Goal: Task Accomplishment & Management: Complete application form

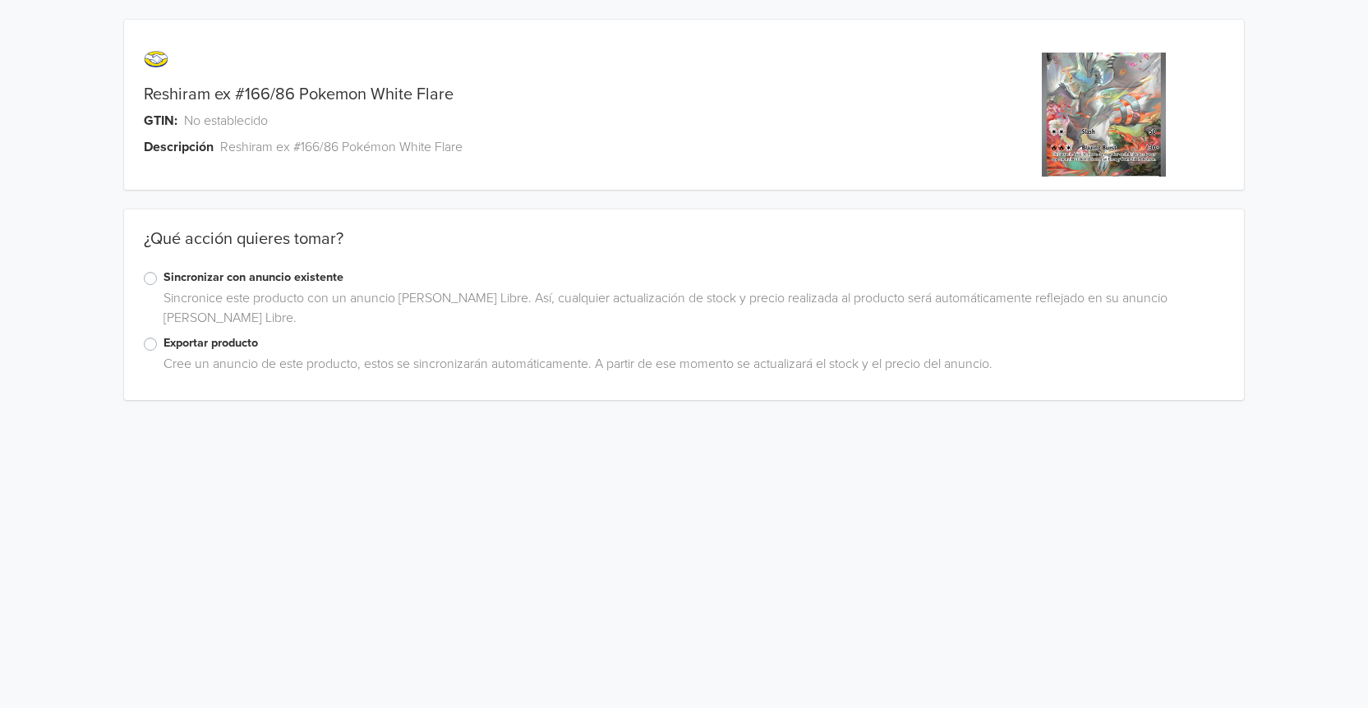
click at [164, 345] on label "Exportar producto" at bounding box center [694, 343] width 1061 height 18
click at [0, 0] on input "Exportar producto" at bounding box center [0, 0] width 0 height 0
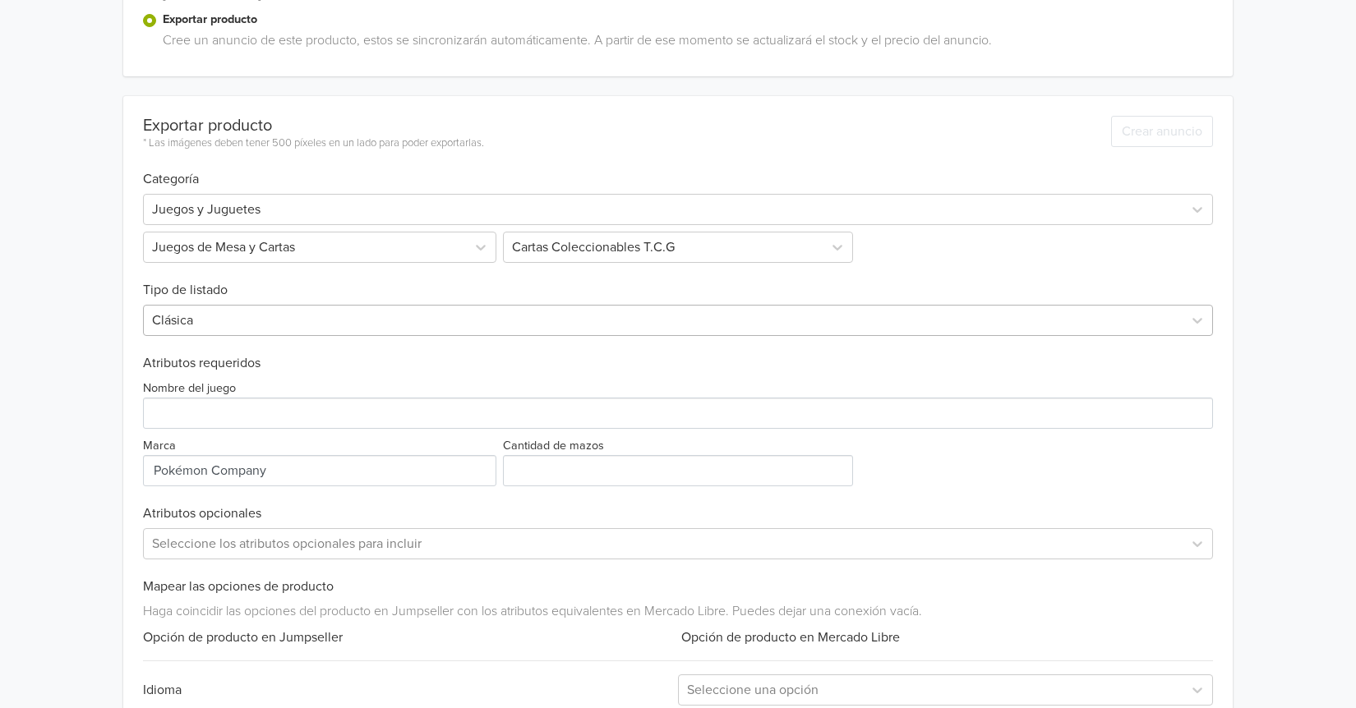
scroll to position [329, 0]
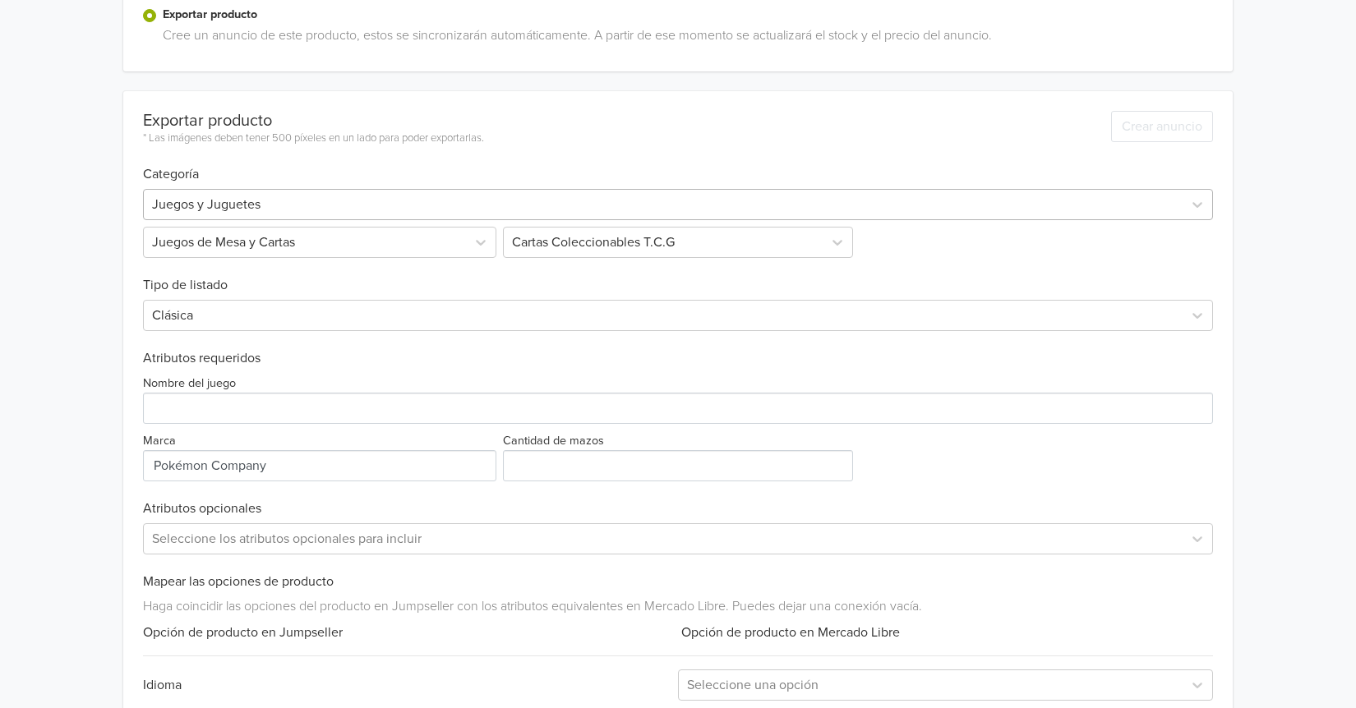
click at [329, 210] on div at bounding box center [663, 204] width 1022 height 23
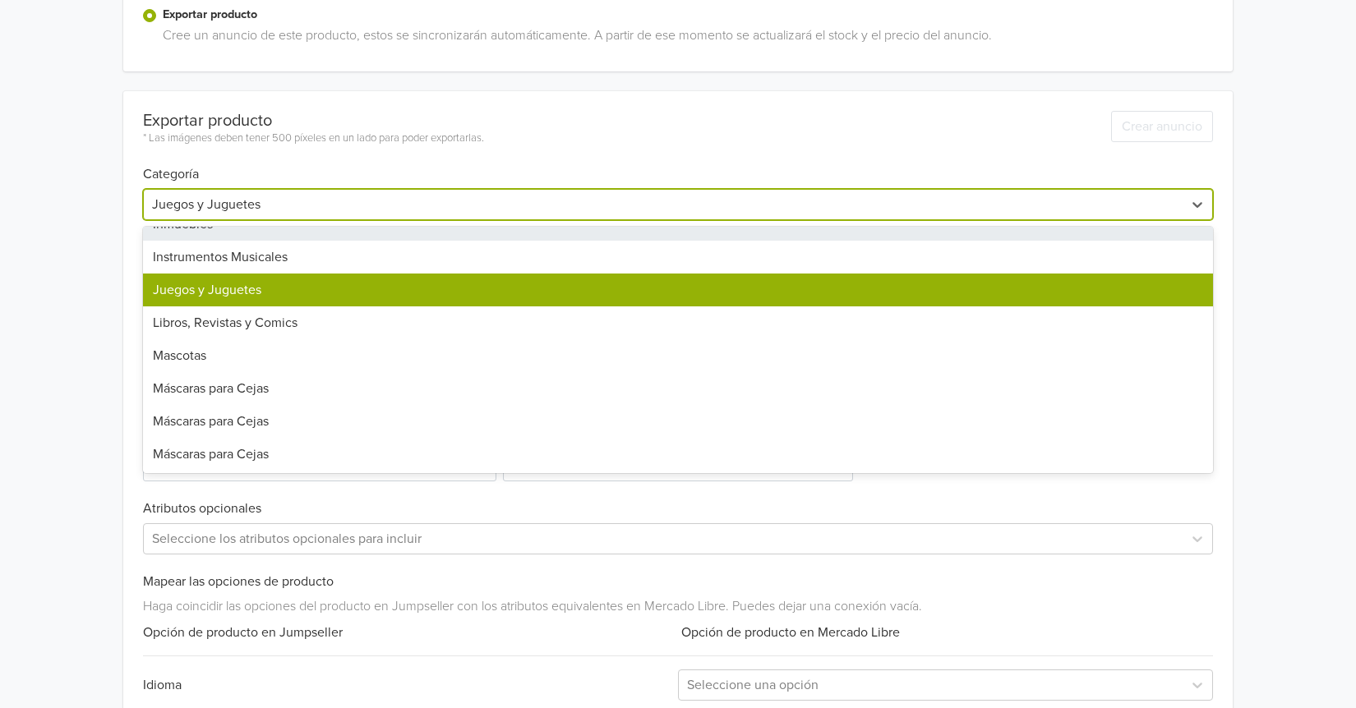
scroll to position [828, 0]
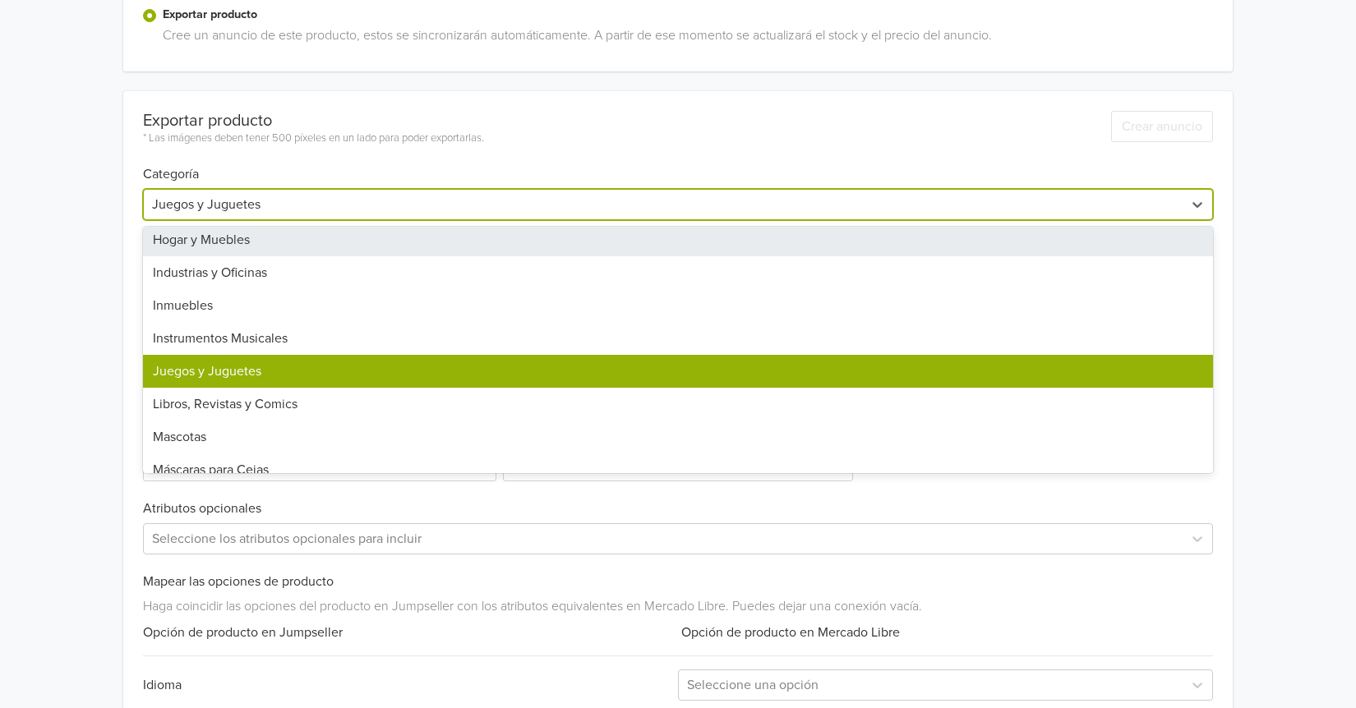
click at [1333, 69] on div "Reshiram ex #166/86 Pokemon White Flare GTIN: No establecido Descripción Reshir…" at bounding box center [677, 244] width 1331 height 1147
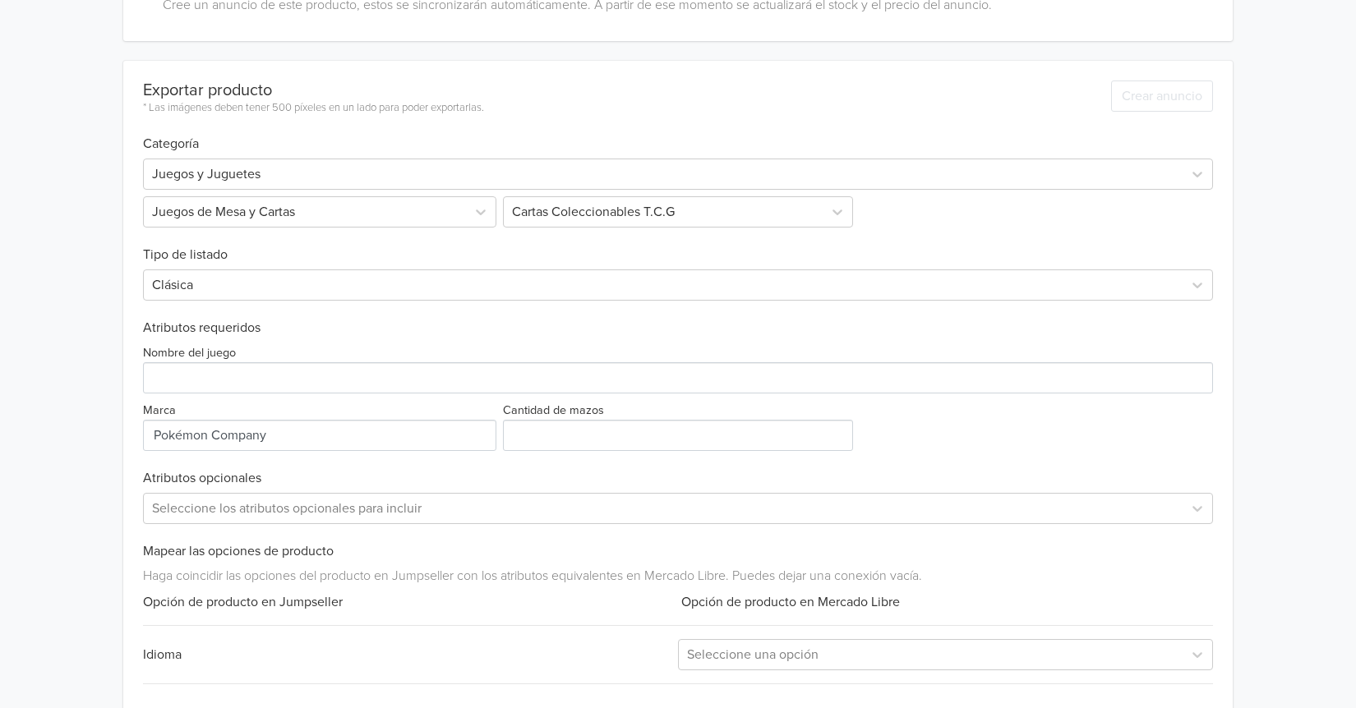
scroll to position [411, 0]
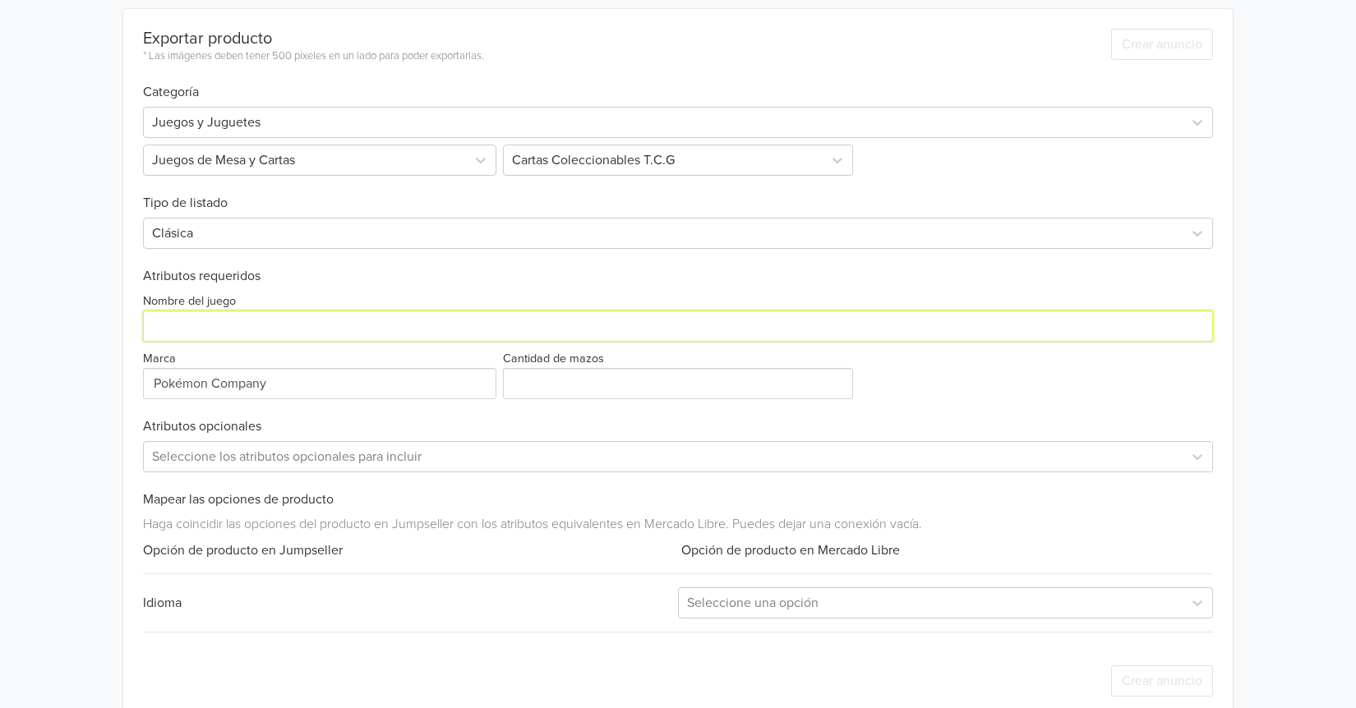
click at [261, 334] on input "Nombre del juego" at bounding box center [678, 326] width 1070 height 31
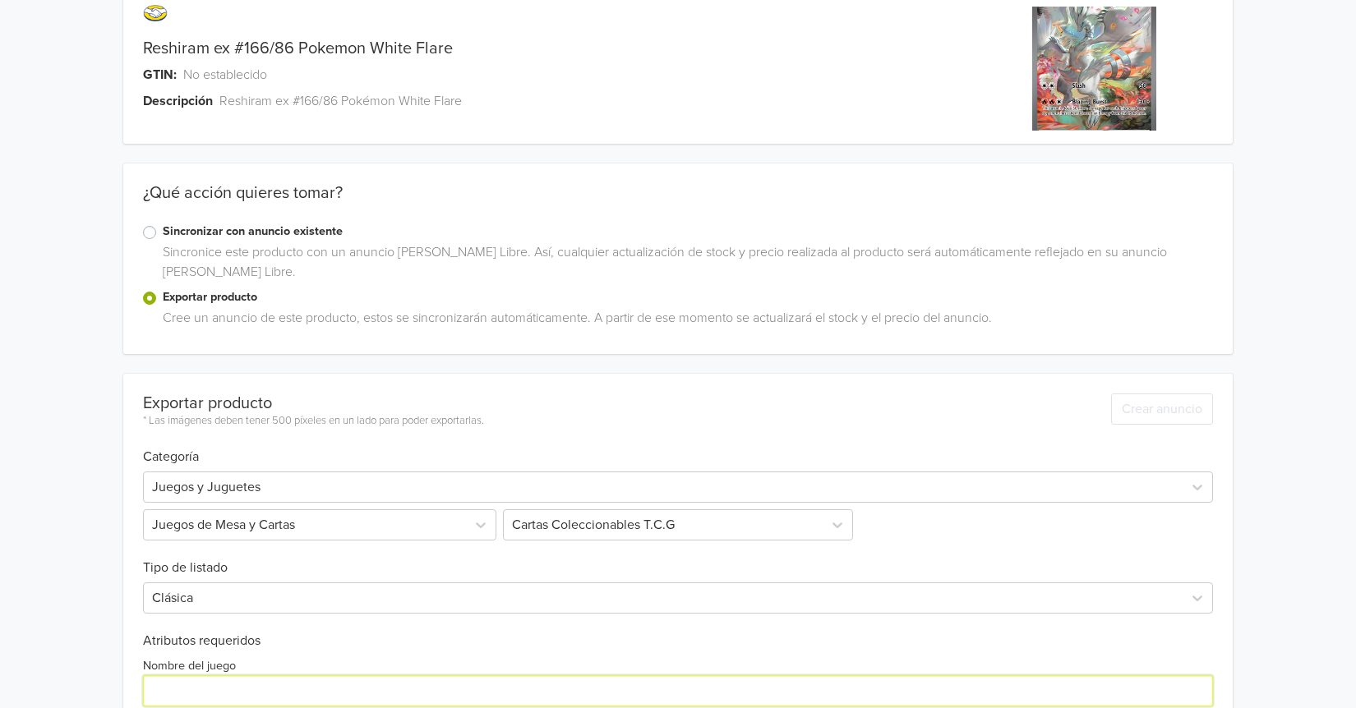
scroll to position [0, 0]
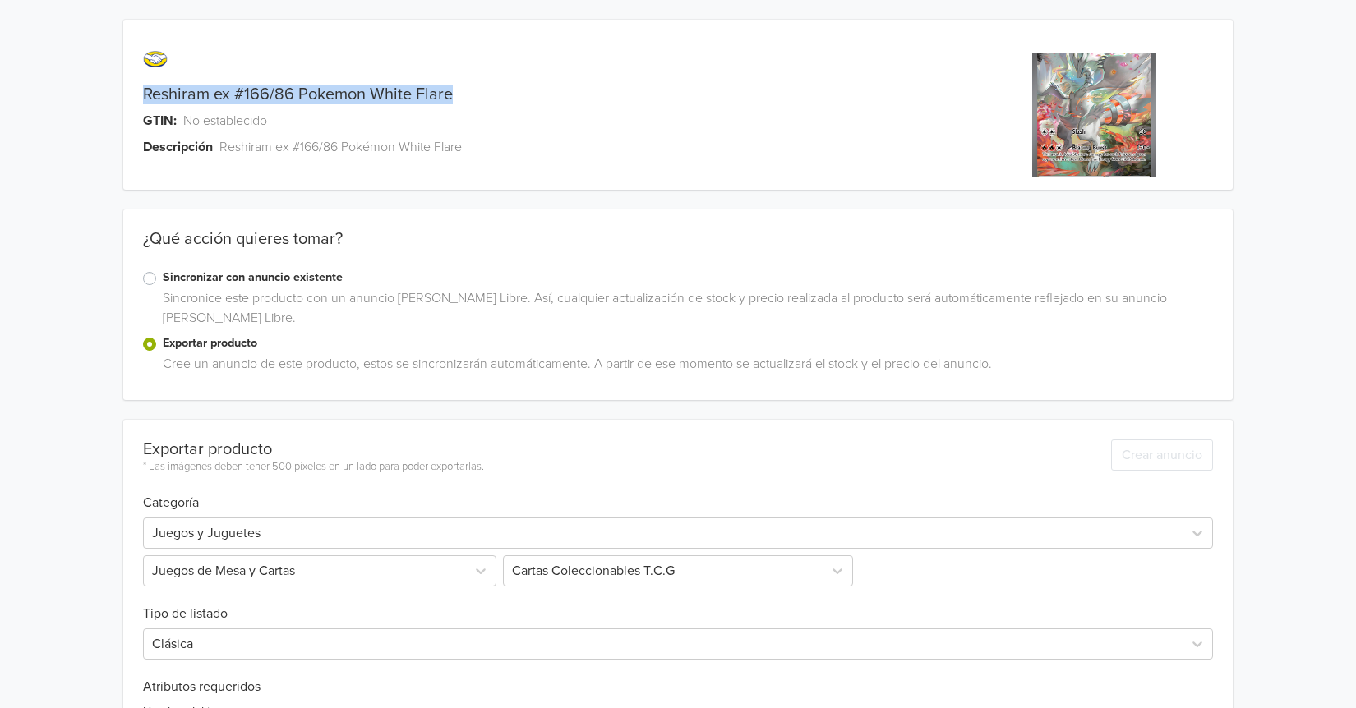
drag, startPoint x: 463, startPoint y: 90, endPoint x: 159, endPoint y: 81, distance: 303.3
click at [159, 81] on div "Reshiram ex #166/86 Pokemon White Flare GTIN: No establecido Descripción Reshir…" at bounding box center [539, 114] width 832 height 150
copy div "Reshiram ex #166/86 Pokemon [PERSON_NAME] Flare"
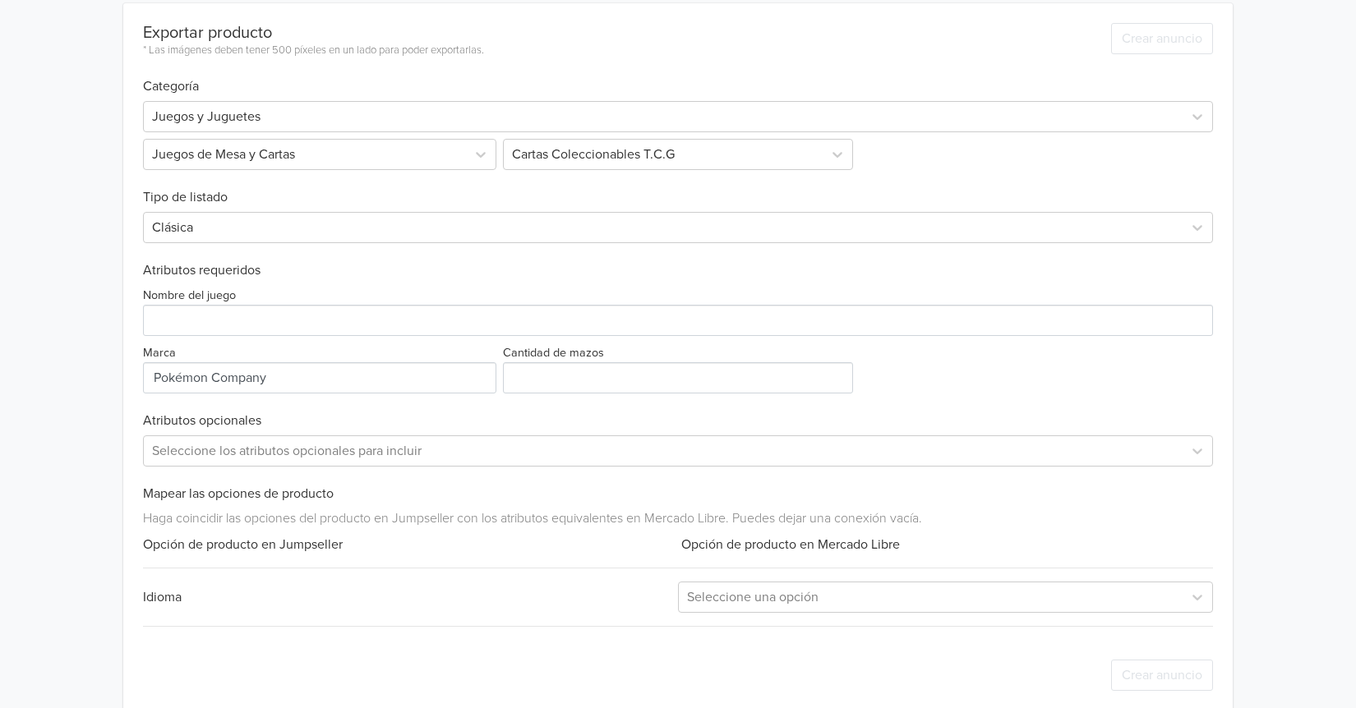
scroll to position [439, 0]
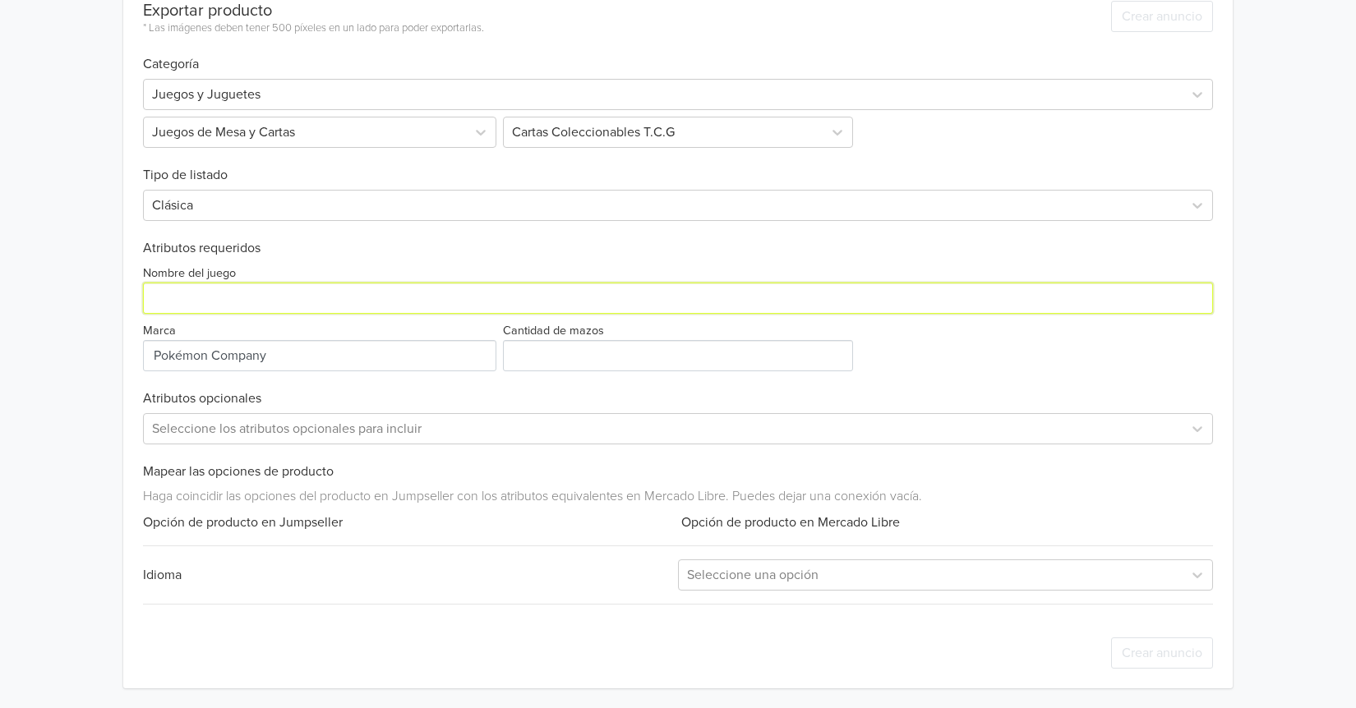
click at [200, 299] on input "Nombre del juego" at bounding box center [678, 298] width 1070 height 31
paste input "Reshiram ex #166/86 Pokemon [PERSON_NAME] Flare"
type input "Reshiram ex #166/86 Pokemon [PERSON_NAME] Flare"
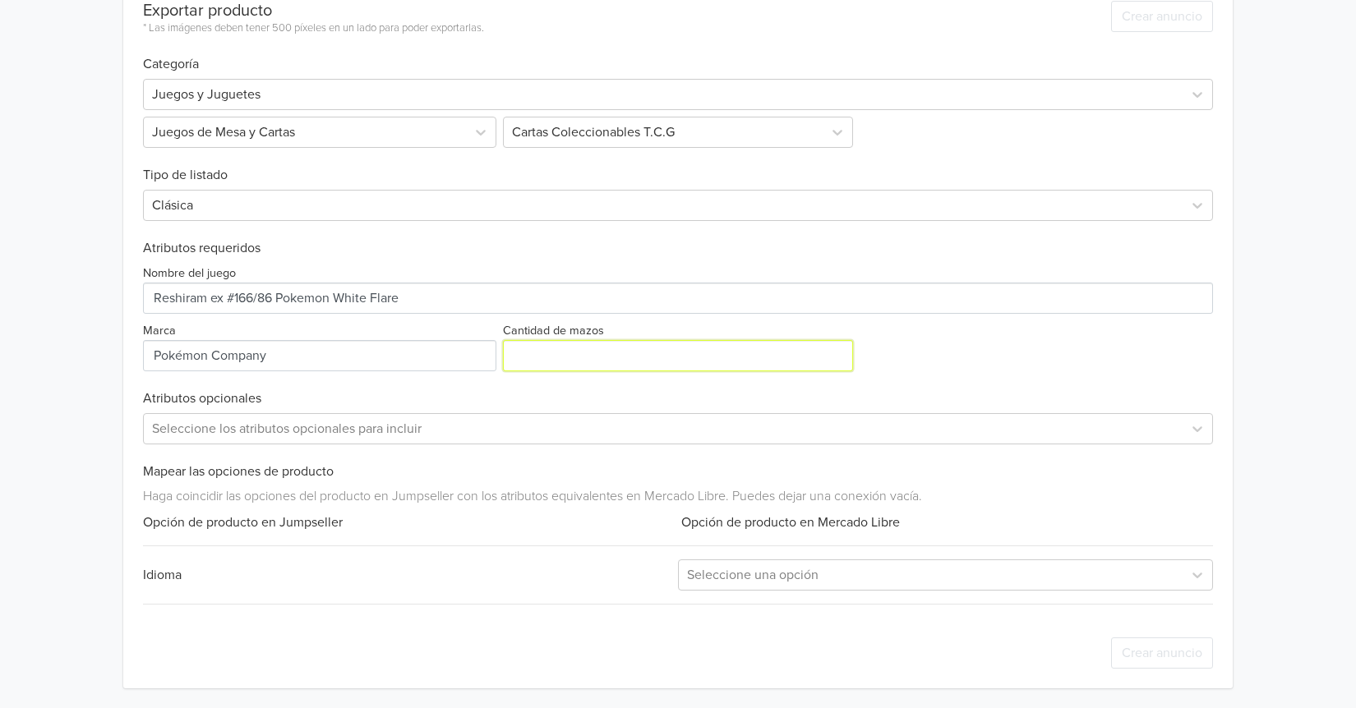
click at [516, 345] on input "Cantidad de mazos" at bounding box center [678, 355] width 350 height 31
type input "1"
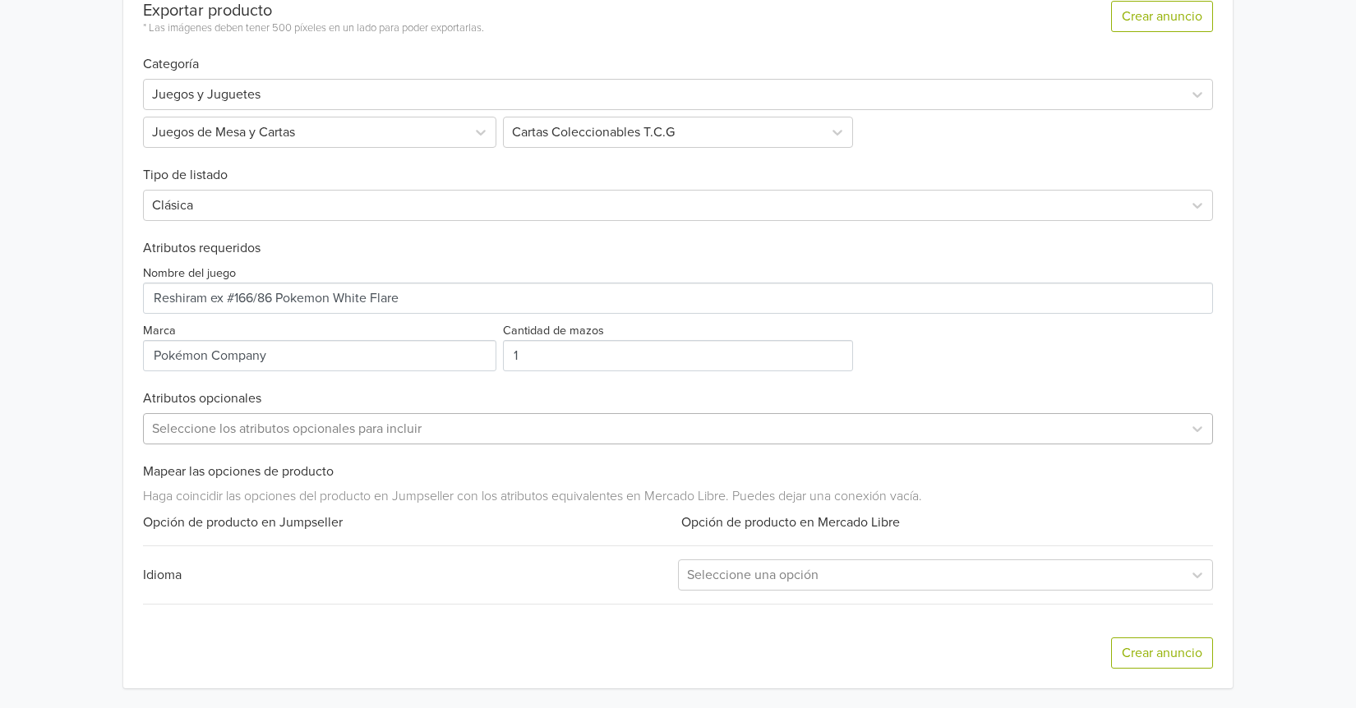
click at [421, 434] on div at bounding box center [663, 428] width 1022 height 23
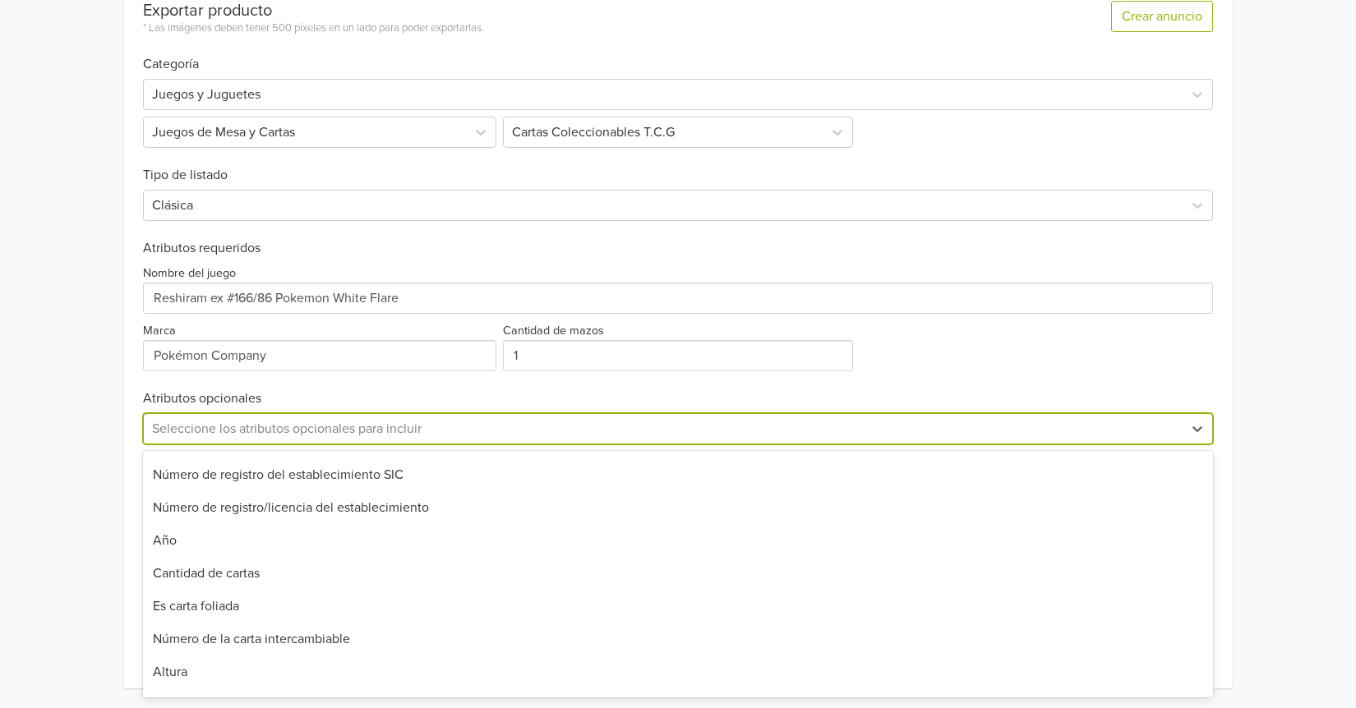
scroll to position [493, 0]
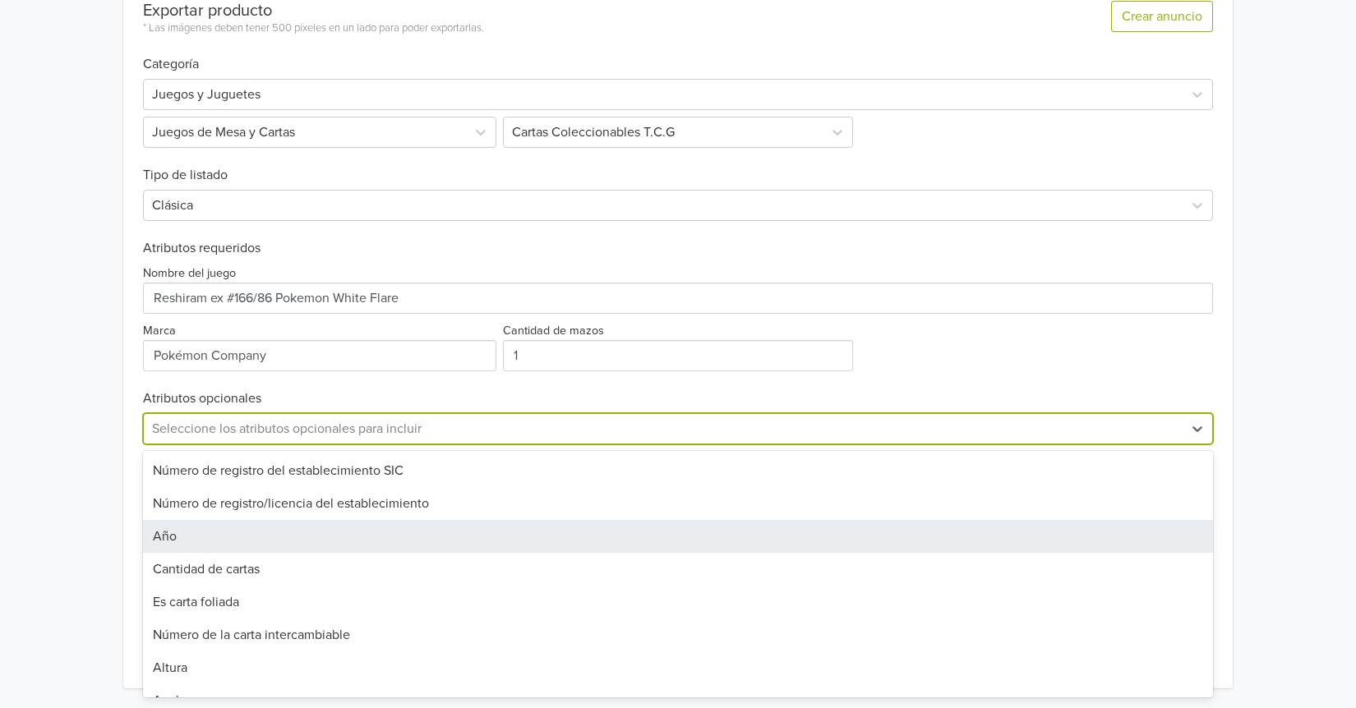
click at [264, 533] on div "Año" at bounding box center [678, 536] width 1070 height 33
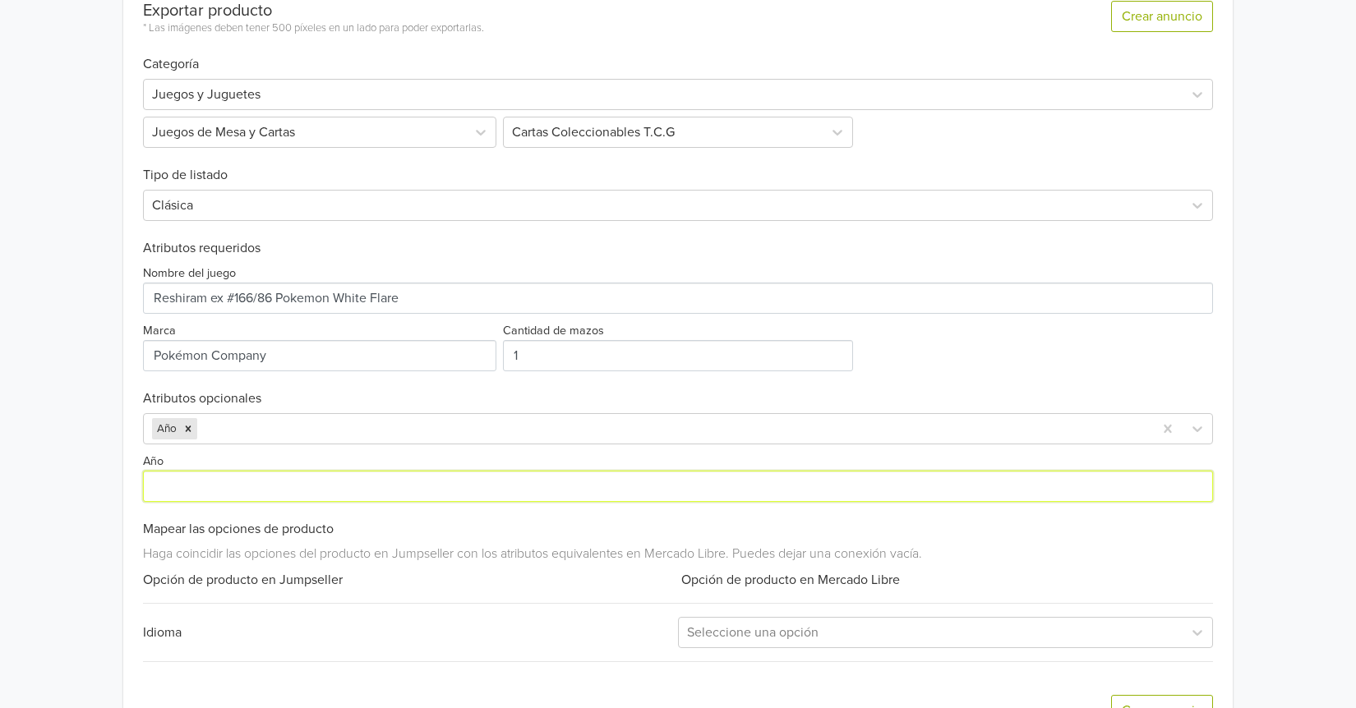
click at [218, 488] on input "Año" at bounding box center [678, 486] width 1070 height 31
type input "2025"
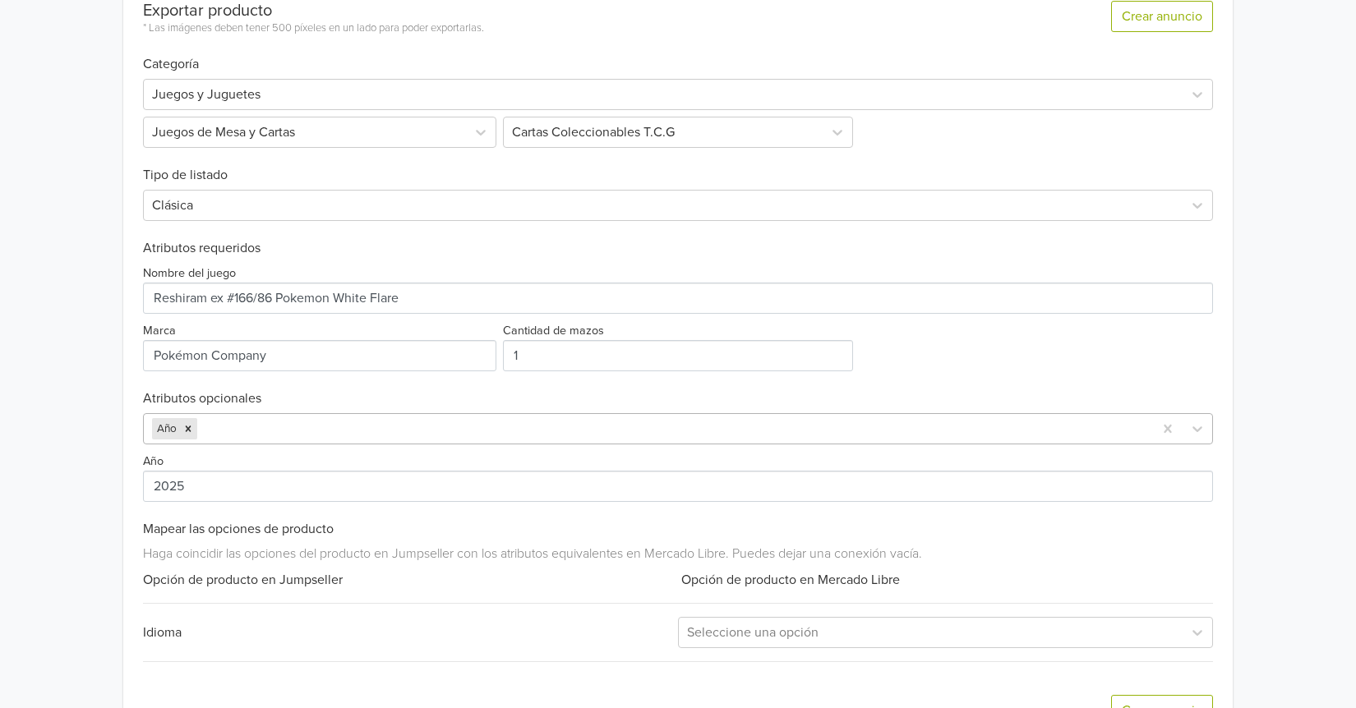
click at [275, 413] on div "Año" at bounding box center [678, 428] width 1070 height 31
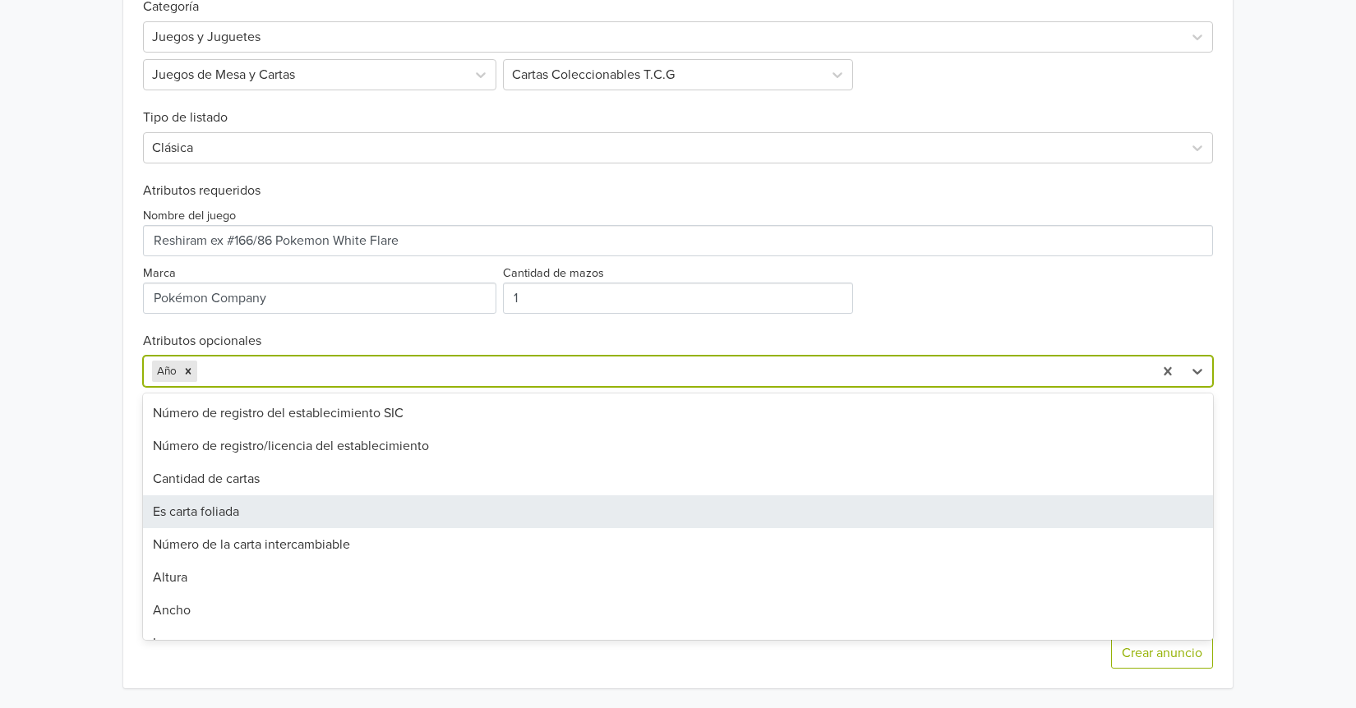
click at [236, 505] on div "Es carta foliada" at bounding box center [678, 511] width 1070 height 33
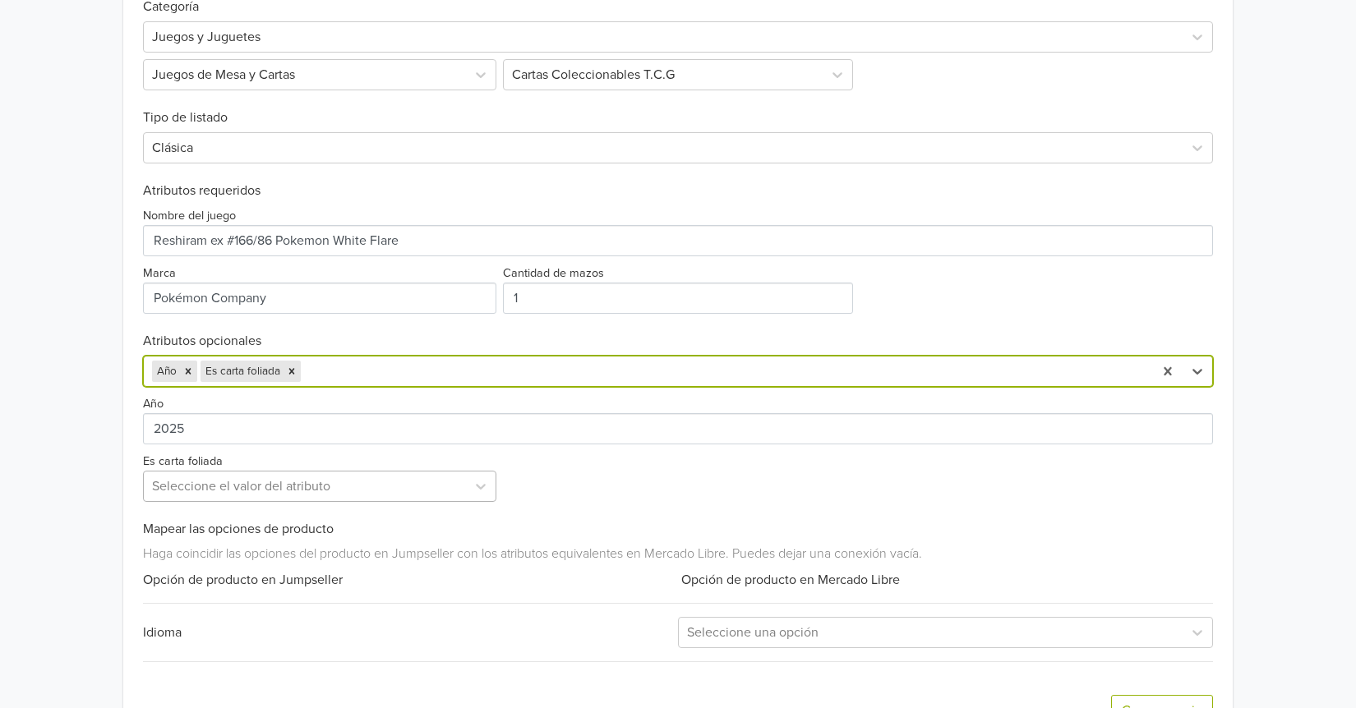
click at [216, 490] on div at bounding box center [305, 486] width 306 height 23
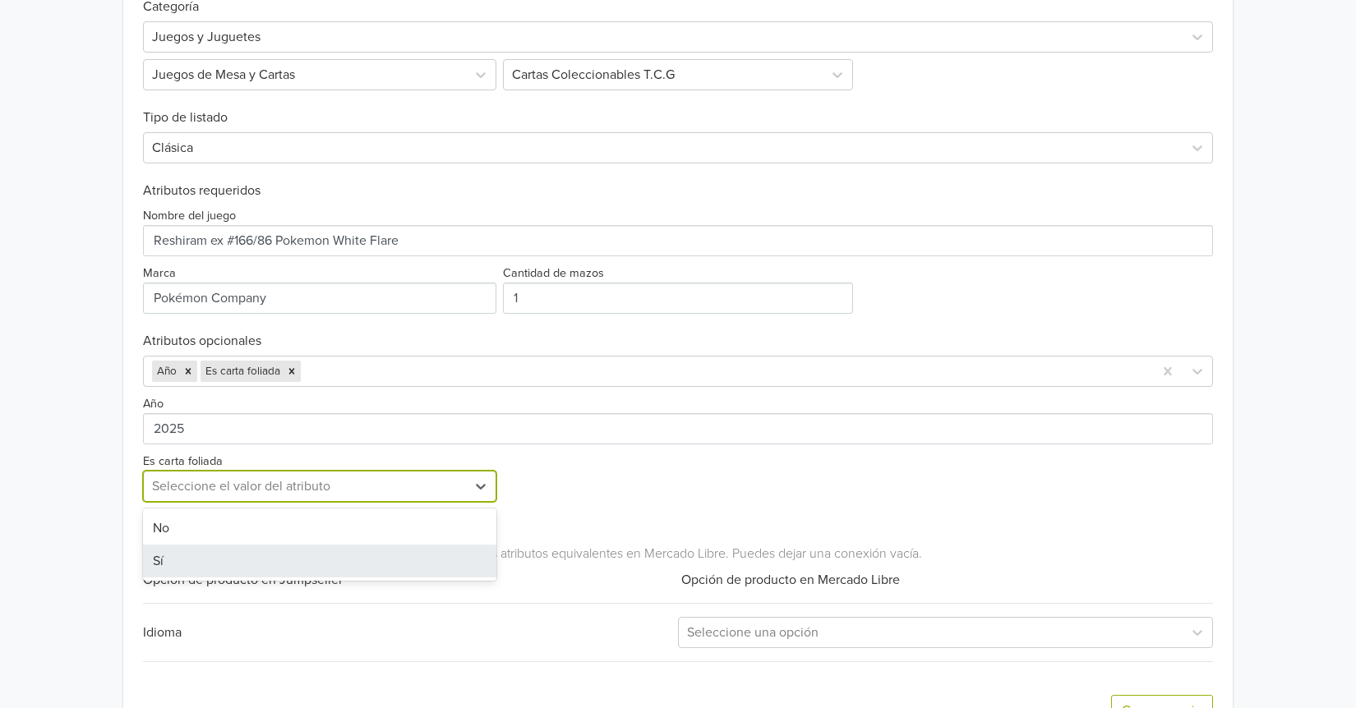
click at [186, 557] on div "Sí" at bounding box center [319, 561] width 353 height 33
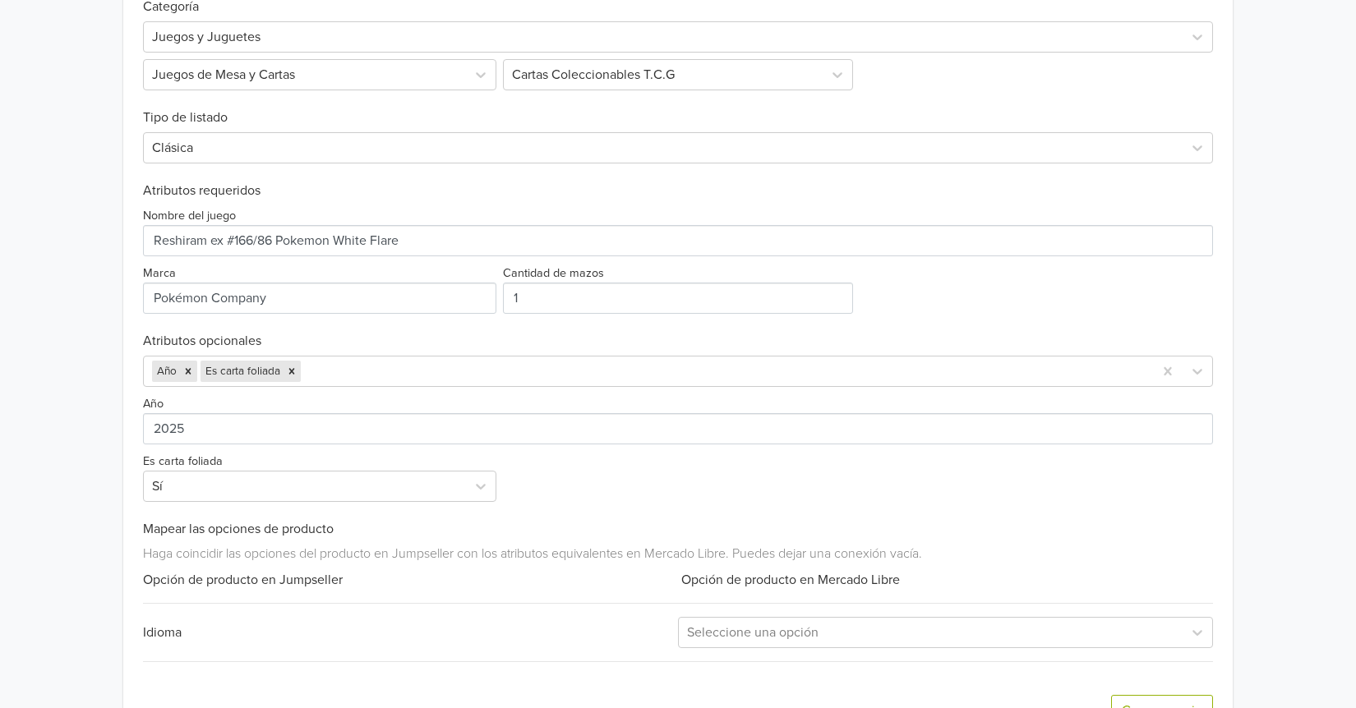
click at [629, 484] on div "Año 2025 Es carta foliada Sí" at bounding box center [678, 444] width 1070 height 115
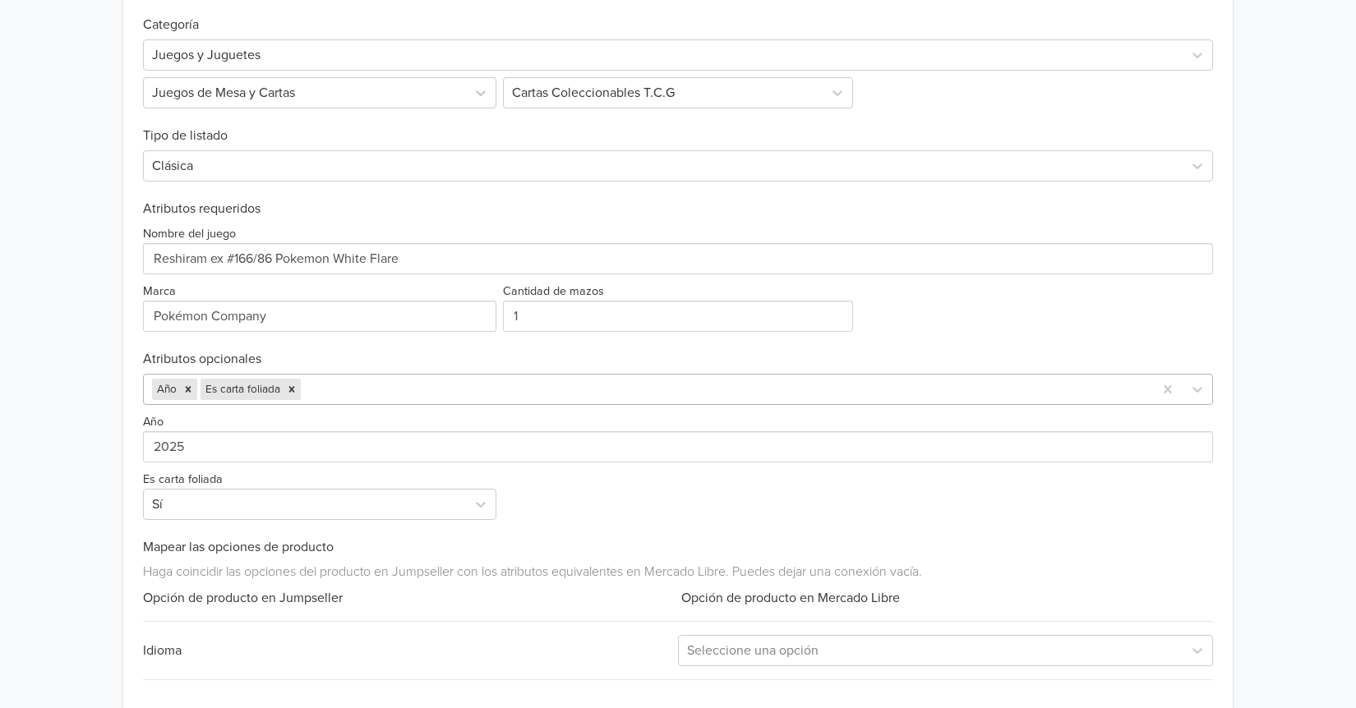
scroll to position [472, 0]
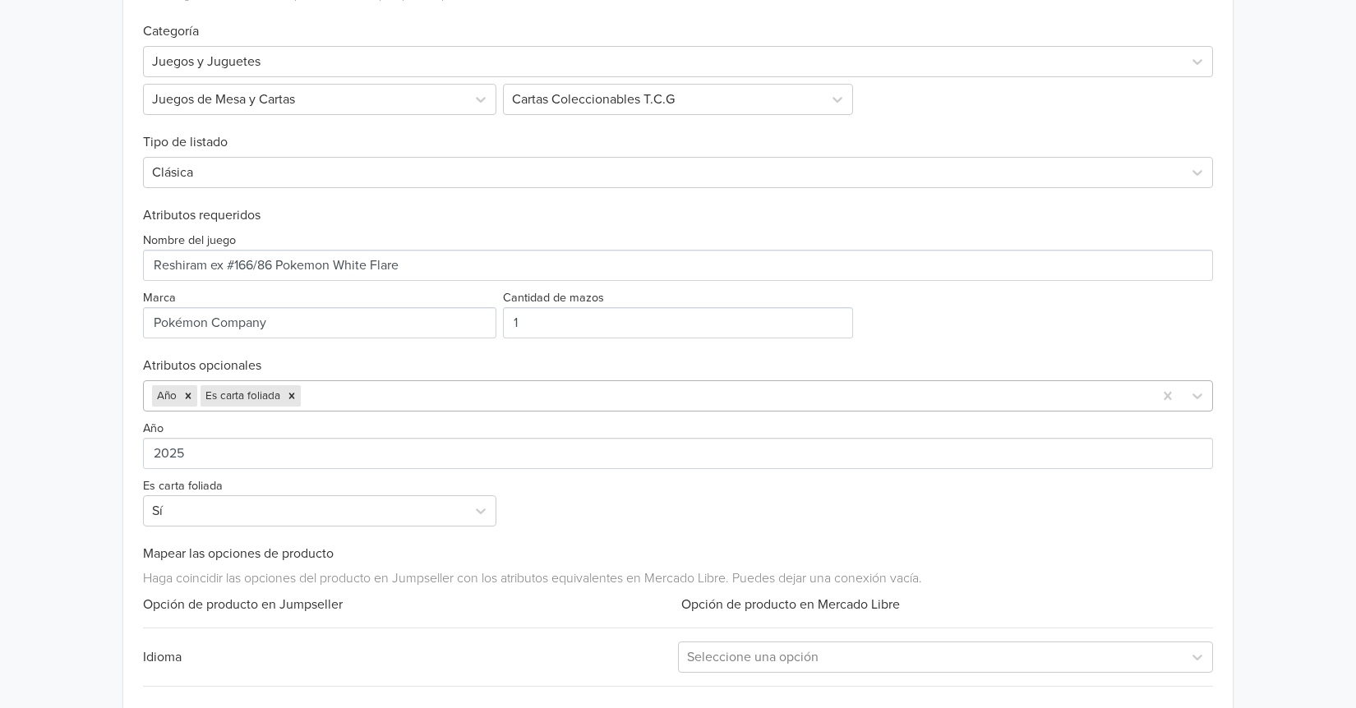
click at [363, 389] on div at bounding box center [724, 396] width 841 height 23
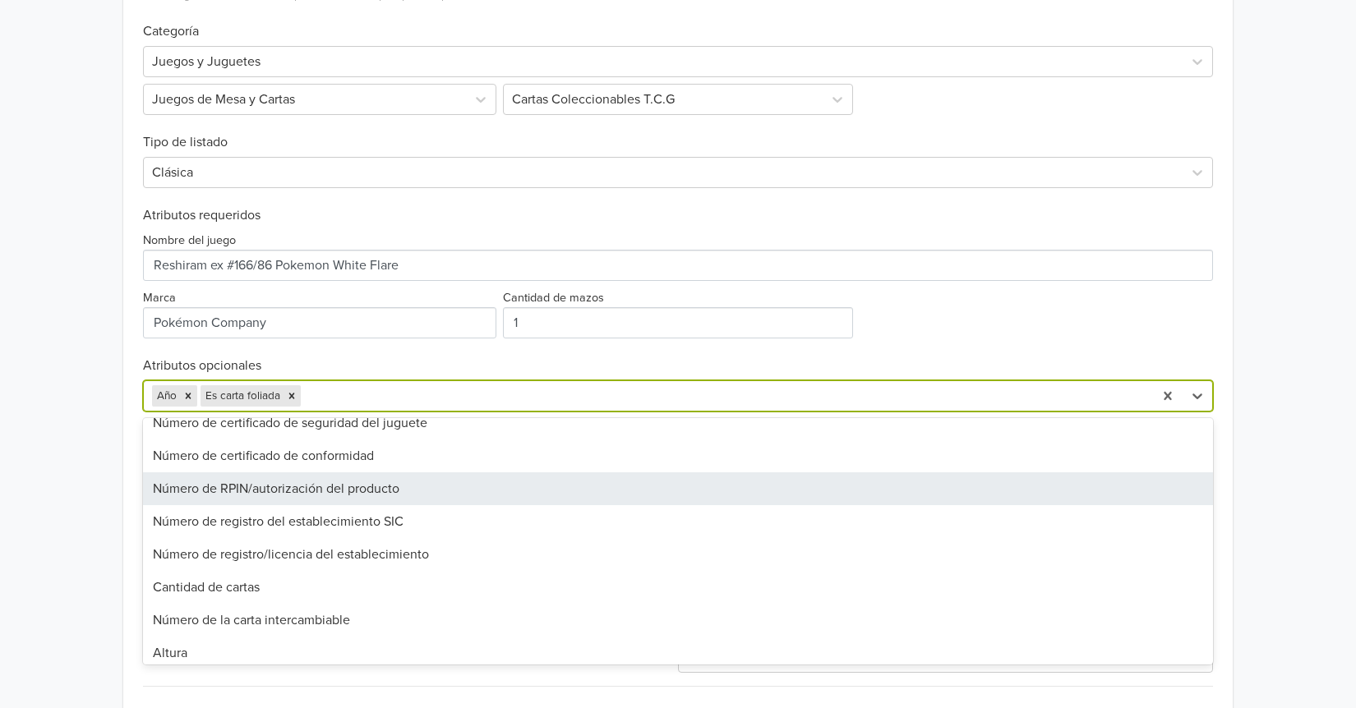
scroll to position [411, 0]
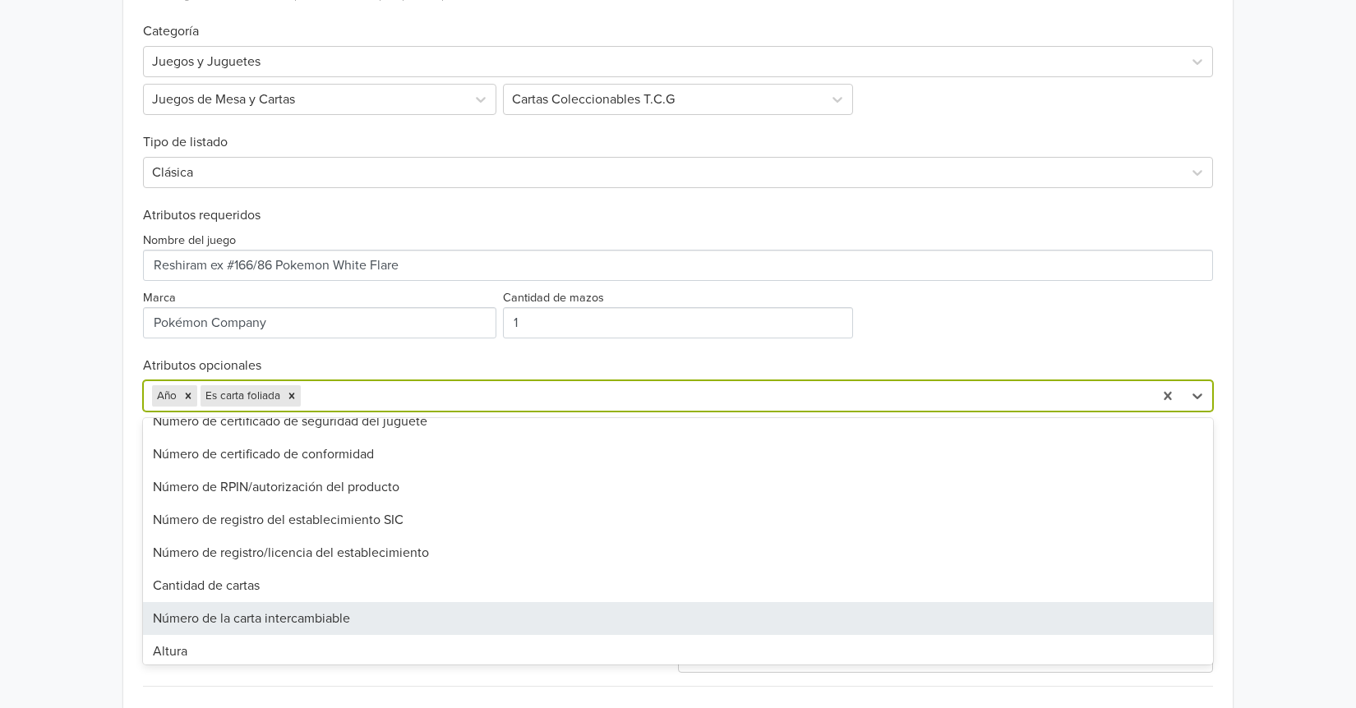
click at [285, 617] on div "Número de la carta intercambiable" at bounding box center [678, 618] width 1070 height 33
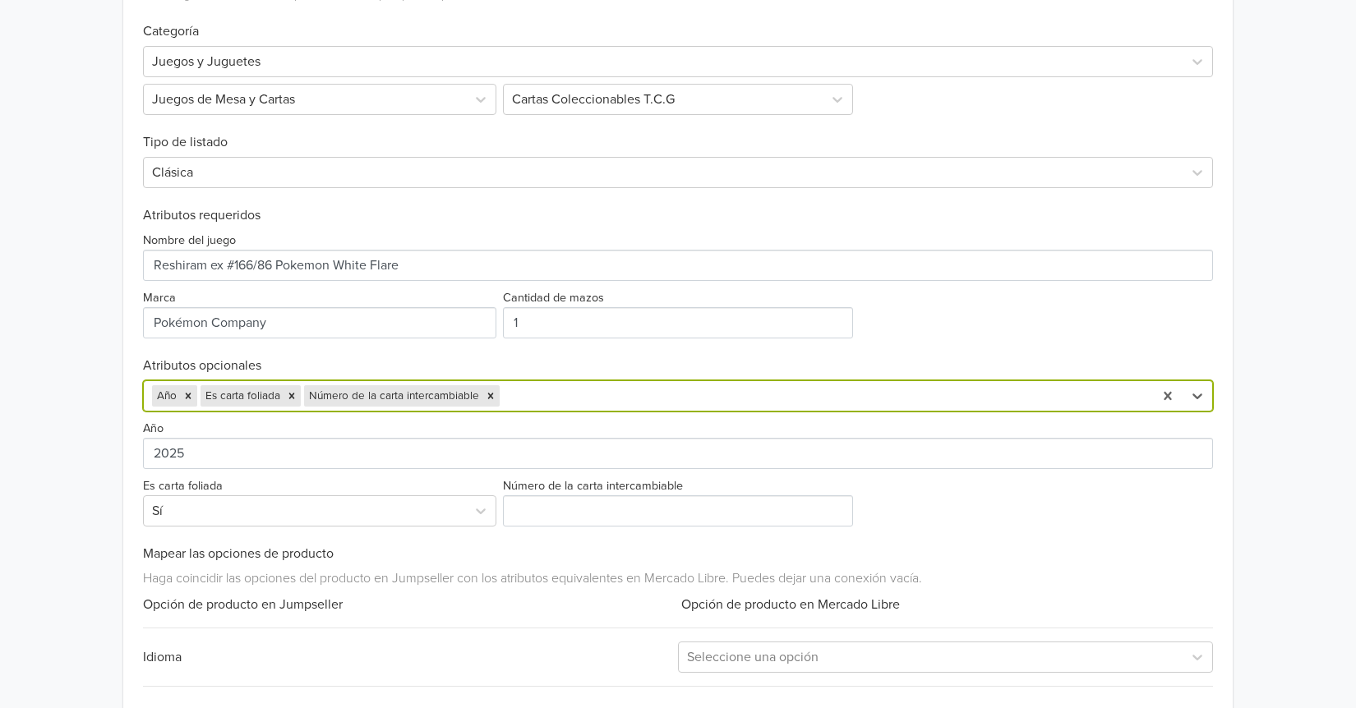
type input "1"
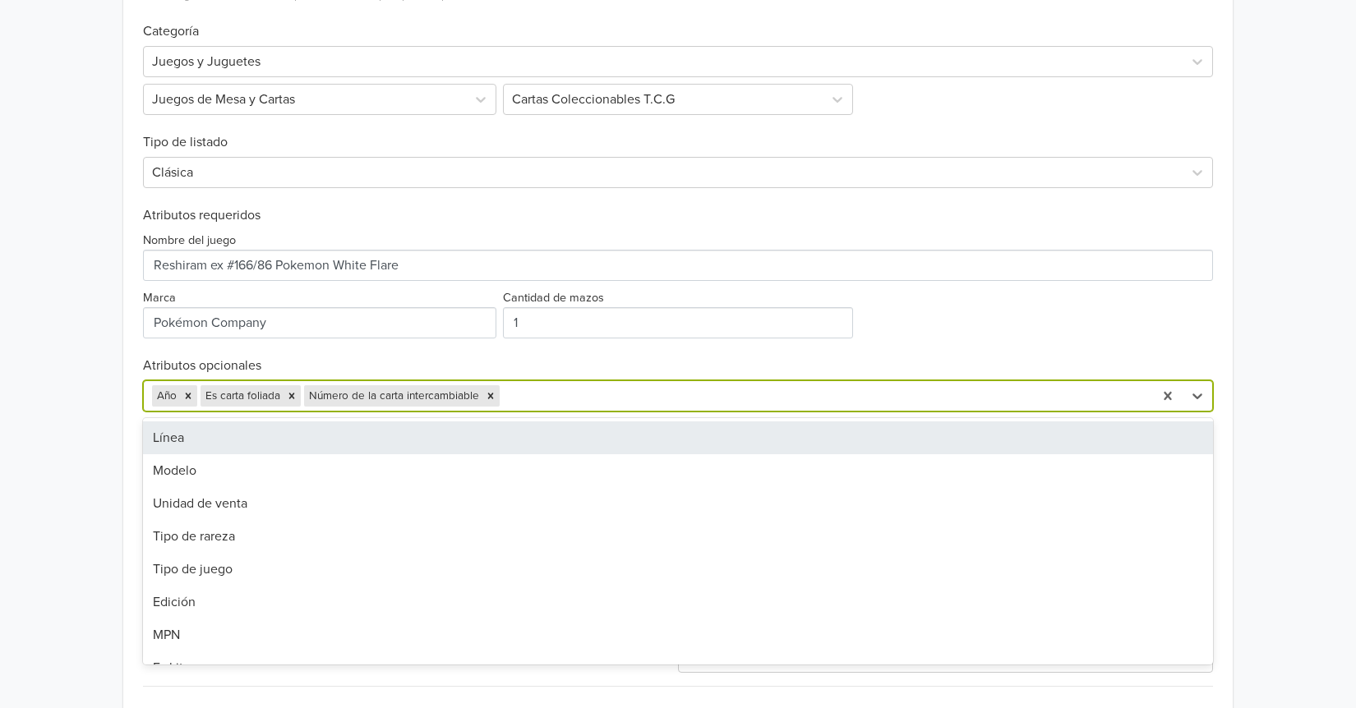
click at [792, 370] on h6 "Atributos opcionales" at bounding box center [678, 366] width 1070 height 16
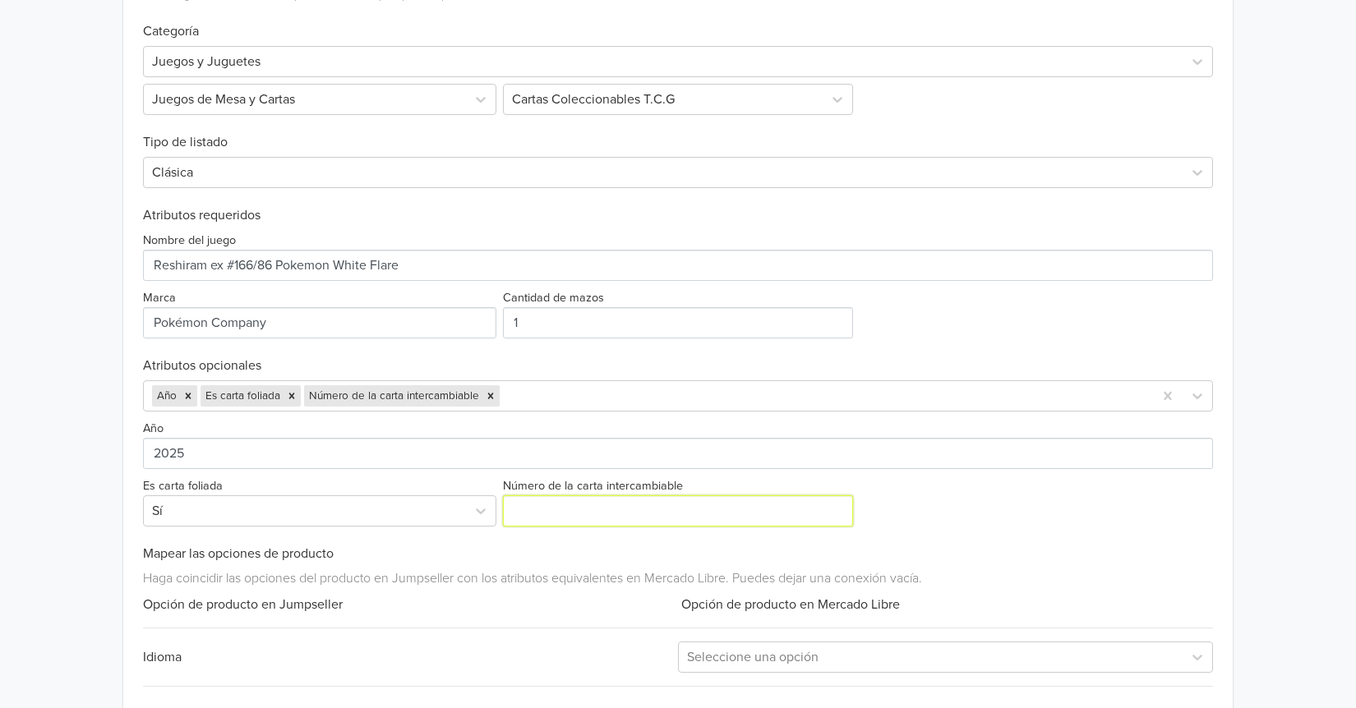
click at [538, 500] on input "Número de la carta intercambiable" at bounding box center [678, 510] width 350 height 31
type input "166/086"
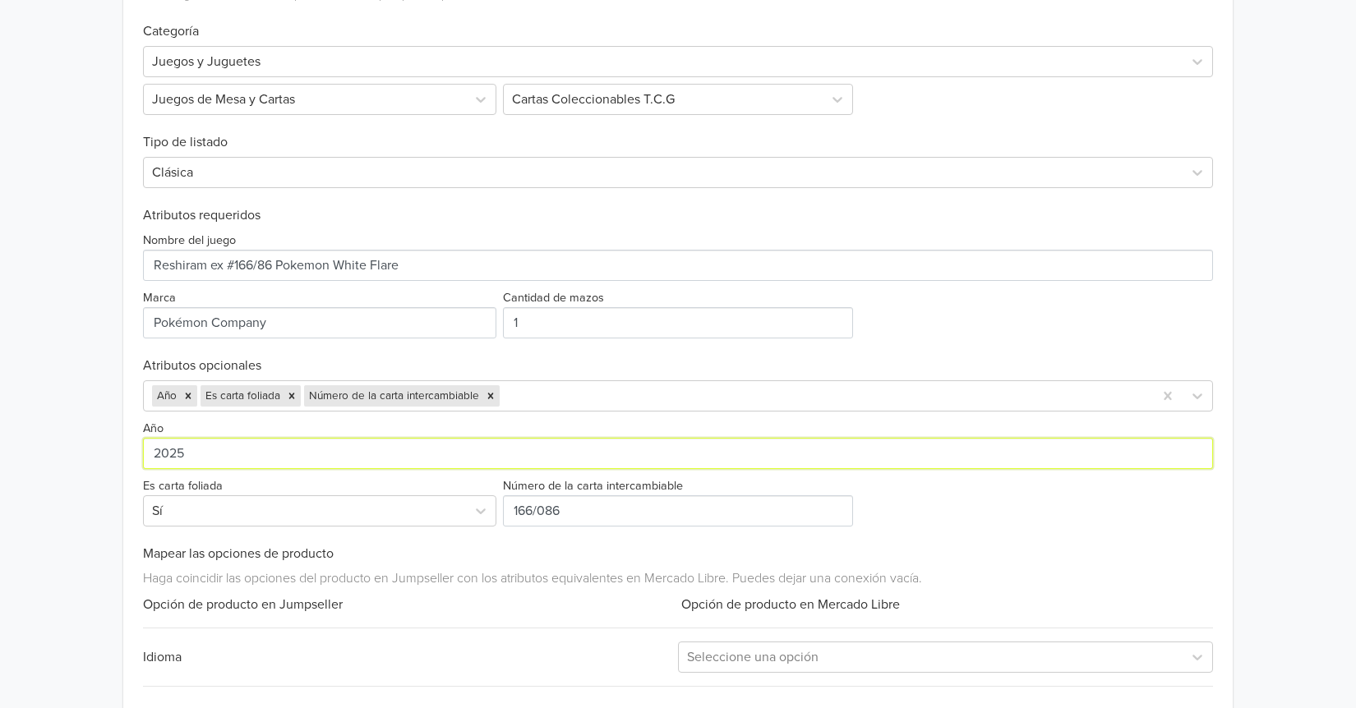
click at [900, 489] on div "Año 2025 Es carta foliada Sí Número de la carta intercambiable" at bounding box center [678, 469] width 1070 height 115
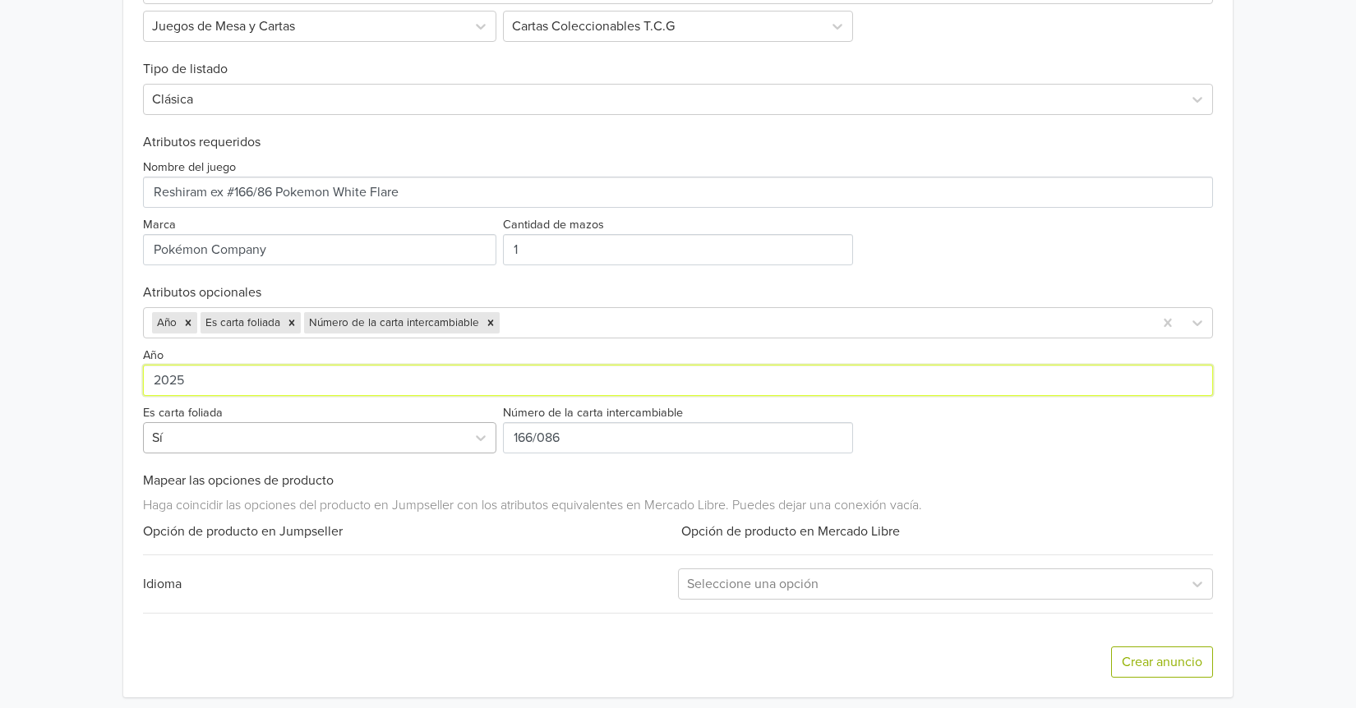
scroll to position [554, 0]
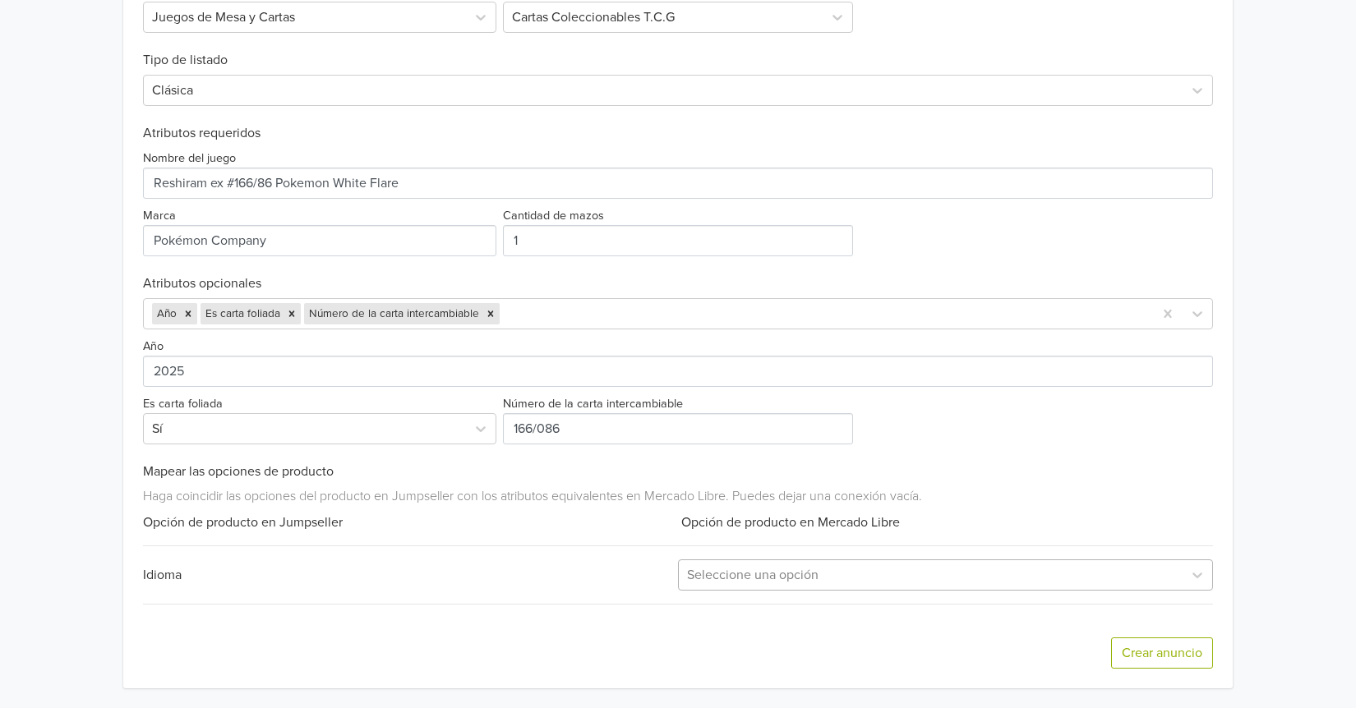
click at [730, 579] on div at bounding box center [930, 575] width 487 height 23
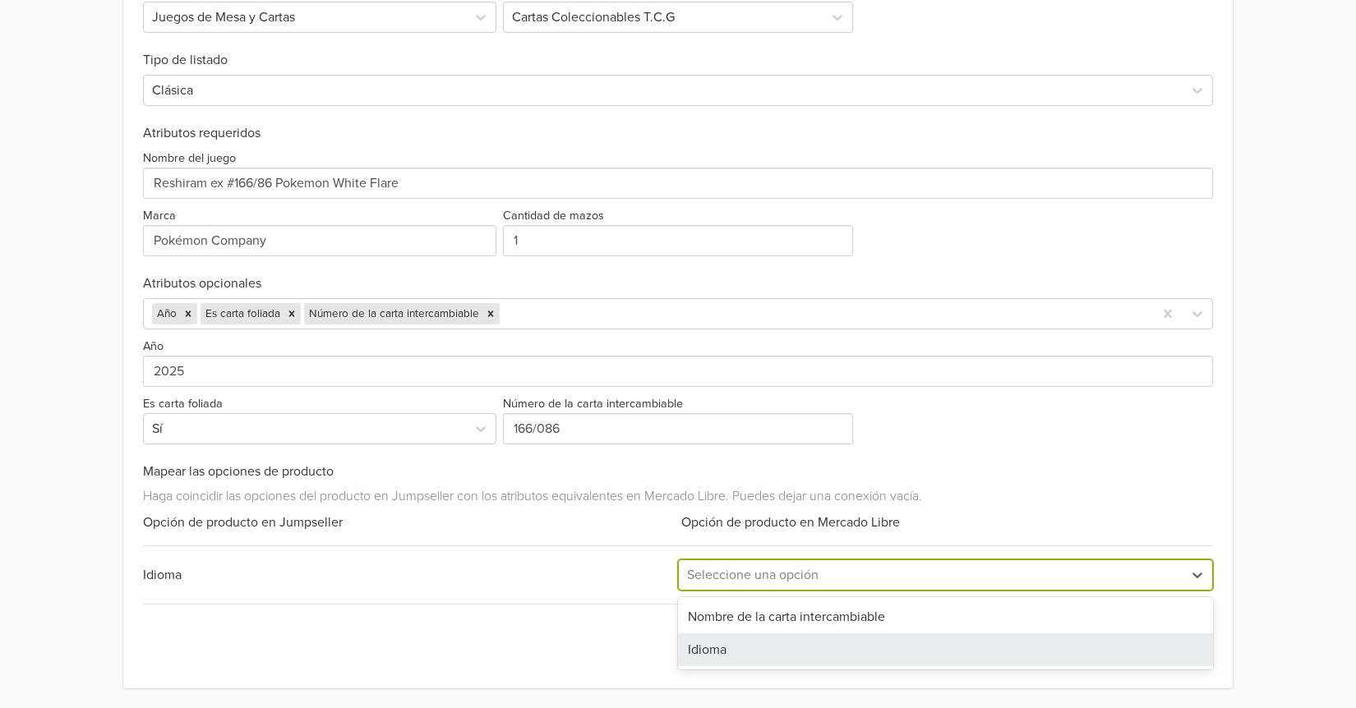
click at [714, 652] on div "Idioma" at bounding box center [945, 649] width 535 height 33
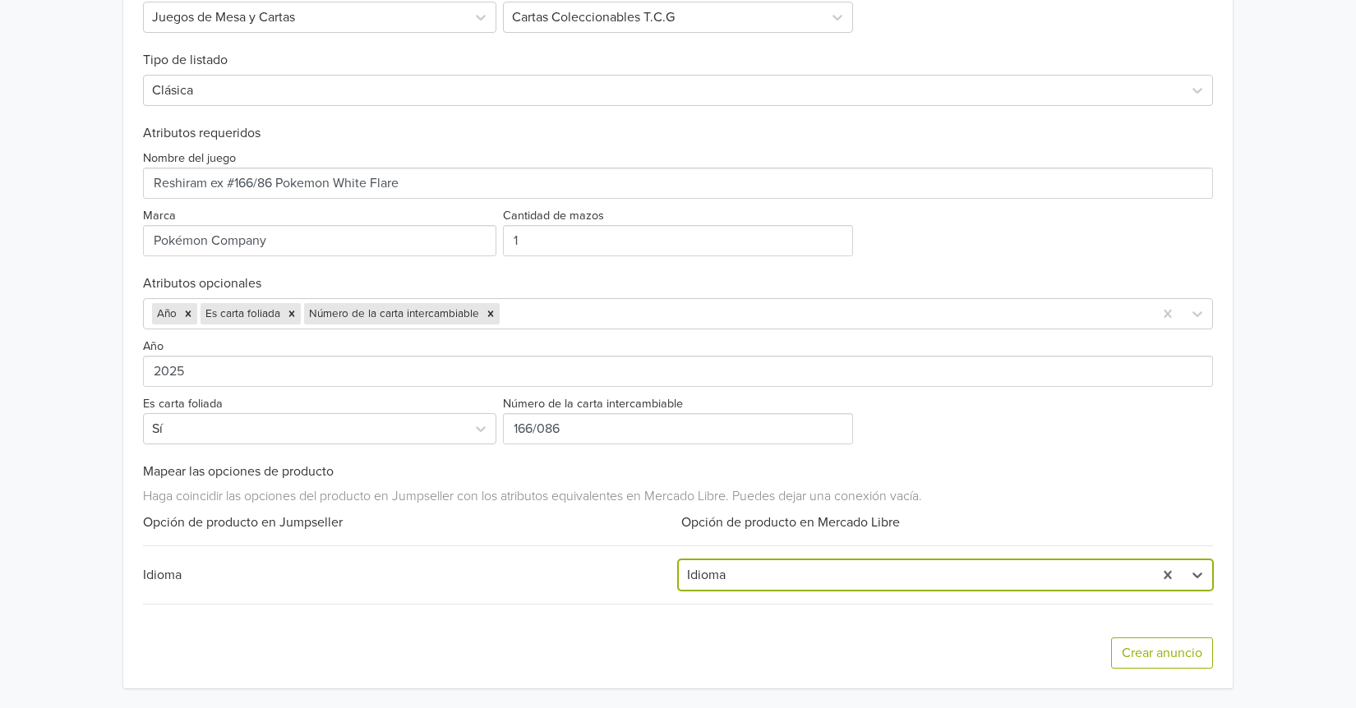
click at [528, 605] on hr at bounding box center [678, 604] width 1070 height 1
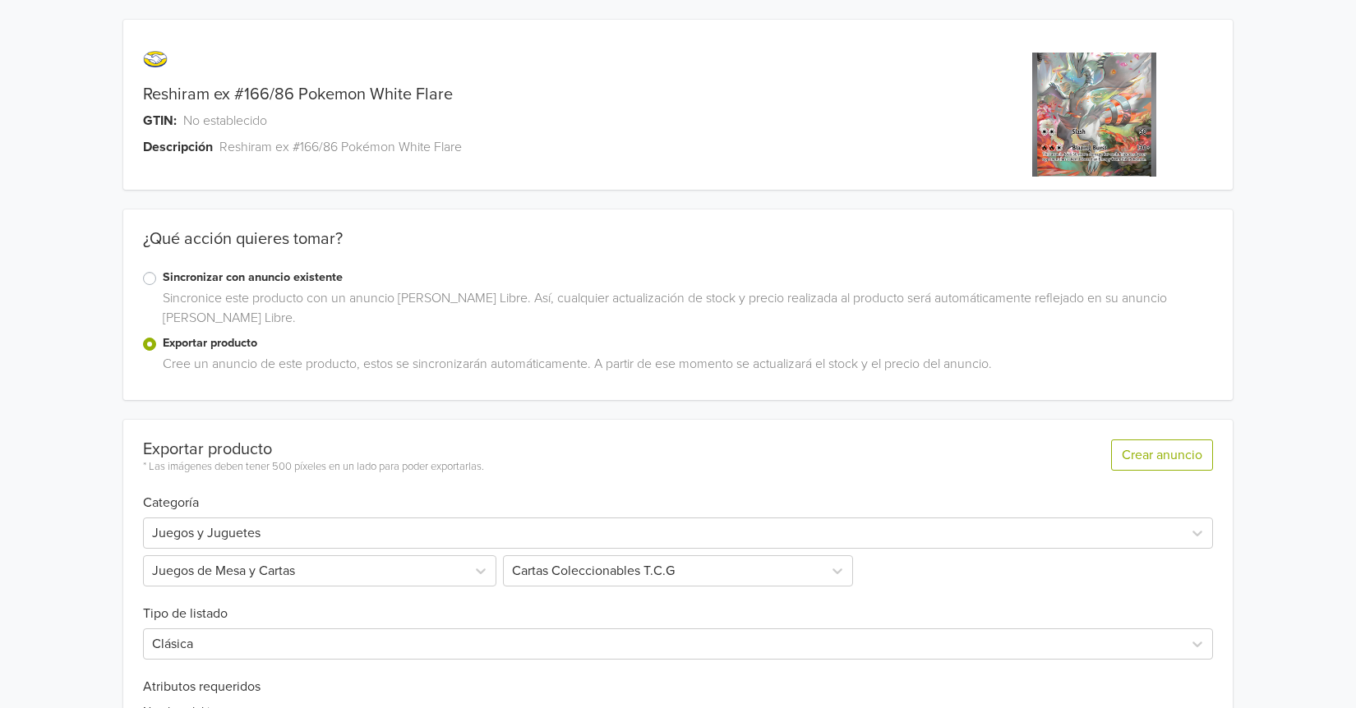
scroll to position [411, 0]
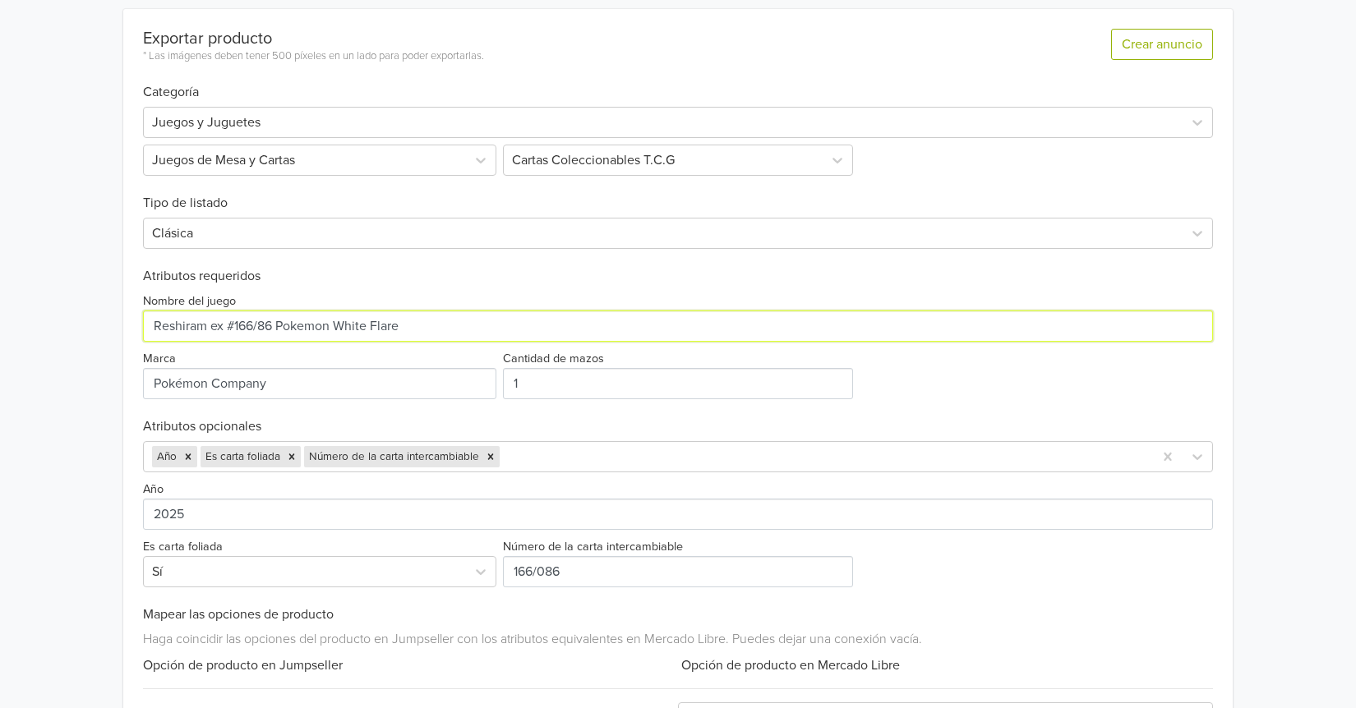
click at [444, 325] on input "Nombre del juego" at bounding box center [678, 326] width 1070 height 31
type input "Reshiram ex #166/86 Pokemon White Flare Original Near Mint"
click at [442, 275] on h6 "Atributos requeridos" at bounding box center [678, 277] width 1070 height 16
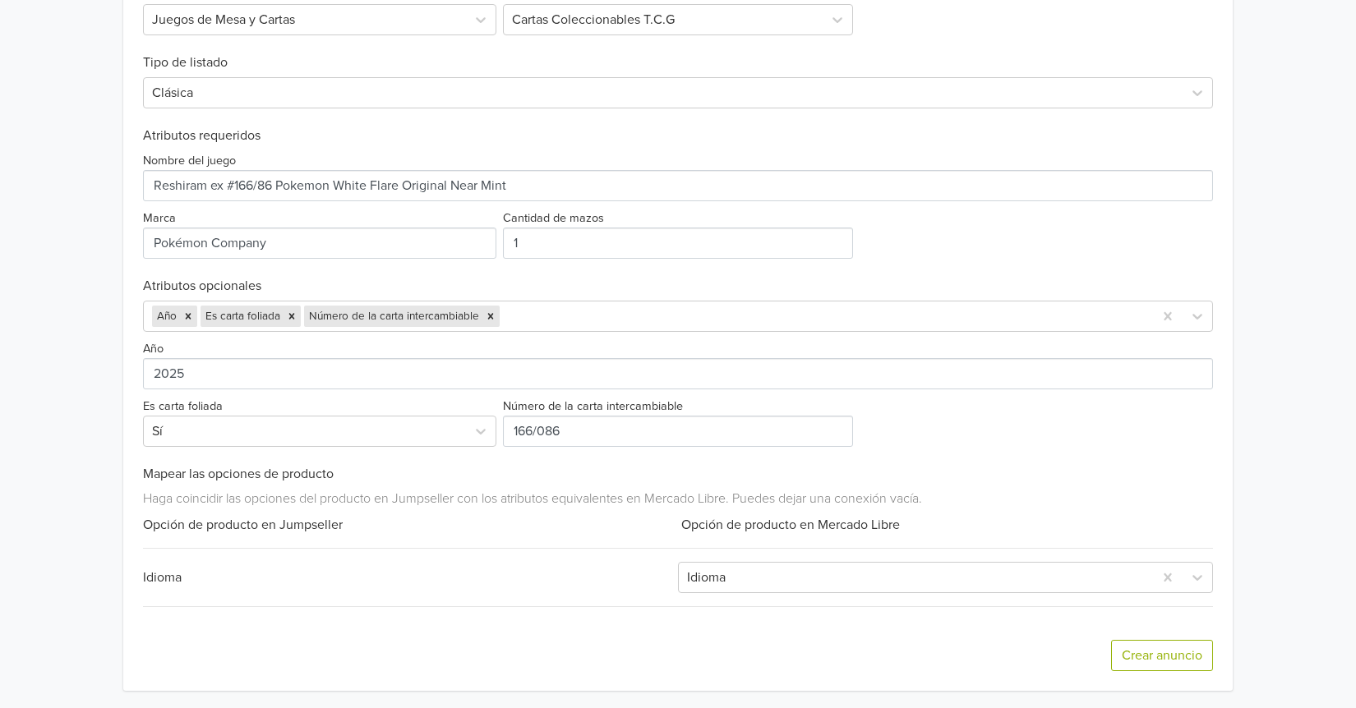
scroll to position [554, 0]
click at [1147, 648] on button "Crear anuncio" at bounding box center [1162, 653] width 102 height 31
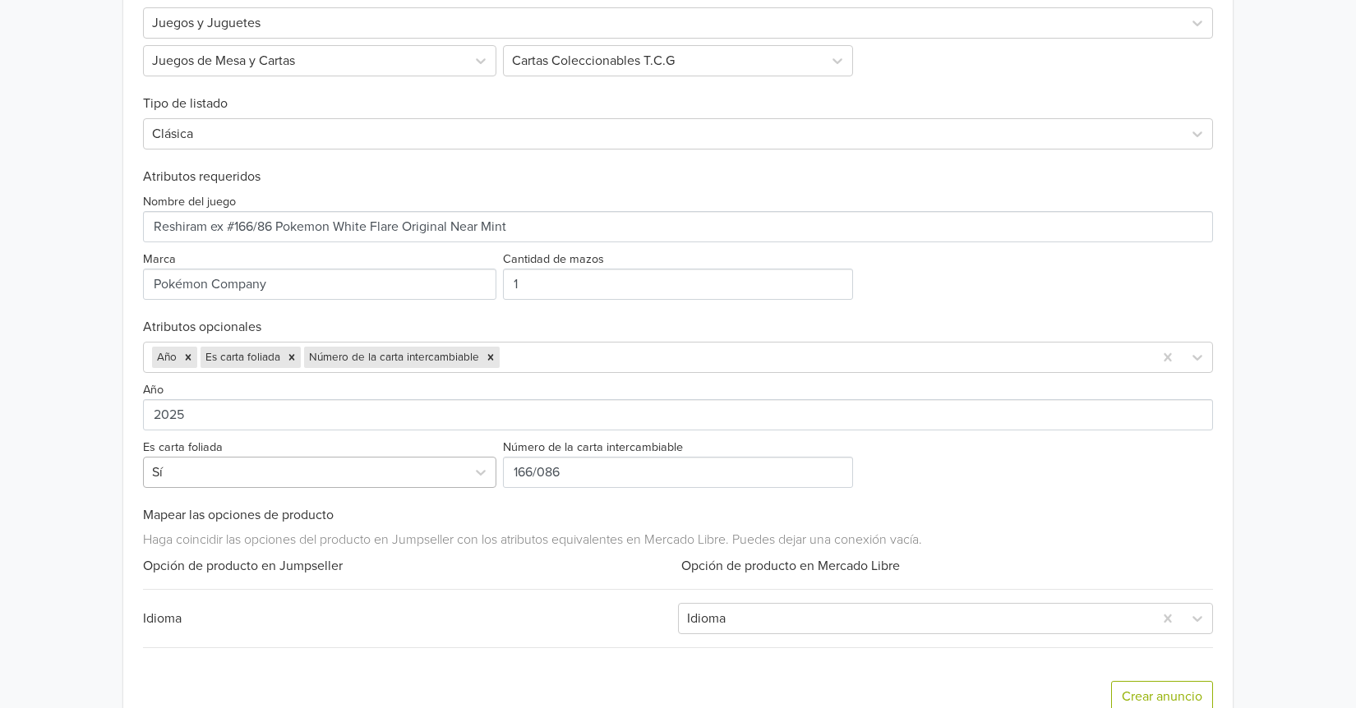
scroll to position [575, 0]
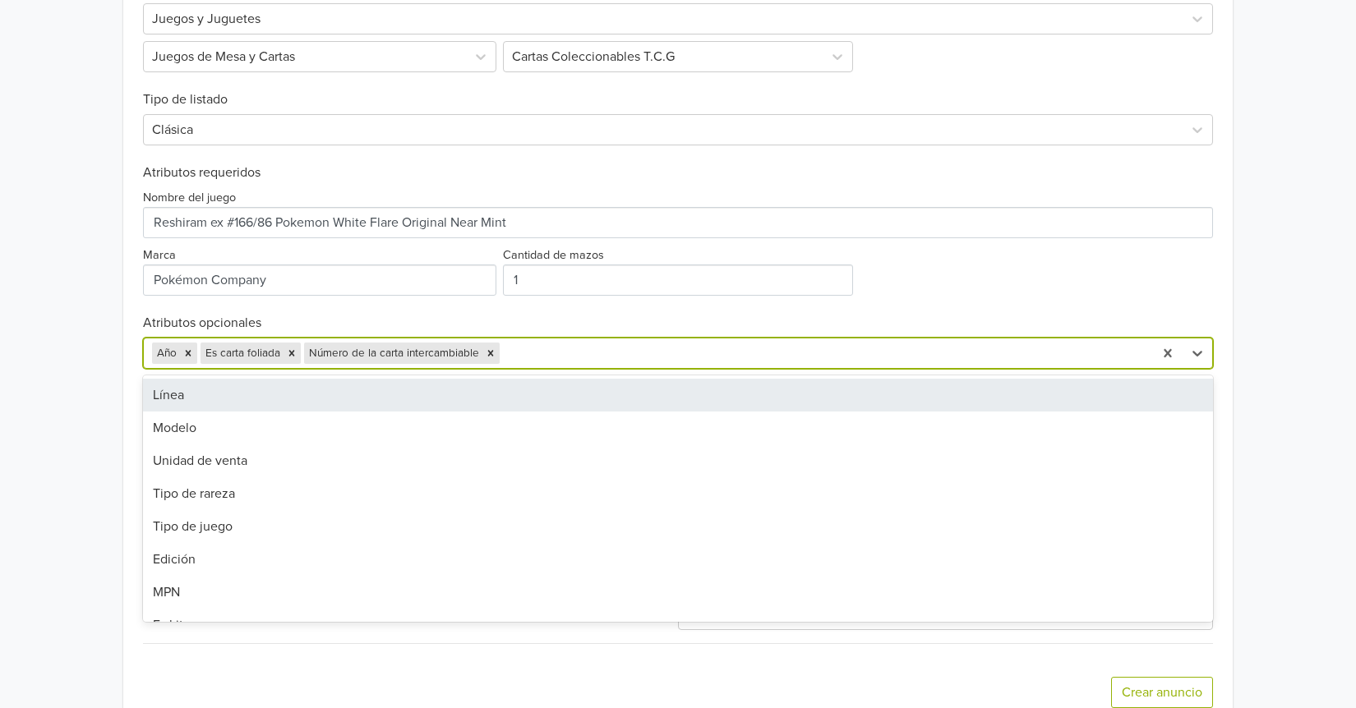
click at [610, 362] on div at bounding box center [824, 353] width 642 height 23
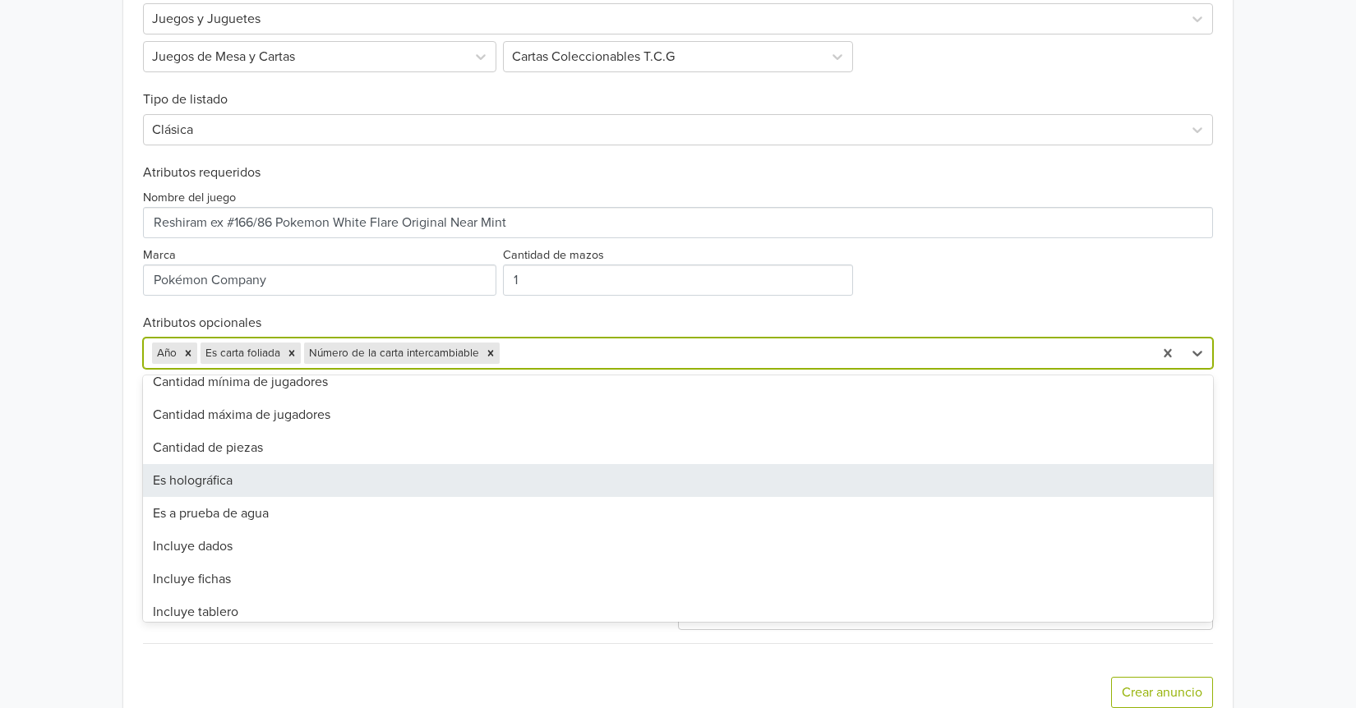
scroll to position [739, 0]
click at [223, 488] on div "Es holográfica" at bounding box center [678, 477] width 1070 height 33
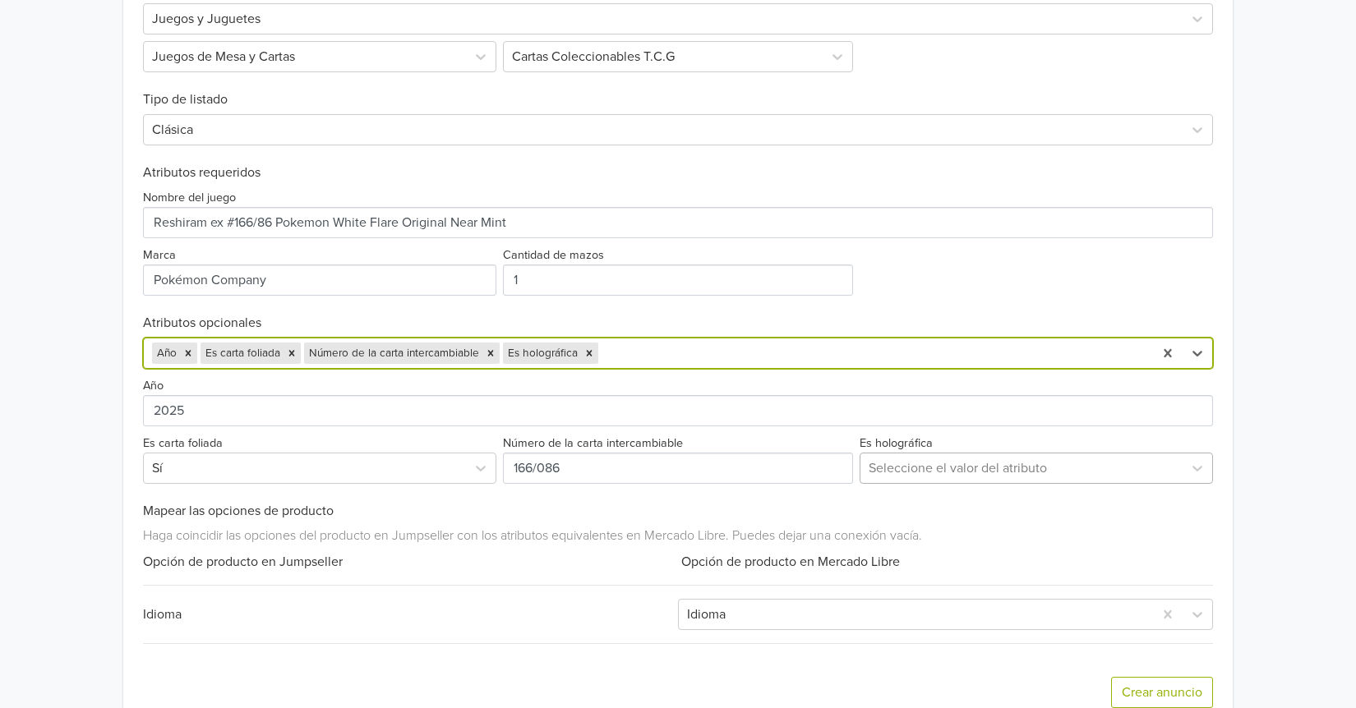
click at [922, 473] on div at bounding box center [1021, 468] width 306 height 23
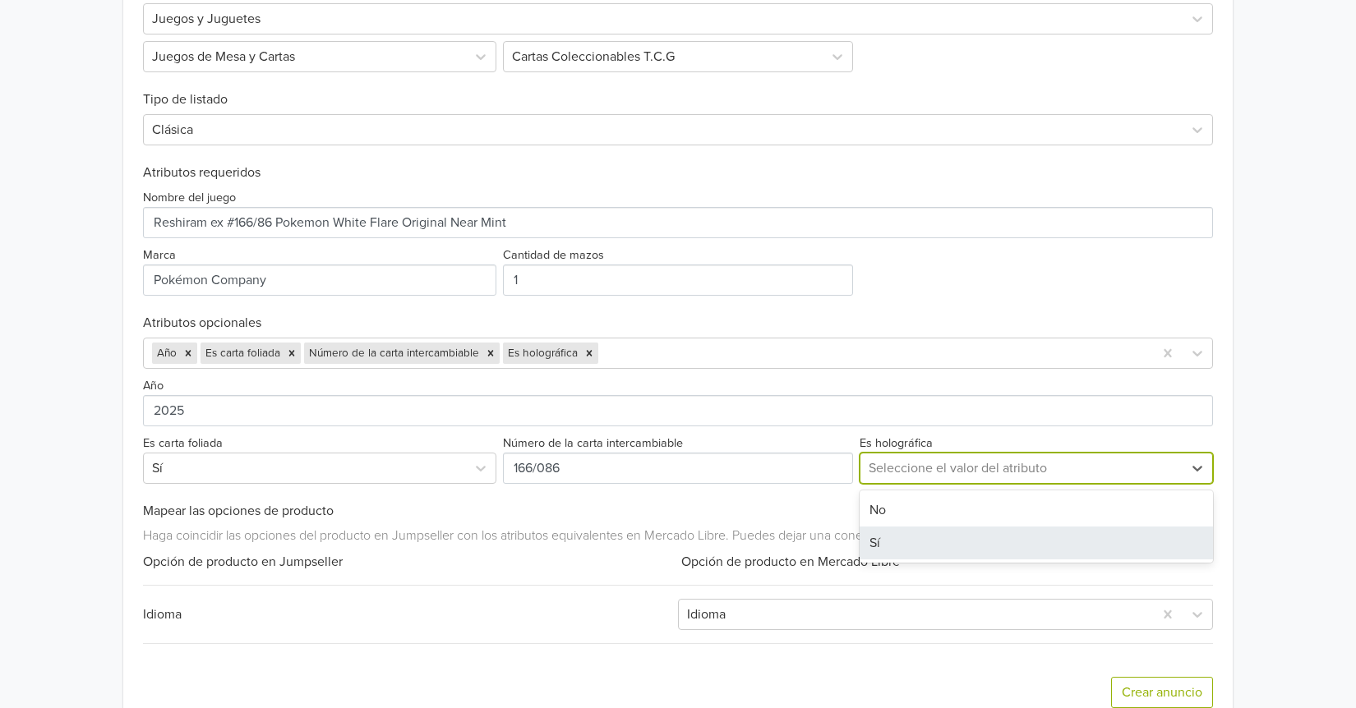
click at [891, 549] on div "Sí" at bounding box center [1035, 543] width 353 height 33
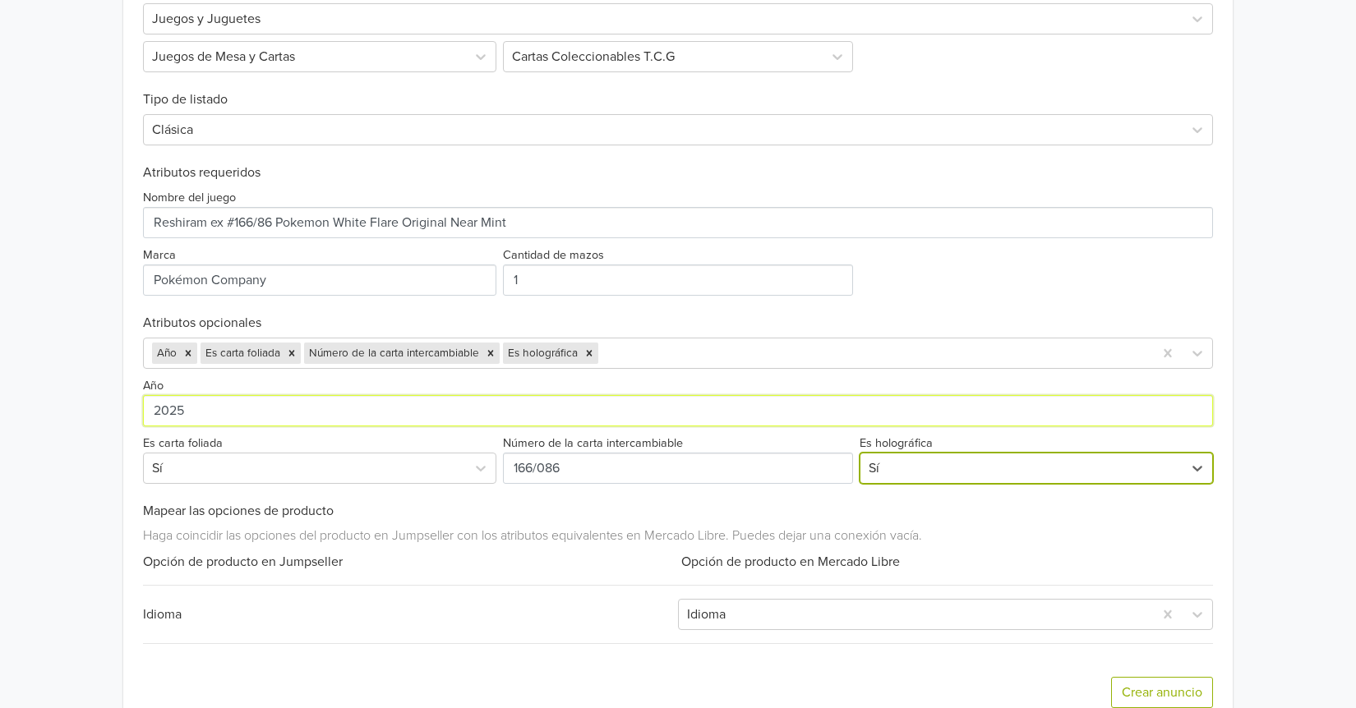
click at [722, 408] on input "2025" at bounding box center [678, 410] width 1070 height 31
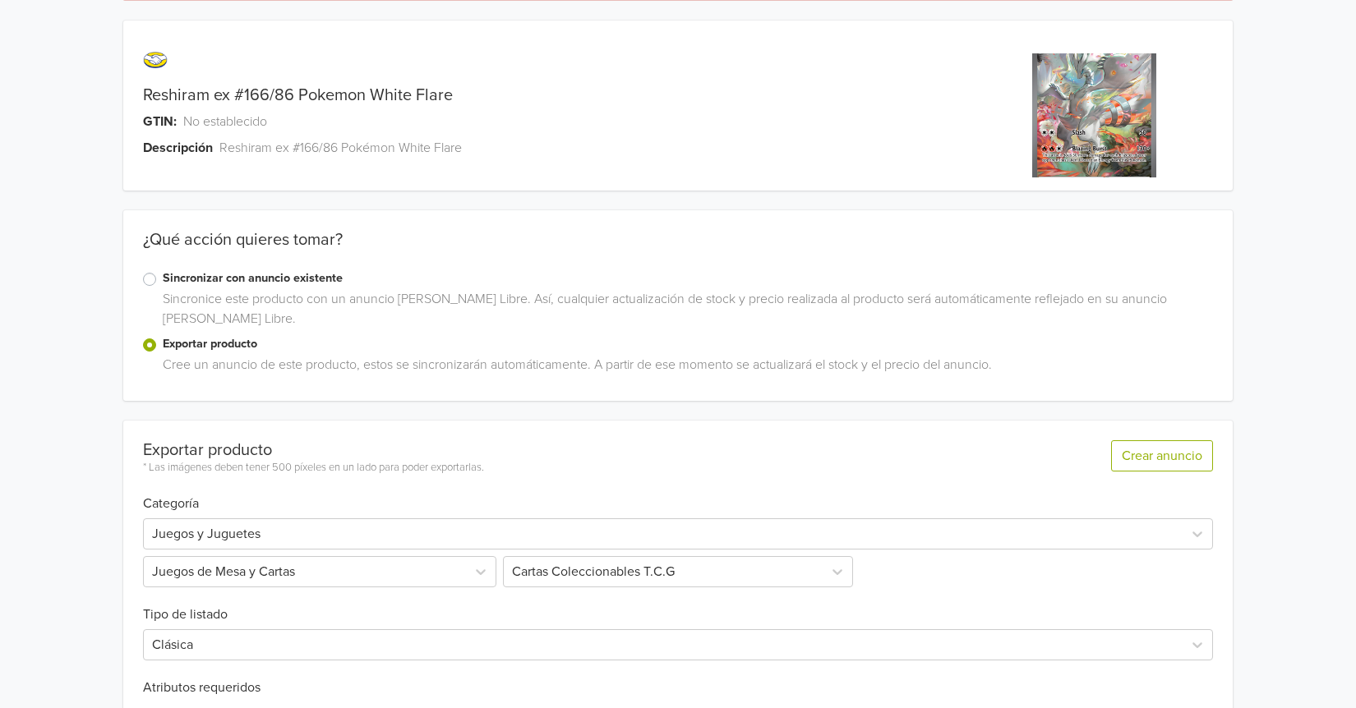
scroll to position [39, 0]
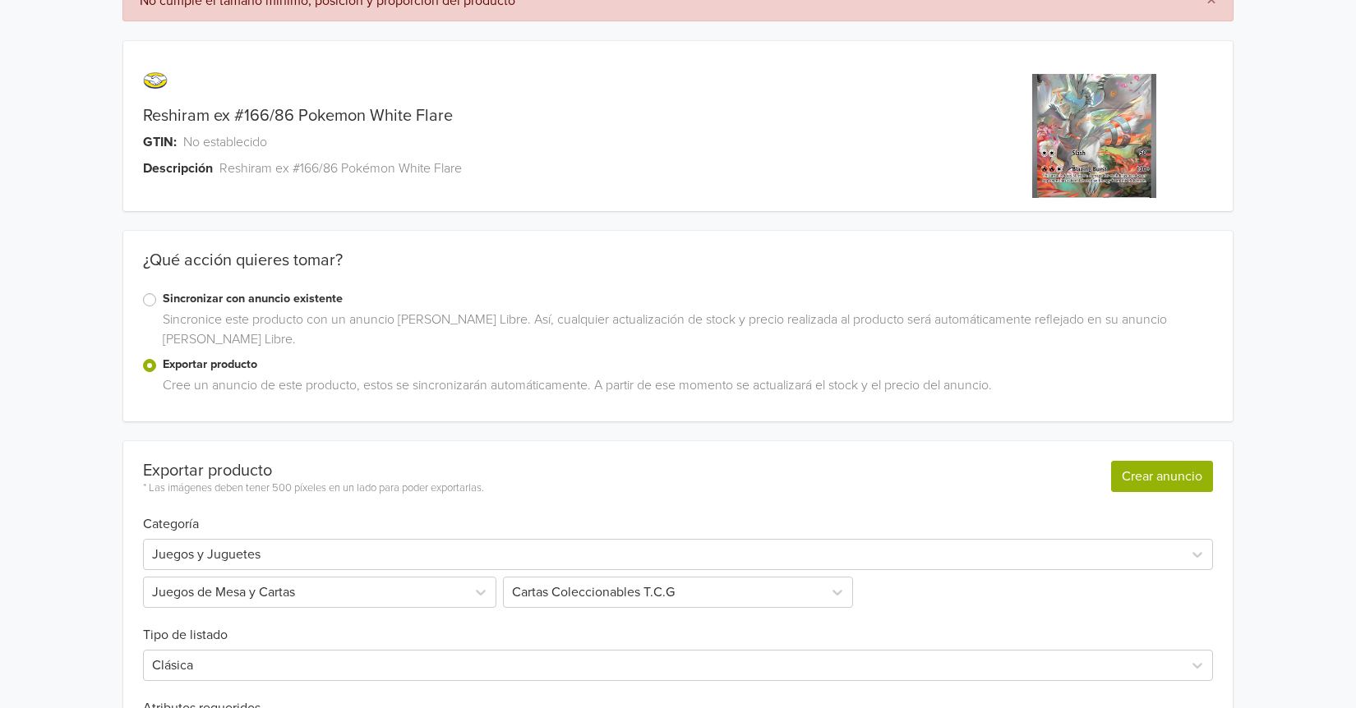
type input "2022"
click at [1148, 469] on button "Crear anuncio" at bounding box center [1162, 476] width 102 height 31
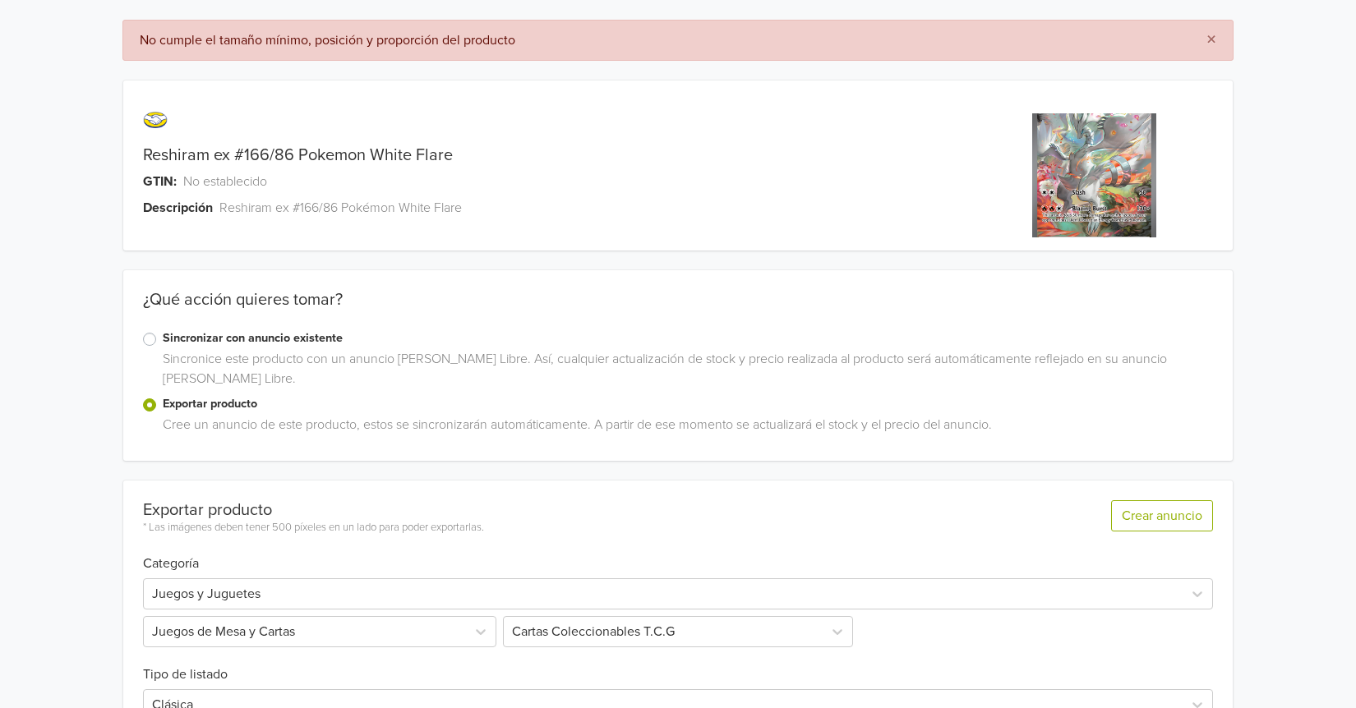
click at [1056, 205] on img at bounding box center [1094, 175] width 124 height 124
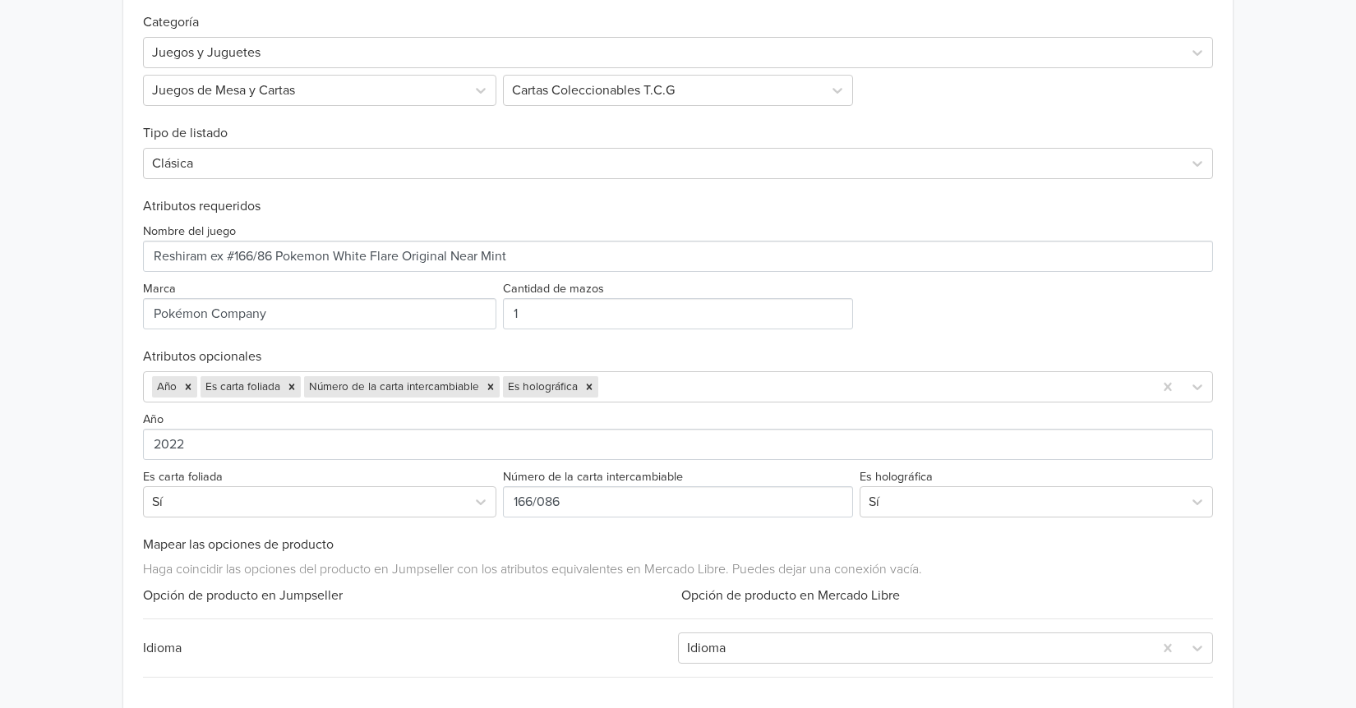
scroll to position [575, 0]
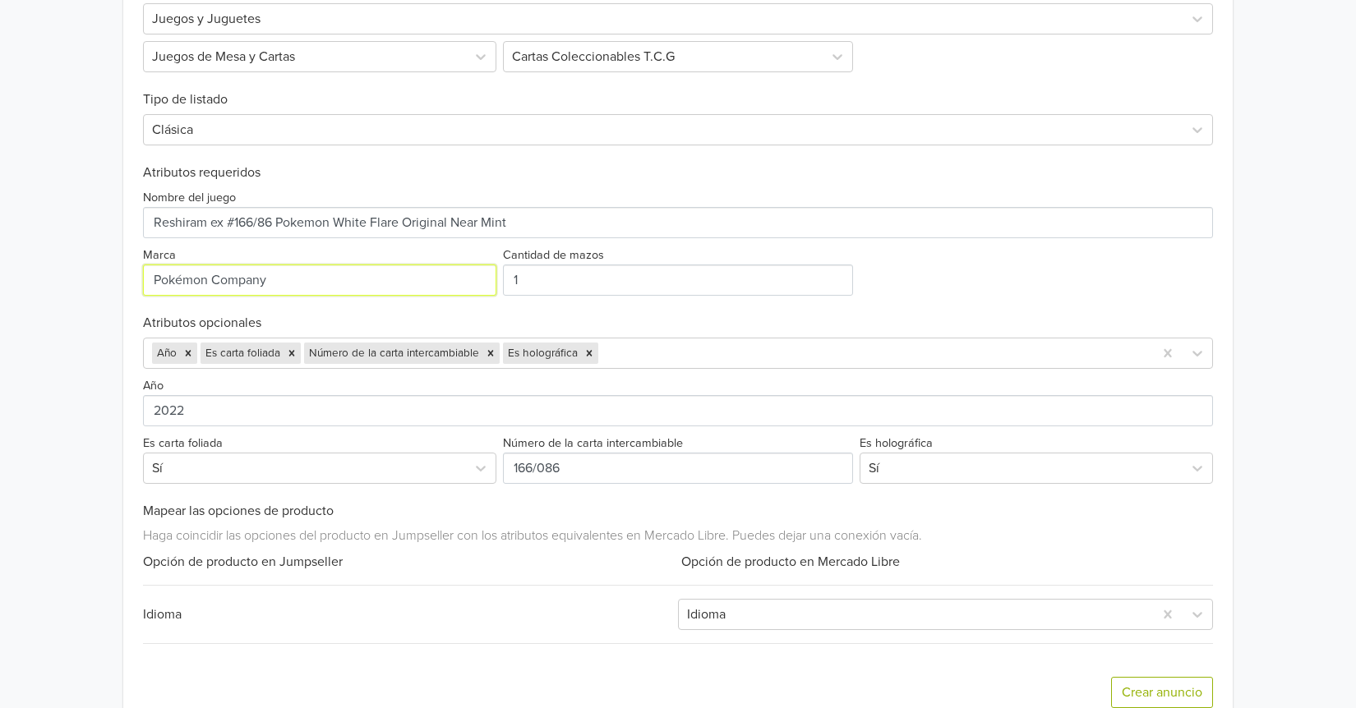
click at [373, 278] on input "Marca" at bounding box center [319, 280] width 353 height 31
click at [394, 306] on div "Exportar producto * Las imágenes deben tener 500 píxeles en un lado para poder …" at bounding box center [678, 317] width 1070 height 822
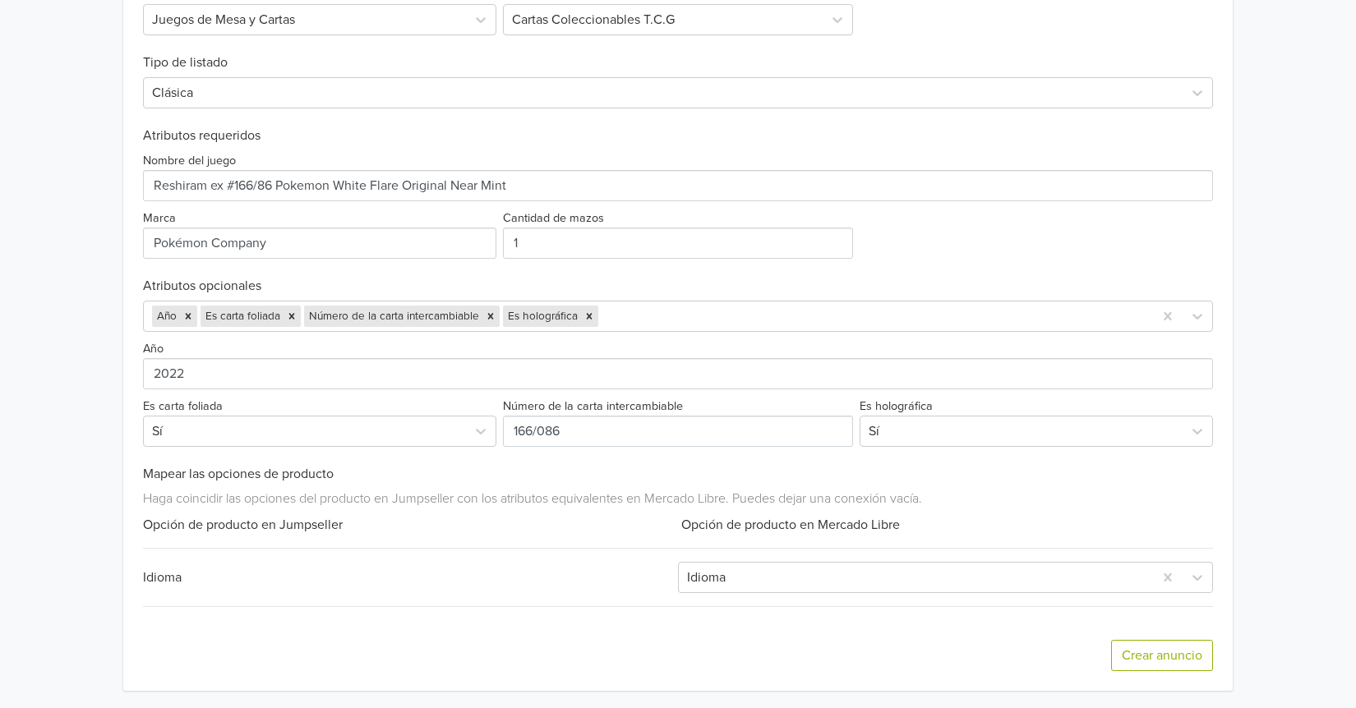
scroll to position [615, 0]
click at [1155, 656] on button "Crear anuncio" at bounding box center [1162, 653] width 102 height 31
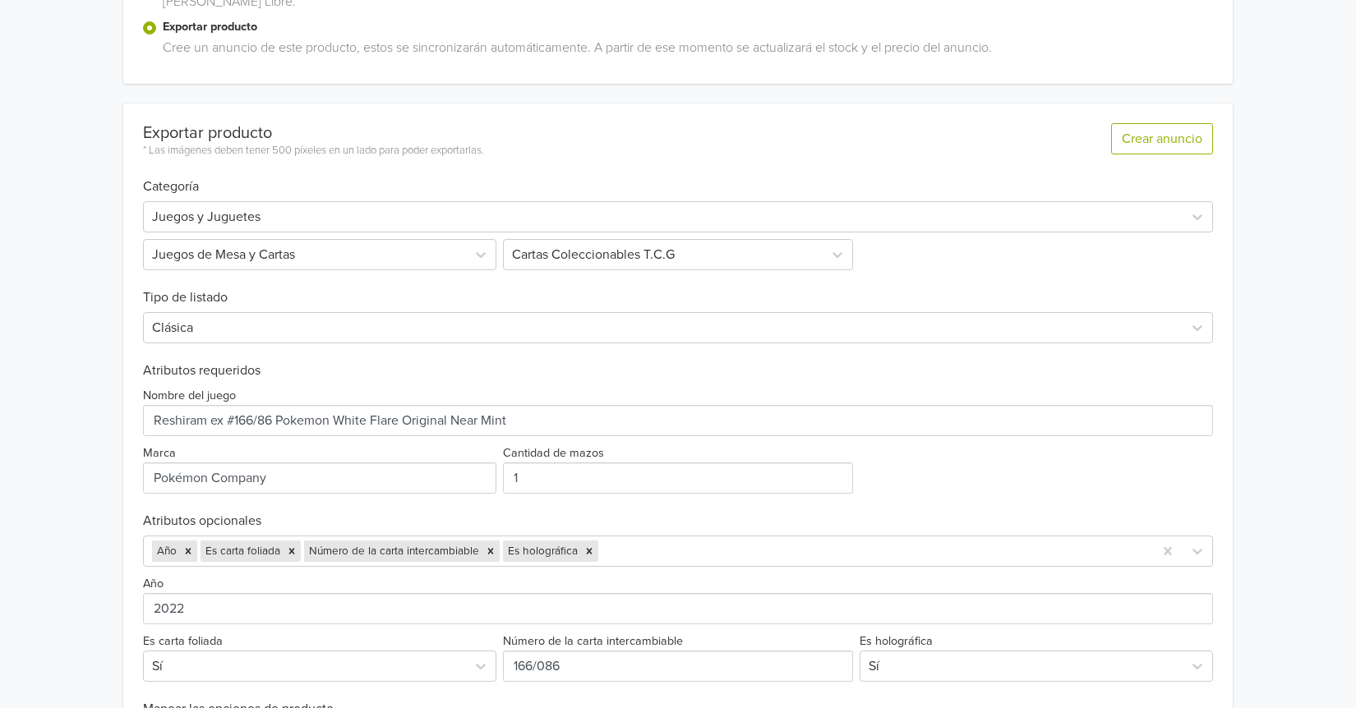
scroll to position [411, 0]
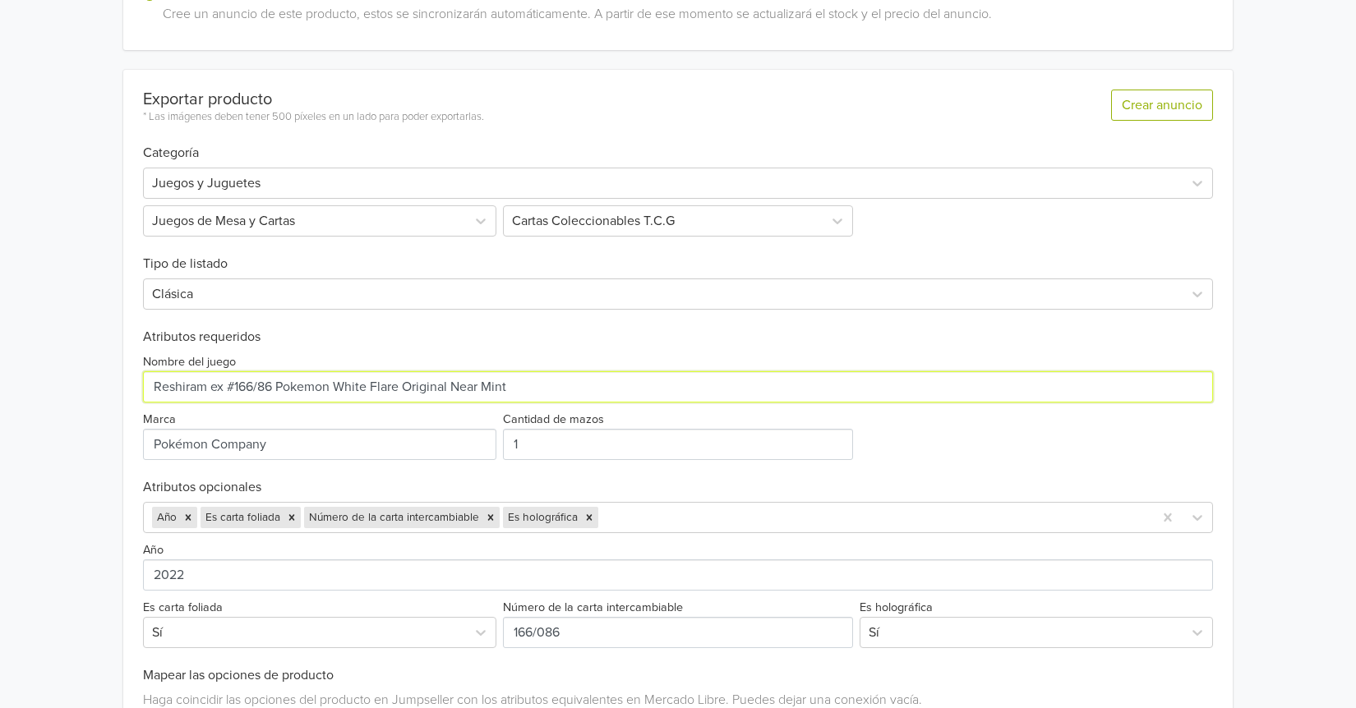
click at [159, 382] on input "Nombre del juego" at bounding box center [678, 386] width 1070 height 31
type input "Reshiram ex #166/86 Pokemon White Flare Original Near Mint"
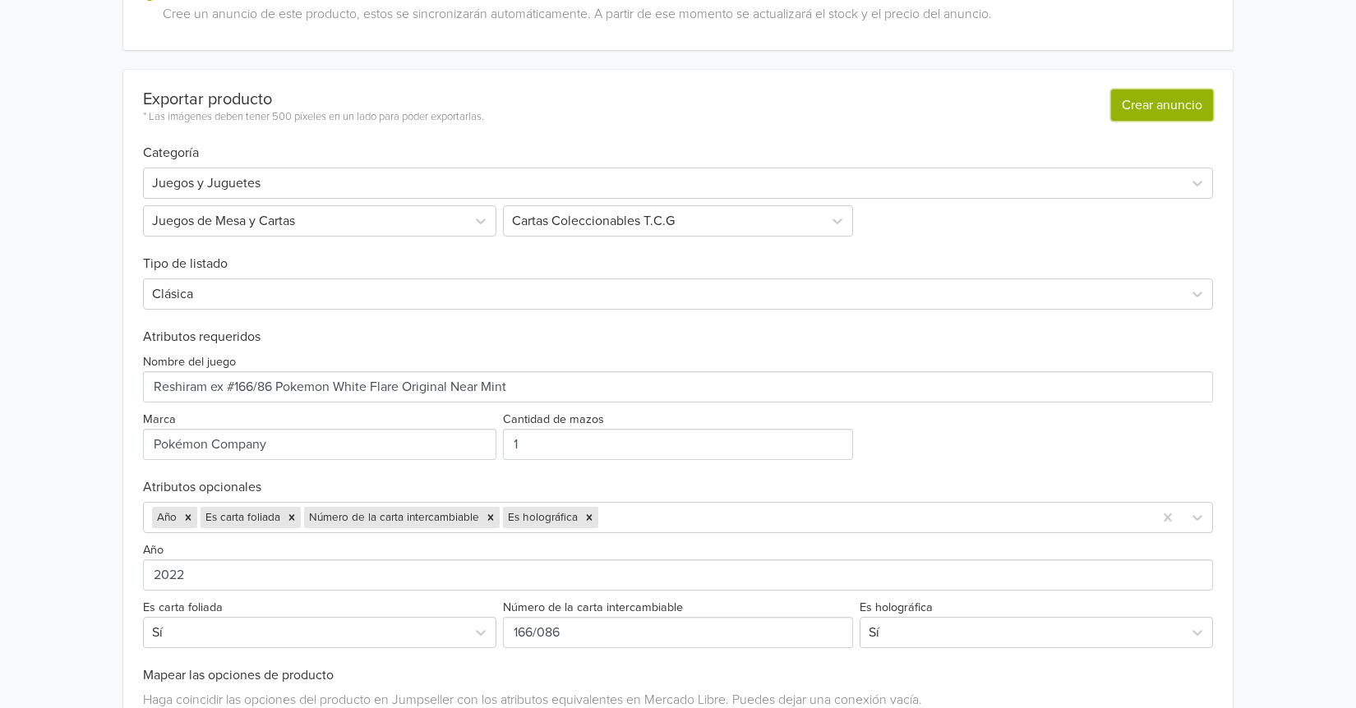
click at [1142, 92] on button "Crear anuncio" at bounding box center [1162, 105] width 102 height 31
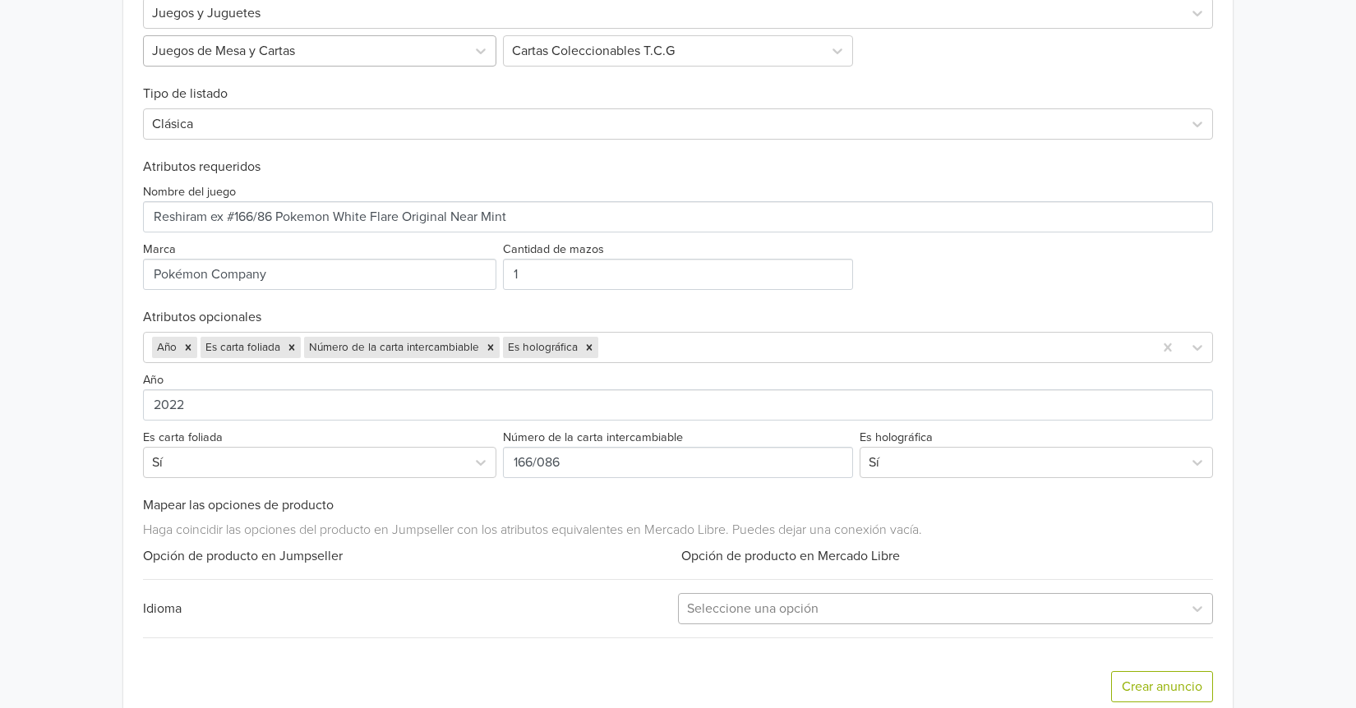
scroll to position [615, 0]
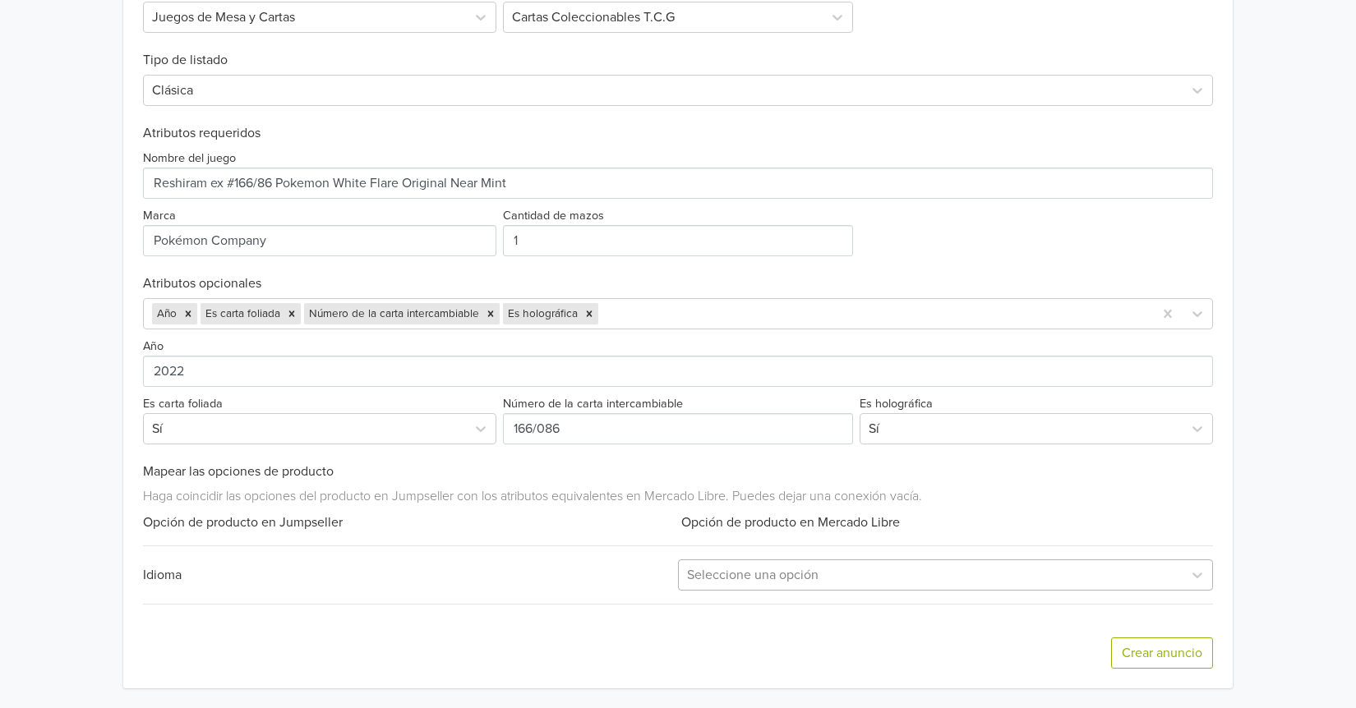
click at [765, 564] on div at bounding box center [930, 575] width 487 height 23
click at [538, 569] on div "Idioma" at bounding box center [410, 575] width 535 height 20
click at [539, 584] on div "Idioma" at bounding box center [410, 575] width 535 height 20
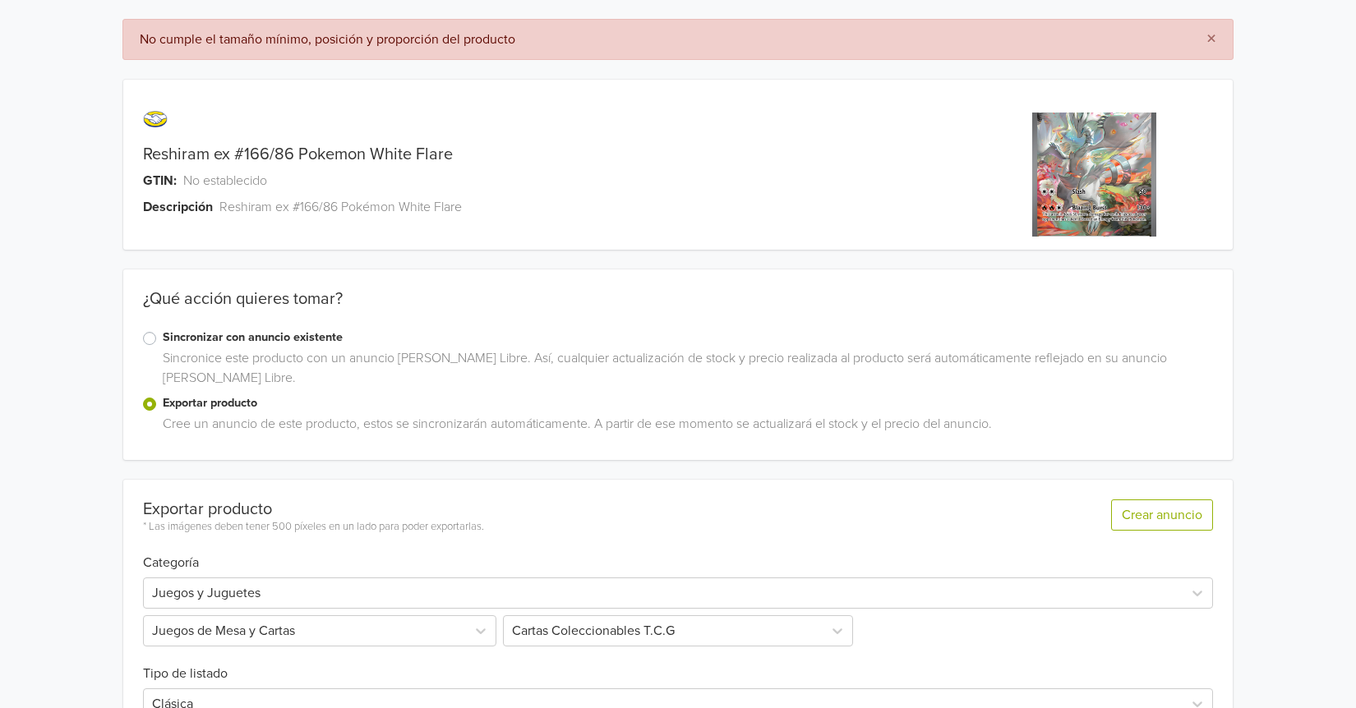
scroll to position [0, 0]
click at [1206, 34] on span "×" at bounding box center [1211, 40] width 10 height 24
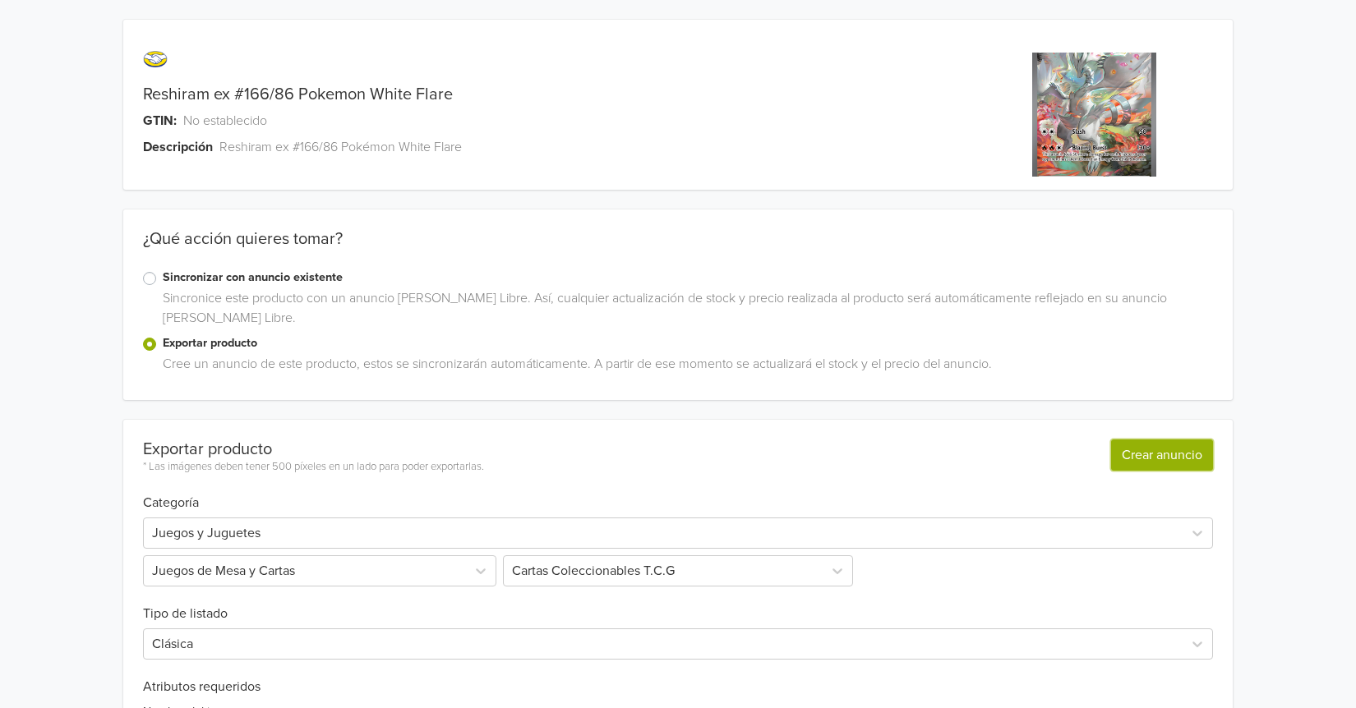
click at [1149, 457] on button "Crear anuncio" at bounding box center [1162, 455] width 102 height 31
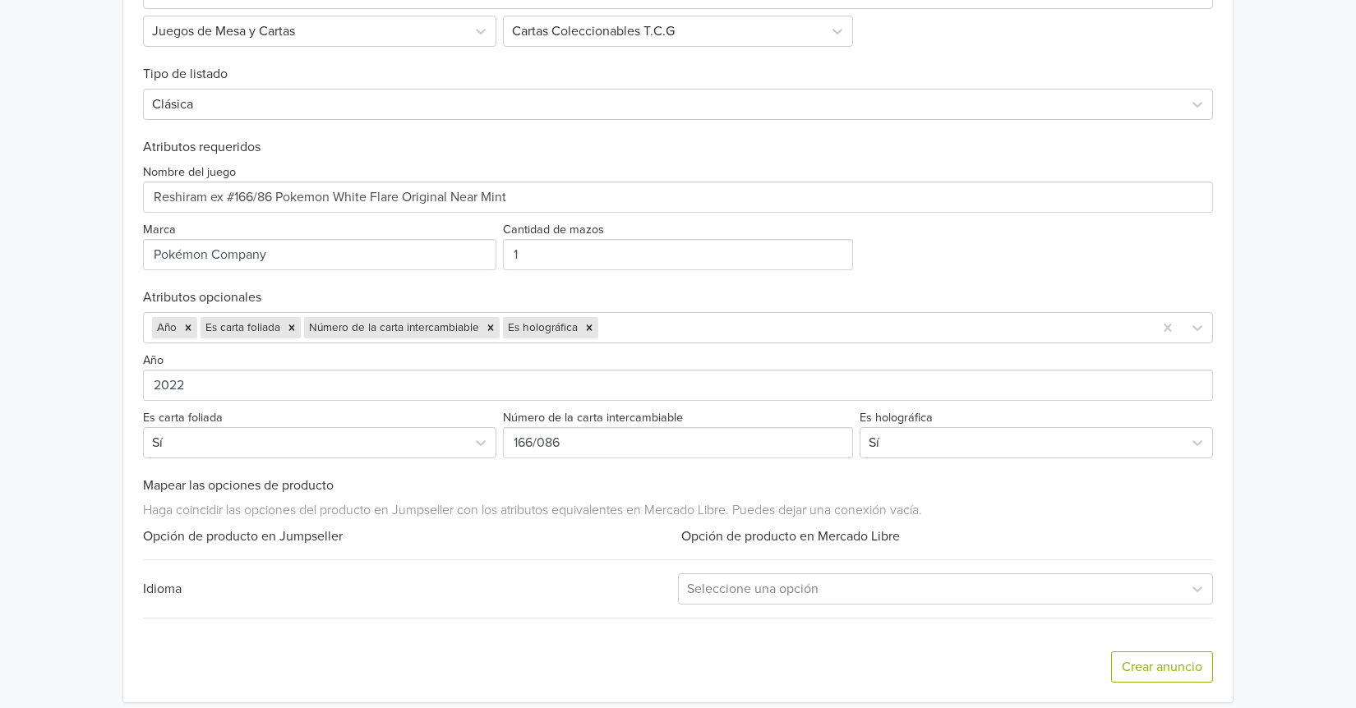
scroll to position [615, 0]
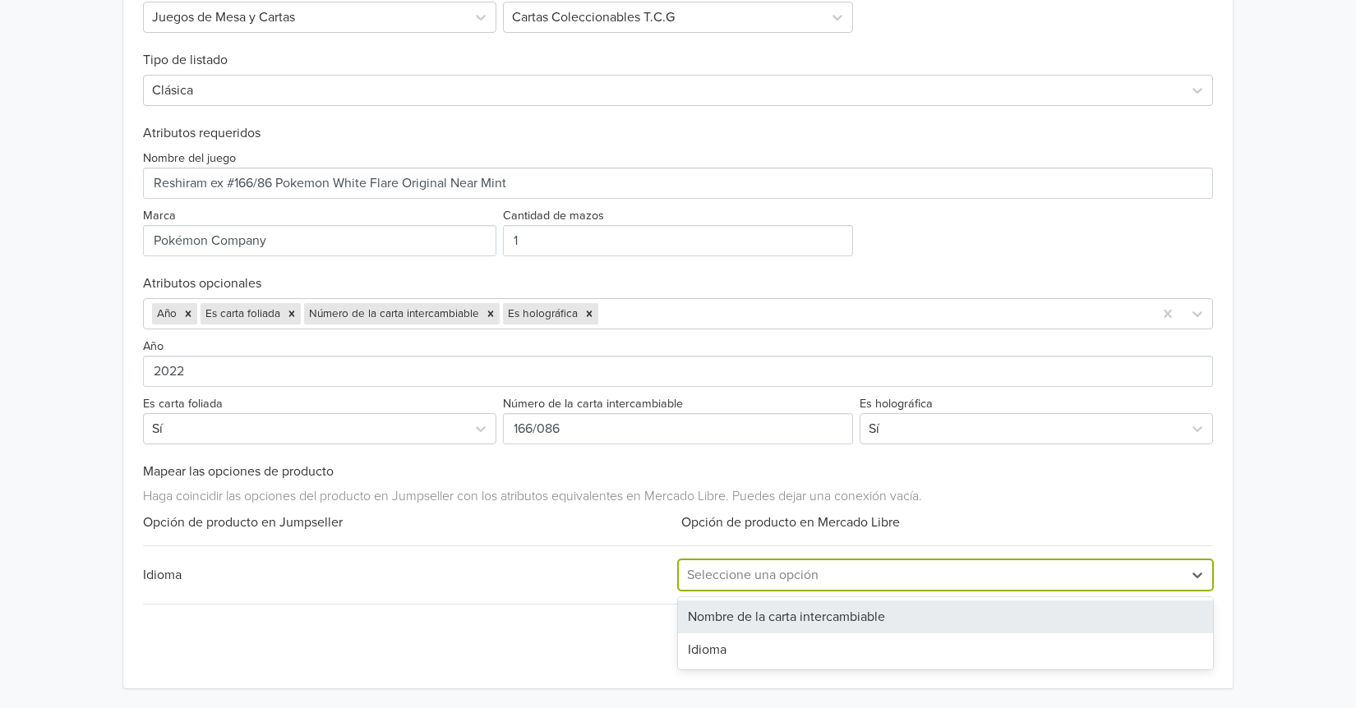
click at [1172, 573] on div at bounding box center [930, 575] width 487 height 23
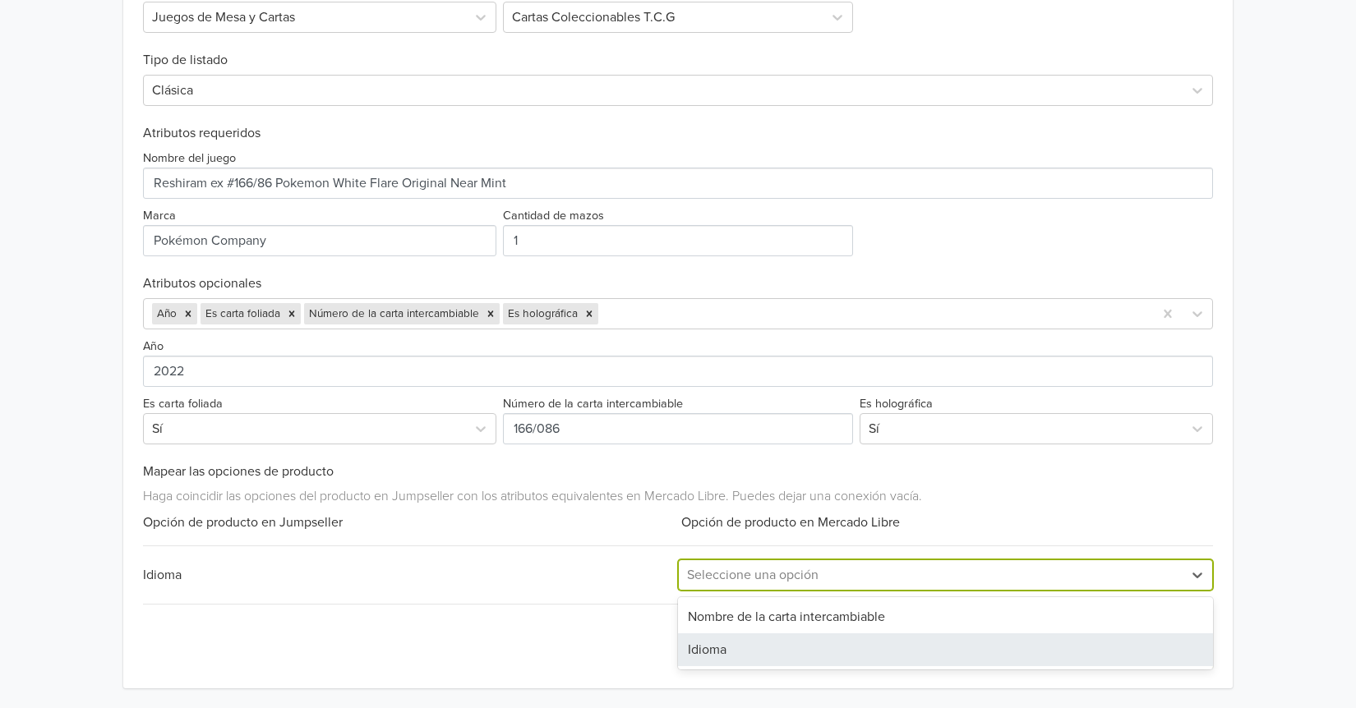
click at [744, 647] on div "Idioma" at bounding box center [945, 649] width 535 height 33
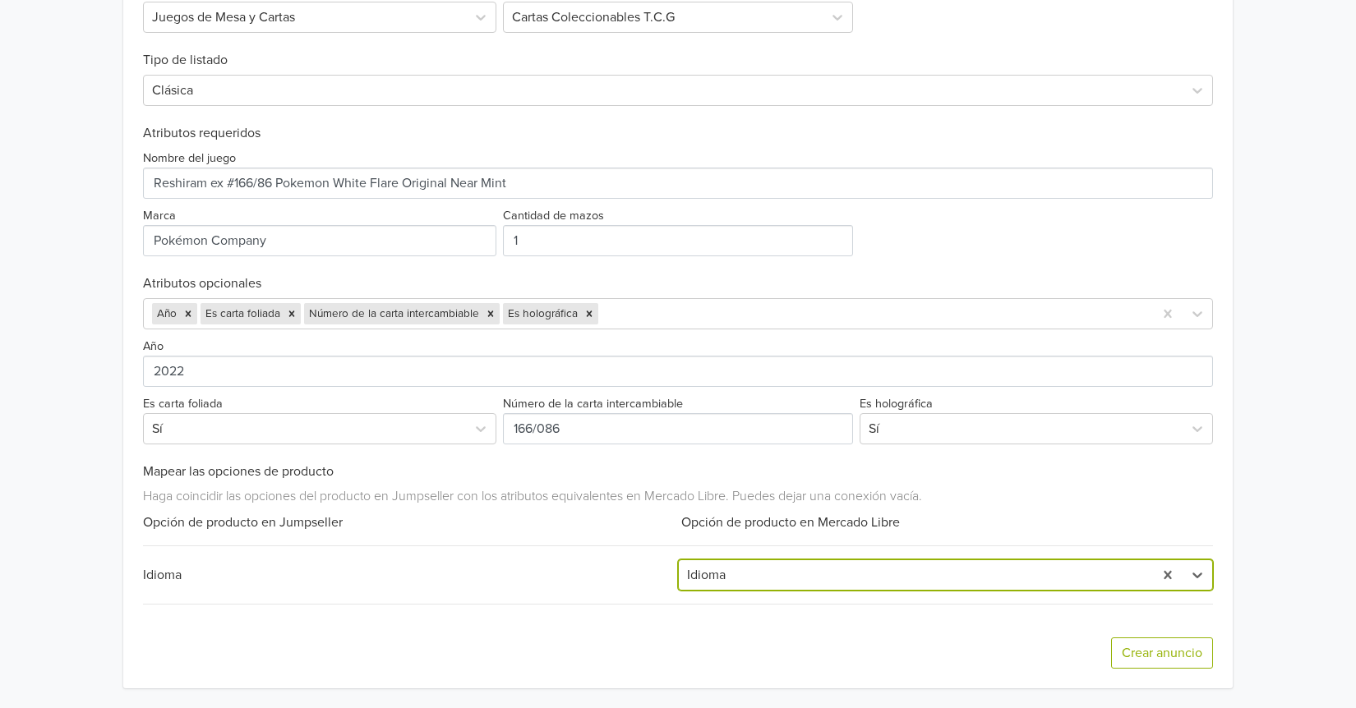
click at [583, 594] on div "Exportar producto * Las imágenes deben tener 500 píxeles en un lado para poder …" at bounding box center [678, 277] width 1070 height 822
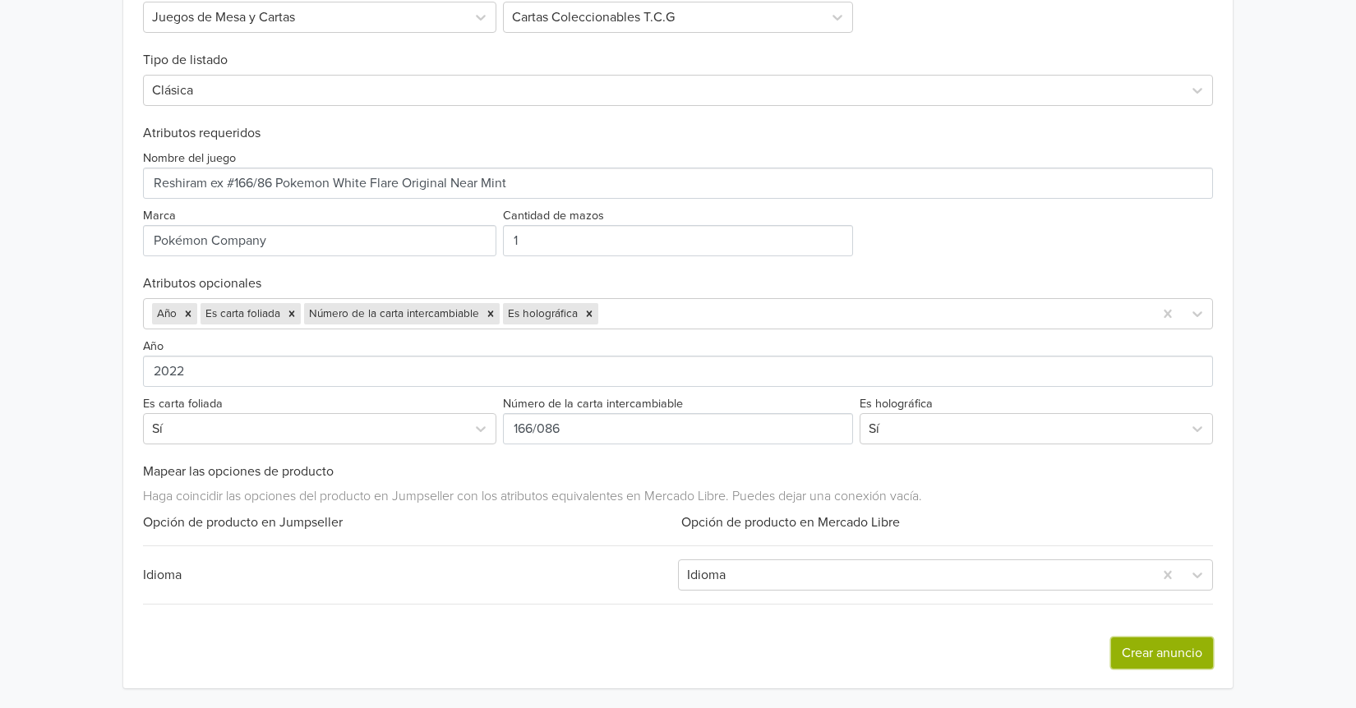
click at [1174, 650] on button "Crear anuncio" at bounding box center [1162, 653] width 102 height 31
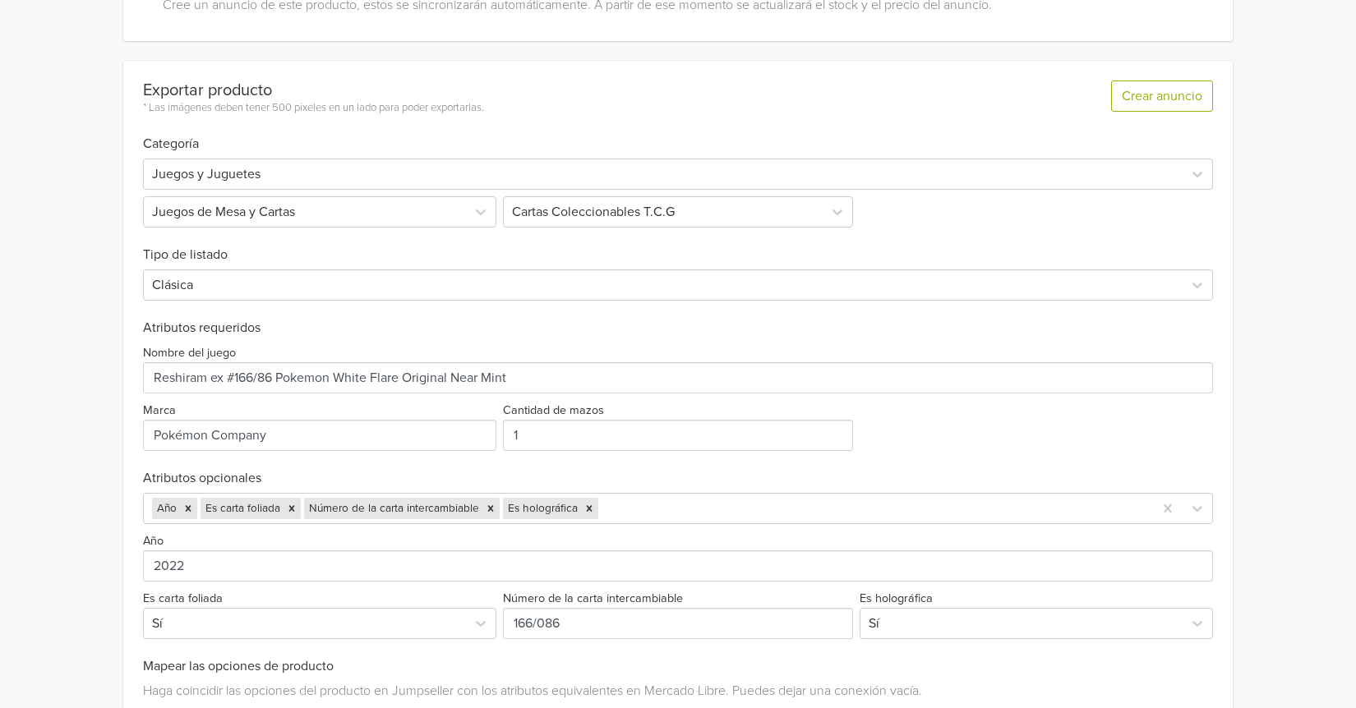
scroll to position [493, 0]
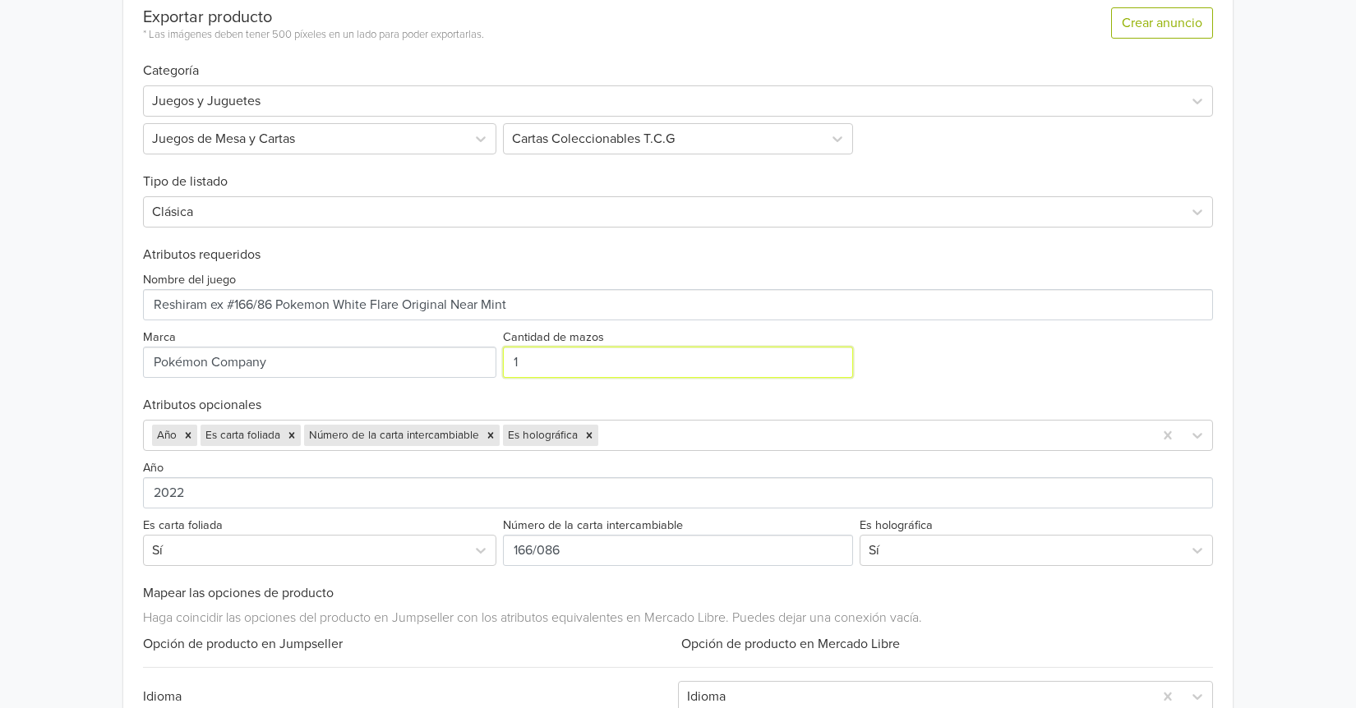
click at [550, 355] on input "1" at bounding box center [678, 362] width 350 height 31
click at [696, 431] on div at bounding box center [872, 435] width 543 height 23
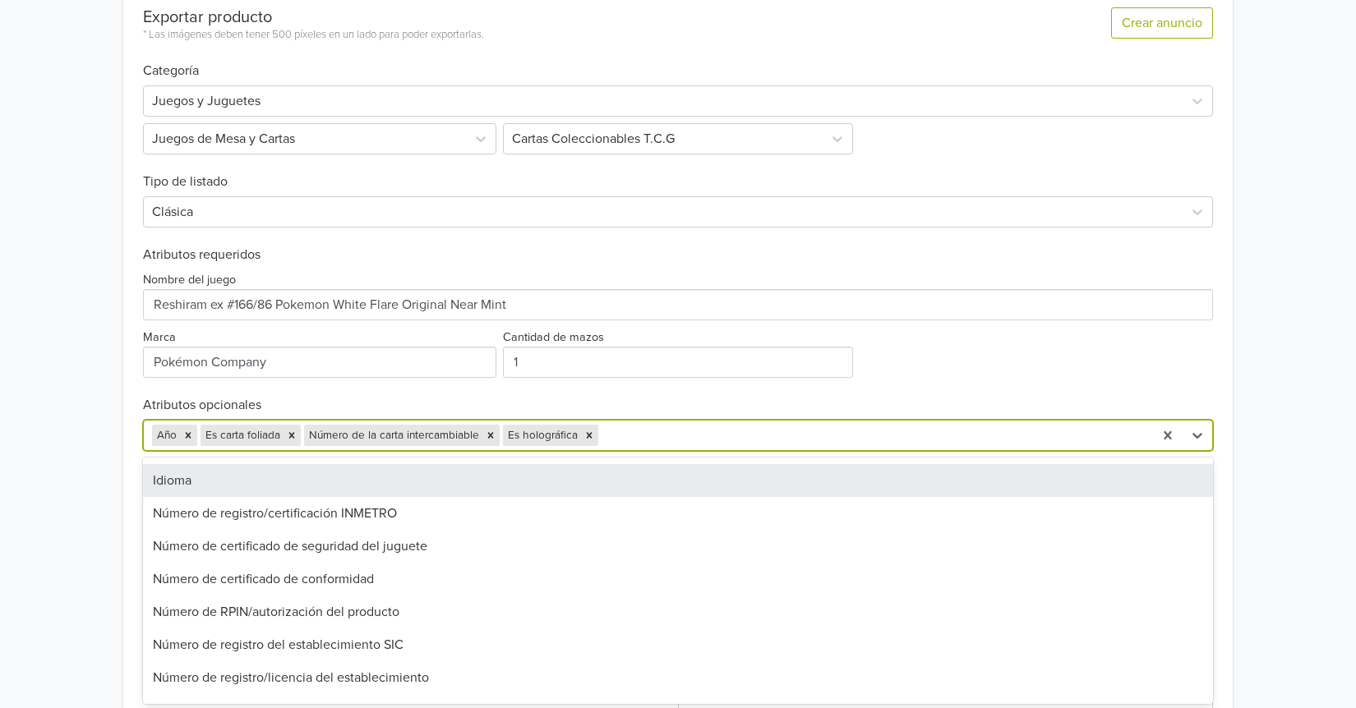
scroll to position [329, 0]
click at [928, 354] on div "Nombre del juego Marca Cantidad de mazos 1" at bounding box center [678, 320] width 1070 height 115
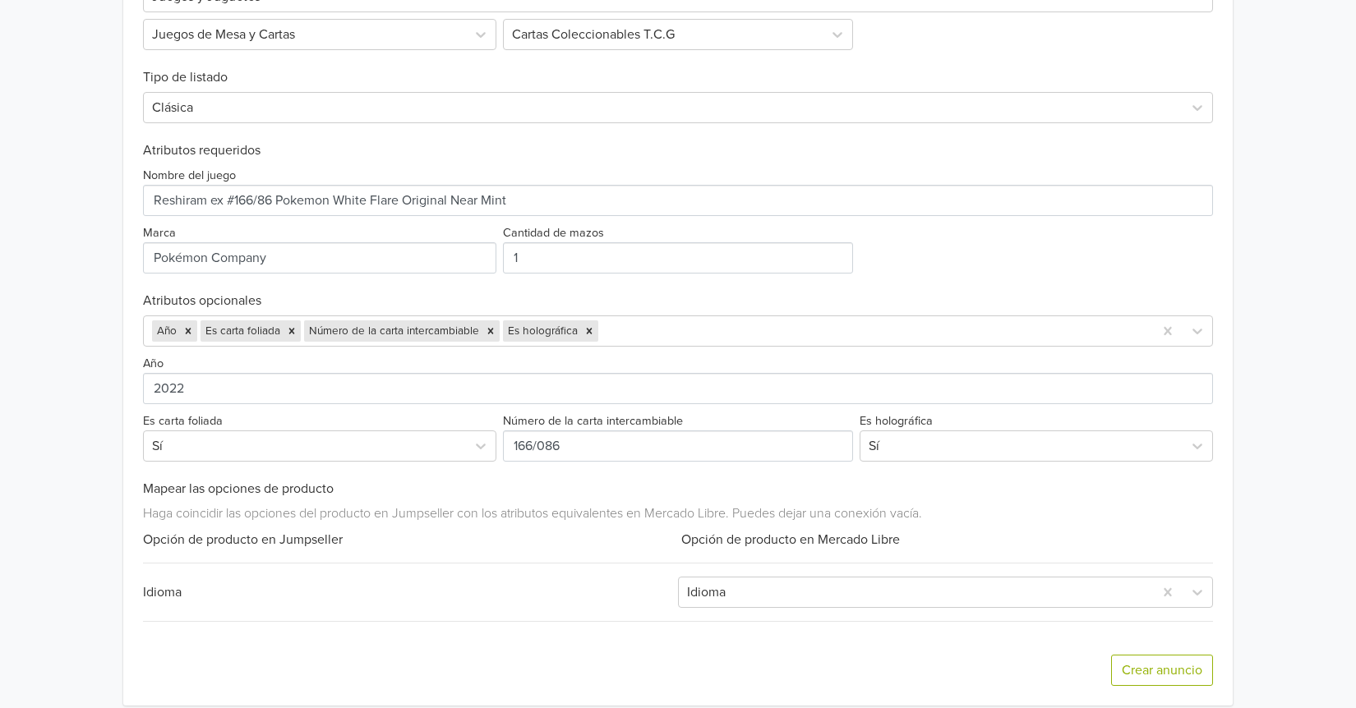
scroll to position [615, 0]
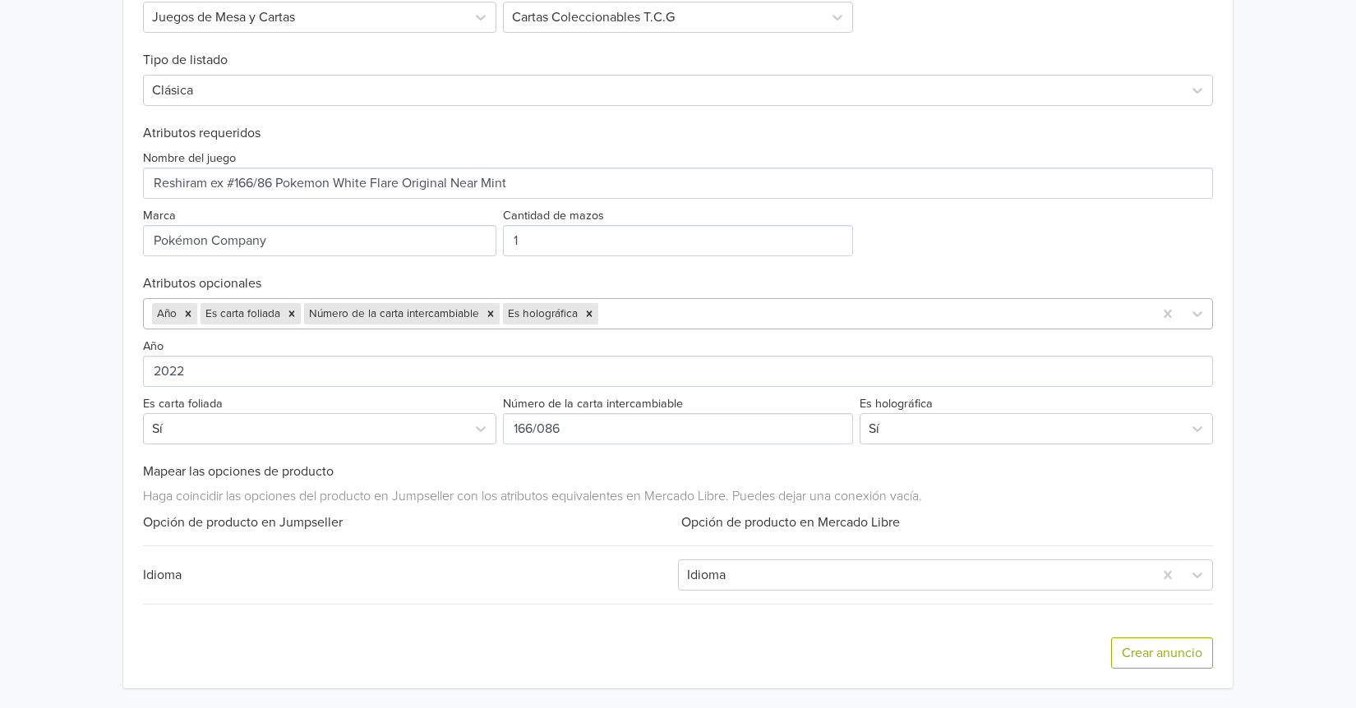
click at [689, 306] on div at bounding box center [872, 313] width 543 height 23
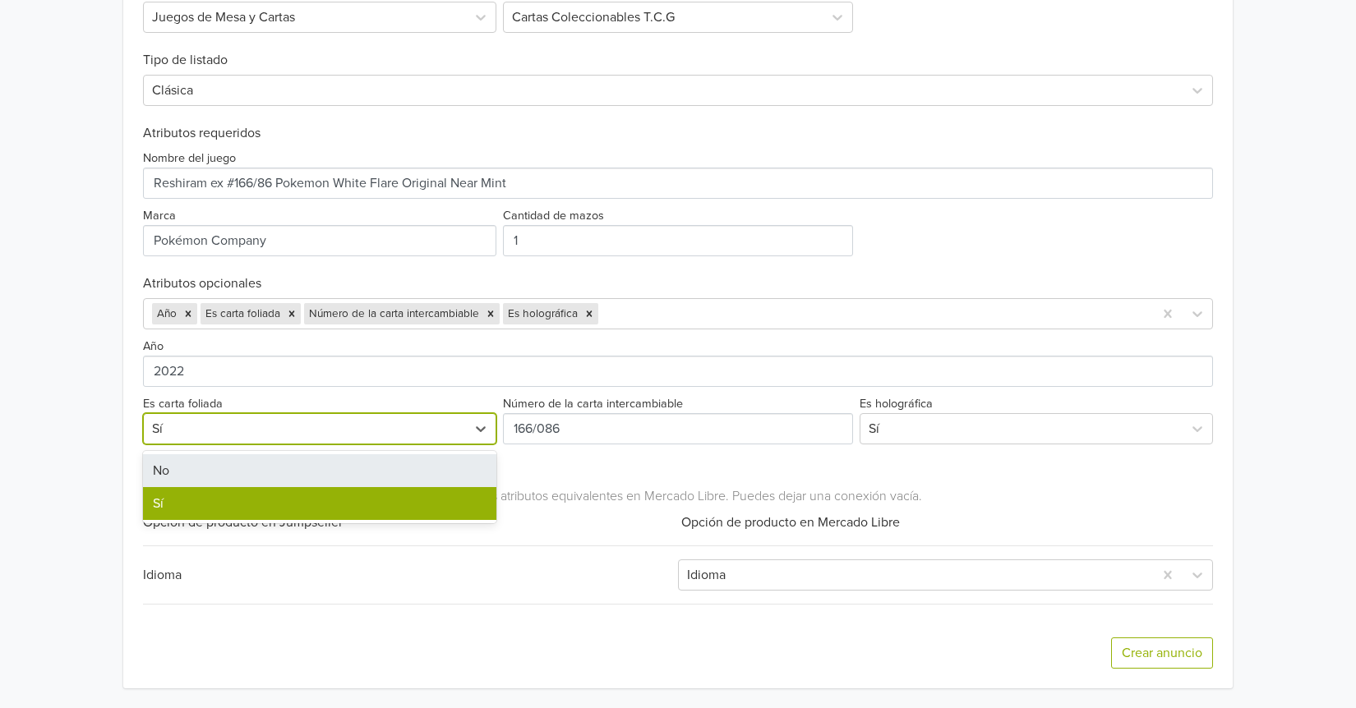
click at [201, 440] on div "Sí" at bounding box center [305, 429] width 322 height 30
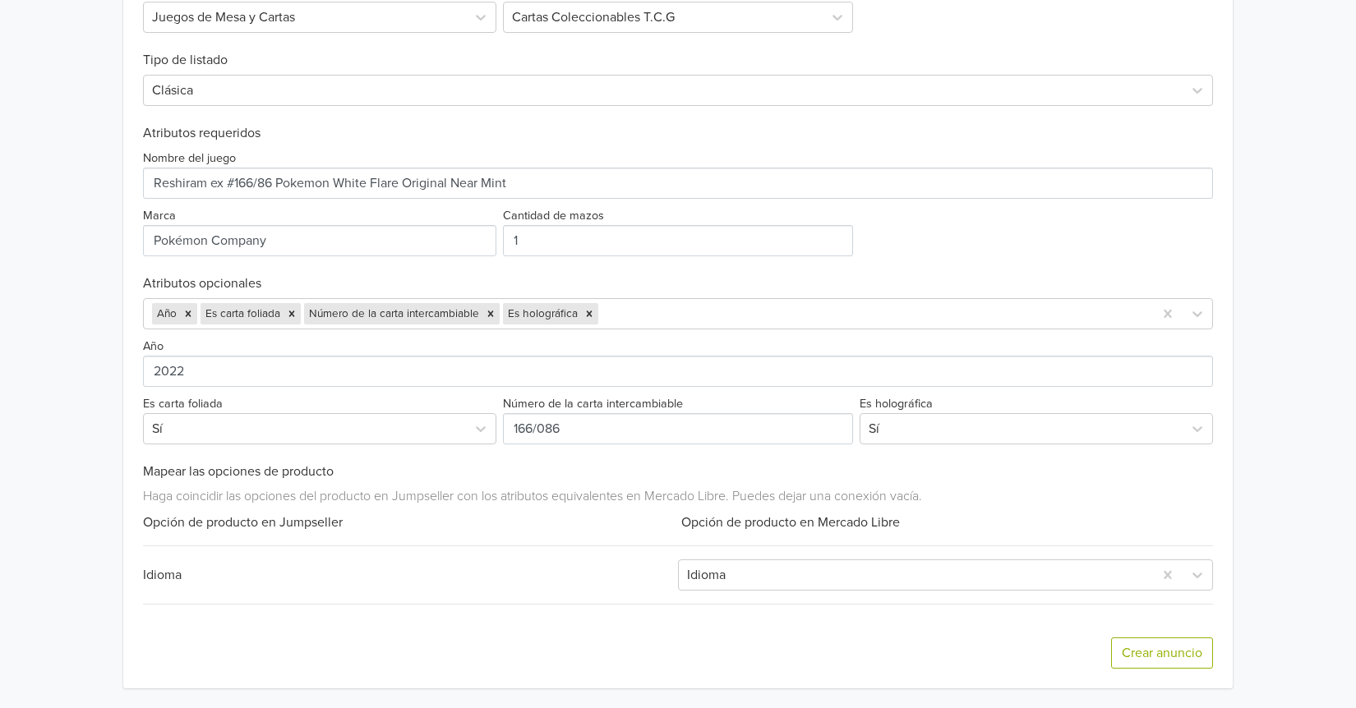
click at [589, 477] on h6 "Mapear las opciones de producto" at bounding box center [678, 472] width 1070 height 16
click at [523, 234] on input "1" at bounding box center [678, 240] width 350 height 31
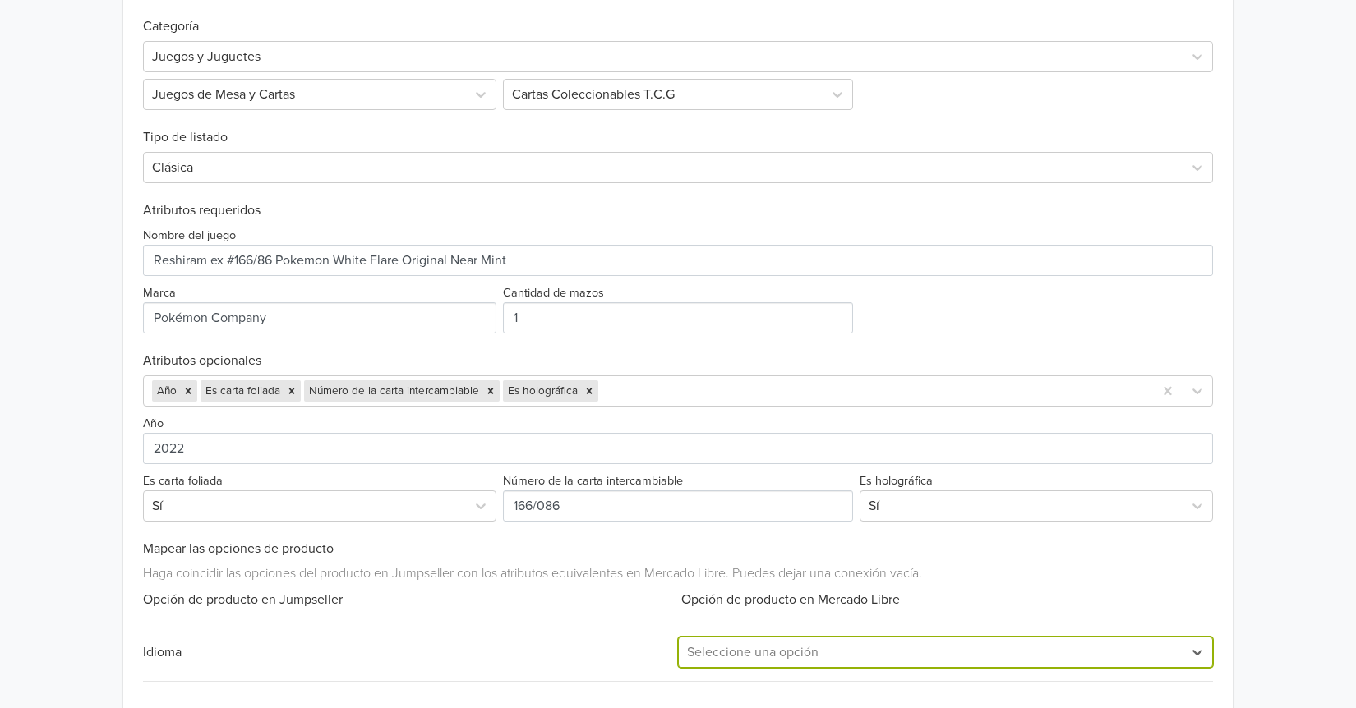
scroll to position [532, 0]
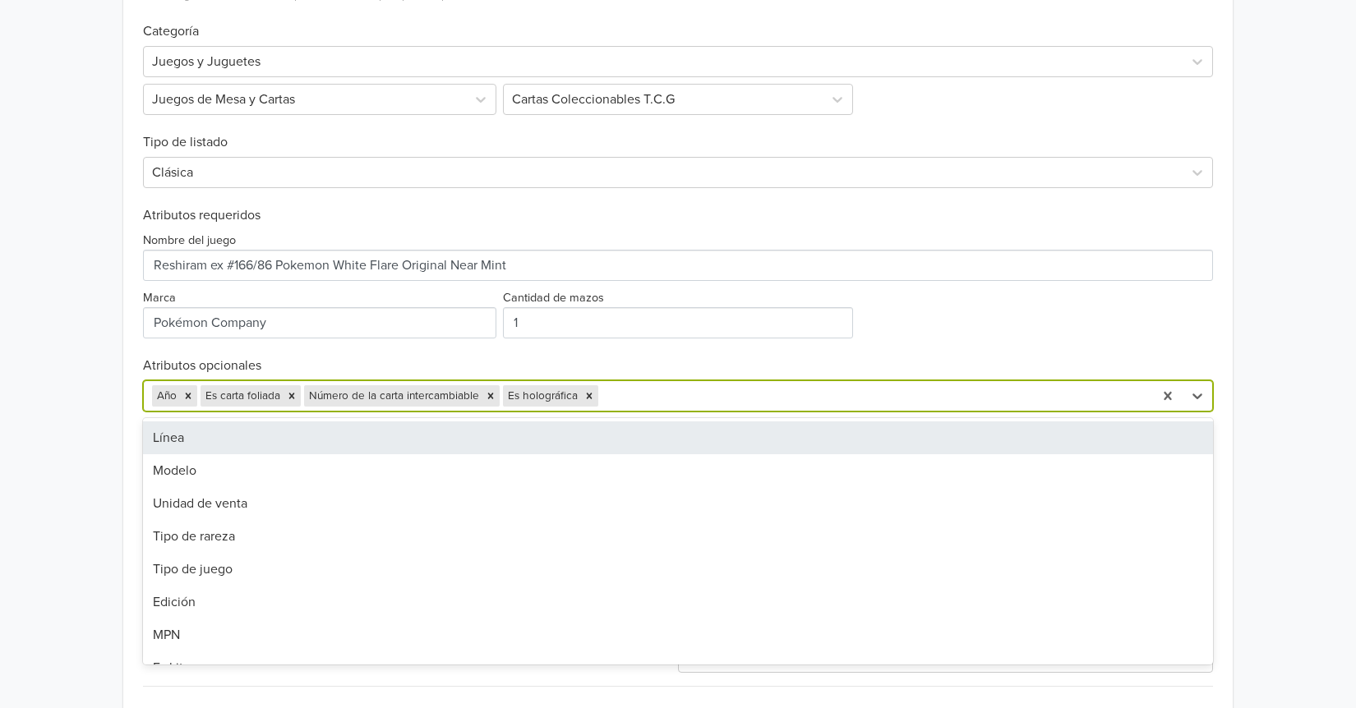
click at [743, 406] on div at bounding box center [872, 396] width 543 height 23
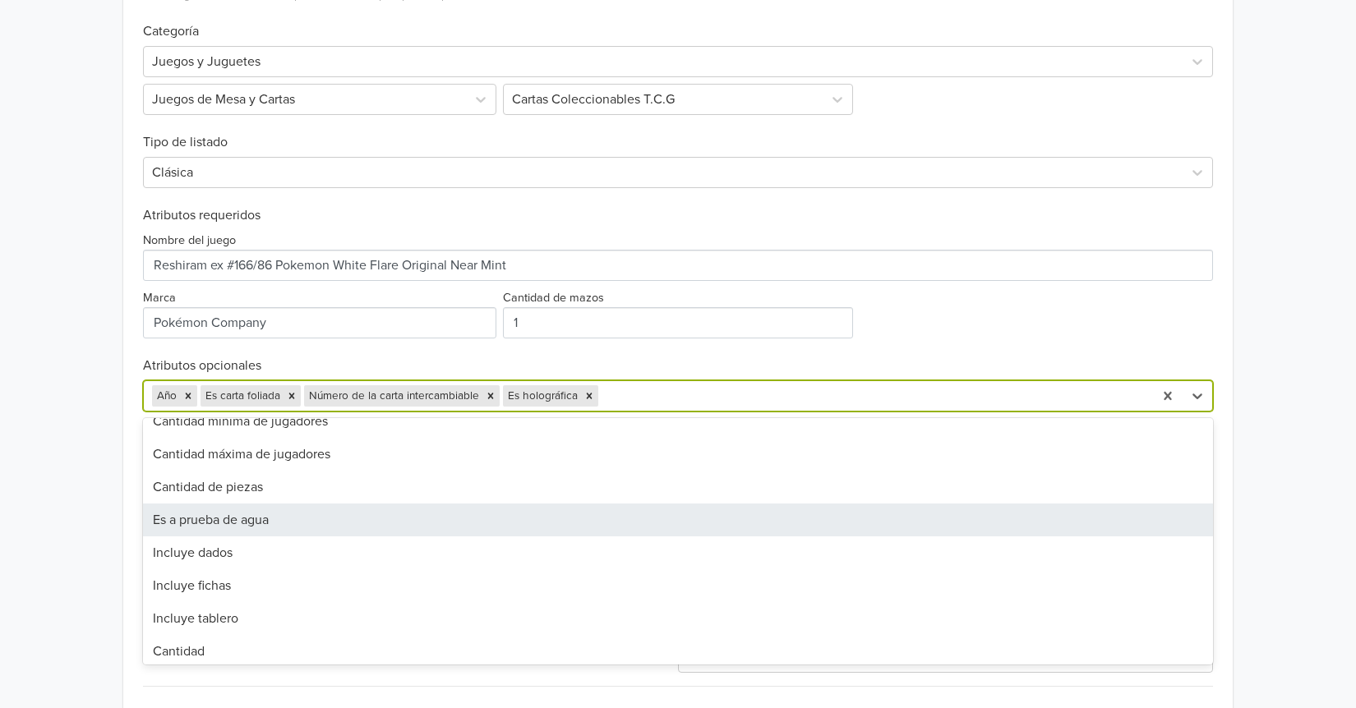
scroll to position [779, 0]
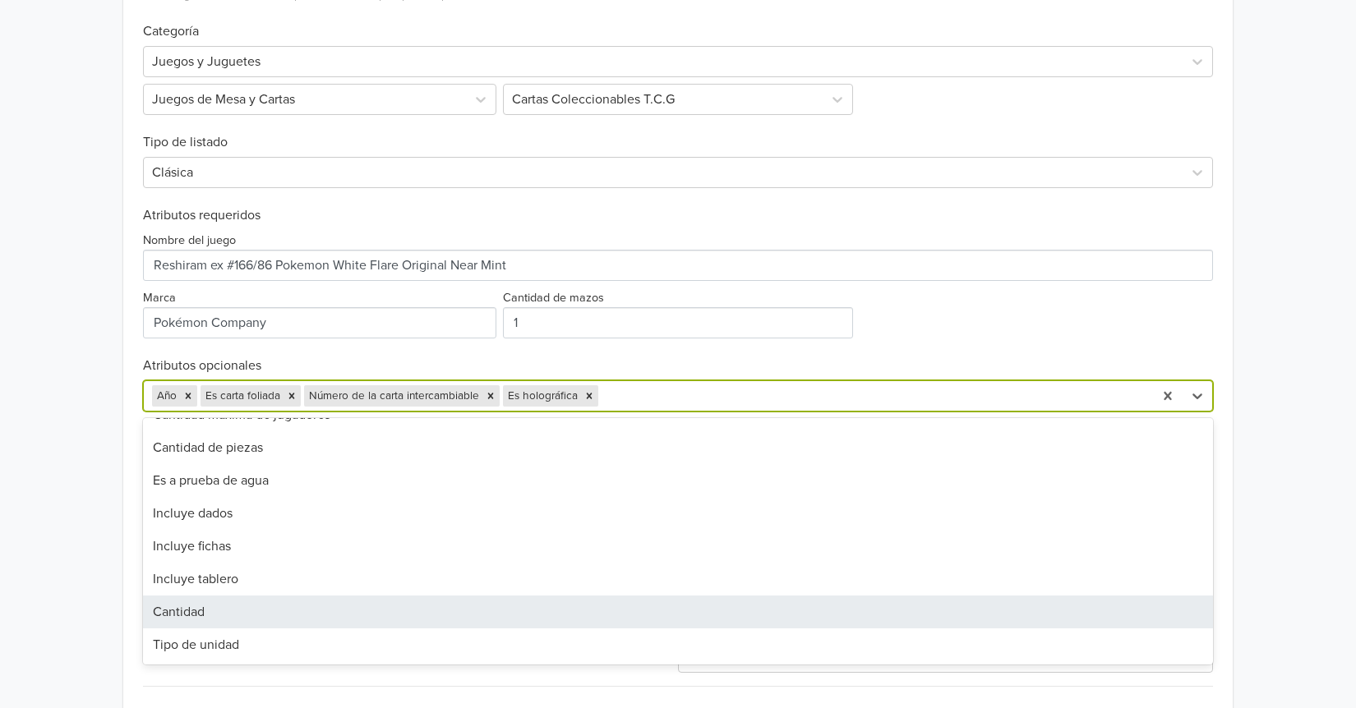
click at [214, 612] on div "Cantidad" at bounding box center [678, 612] width 1070 height 33
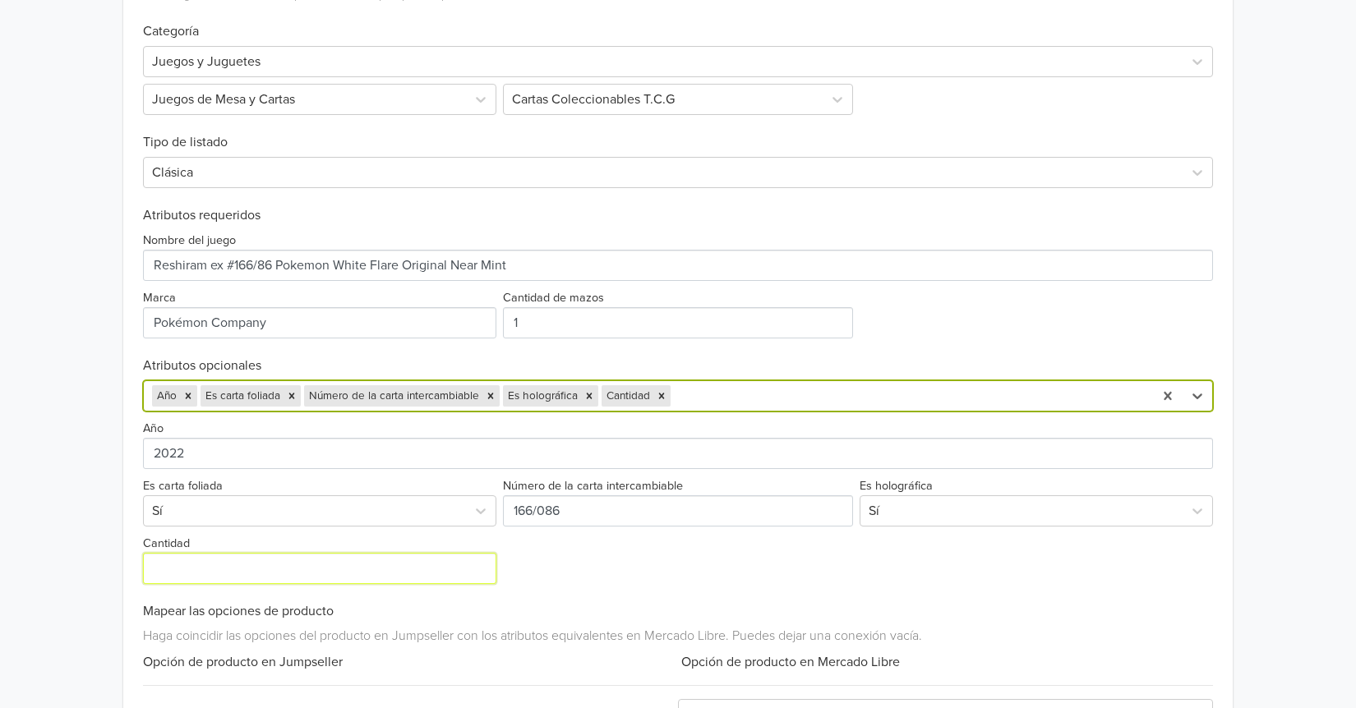
click at [314, 576] on input "Cantidad" at bounding box center [319, 568] width 353 height 31
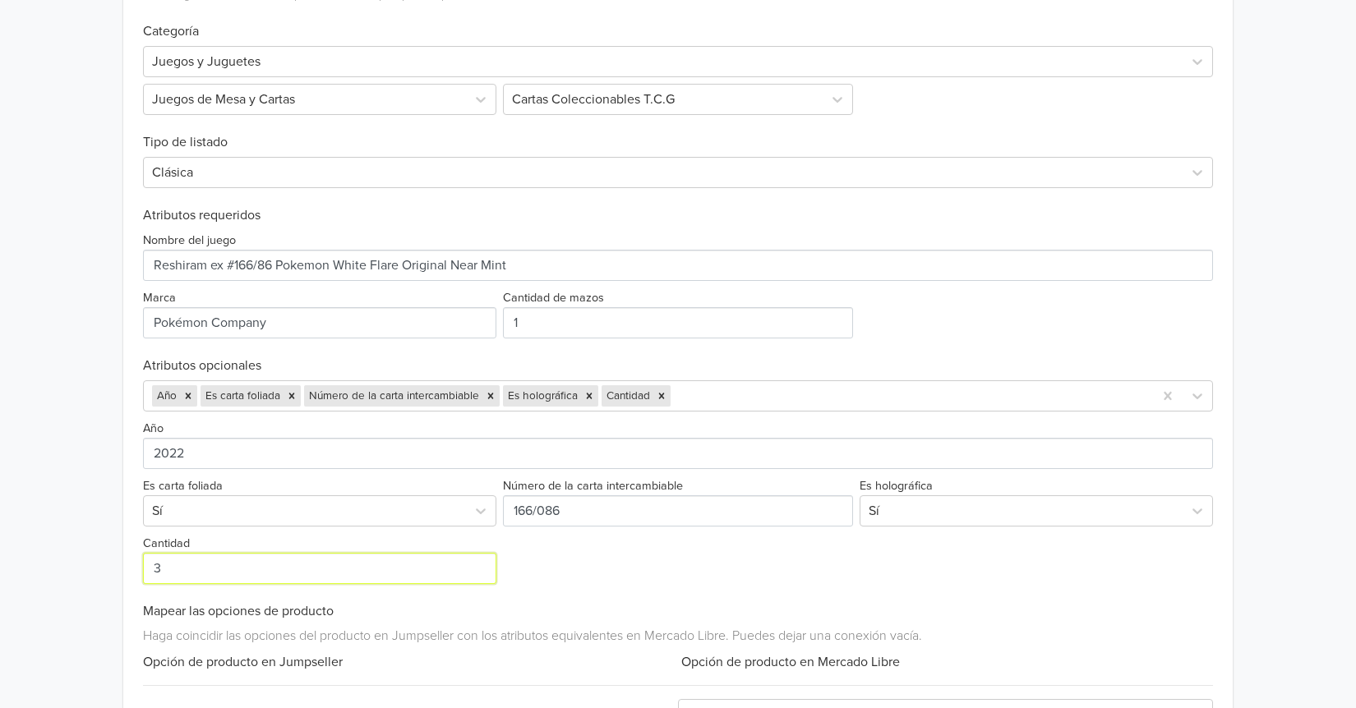
type input "3"
click at [619, 580] on div "Año 2022 Es carta foliada Sí Número de la carta intercambiable Es holográfica S…" at bounding box center [678, 498] width 1070 height 173
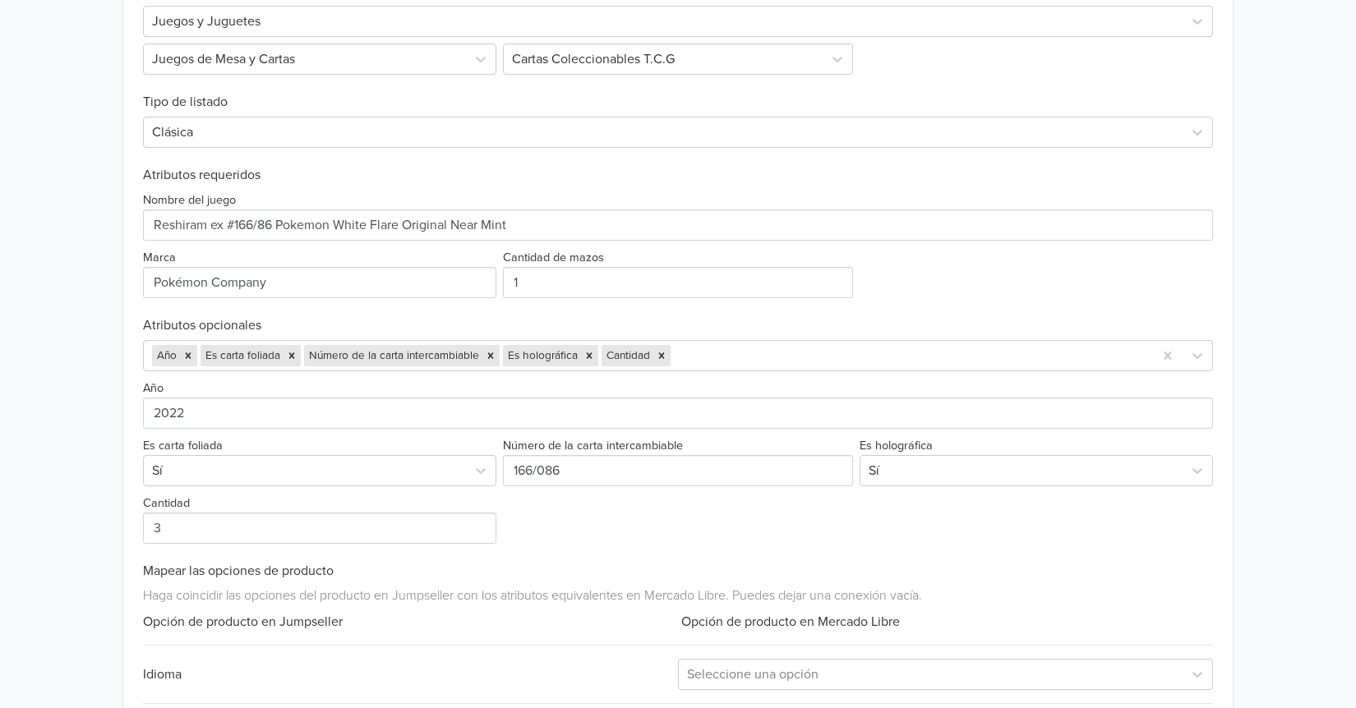
scroll to position [672, 0]
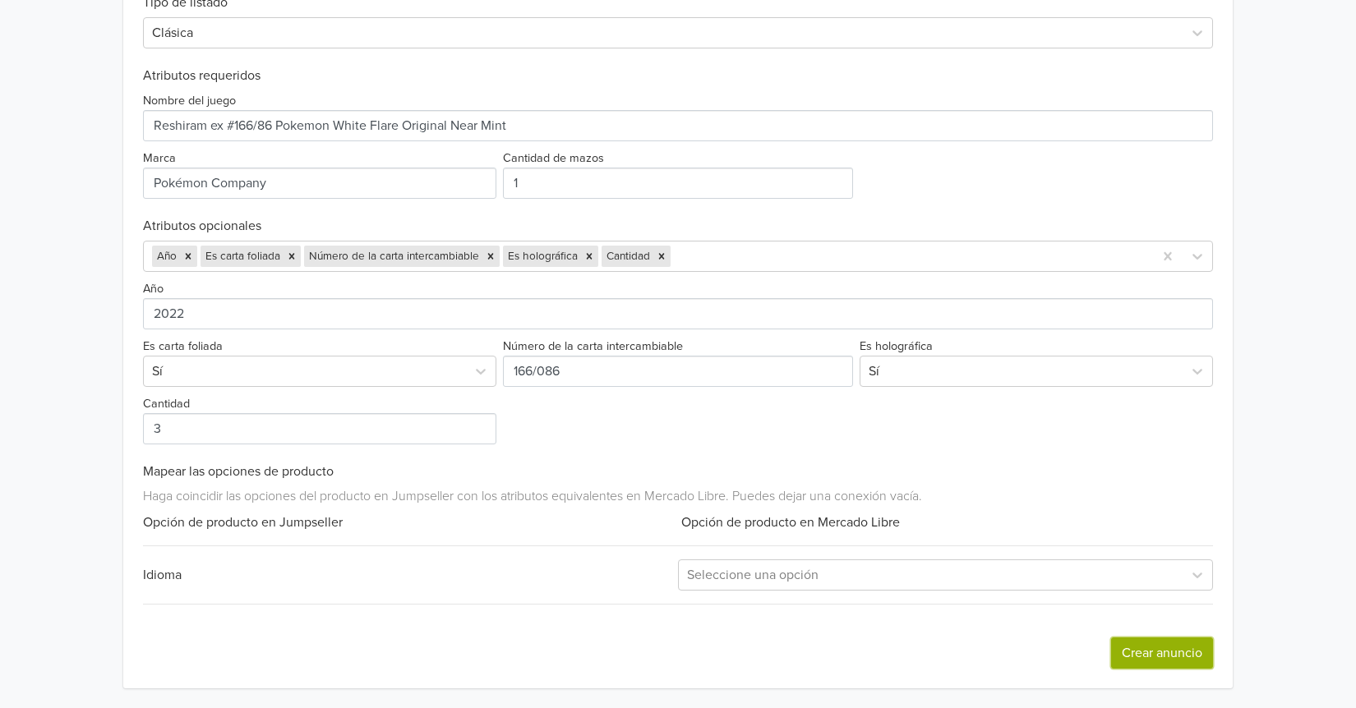
click at [1135, 639] on button "Crear anuncio" at bounding box center [1162, 653] width 102 height 31
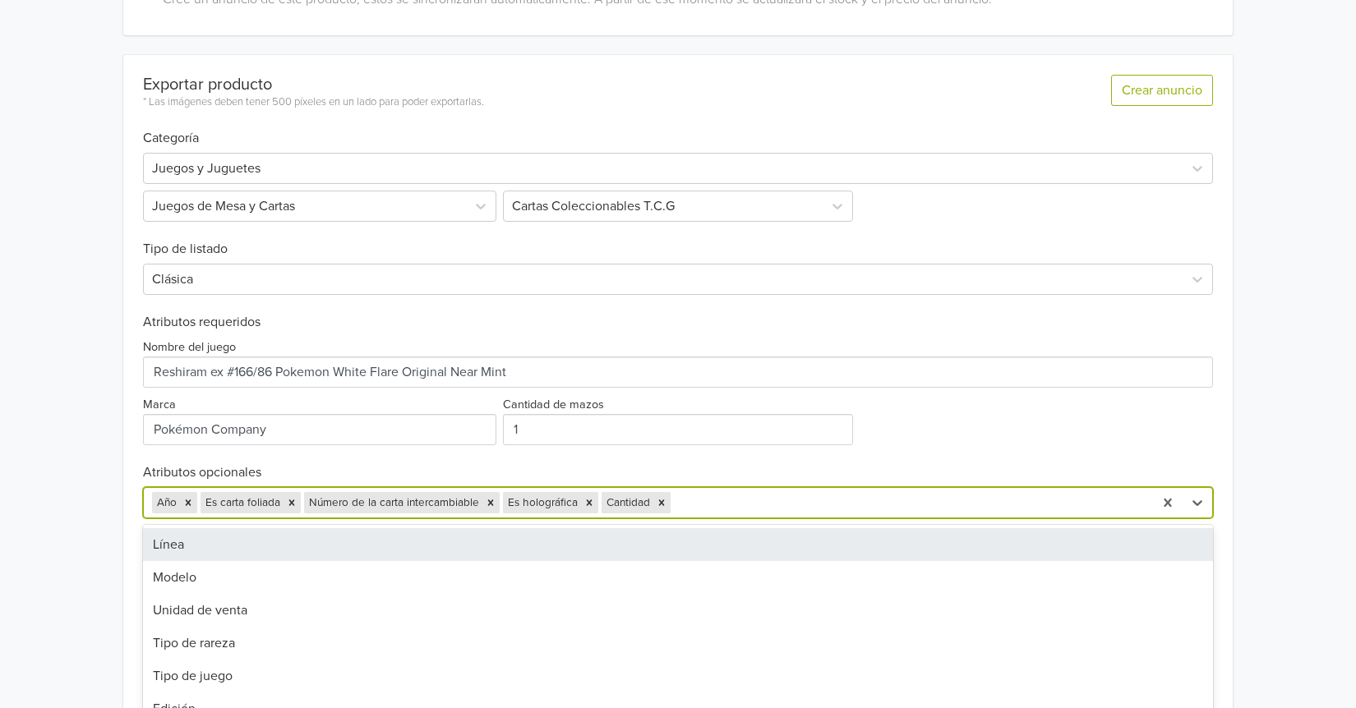
scroll to position [495, 0]
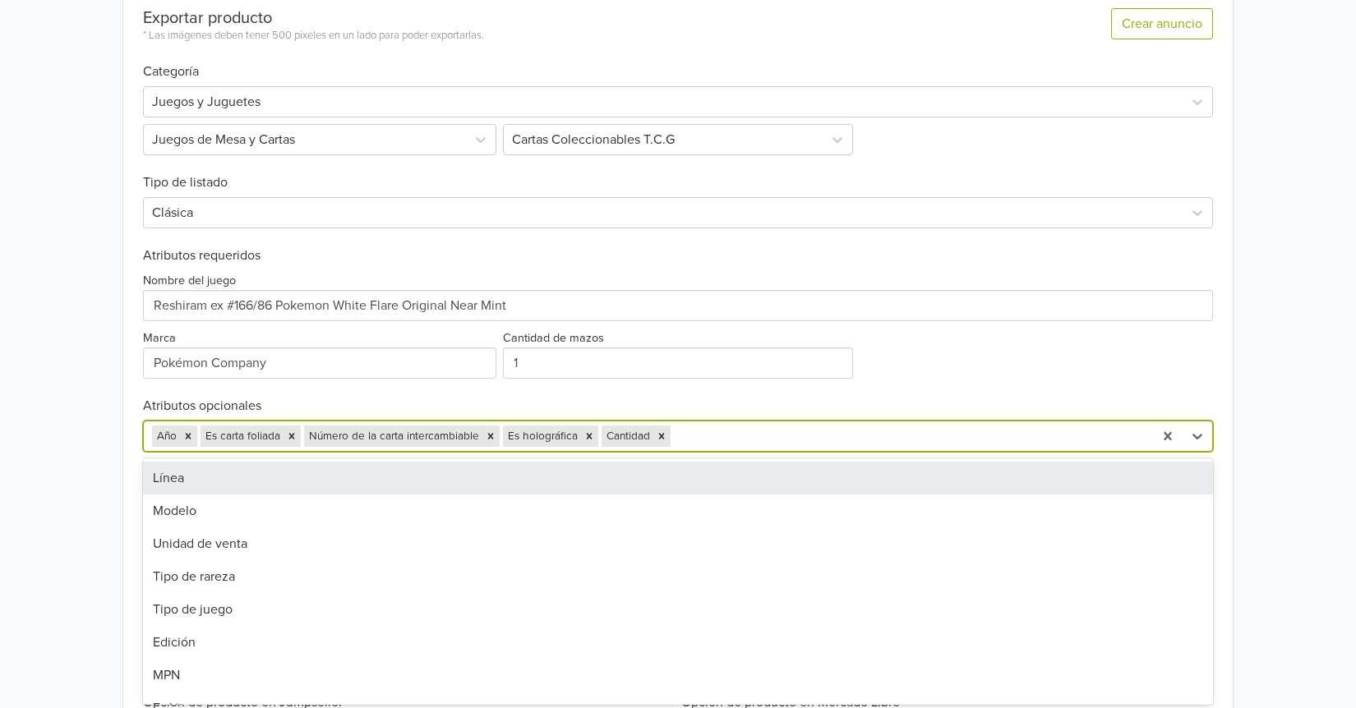
click at [697, 452] on div "30 results available. Use Up and Down to choose options, press Enter to select …" at bounding box center [678, 436] width 1070 height 31
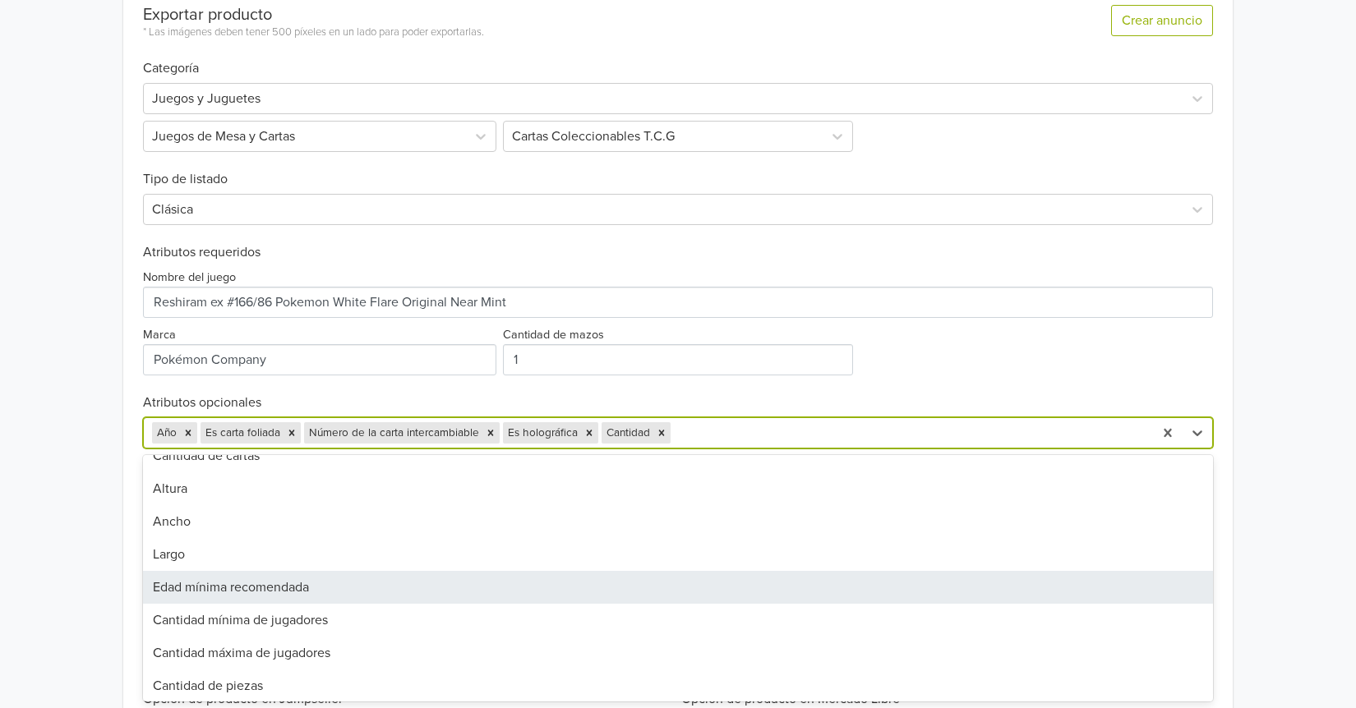
scroll to position [575, 0]
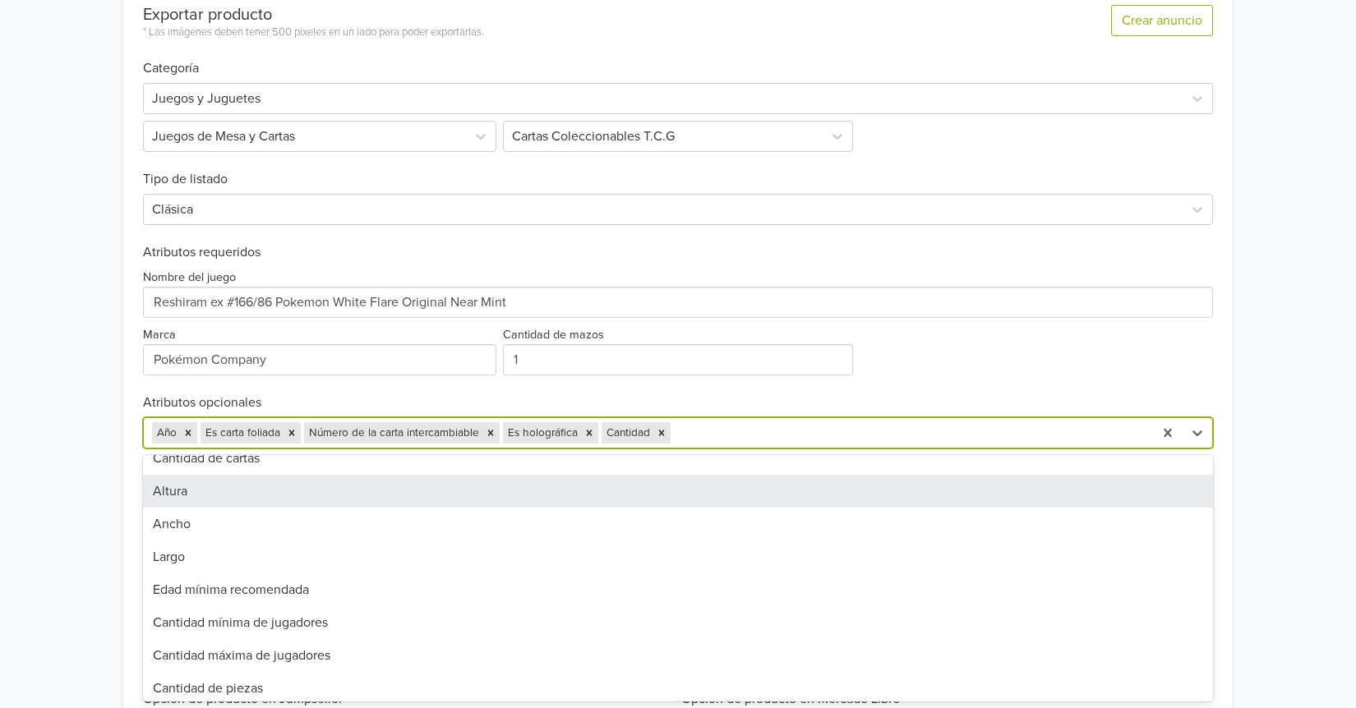
click at [223, 499] on div "Altura" at bounding box center [678, 491] width 1070 height 33
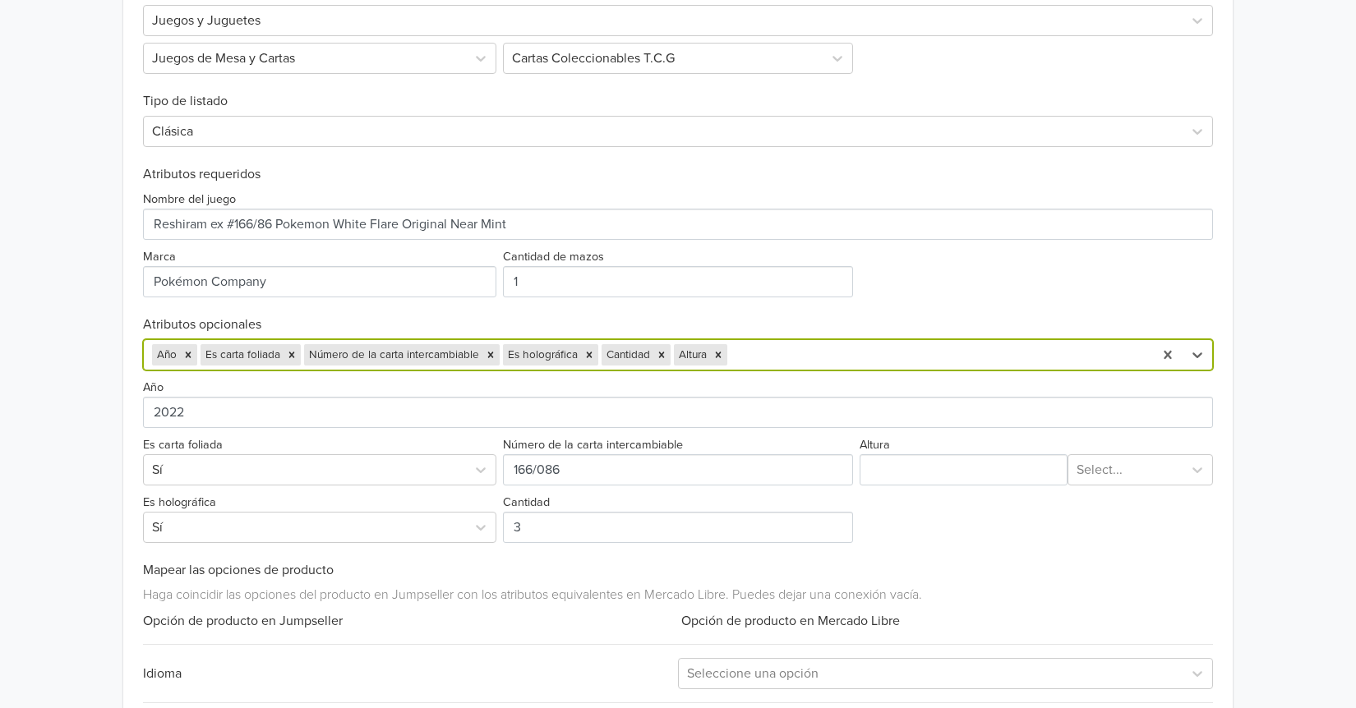
scroll to position [578, 0]
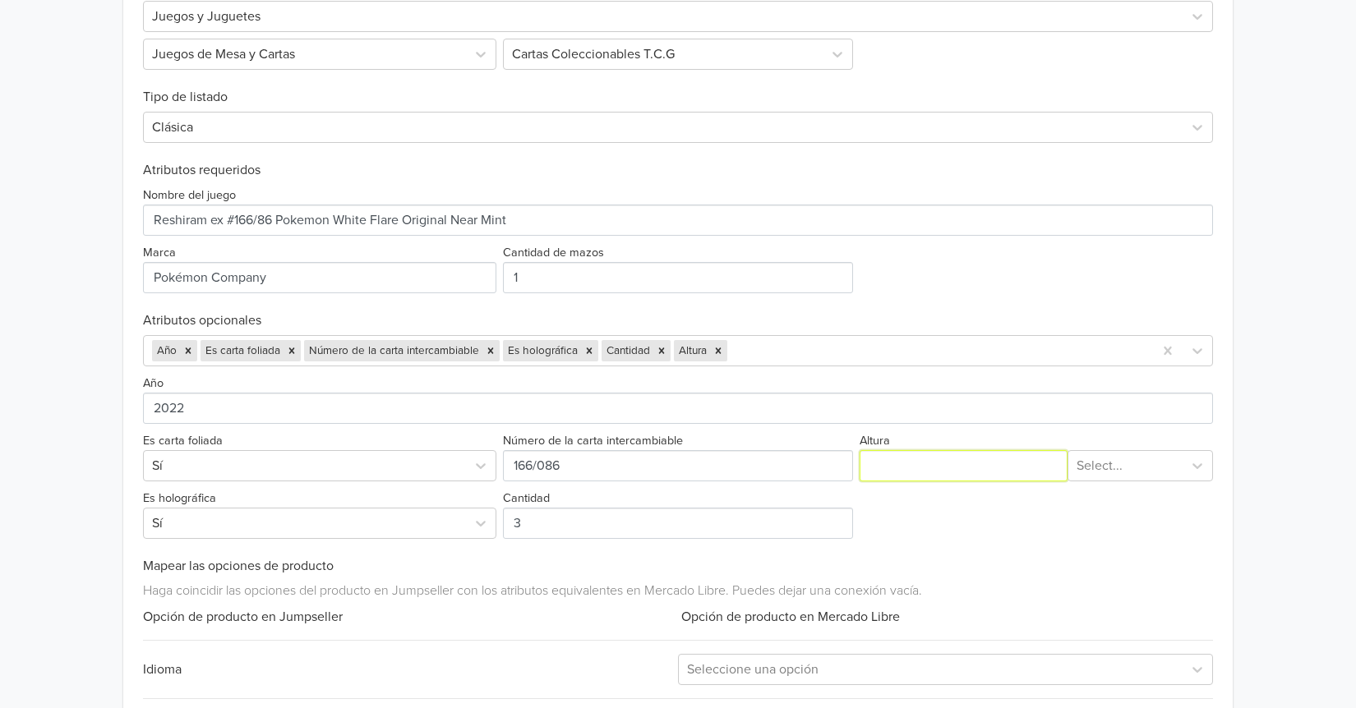
click at [958, 465] on input "Altura" at bounding box center [963, 465] width 208 height 31
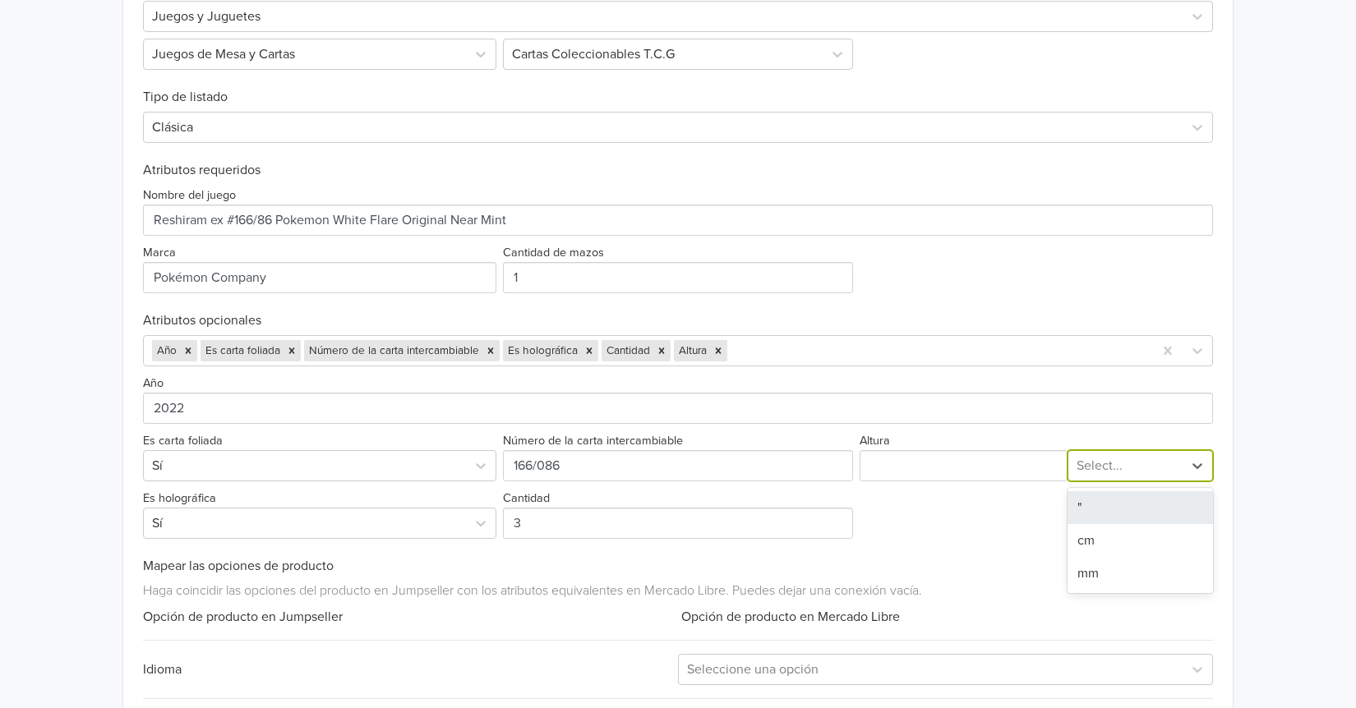
click at [1165, 472] on div at bounding box center [1125, 465] width 98 height 23
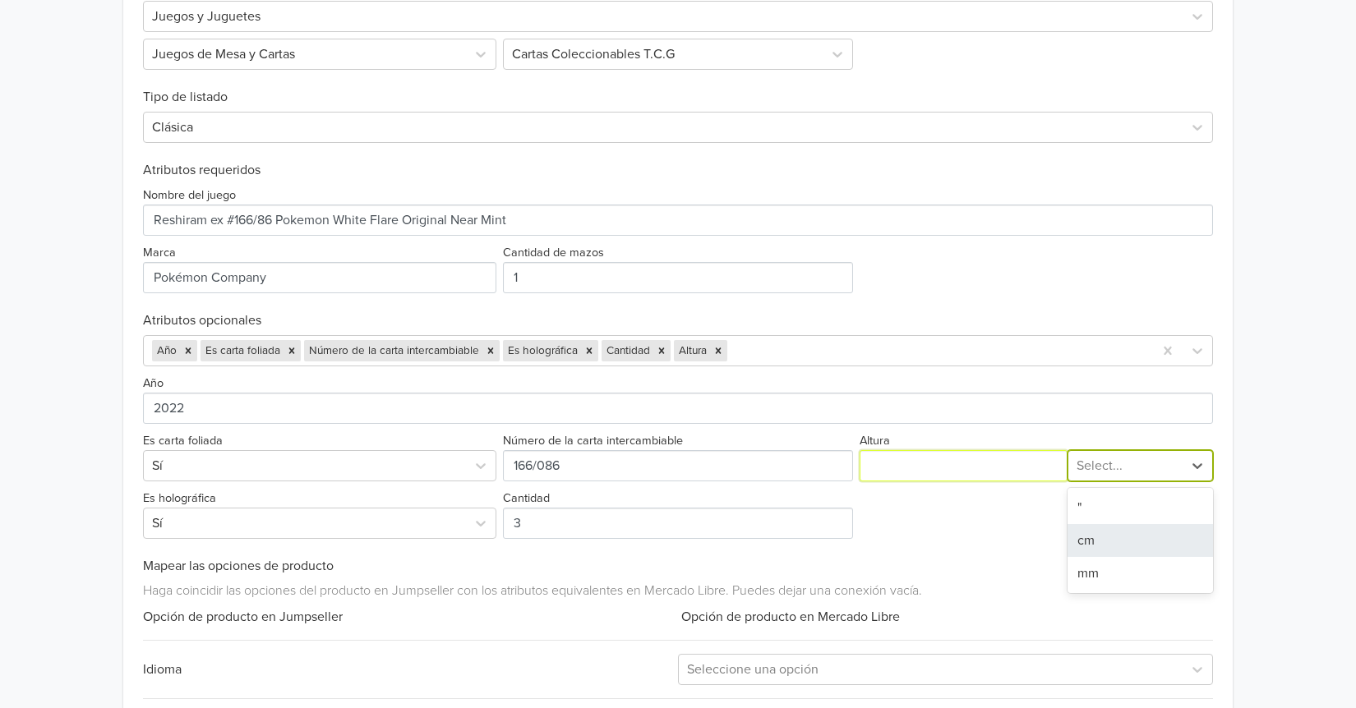
click at [919, 473] on input "Altura" at bounding box center [963, 465] width 208 height 31
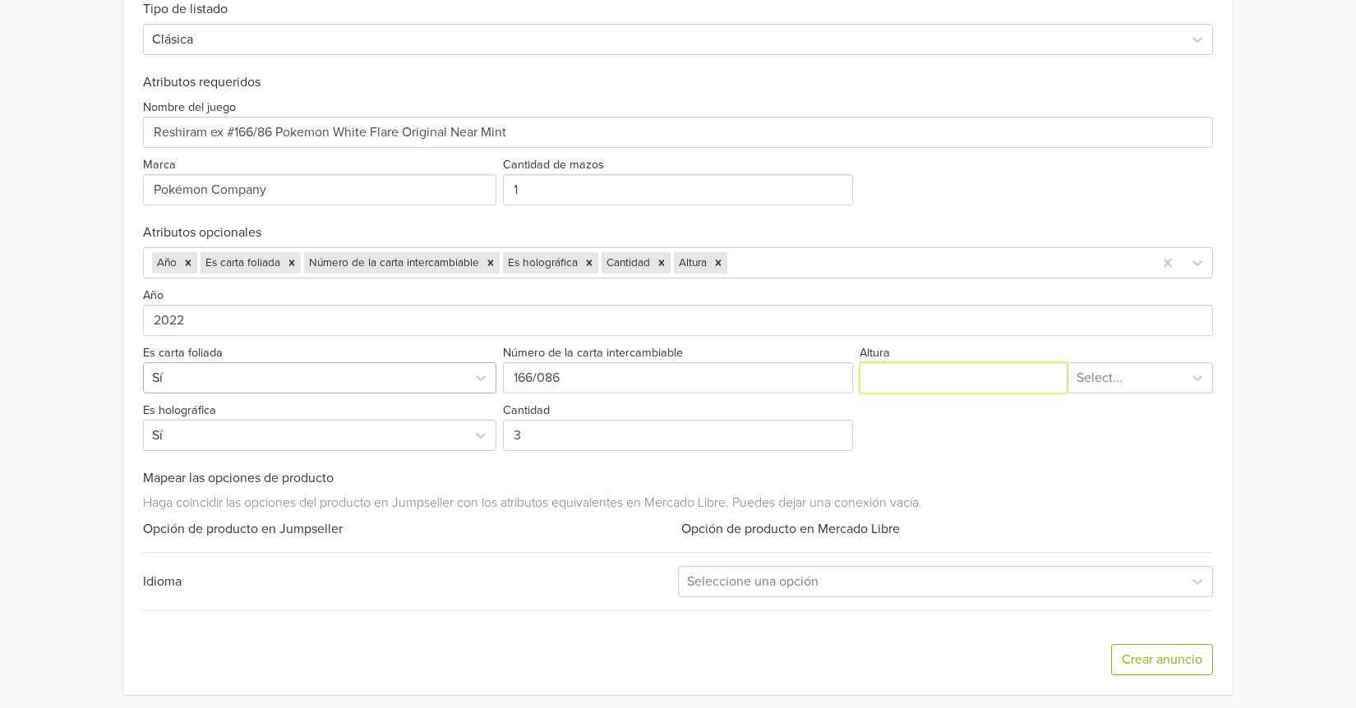
scroll to position [672, 0]
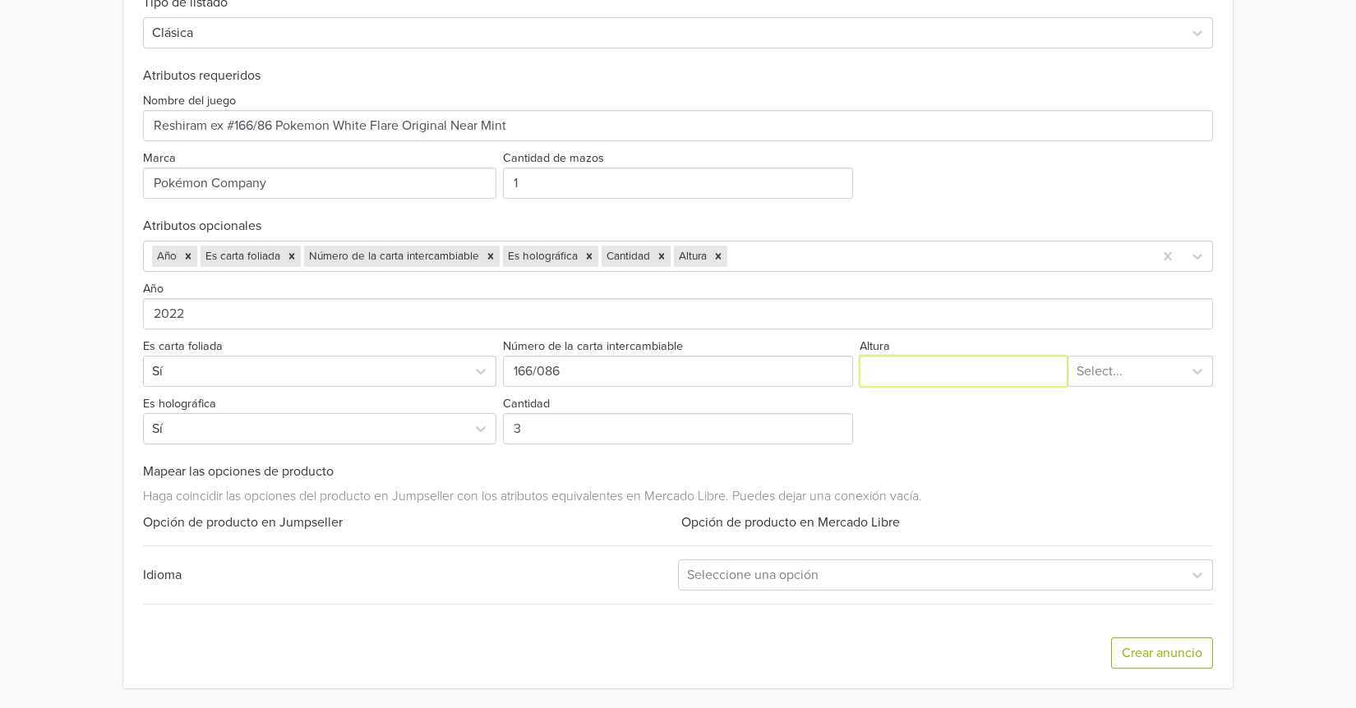
click at [907, 375] on input "Altura" at bounding box center [963, 371] width 208 height 31
type input "88"
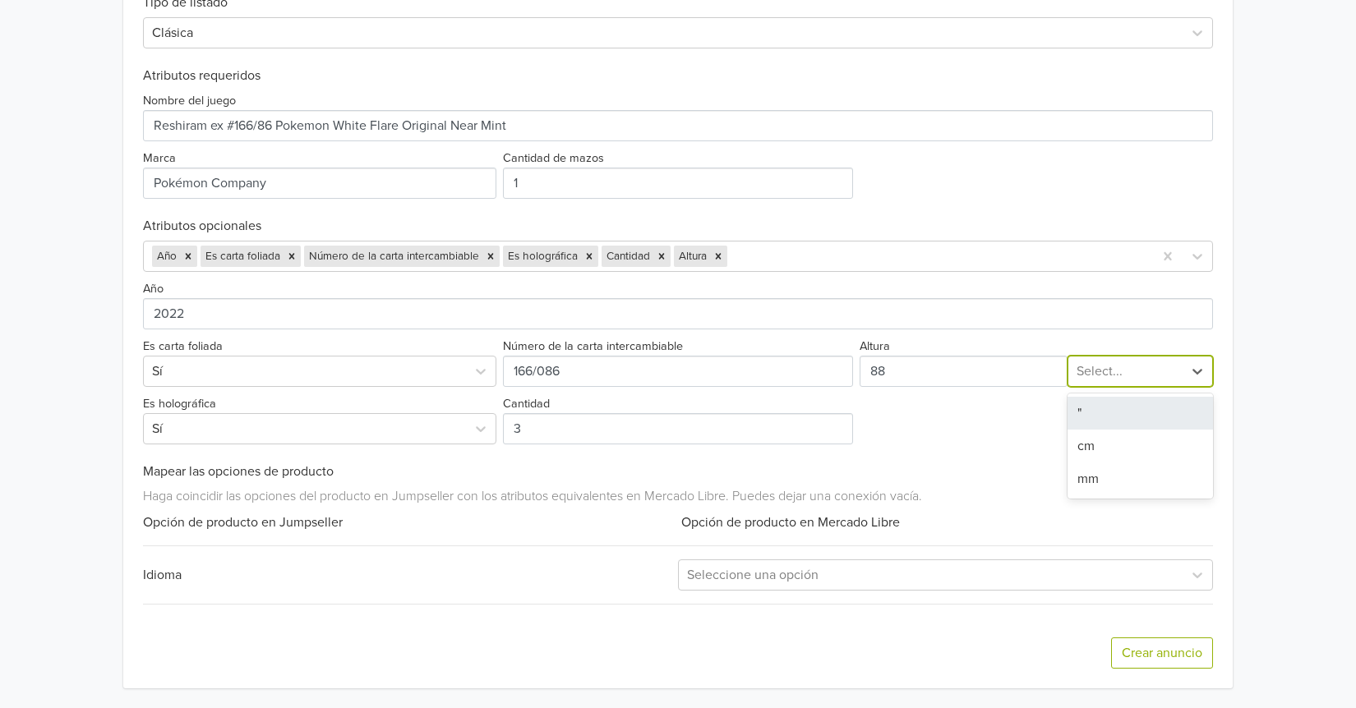
click at [1081, 386] on div "Select..." at bounding box center [1139, 371] width 145 height 31
click at [1088, 468] on div "mm" at bounding box center [1139, 479] width 145 height 33
click at [910, 418] on div "Año 2022 Es carta foliada Sí Número de la carta intercambiable Altura mm Es hol…" at bounding box center [678, 358] width 1070 height 173
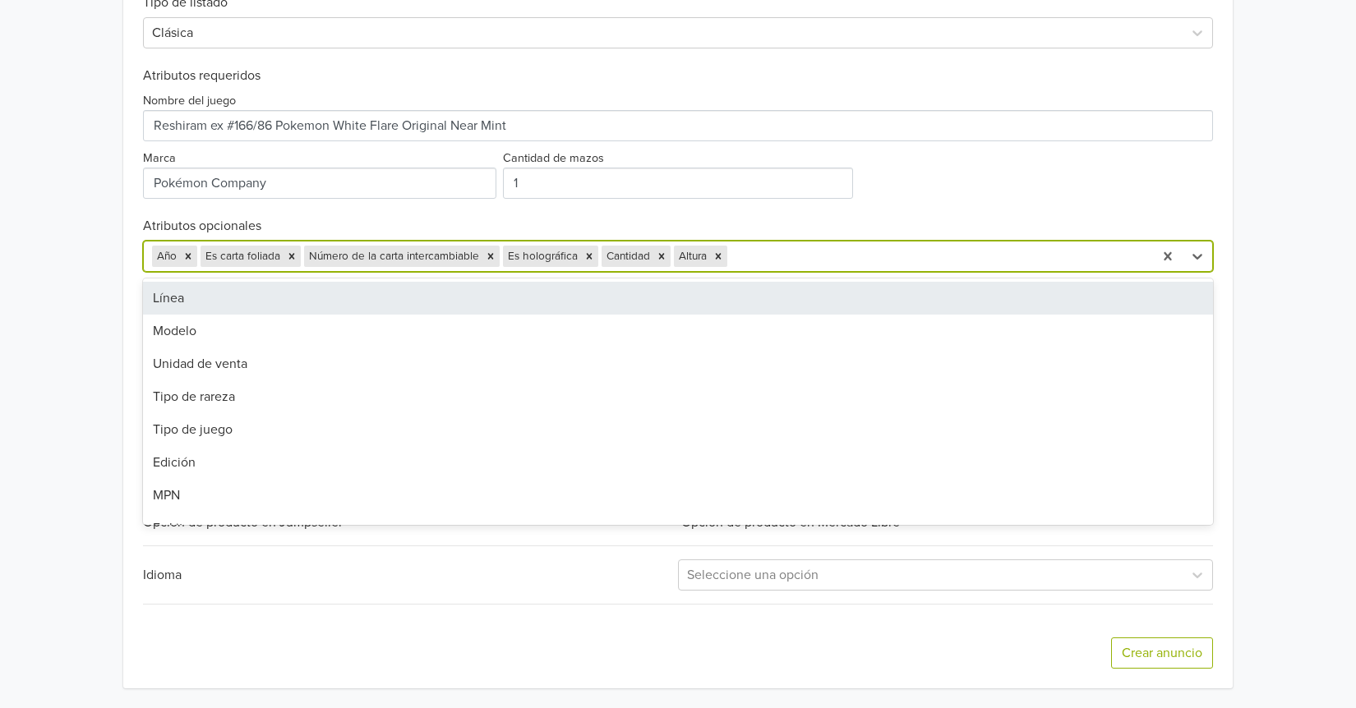
click at [768, 252] on div at bounding box center [937, 256] width 414 height 23
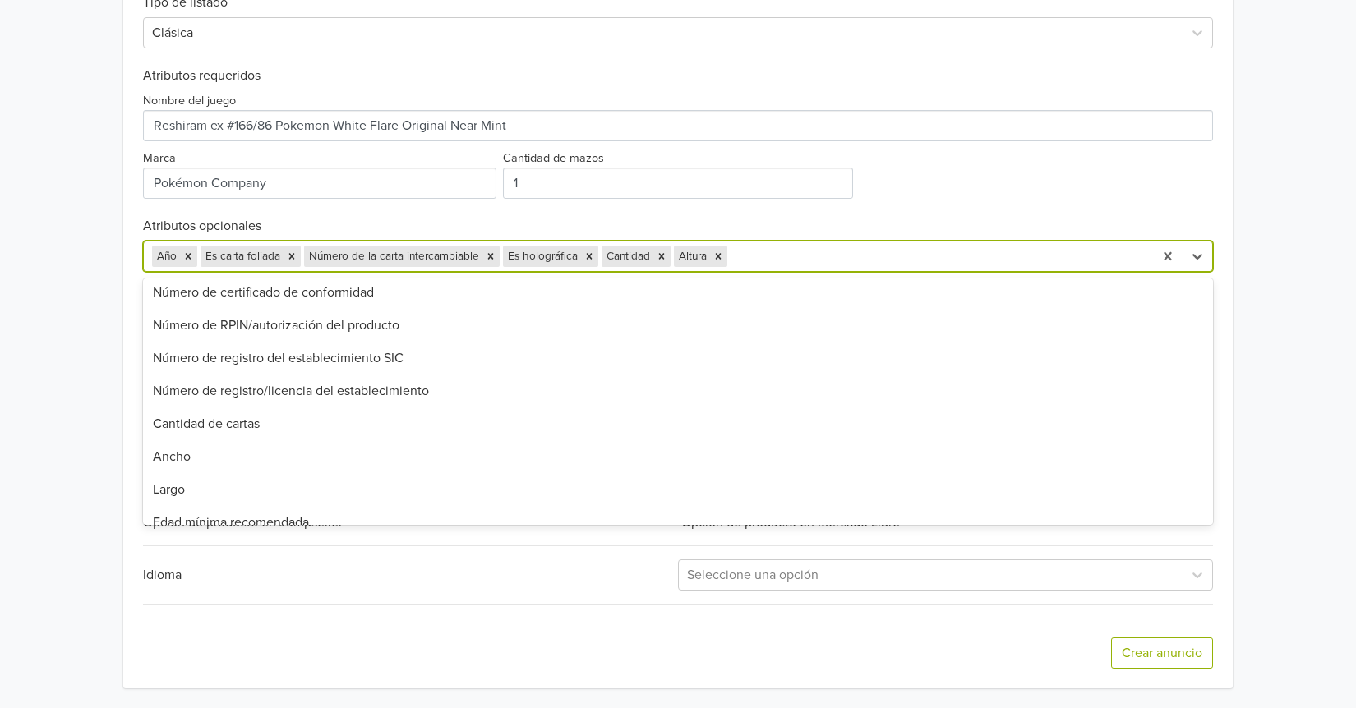
scroll to position [493, 0]
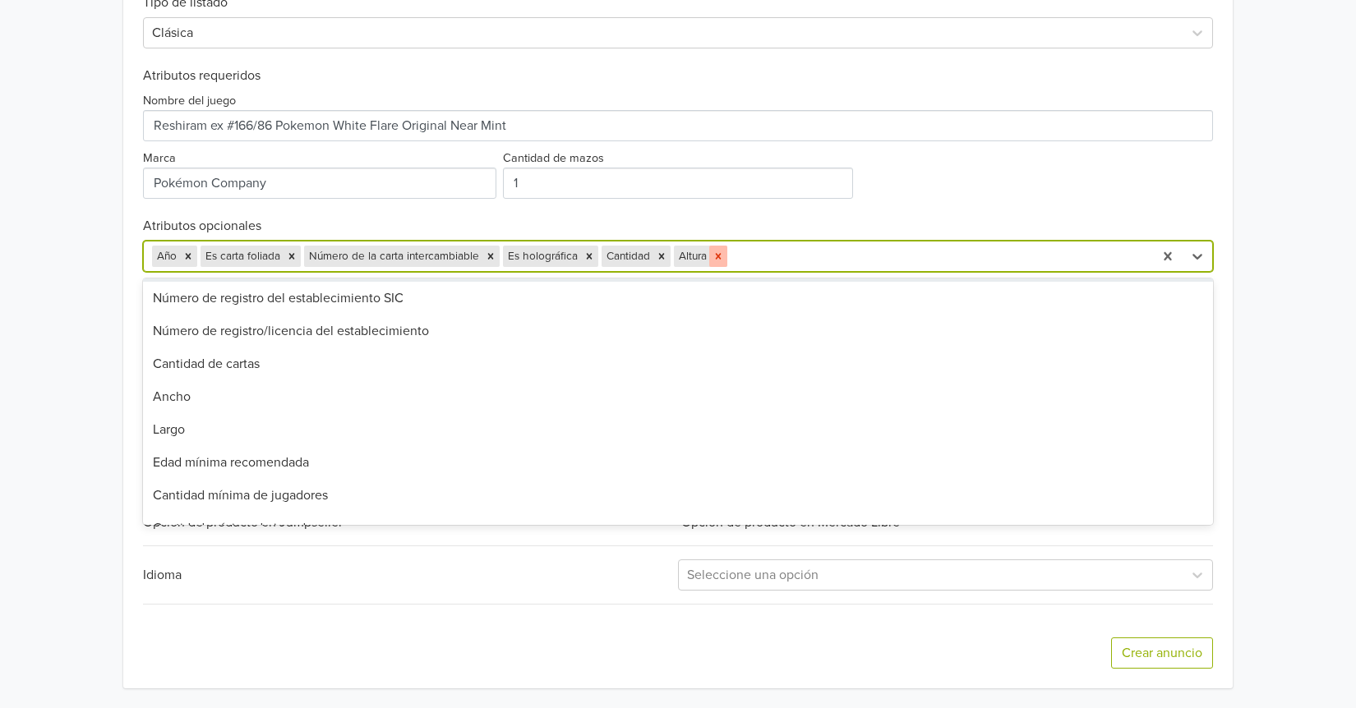
click at [721, 257] on icon "Remove Altura" at bounding box center [718, 257] width 12 height 12
click at [698, 253] on div at bounding box center [909, 256] width 471 height 23
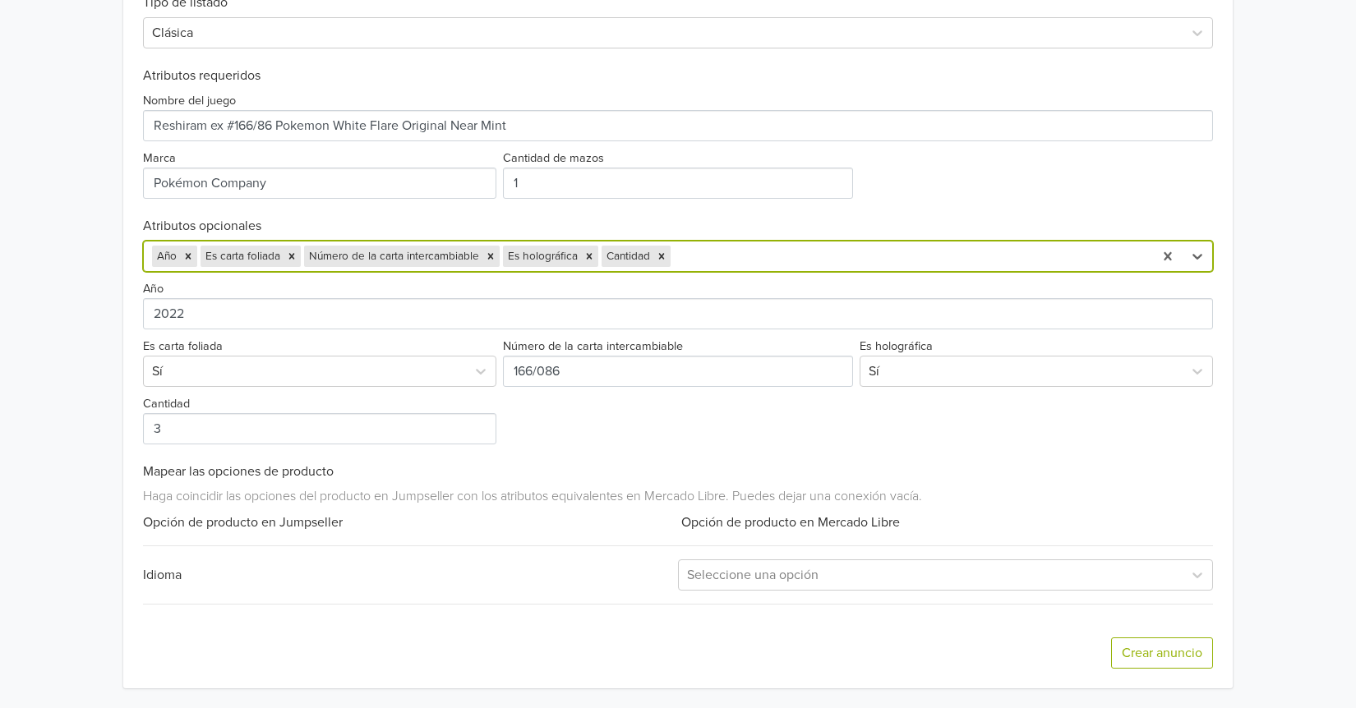
click at [696, 253] on div at bounding box center [909, 256] width 471 height 23
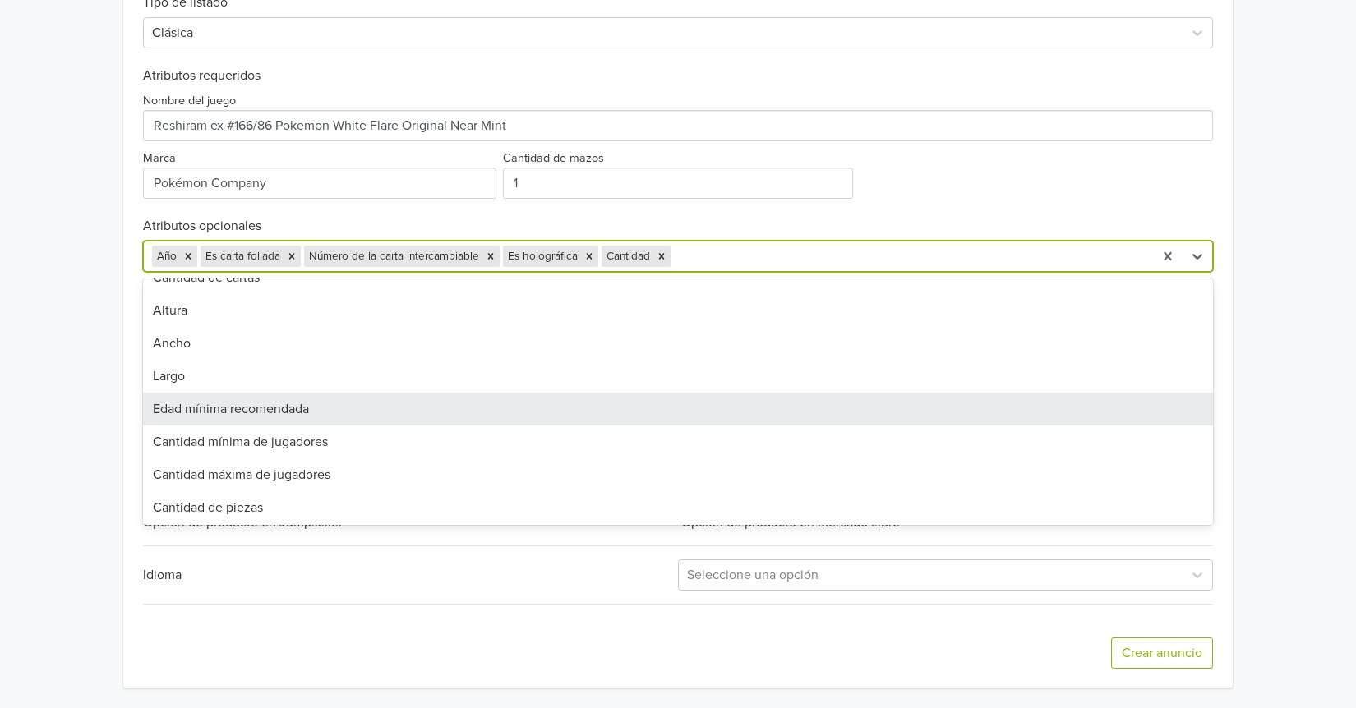
scroll to position [575, 0]
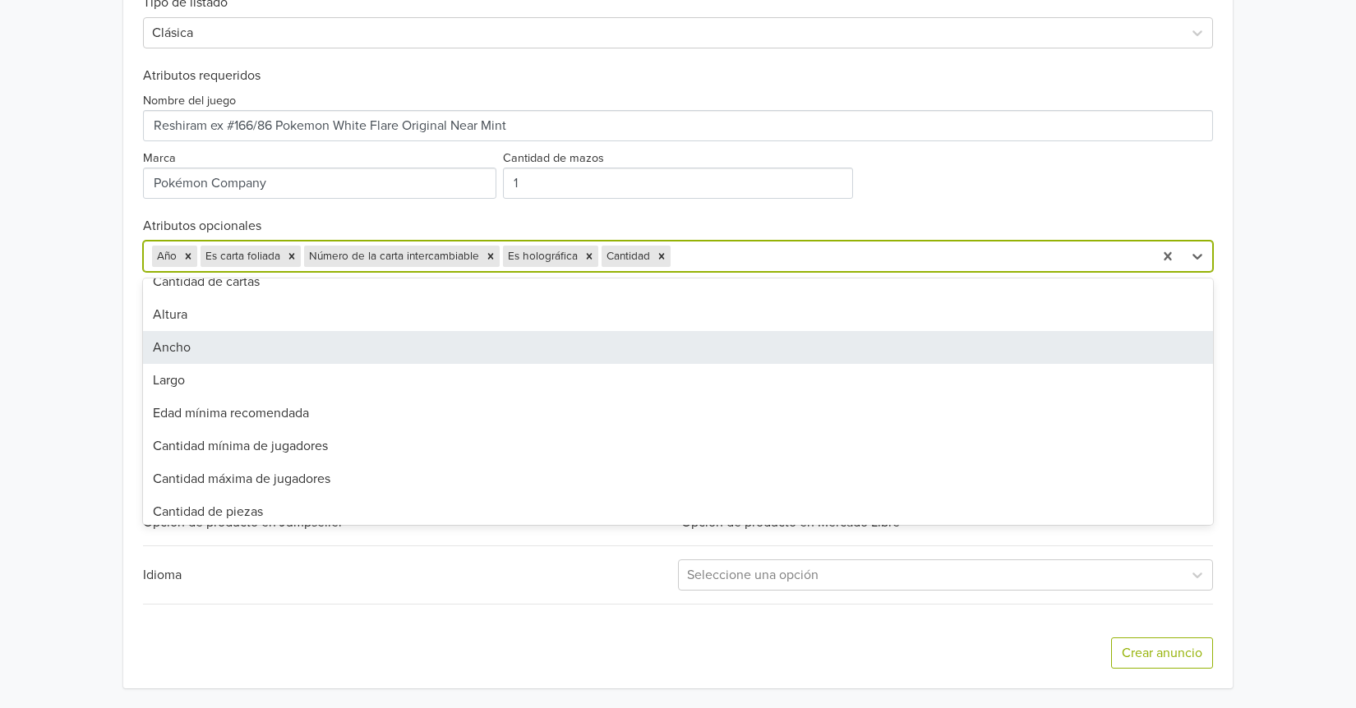
click at [214, 346] on div "Ancho" at bounding box center [678, 347] width 1070 height 33
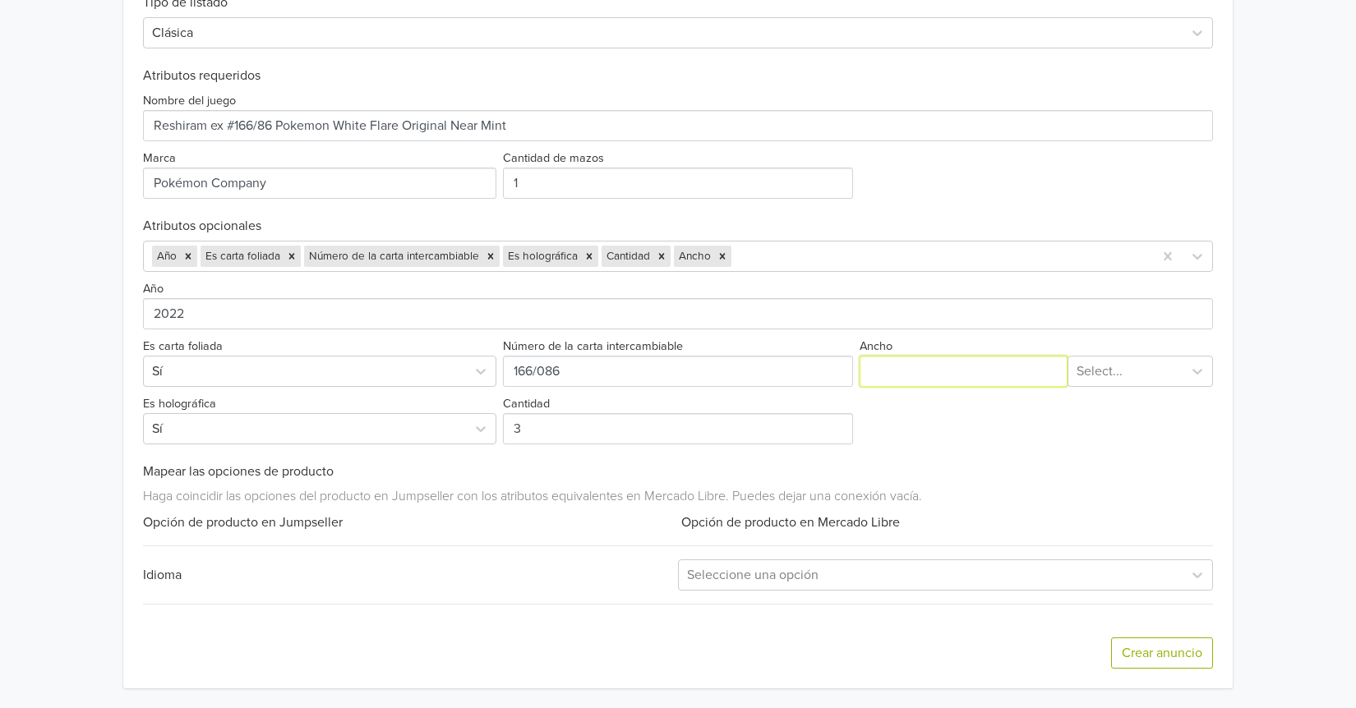
click at [950, 385] on input "Ancho" at bounding box center [963, 371] width 208 height 31
type input "63"
click at [1093, 371] on div at bounding box center [1125, 371] width 98 height 23
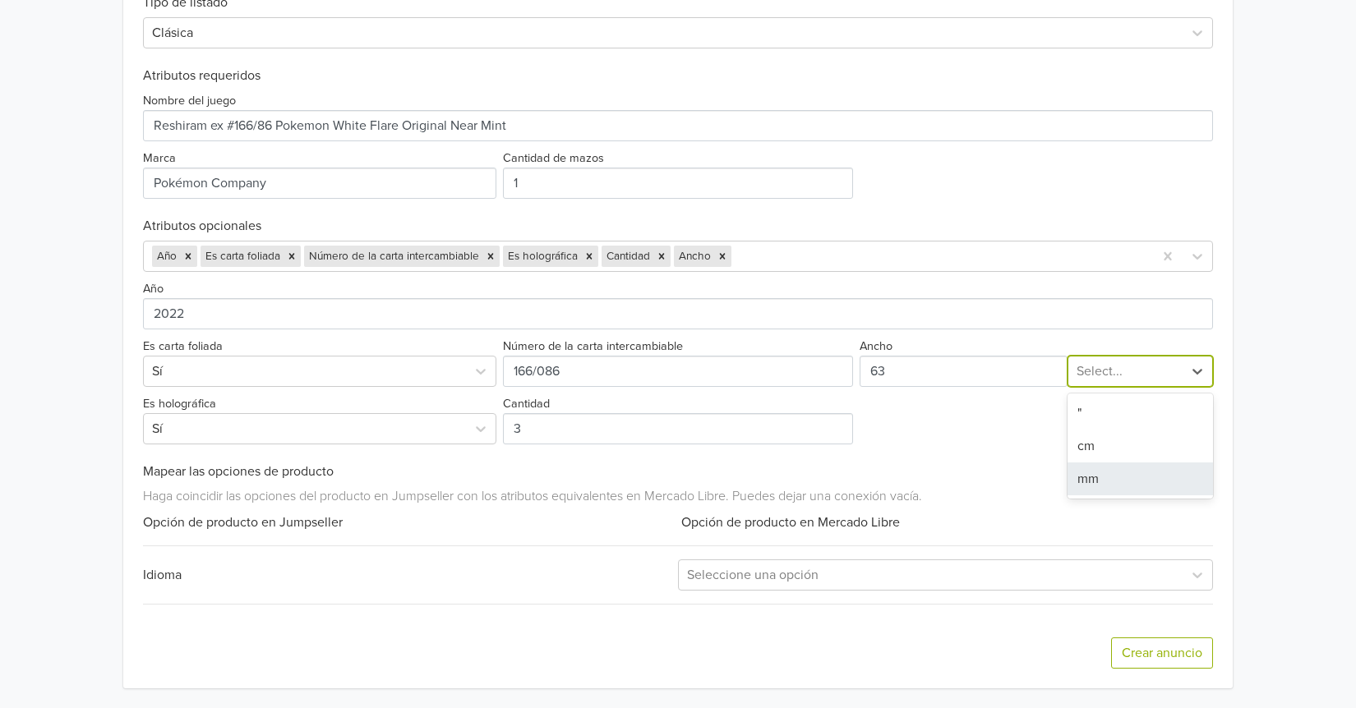
drag, startPoint x: 1103, startPoint y: 484, endPoint x: 1089, endPoint y: 481, distance: 14.3
click at [1102, 484] on div "mm" at bounding box center [1139, 479] width 145 height 33
click at [803, 260] on div at bounding box center [940, 256] width 410 height 23
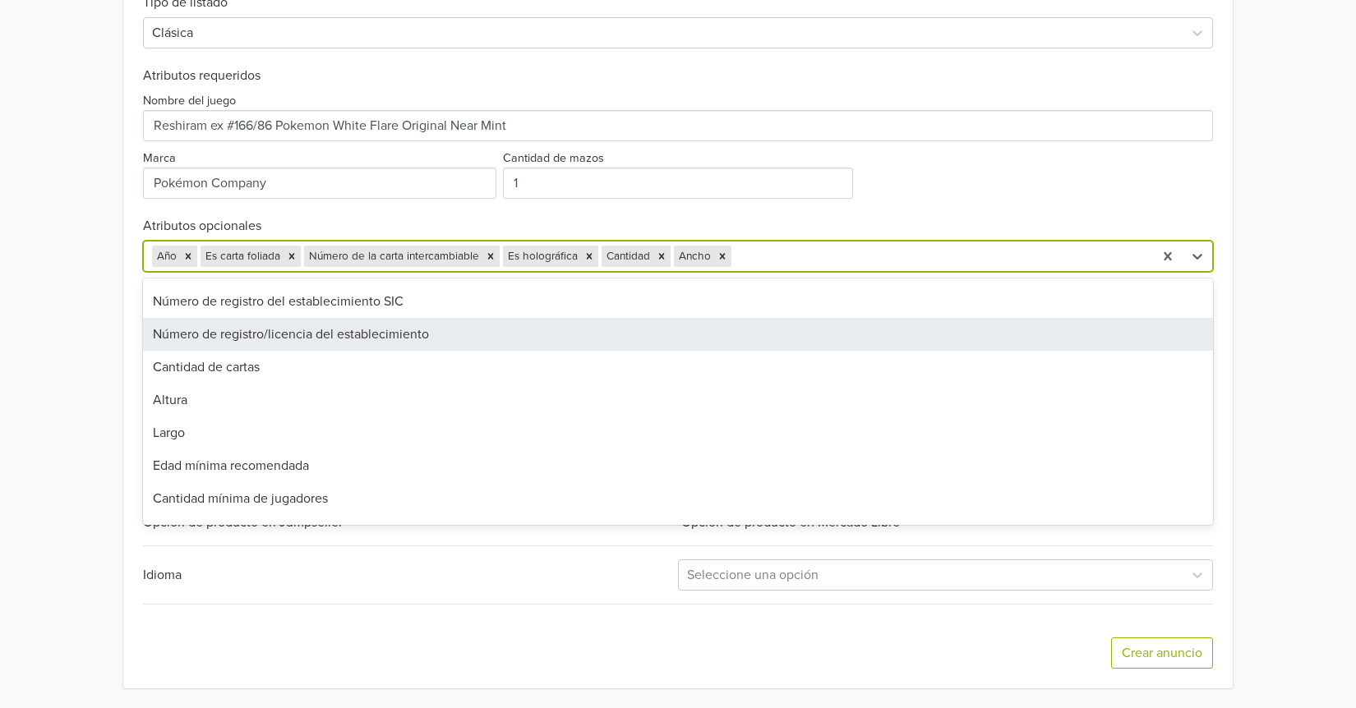
scroll to position [493, 0]
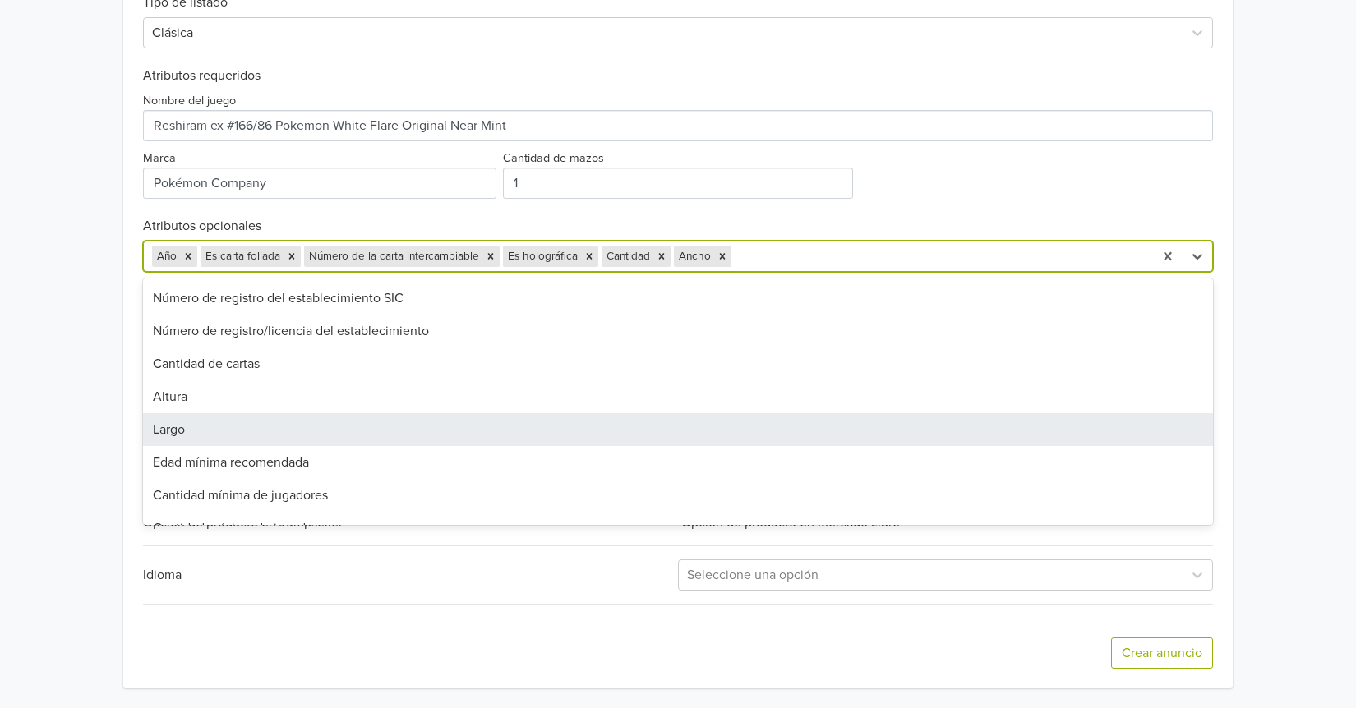
click at [259, 426] on div "Largo" at bounding box center [678, 429] width 1070 height 33
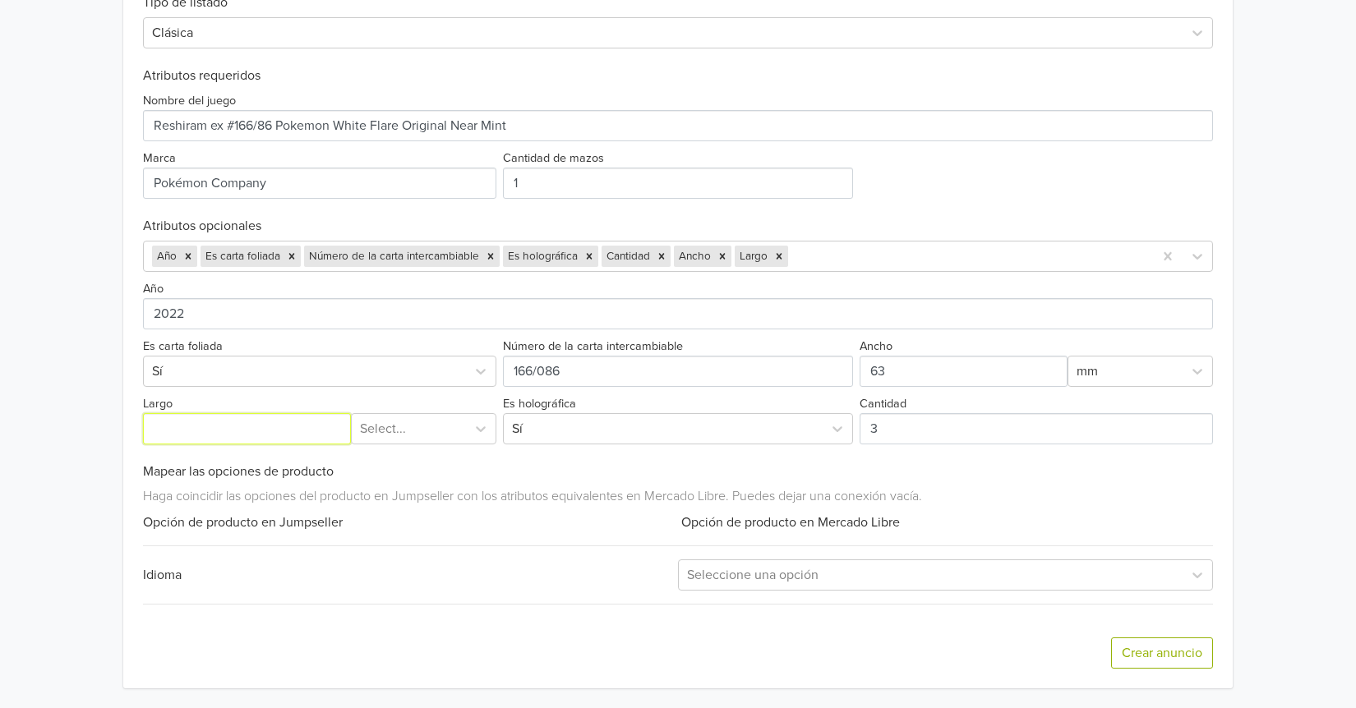
click at [200, 423] on input "Largo" at bounding box center [247, 428] width 208 height 31
type input "88"
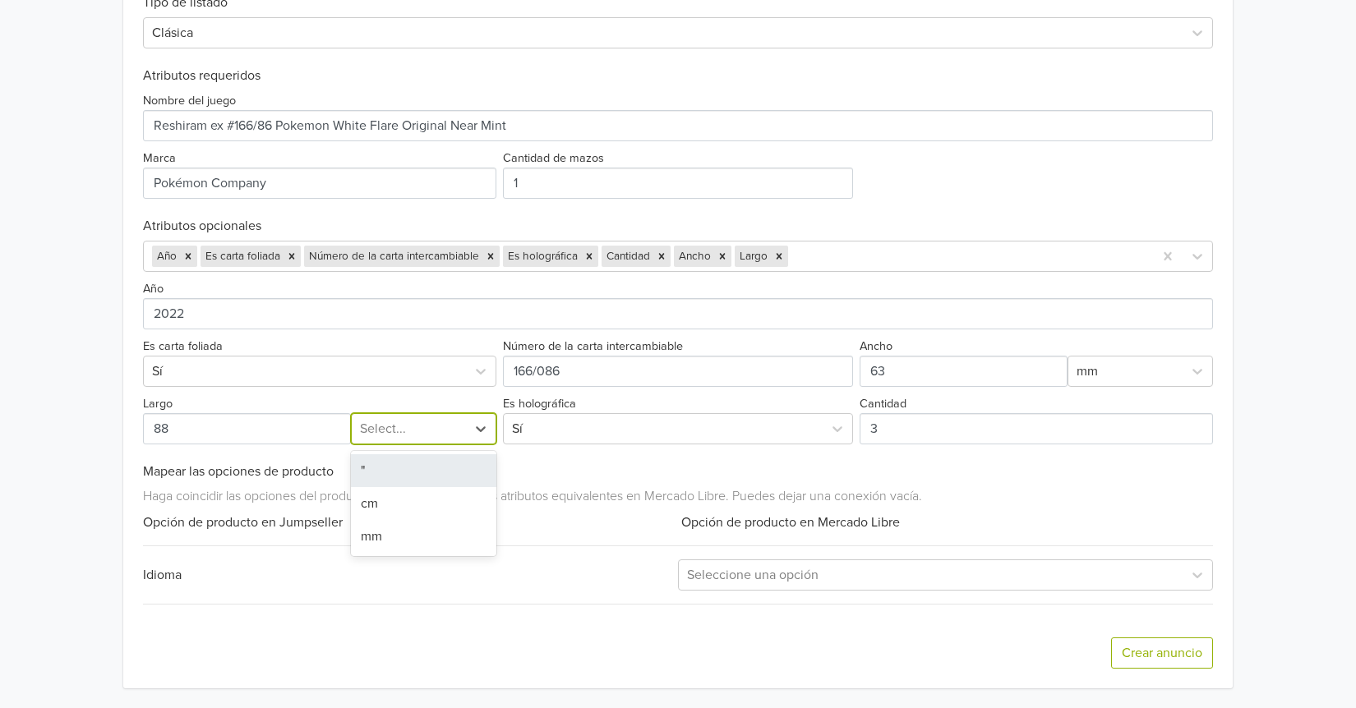
click at [411, 423] on div at bounding box center [409, 428] width 98 height 23
drag, startPoint x: 387, startPoint y: 530, endPoint x: 407, endPoint y: 544, distance: 24.2
click at [387, 530] on div "mm" at bounding box center [423, 536] width 145 height 33
click at [485, 570] on div "Idioma" at bounding box center [410, 575] width 535 height 20
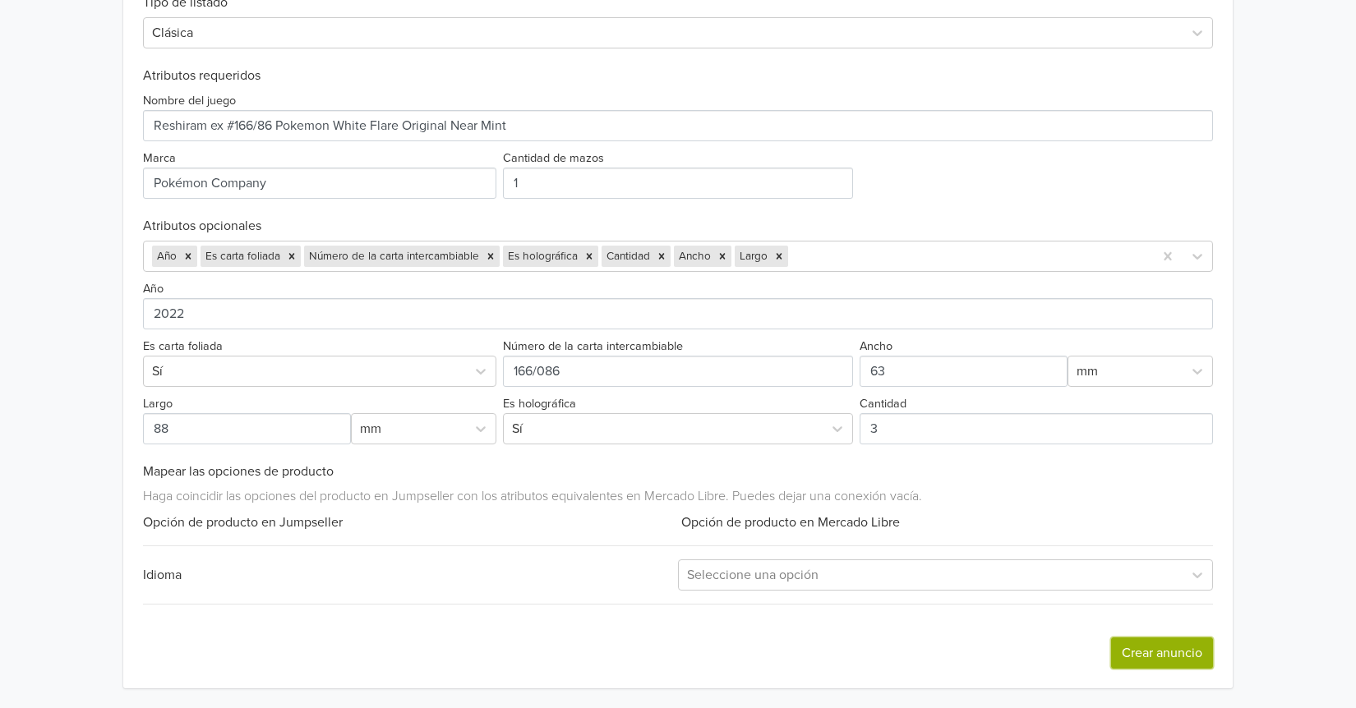
click at [1128, 652] on button "Crear anuncio" at bounding box center [1162, 653] width 102 height 31
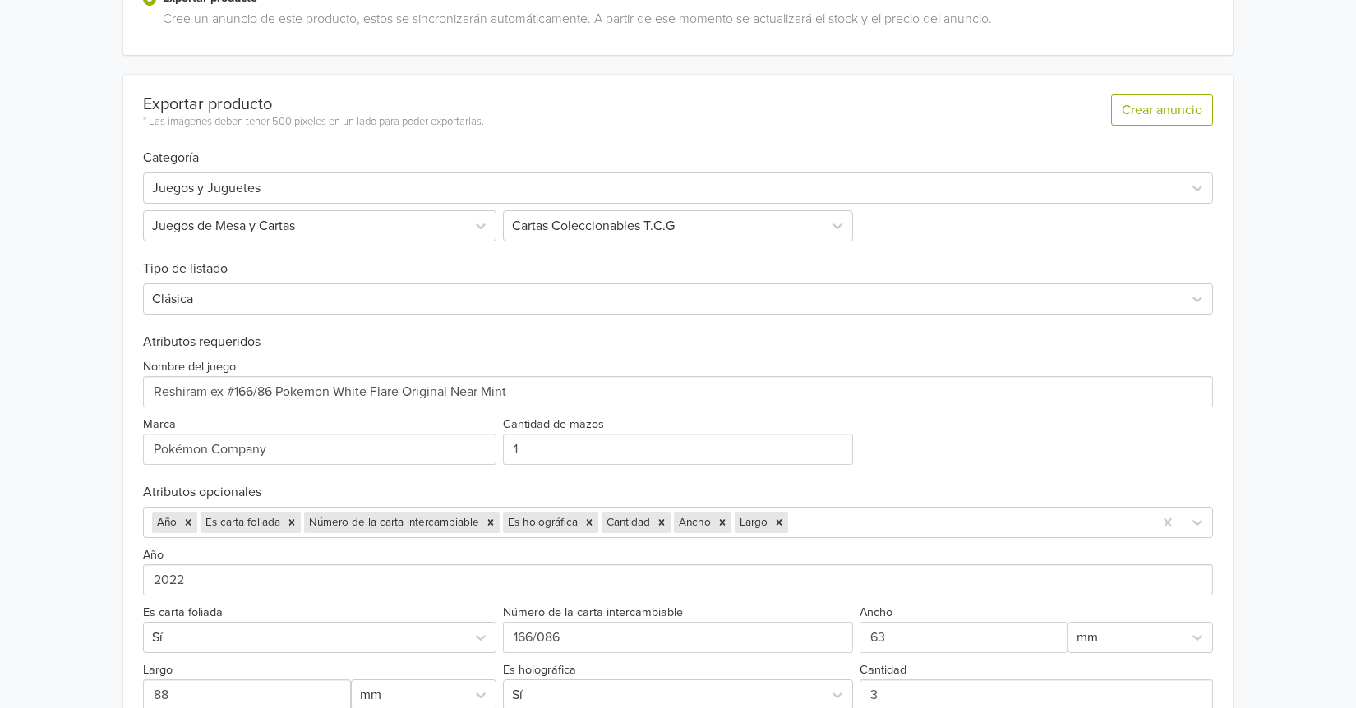
scroll to position [411, 0]
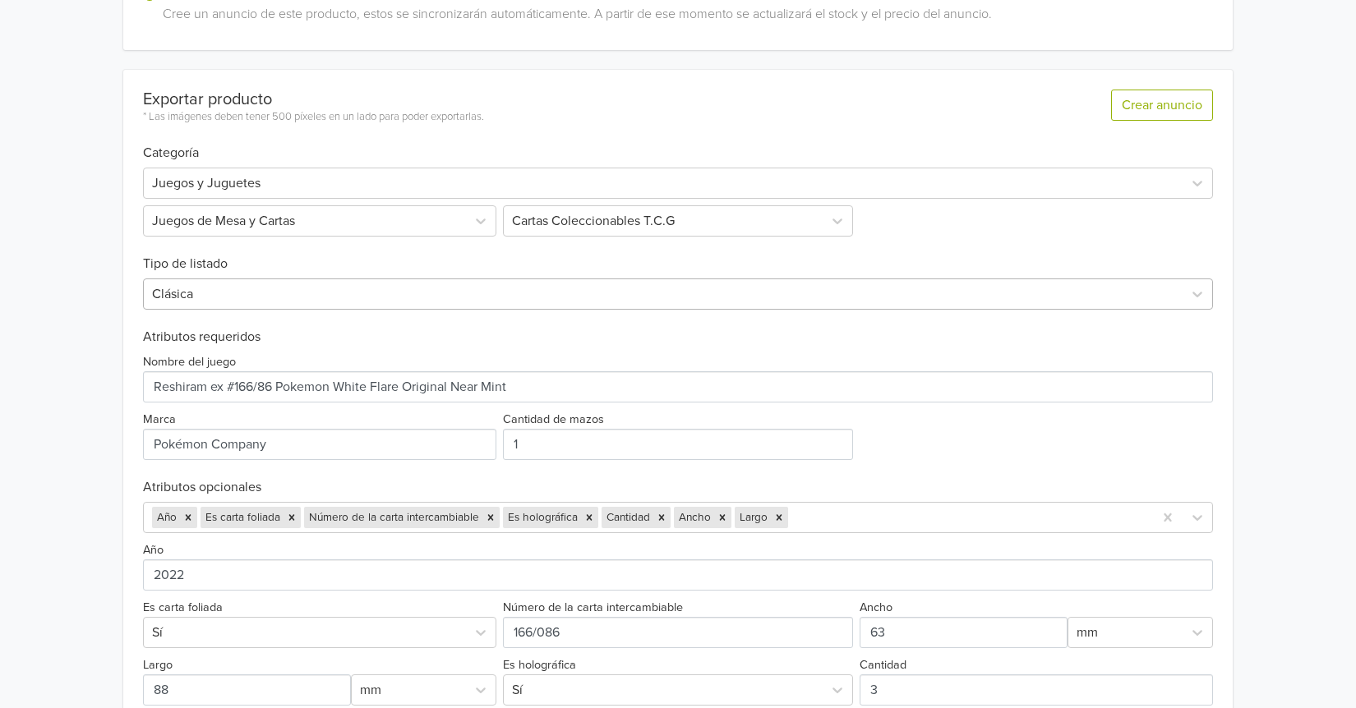
click at [605, 302] on div at bounding box center [663, 294] width 1022 height 23
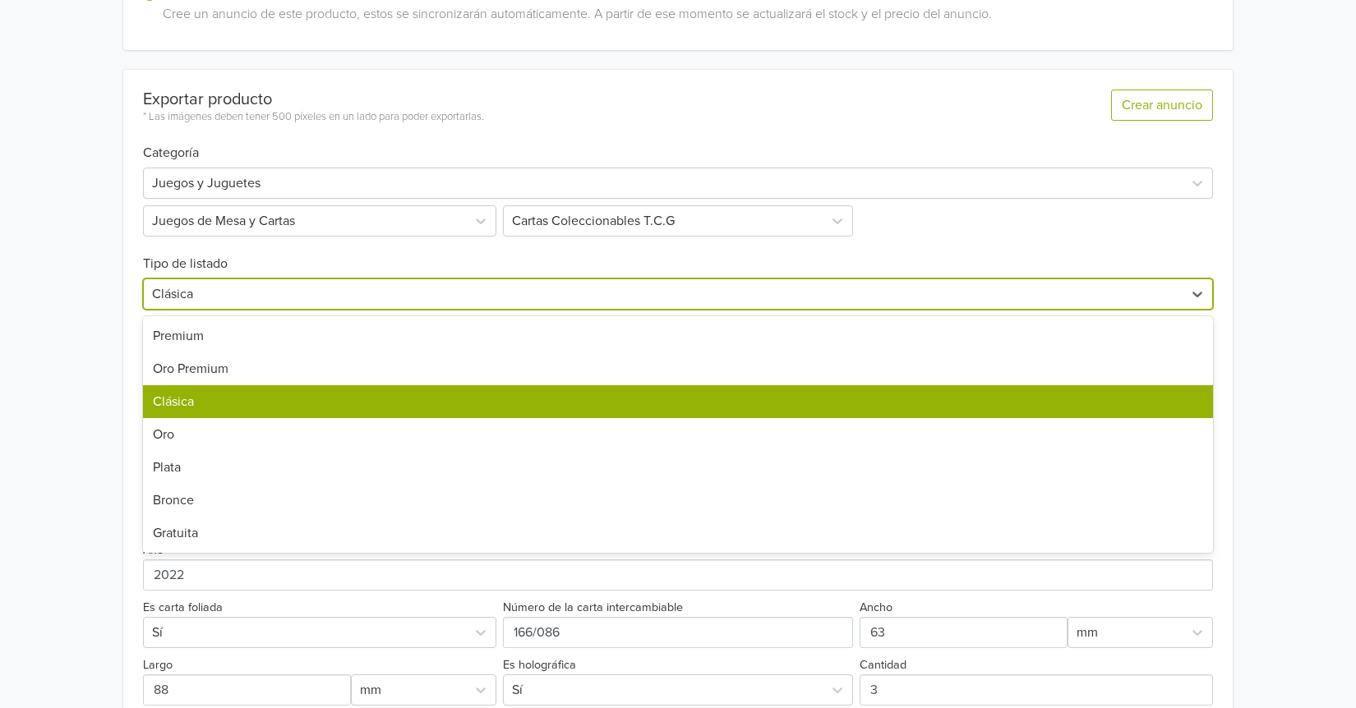
click at [348, 408] on div "Clásica" at bounding box center [678, 401] width 1070 height 33
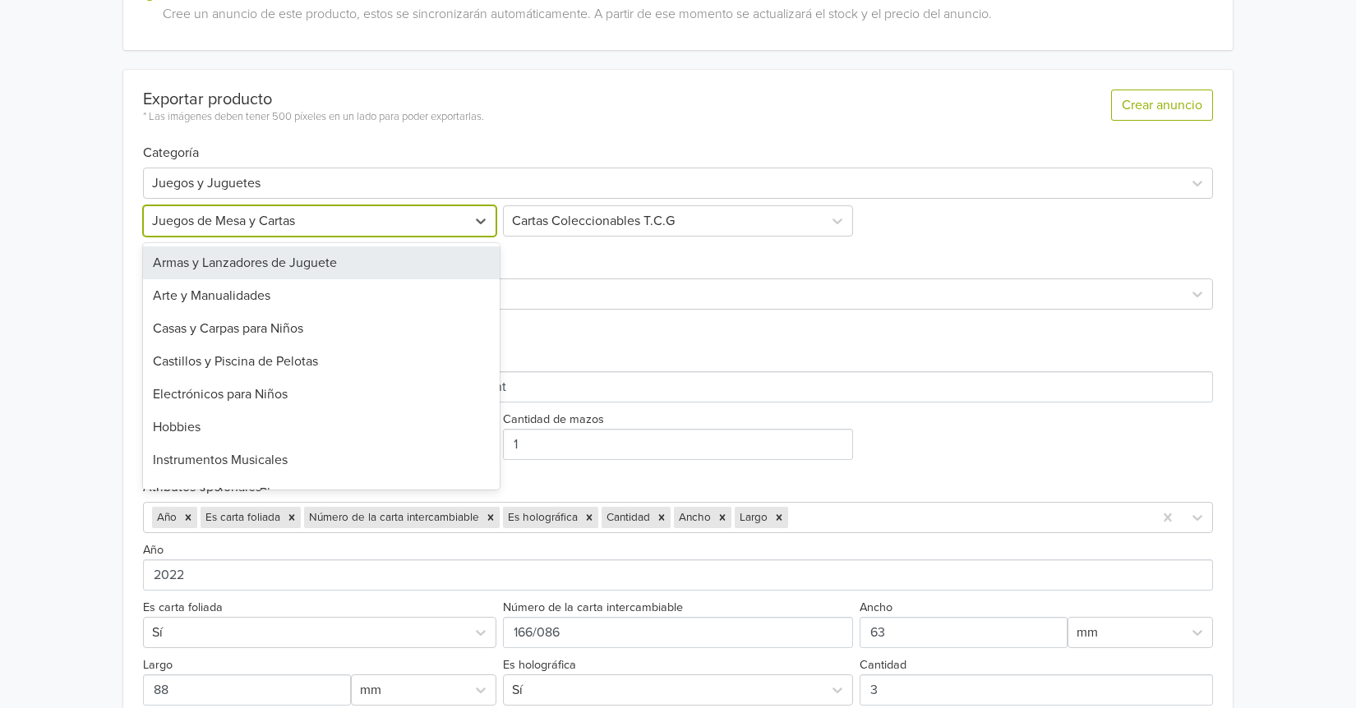
click at [326, 226] on div at bounding box center [305, 221] width 306 height 23
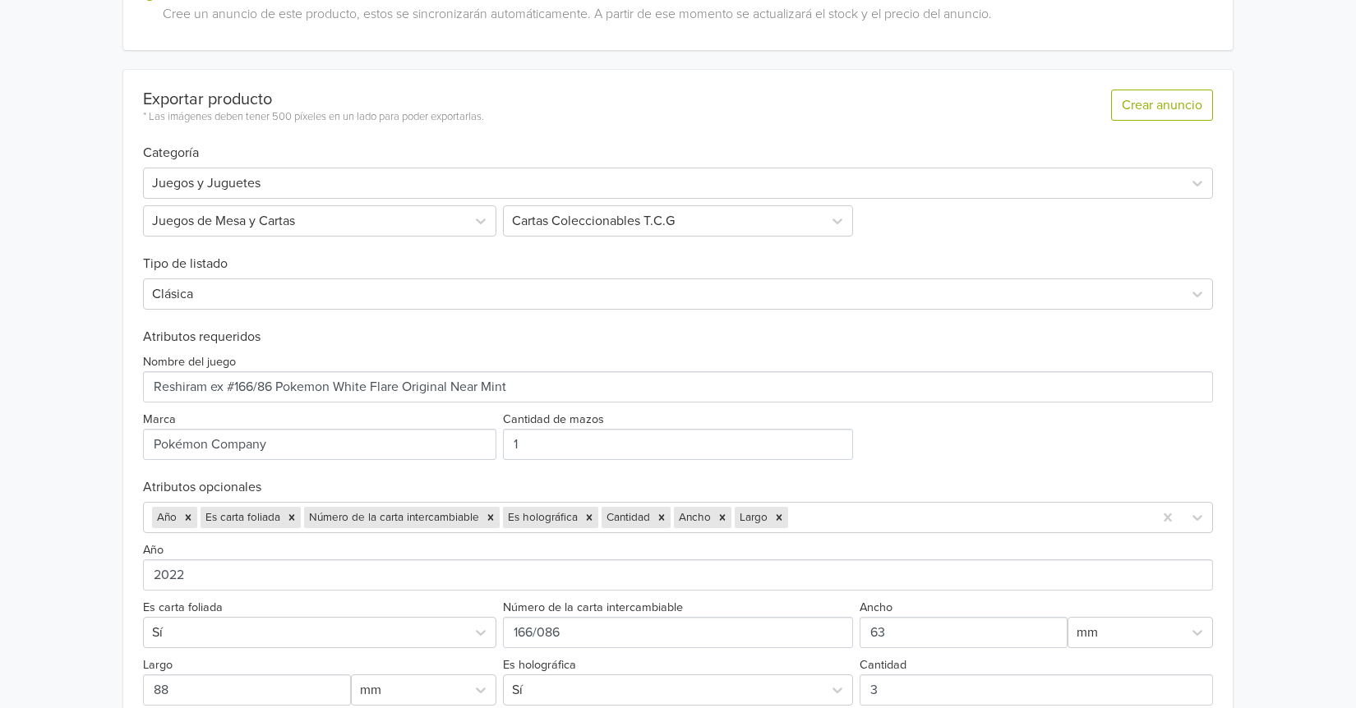
click at [643, 275] on div "Clásica" at bounding box center [678, 291] width 1070 height 38
click at [619, 228] on div at bounding box center [663, 221] width 302 height 23
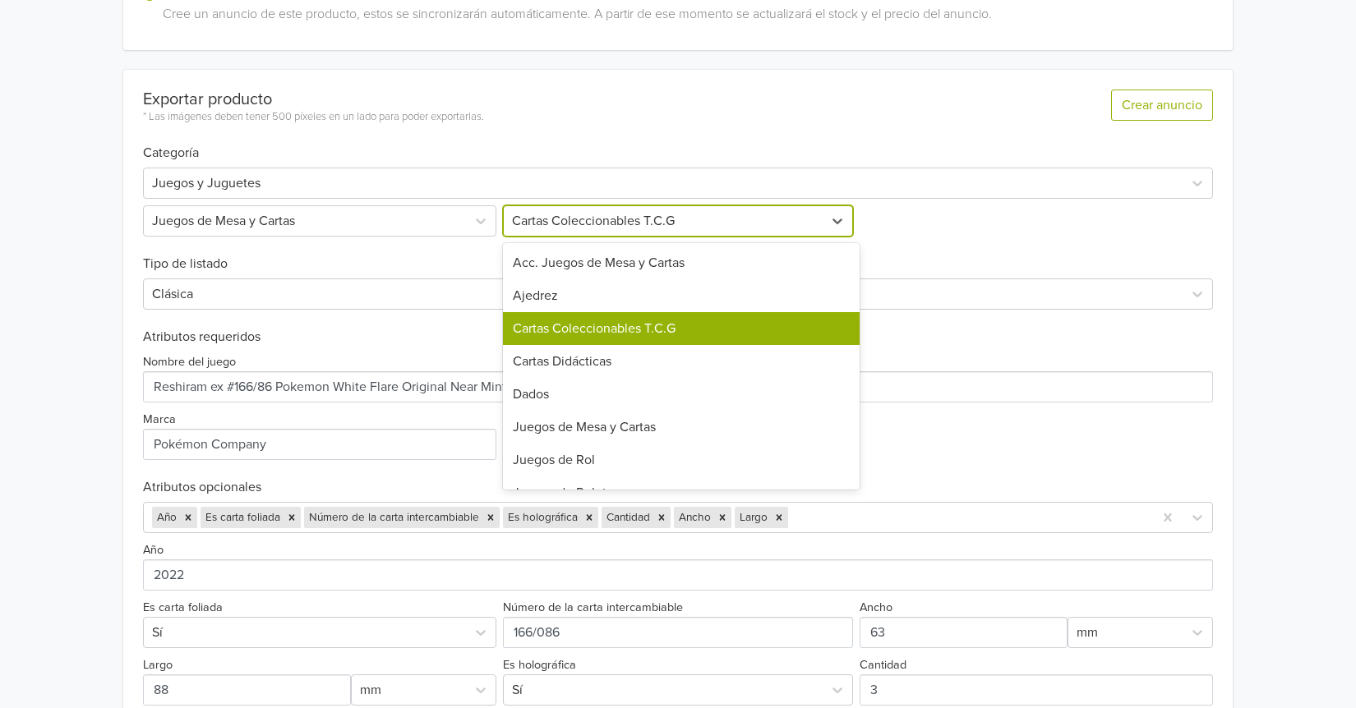
drag, startPoint x: 608, startPoint y: 325, endPoint x: 599, endPoint y: 323, distance: 9.4
click at [606, 325] on div "Cartas Coleccionables T.C.G" at bounding box center [681, 328] width 357 height 33
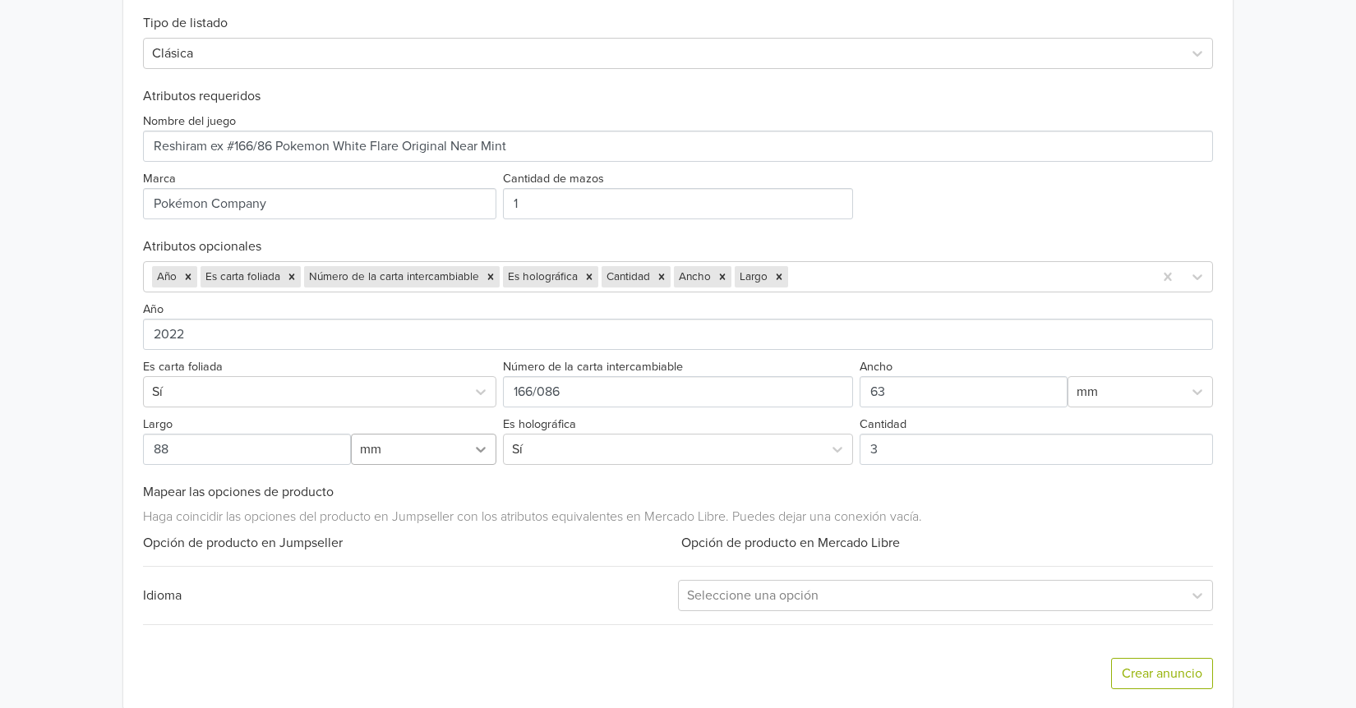
scroll to position [672, 0]
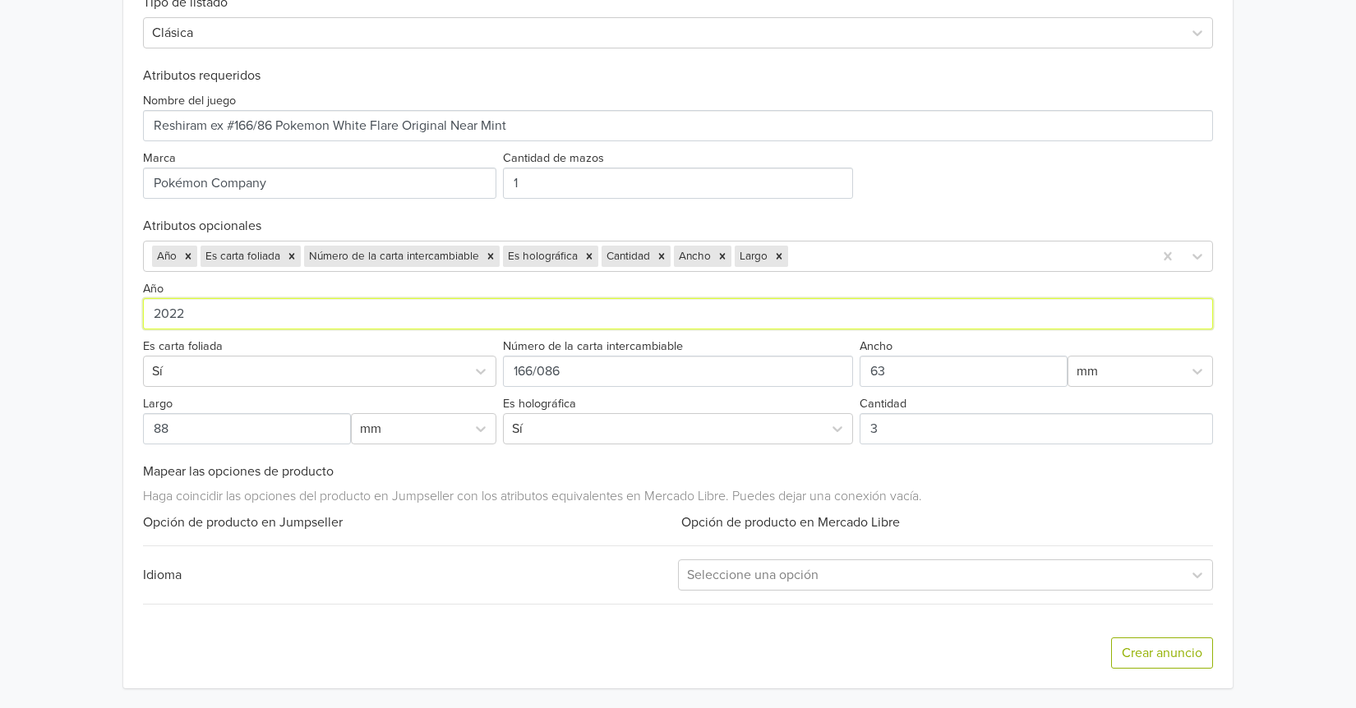
drag, startPoint x: 279, startPoint y: 308, endPoint x: 130, endPoint y: 315, distance: 149.7
click at [130, 315] on div "Exportar producto * Las imágenes deben tener 500 píxeles en un lado para poder …" at bounding box center [677, 249] width 1109 height 880
type input "2025"
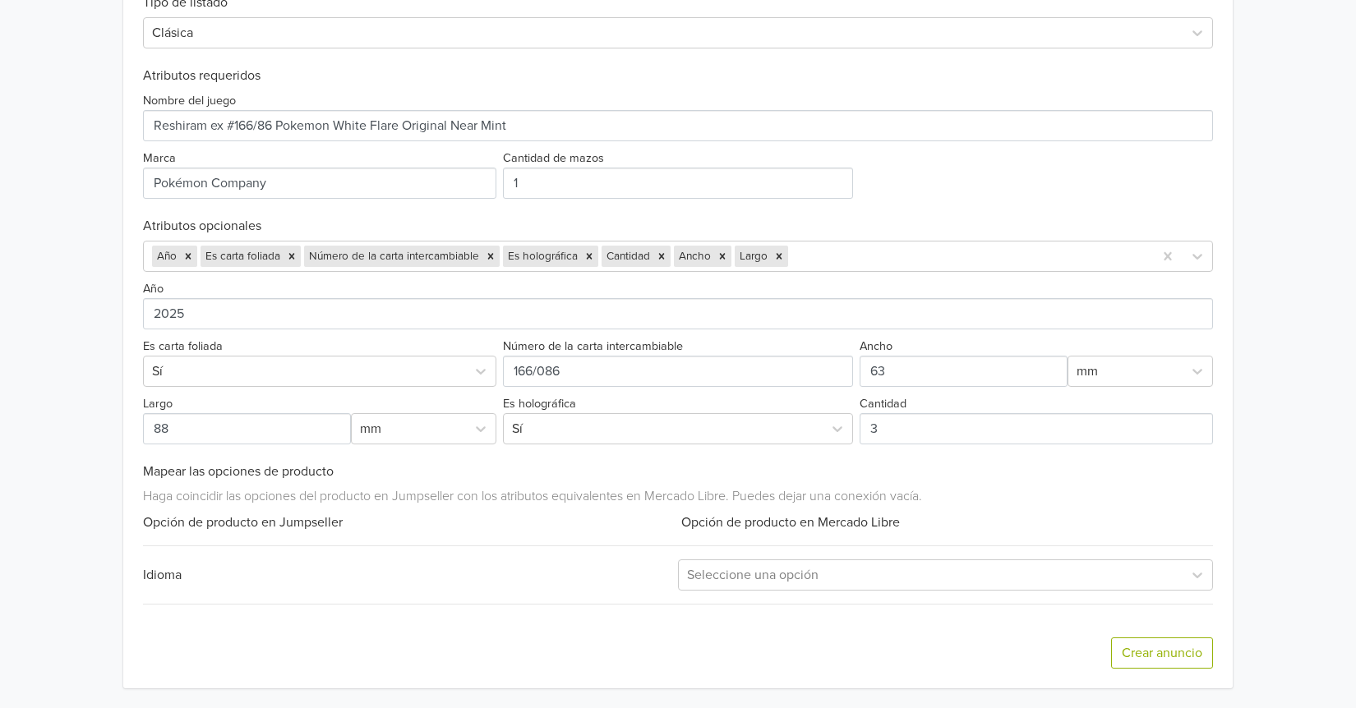
click at [1121, 210] on div "Exportar producto * Las imágenes deben tener 500 píxeles en un lado para poder …" at bounding box center [678, 249] width 1070 height 880
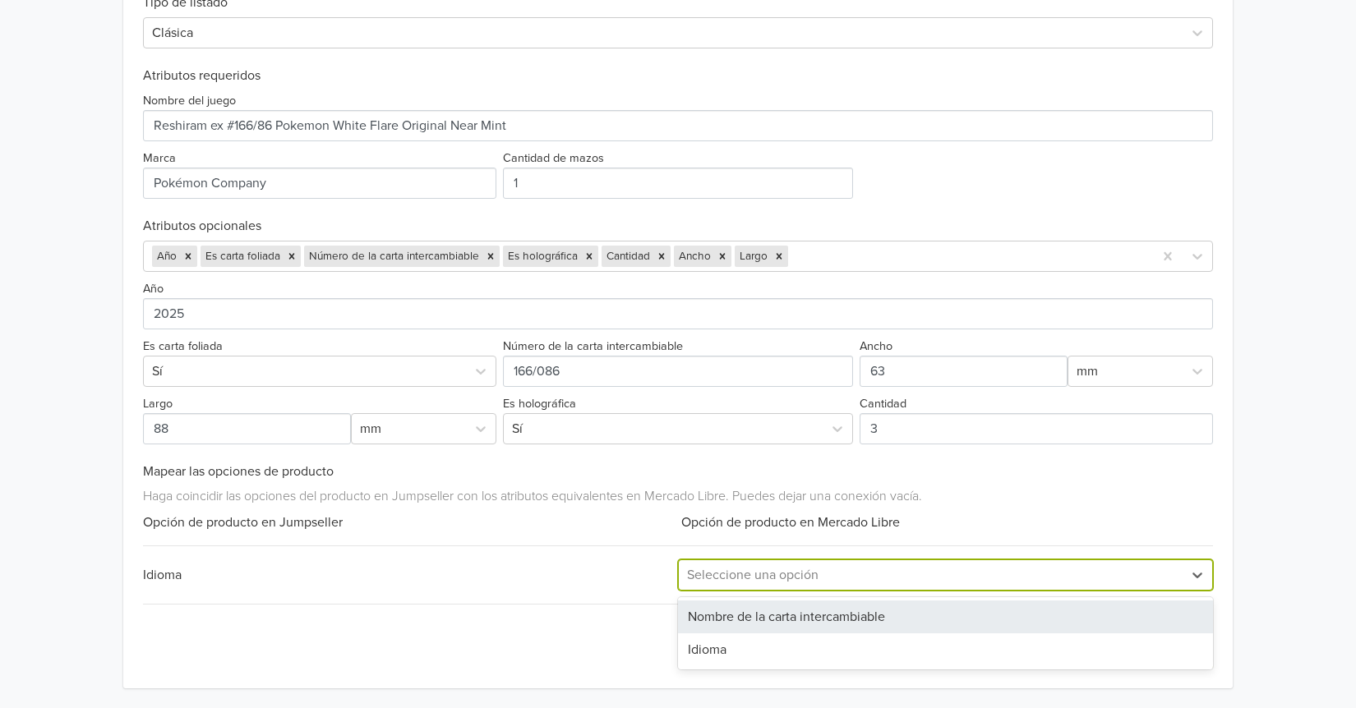
click at [910, 574] on div at bounding box center [930, 575] width 487 height 23
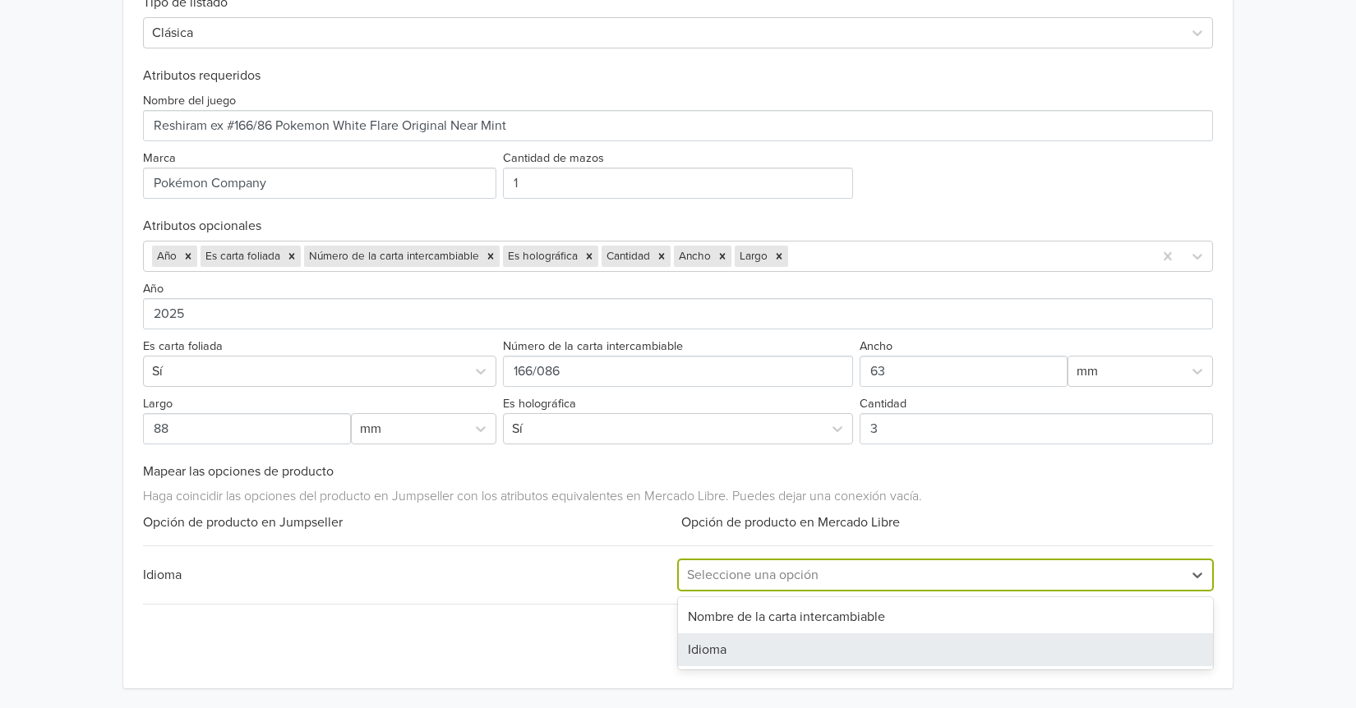
click at [785, 634] on div "Idioma" at bounding box center [945, 649] width 535 height 33
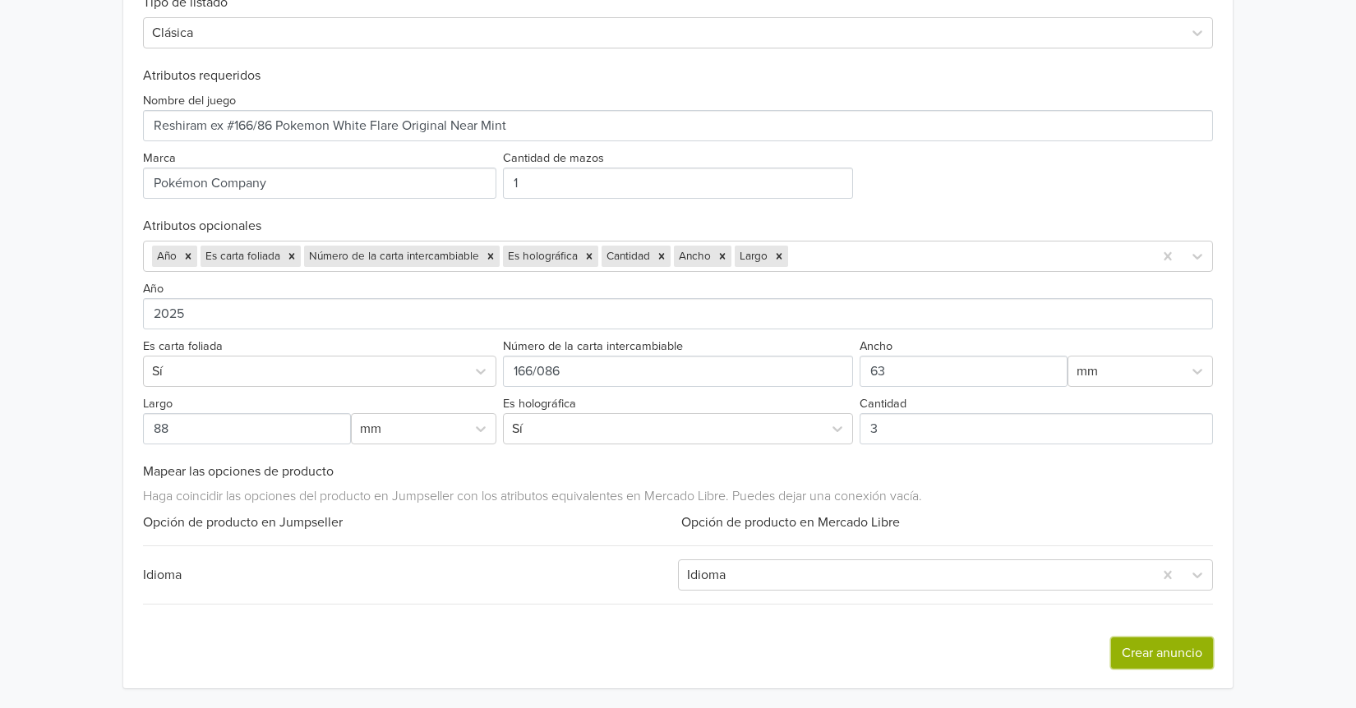
click at [1160, 659] on button "Crear anuncio" at bounding box center [1162, 653] width 102 height 31
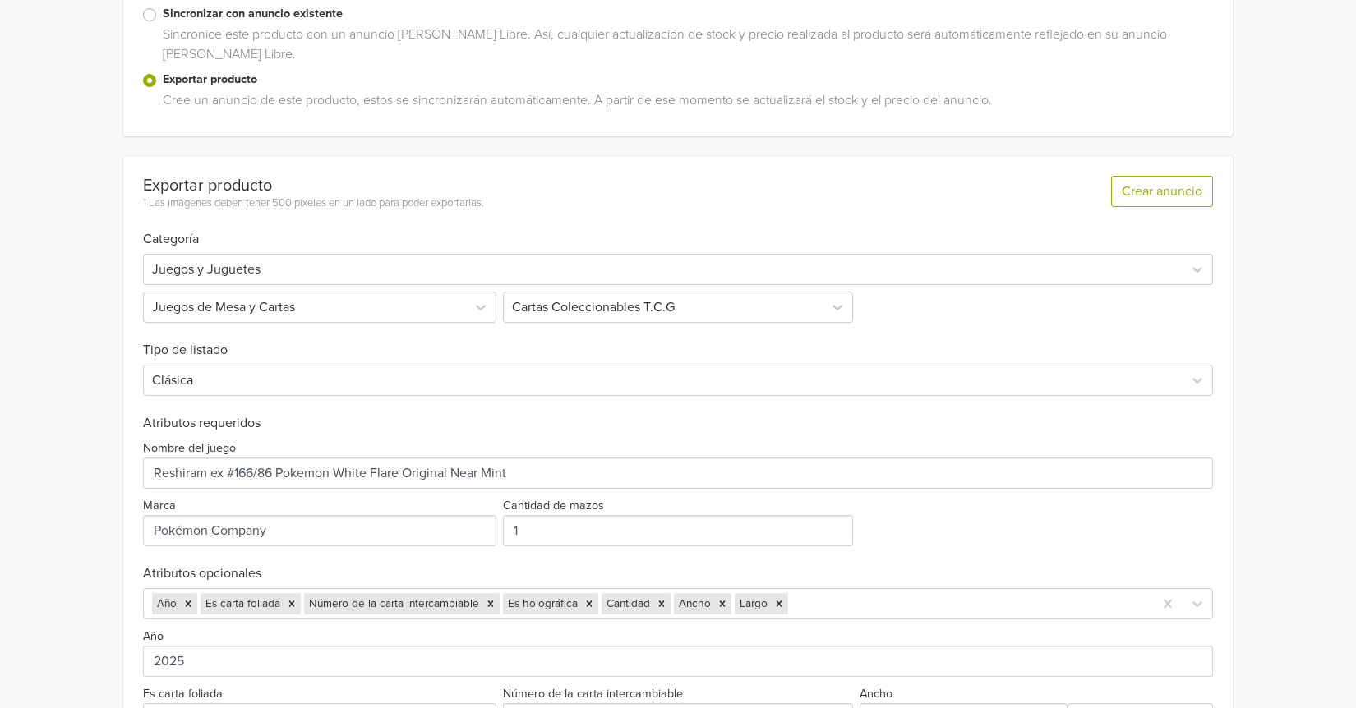
scroll to position [329, 0]
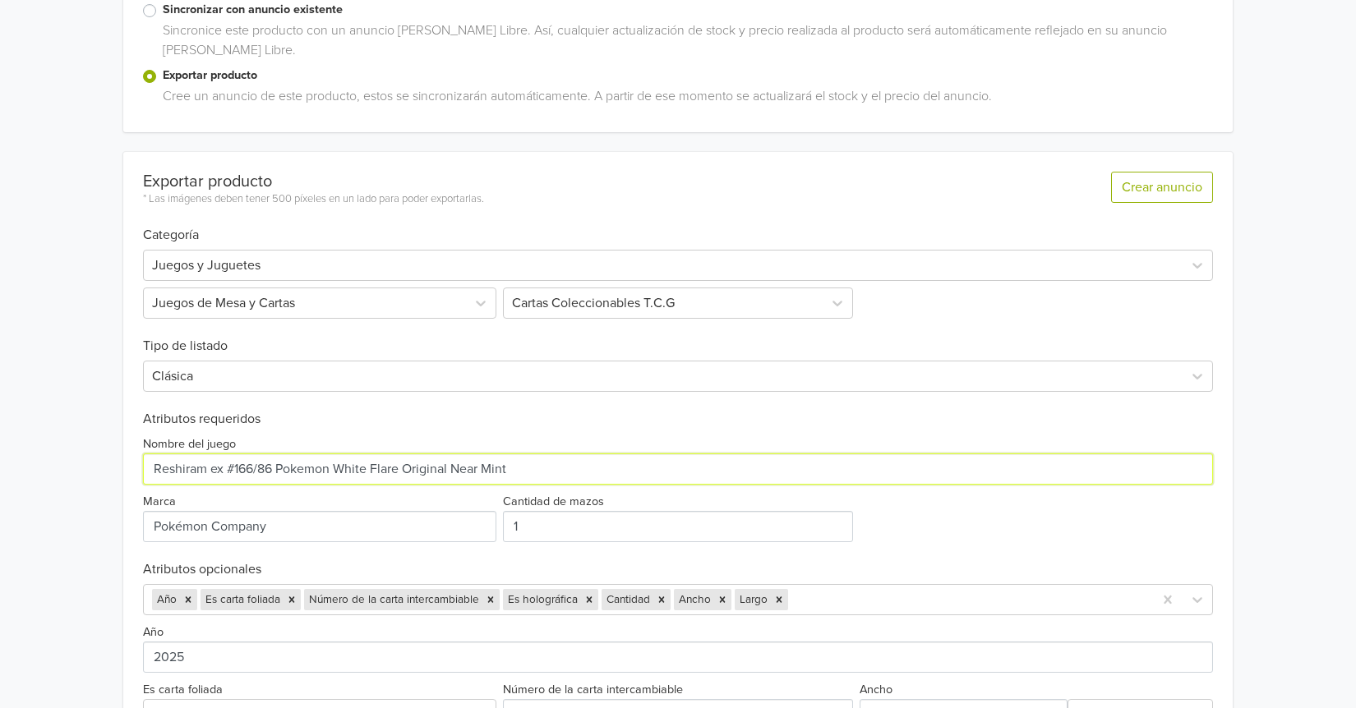
click at [646, 467] on input "Nombre del juego" at bounding box center [678, 469] width 1070 height 31
drag, startPoint x: 646, startPoint y: 467, endPoint x: 408, endPoint y: 472, distance: 238.3
click at [408, 472] on input "Nombre del juego" at bounding box center [678, 469] width 1070 height 31
click at [454, 467] on input "Nombre del juego" at bounding box center [678, 469] width 1070 height 31
type input "Reshiram ex #166/86 Pokemon [PERSON_NAME] Flare"
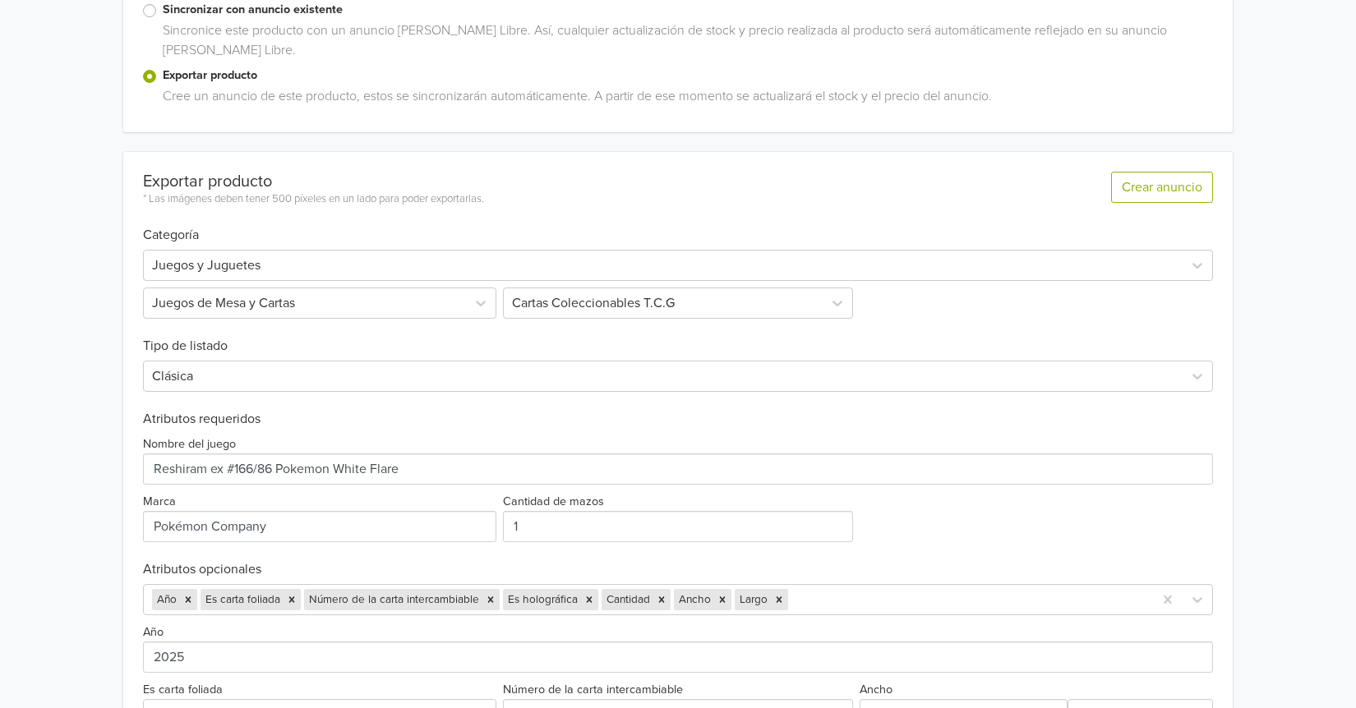
click at [426, 572] on h6 "Atributos opcionales" at bounding box center [678, 570] width 1070 height 16
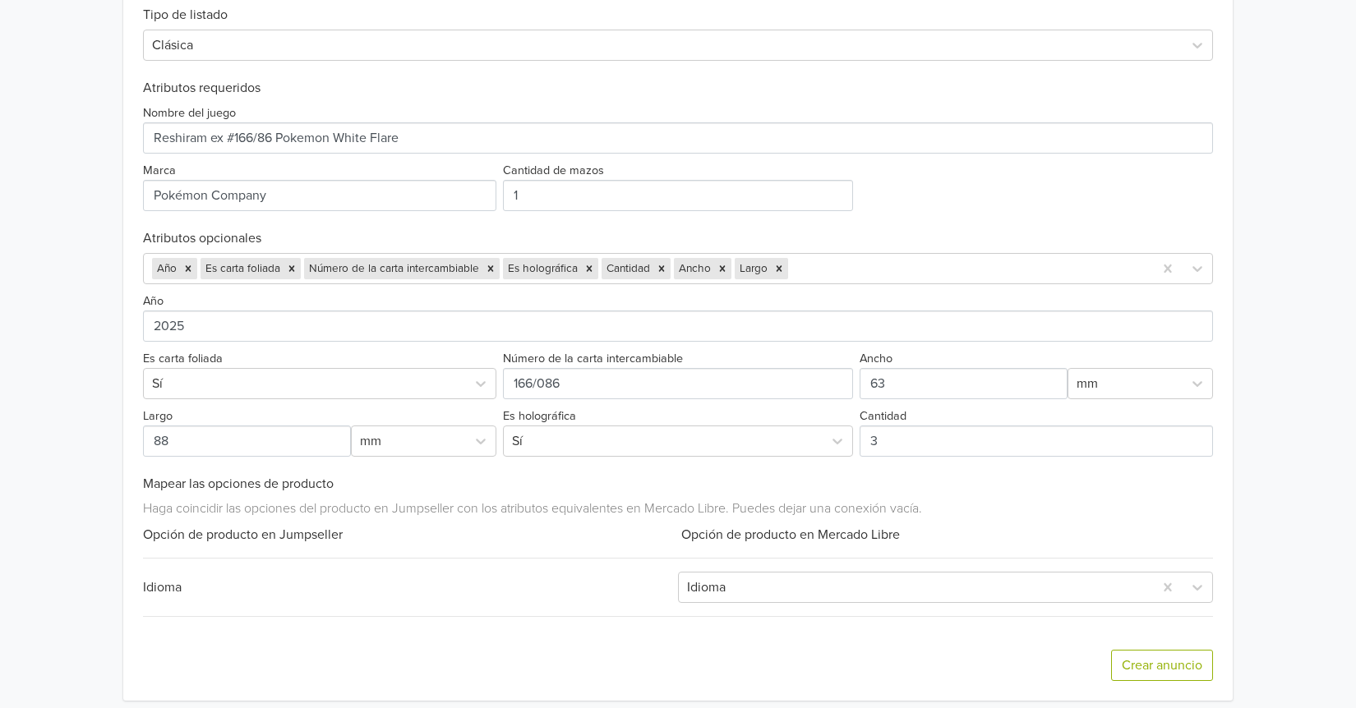
scroll to position [672, 0]
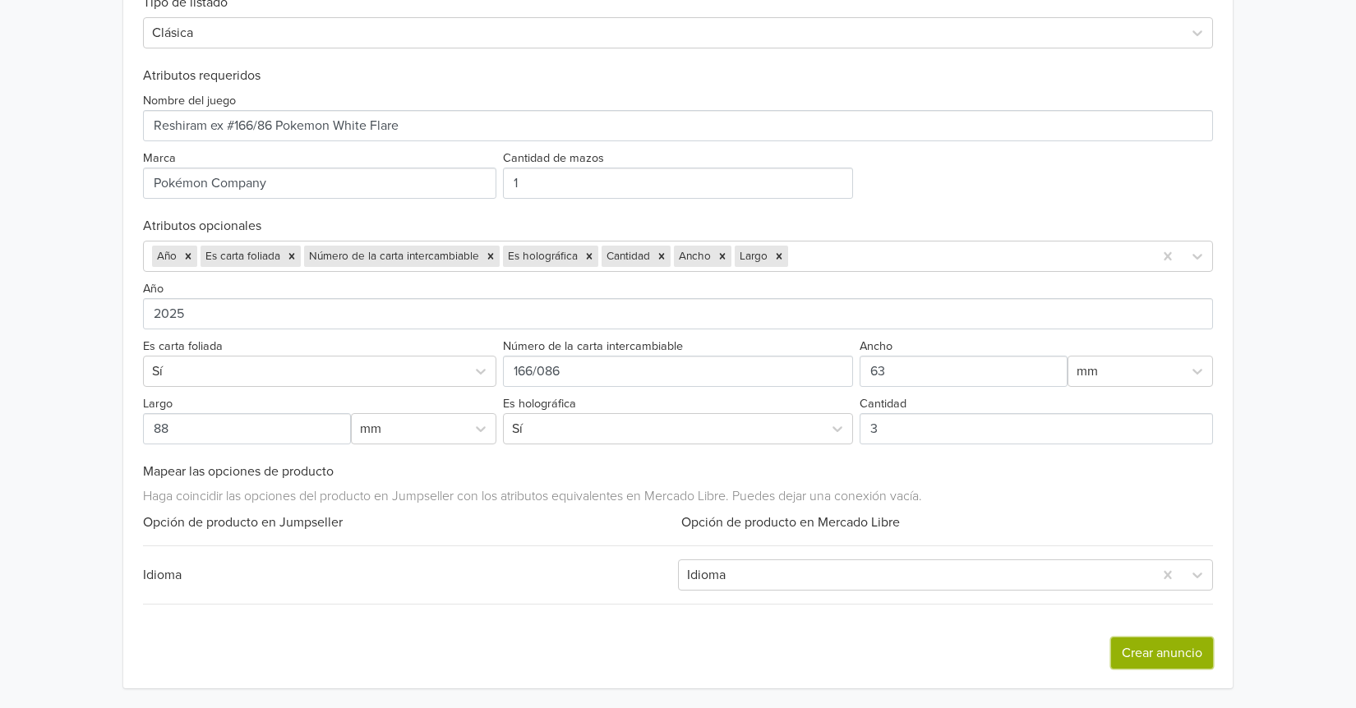
click at [1156, 666] on button "Crear anuncio" at bounding box center [1162, 653] width 102 height 31
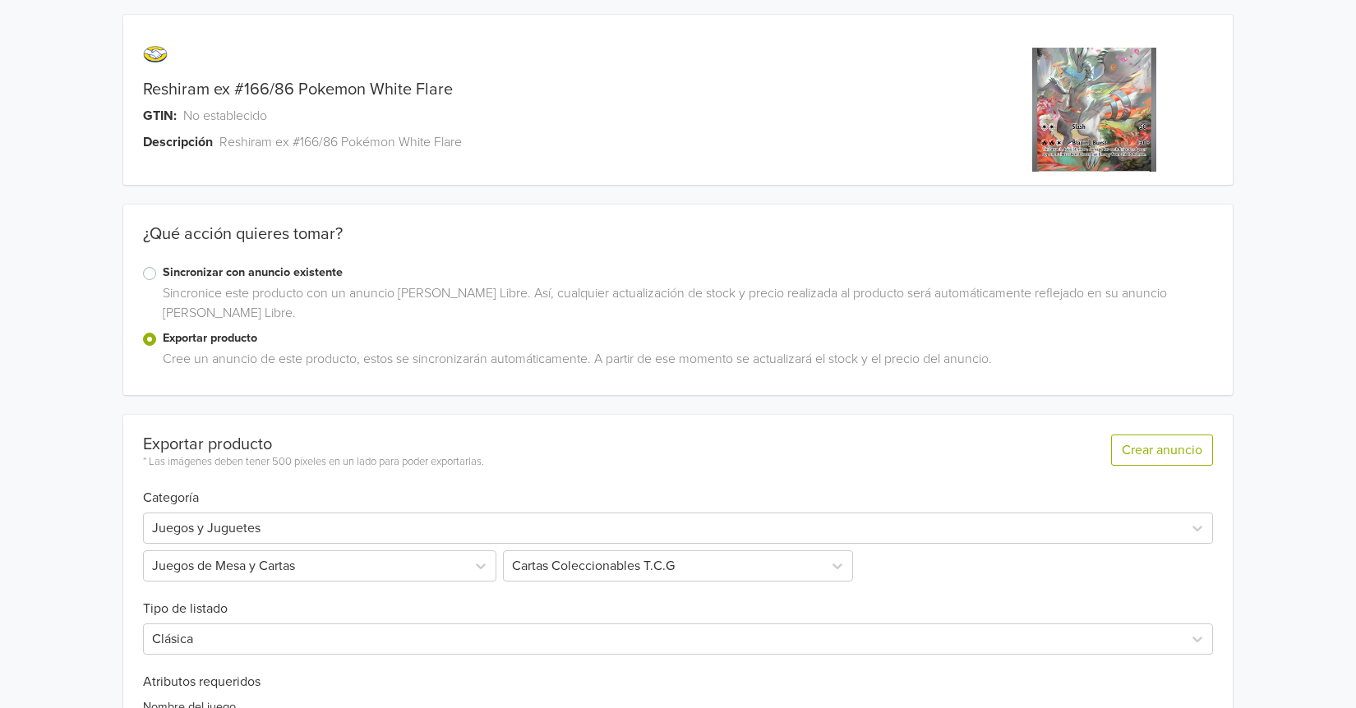
scroll to position [0, 0]
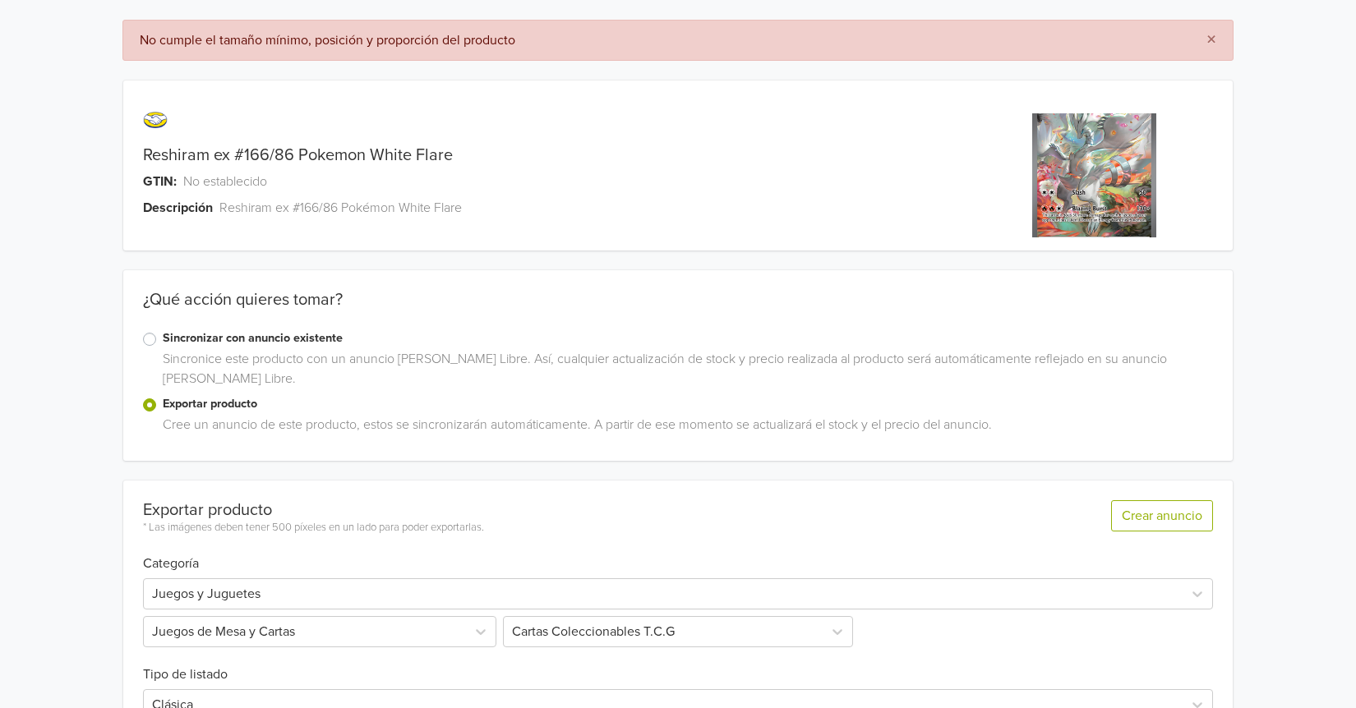
drag, startPoint x: 1021, startPoint y: 182, endPoint x: 995, endPoint y: 192, distance: 28.4
click at [1026, 182] on div at bounding box center [1095, 175] width 278 height 150
click at [395, 192] on div "Reshiram ex #166/86 Pokemon White Flare GTIN: No establecido Descripción Reshir…" at bounding box center [539, 175] width 832 height 150
click at [189, 181] on span "No establecido" at bounding box center [225, 182] width 84 height 20
click at [1066, 195] on img at bounding box center [1094, 175] width 124 height 124
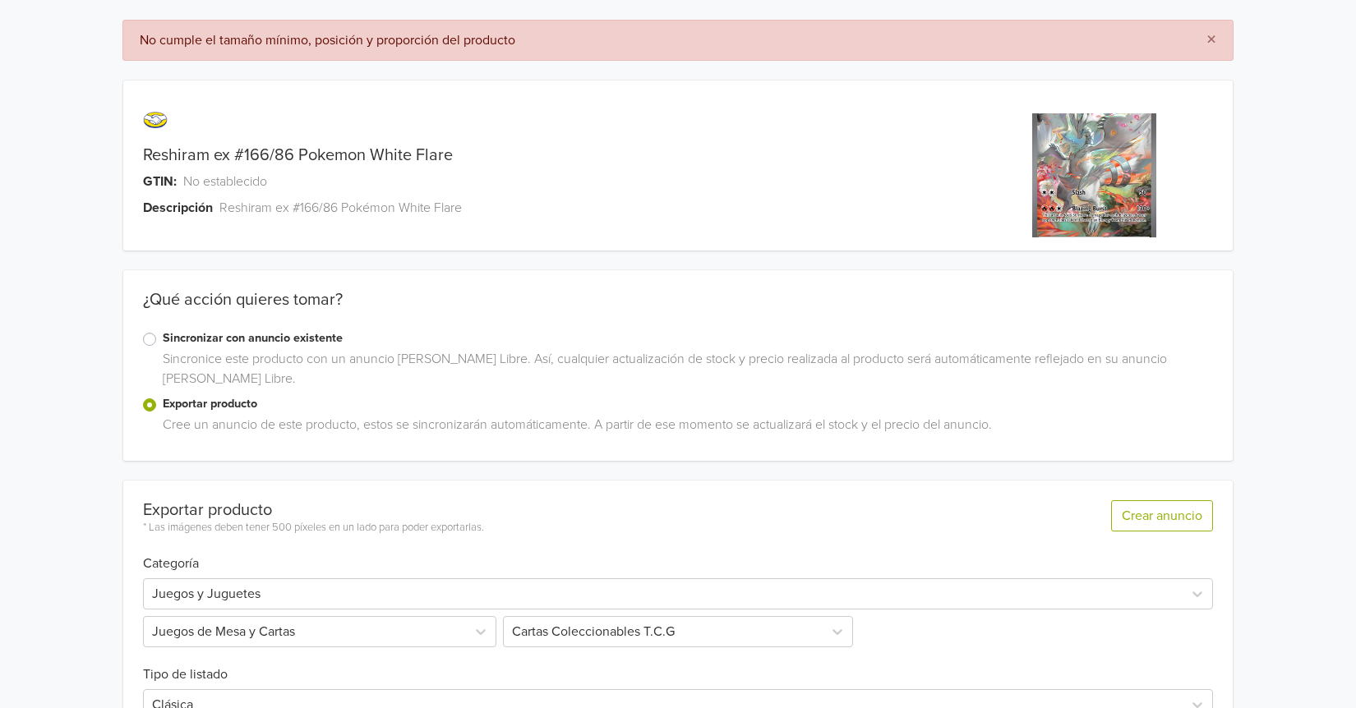
click at [1066, 195] on img at bounding box center [1094, 175] width 124 height 124
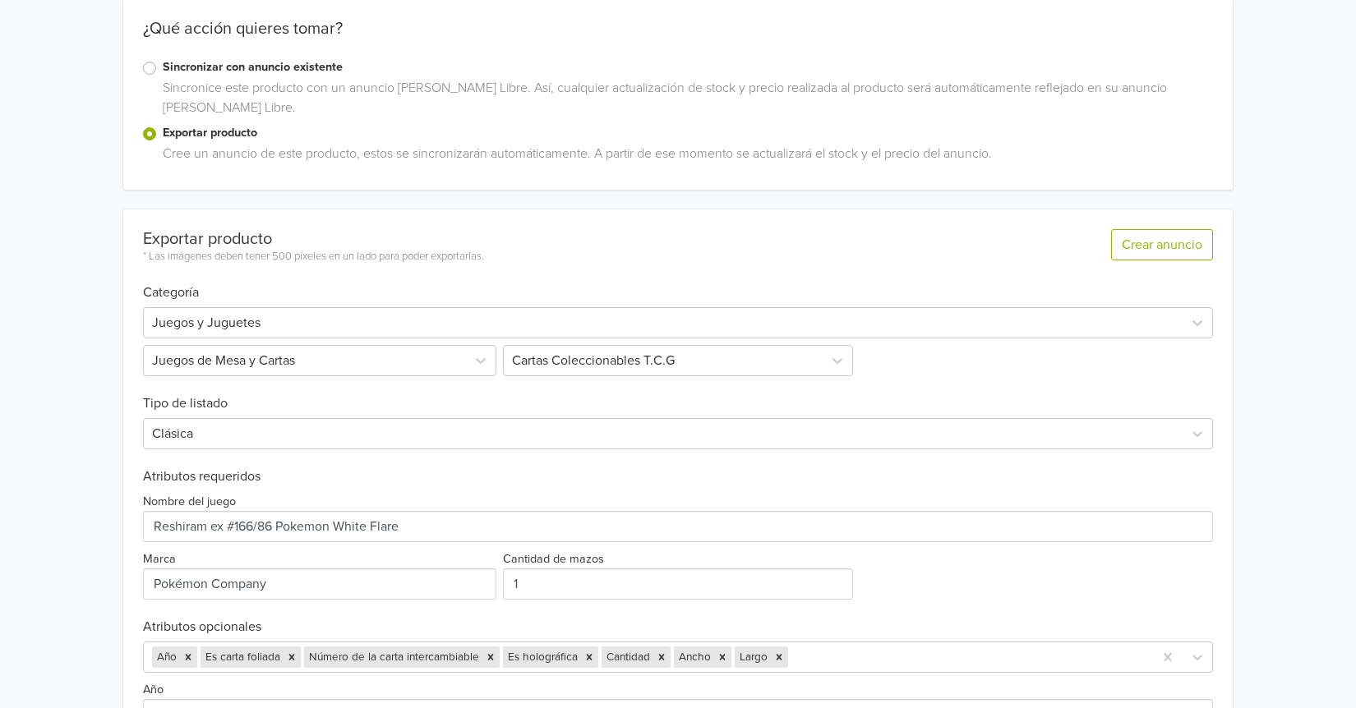
scroll to position [261, 0]
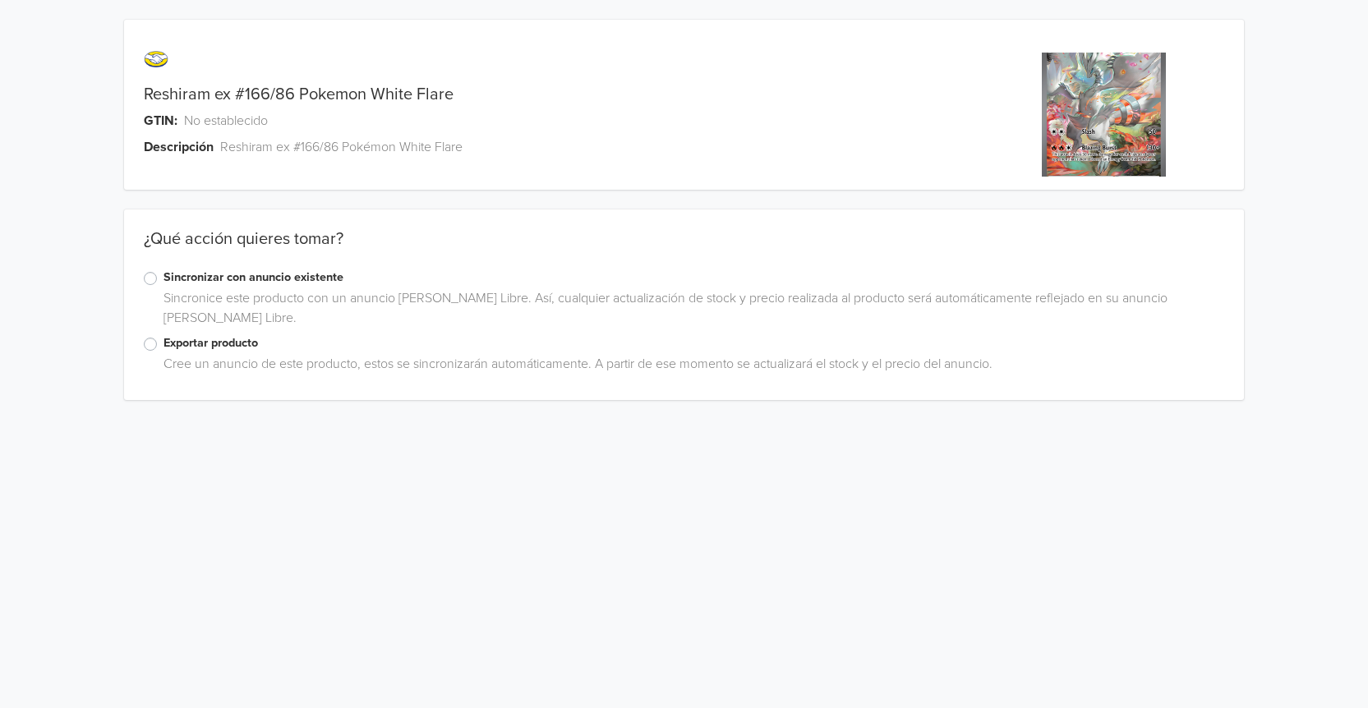
click at [164, 349] on label "Exportar producto" at bounding box center [694, 343] width 1061 height 18
click at [0, 0] on input "Exportar producto" at bounding box center [0, 0] width 0 height 0
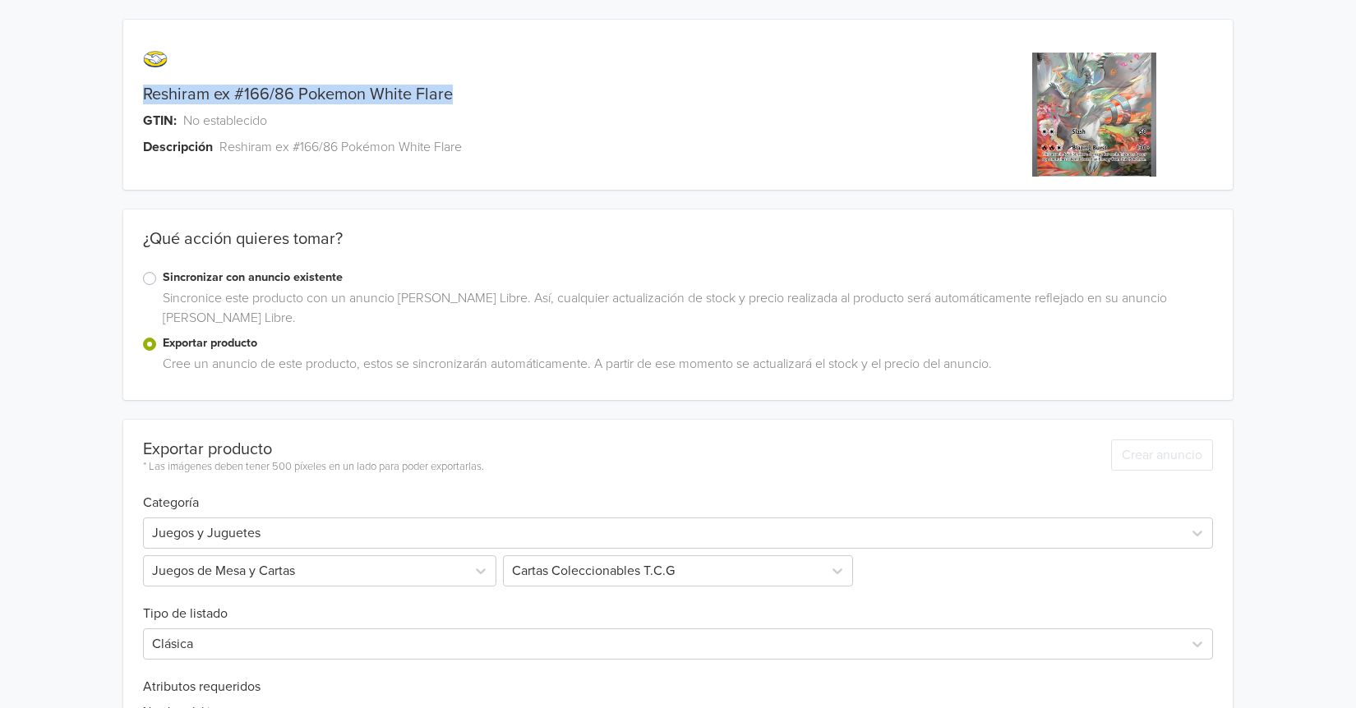
drag, startPoint x: 449, startPoint y: 90, endPoint x: 179, endPoint y: 69, distance: 270.3
click at [179, 69] on div "Reshiram ex #166/86 Pokemon White Flare GTIN: No establecido Descripción Reshir…" at bounding box center [539, 114] width 832 height 150
copy div "Reshiram ex #166/86 Pokemon [PERSON_NAME] Flare"
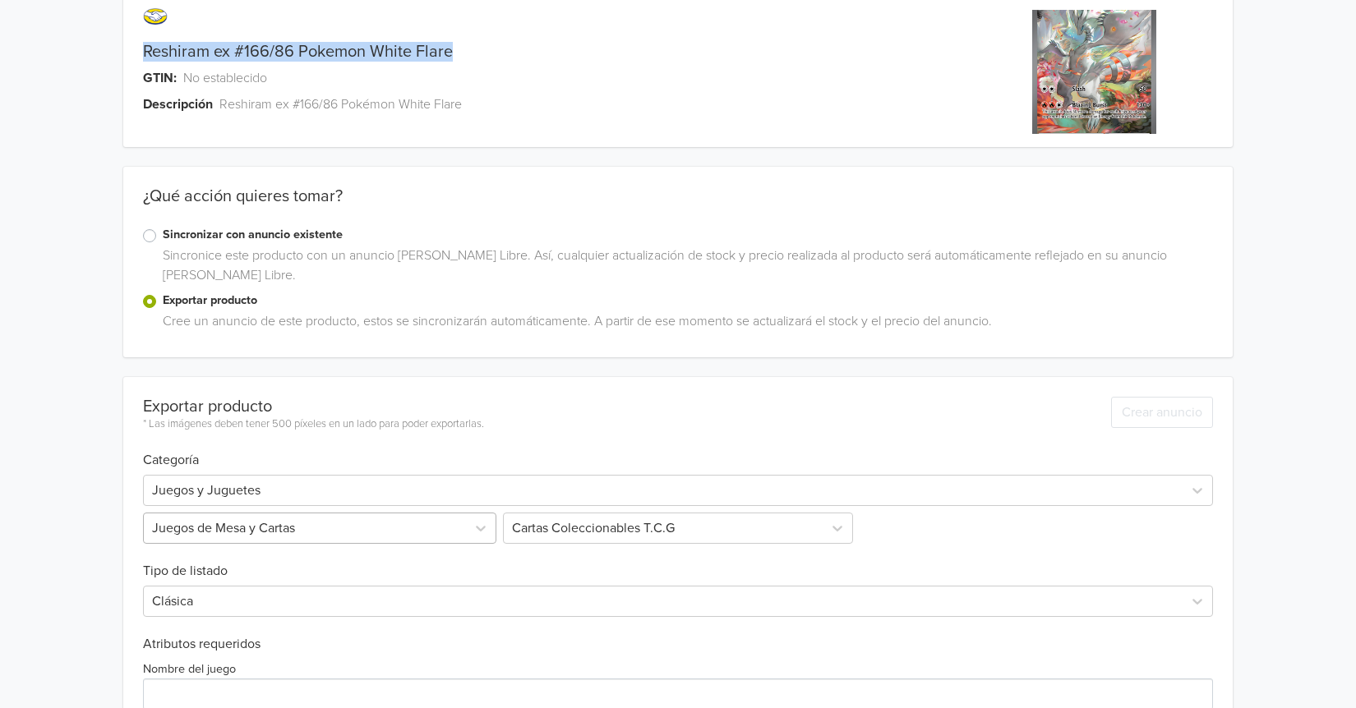
scroll to position [246, 0]
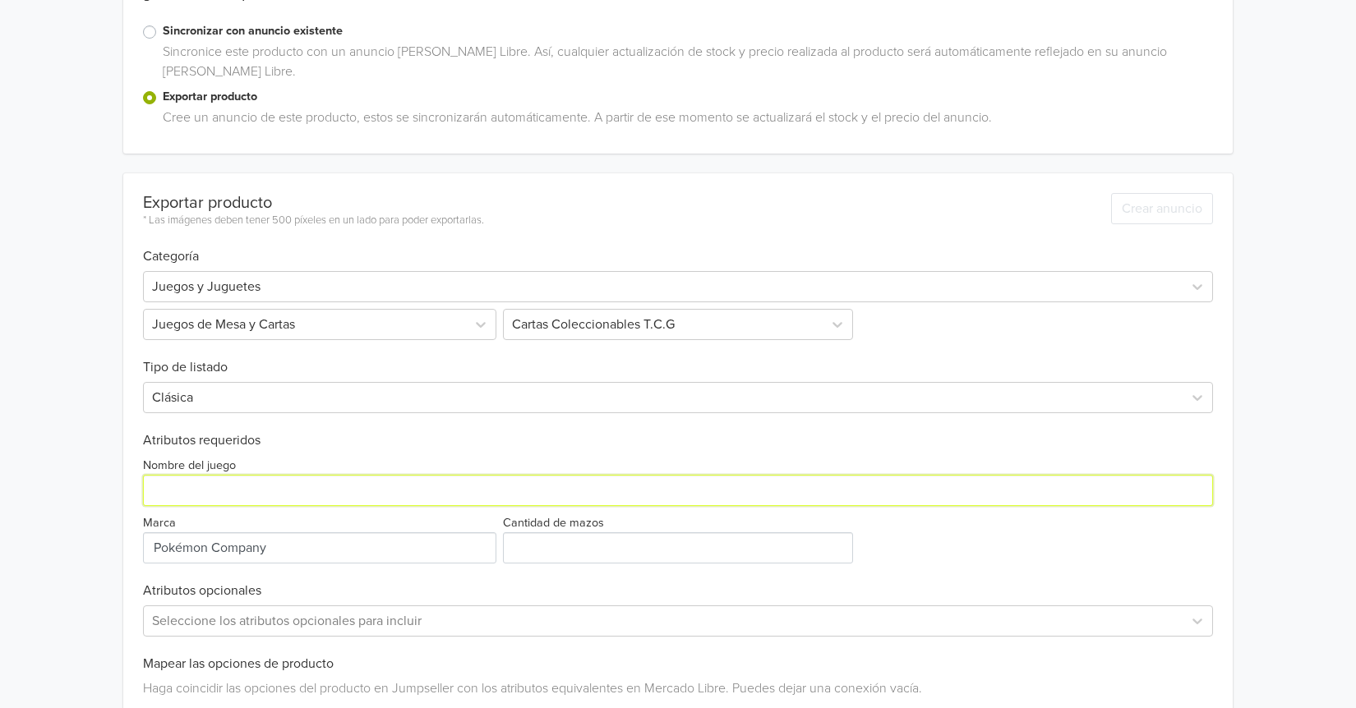
click at [223, 488] on input "Nombre del juego" at bounding box center [678, 490] width 1070 height 31
paste input "Reshiram ex #166/86 Pokemon [PERSON_NAME] Flare"
type input "Reshiram ex #166/86 Pokemon White Flare Original Near Mint"
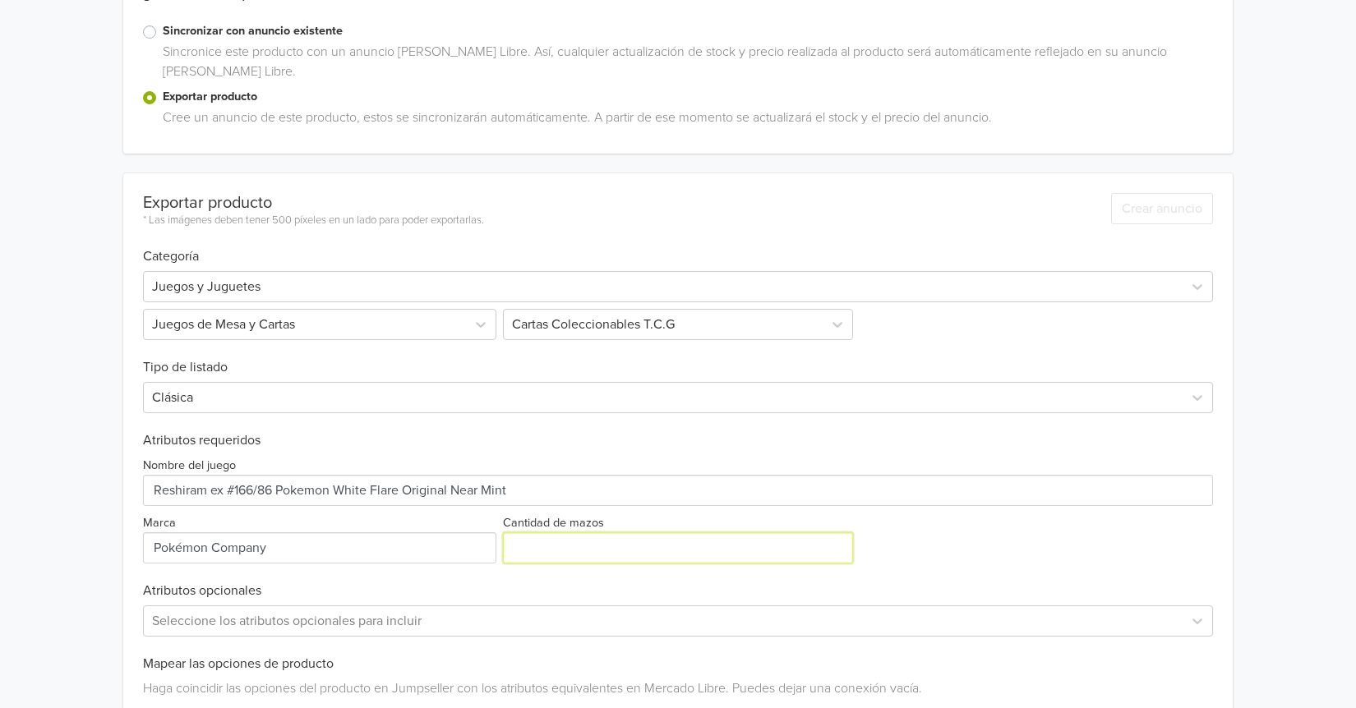
click at [524, 551] on input "Cantidad de mazos" at bounding box center [678, 547] width 350 height 31
type input "1"
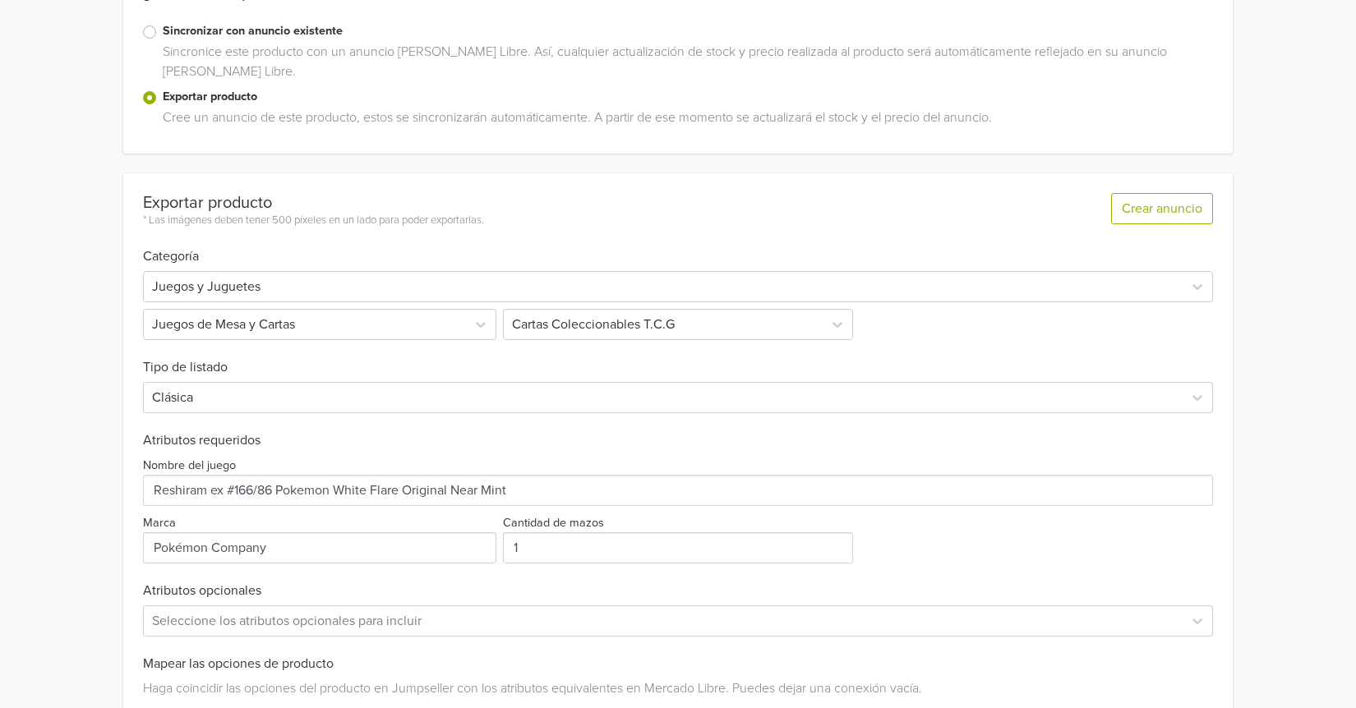
click at [471, 584] on h6 "Atributos opcionales" at bounding box center [678, 591] width 1070 height 16
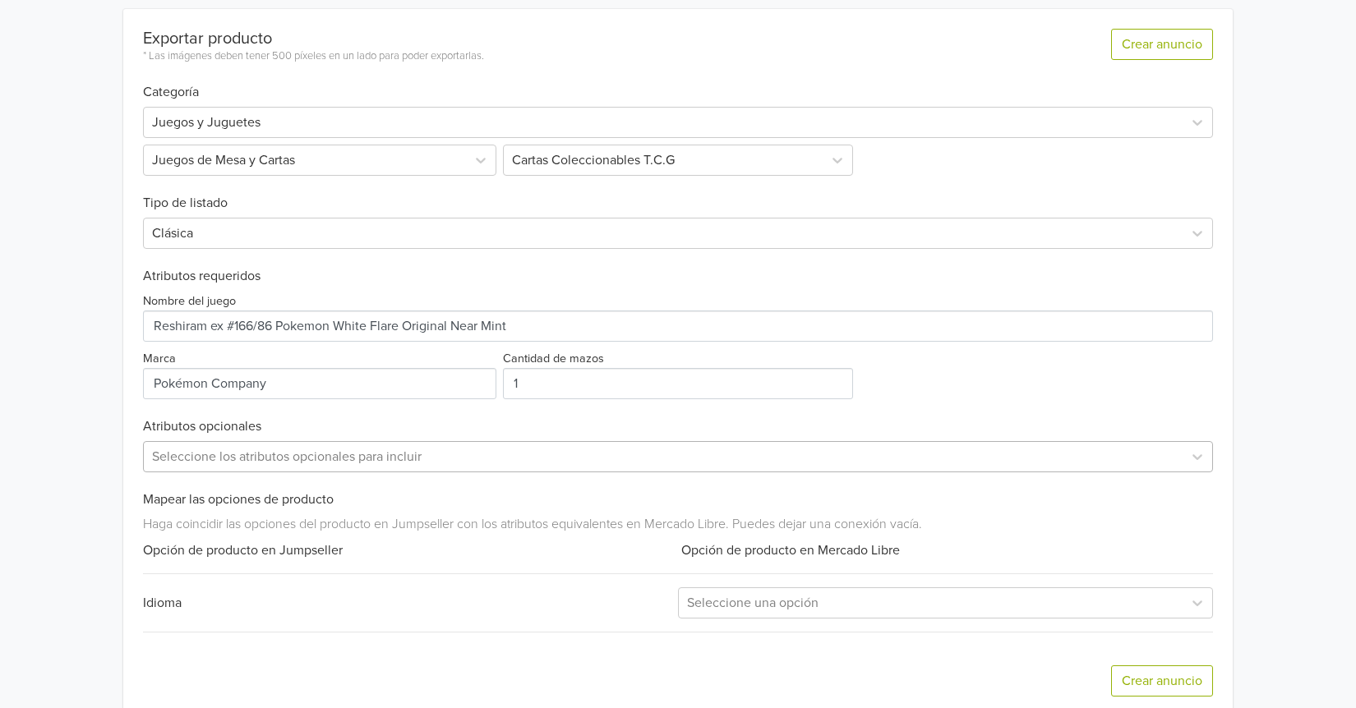
scroll to position [435, 0]
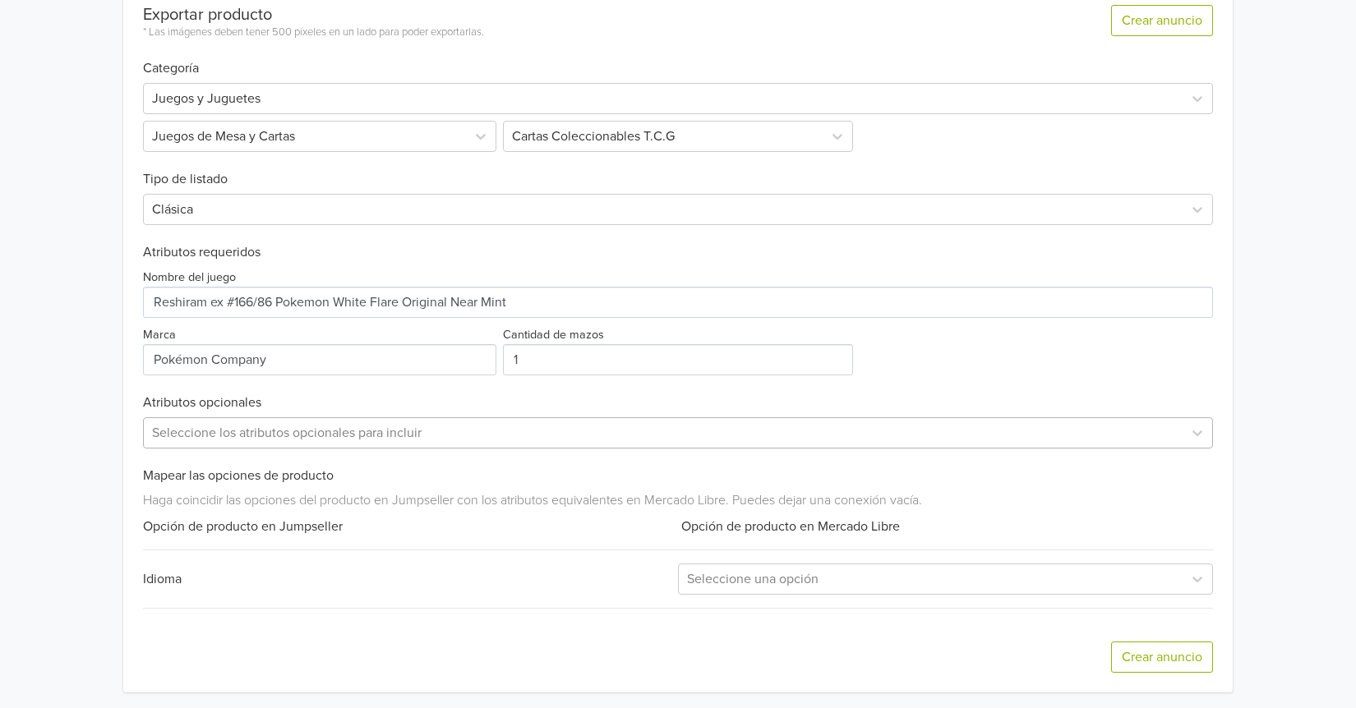
click at [420, 444] on div "Seleccione los atributos opcionales para incluir" at bounding box center [663, 433] width 1039 height 30
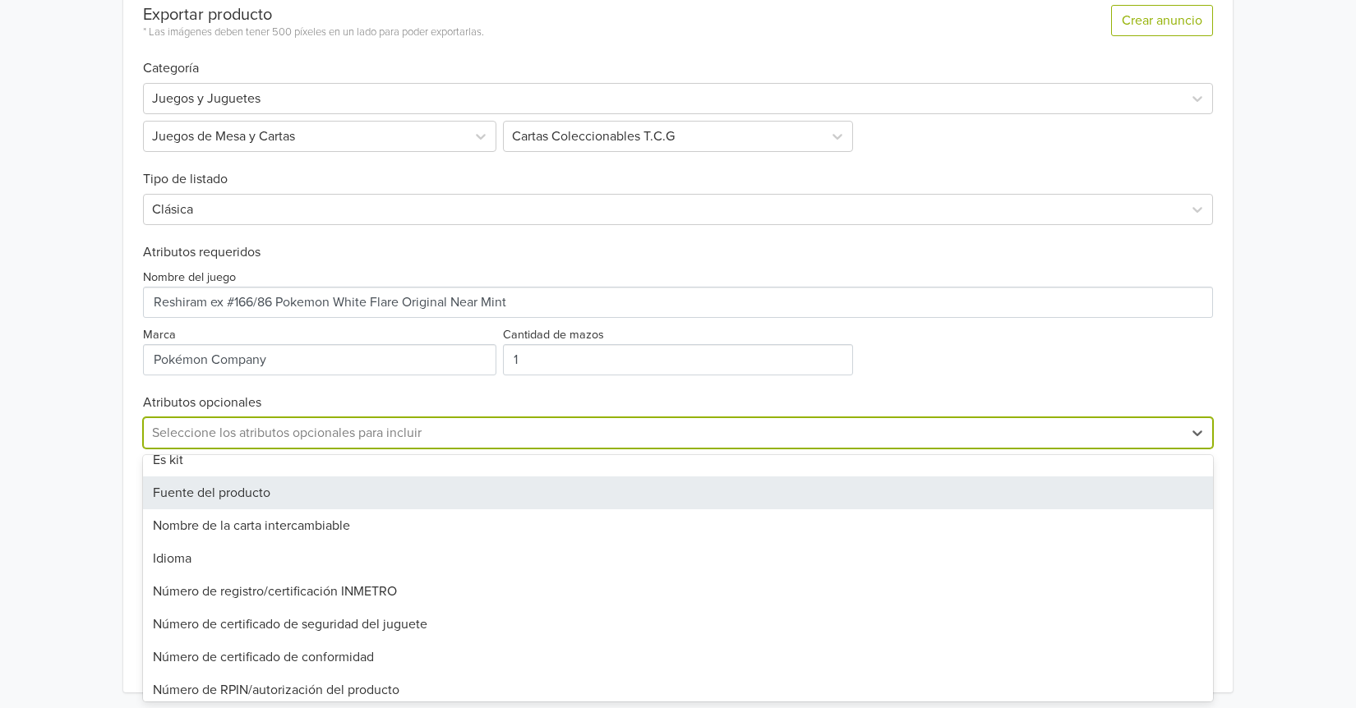
scroll to position [246, 0]
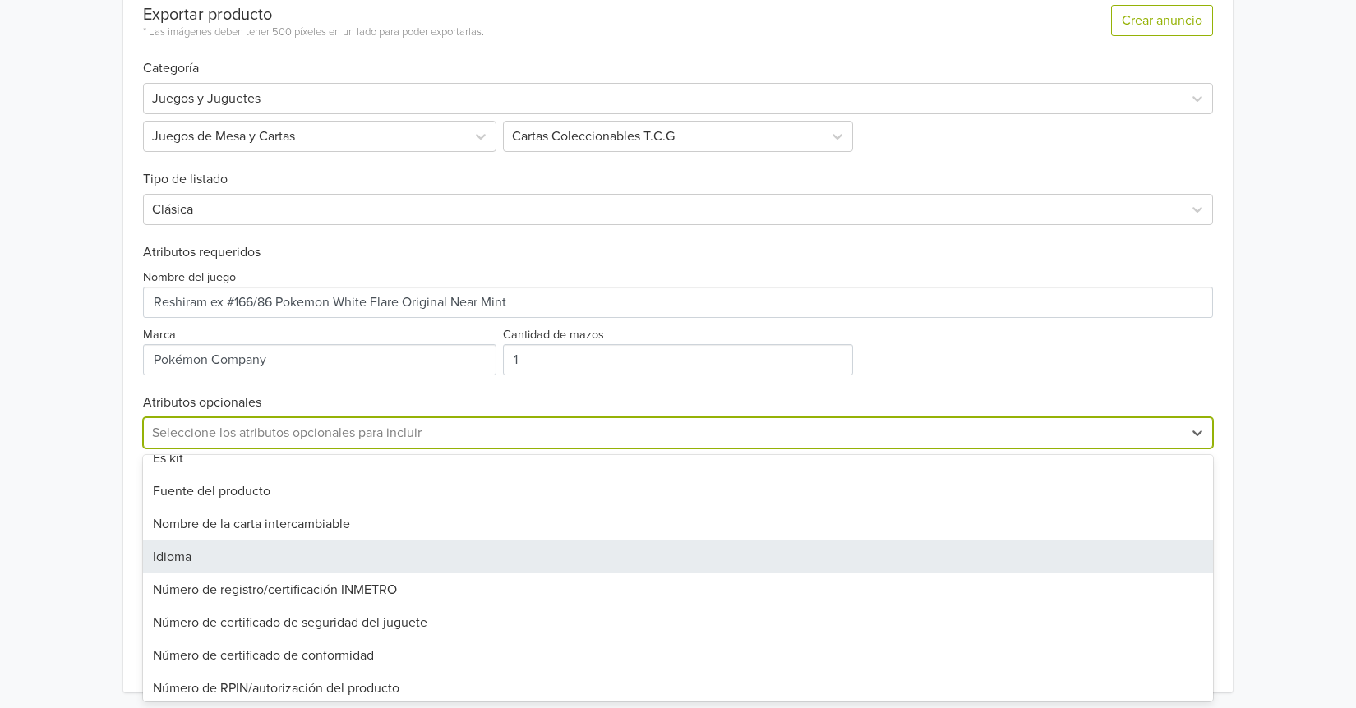
click at [213, 559] on div "Idioma" at bounding box center [678, 557] width 1070 height 33
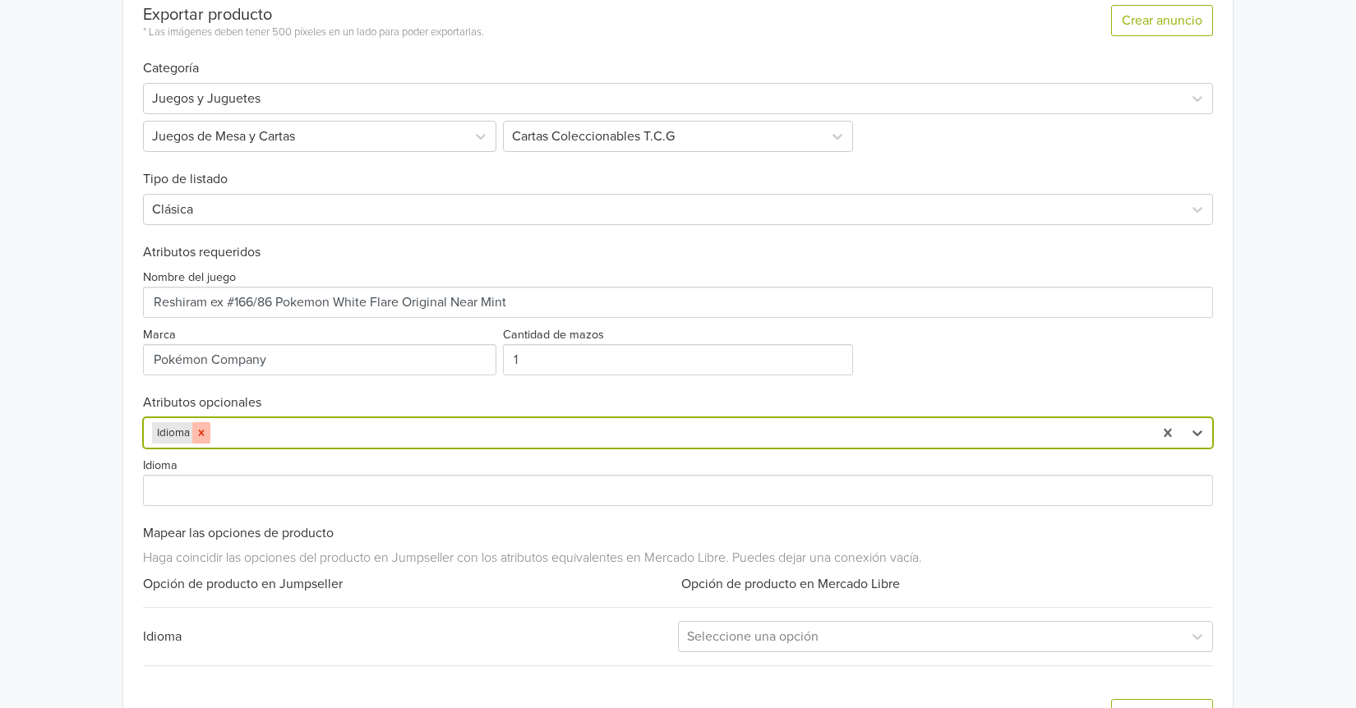
click at [201, 429] on icon "Remove Idioma" at bounding box center [202, 433] width 12 height 12
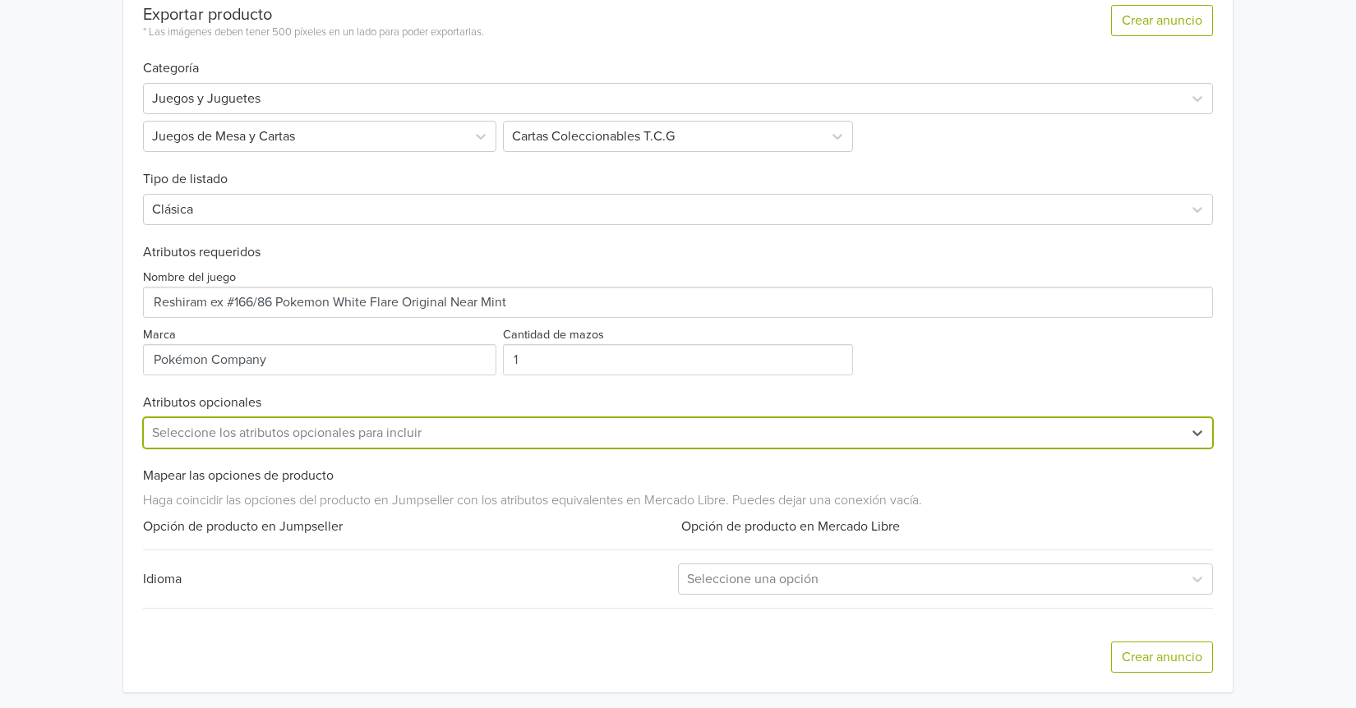
click at [270, 435] on div at bounding box center [663, 432] width 1022 height 23
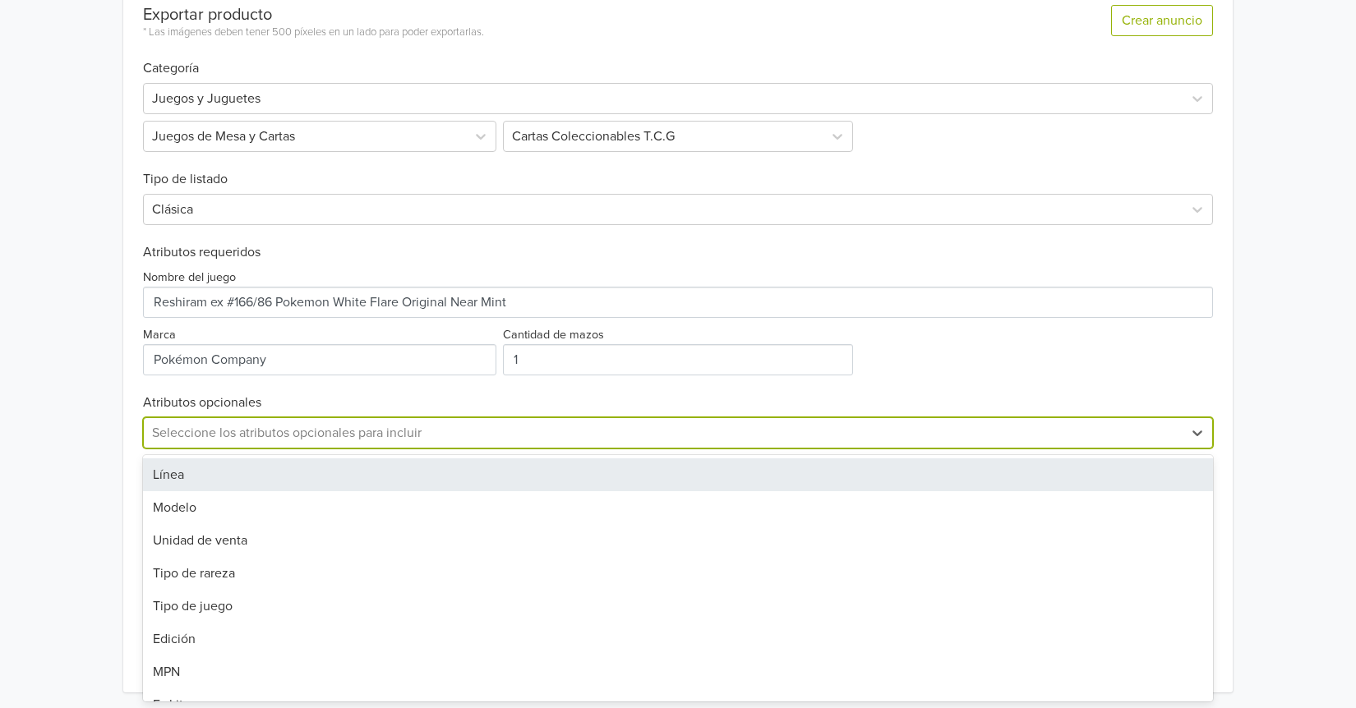
click at [302, 431] on div at bounding box center [663, 432] width 1022 height 23
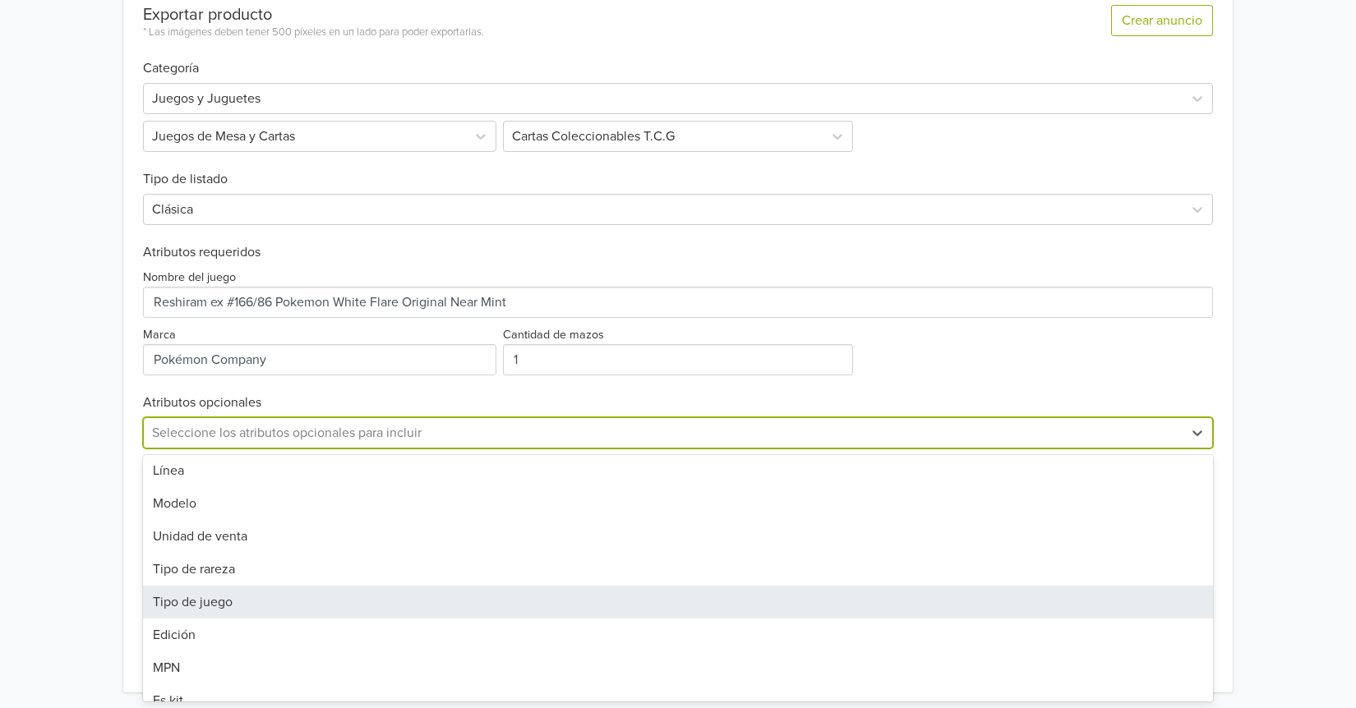
scroll to position [0, 0]
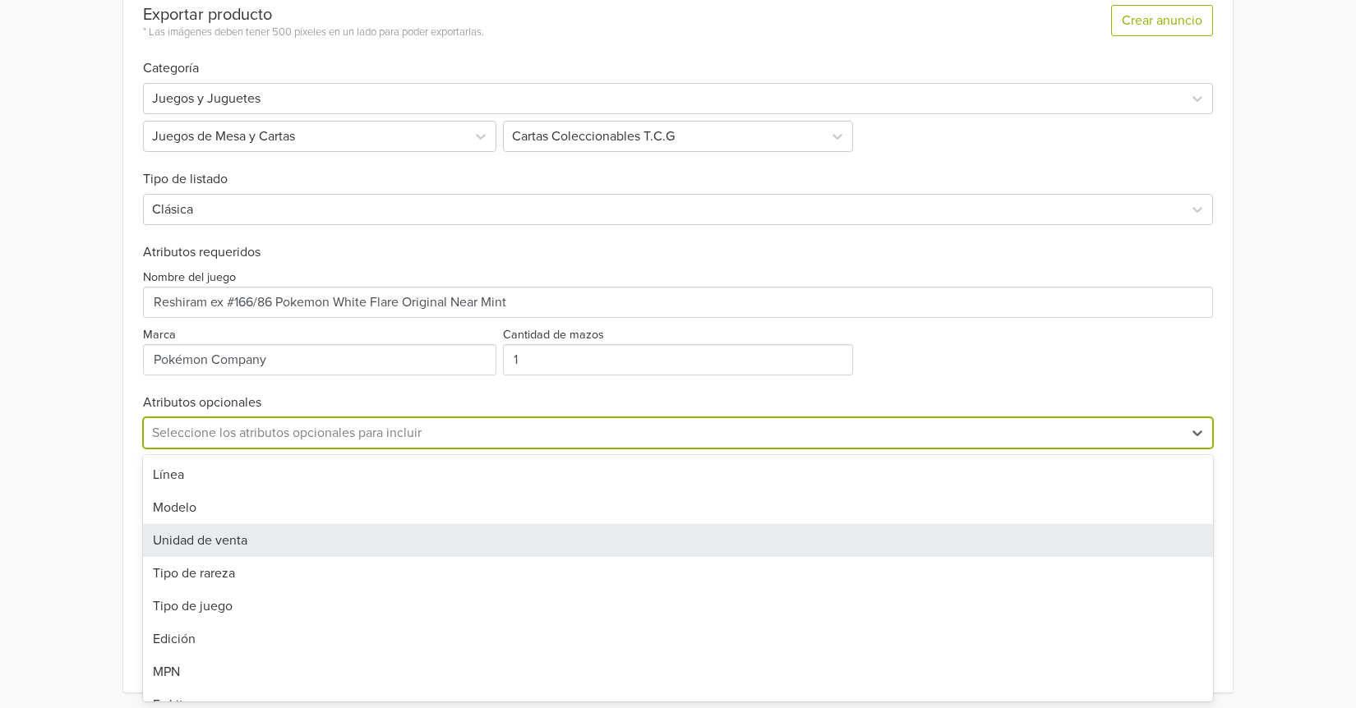
click at [232, 541] on div "Unidad de venta" at bounding box center [678, 540] width 1070 height 33
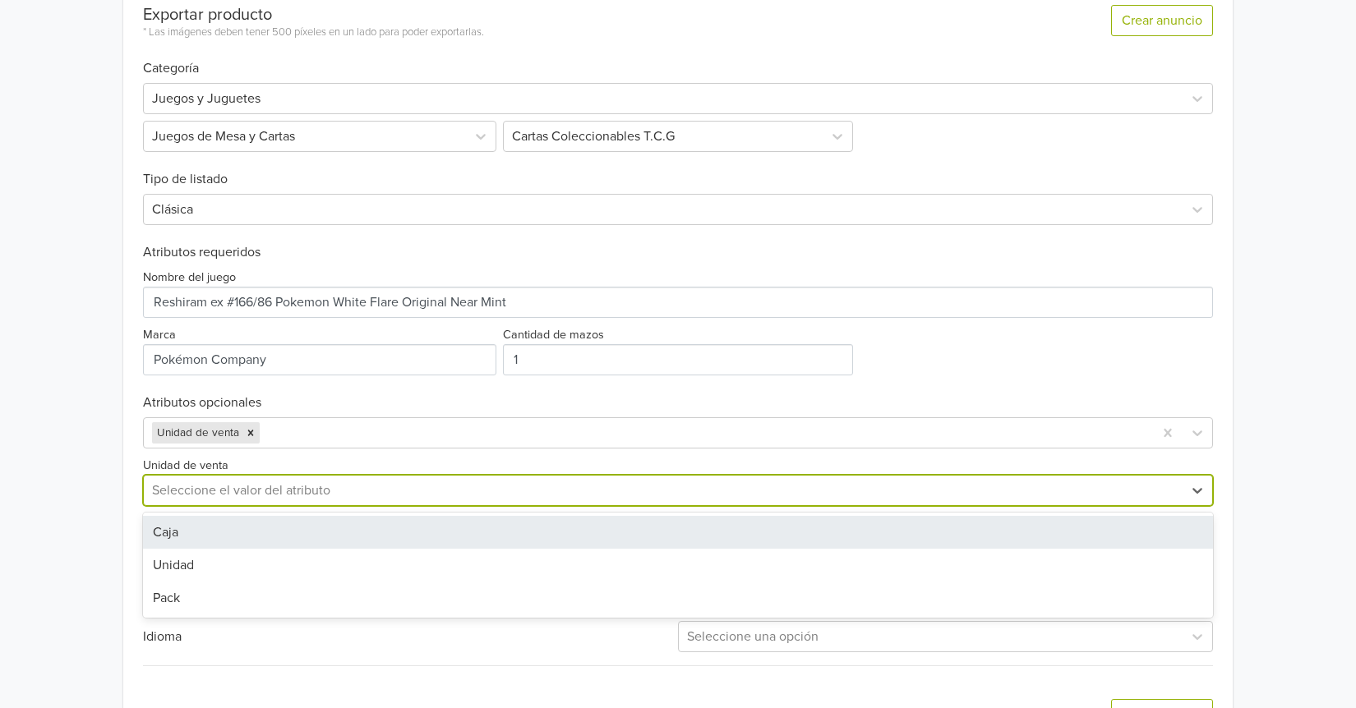
click at [332, 489] on div at bounding box center [663, 490] width 1022 height 23
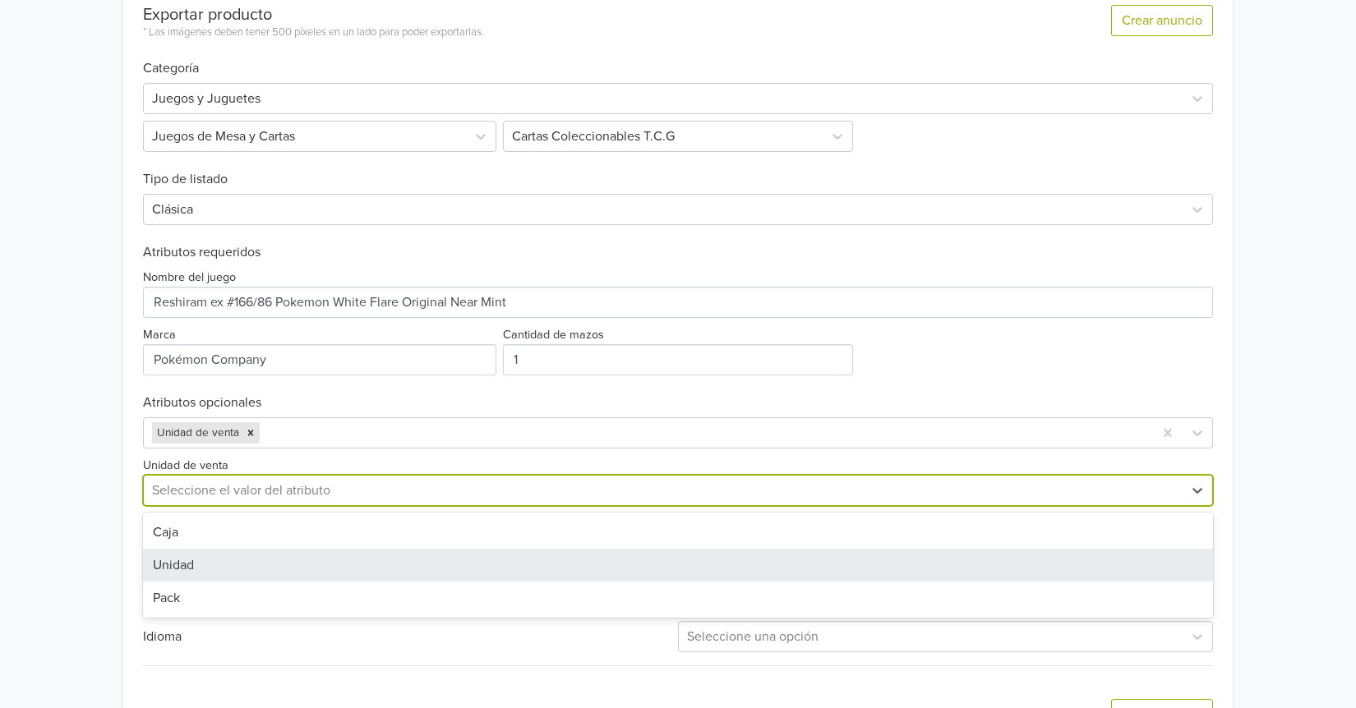
click at [245, 556] on div "Unidad" at bounding box center [678, 565] width 1070 height 33
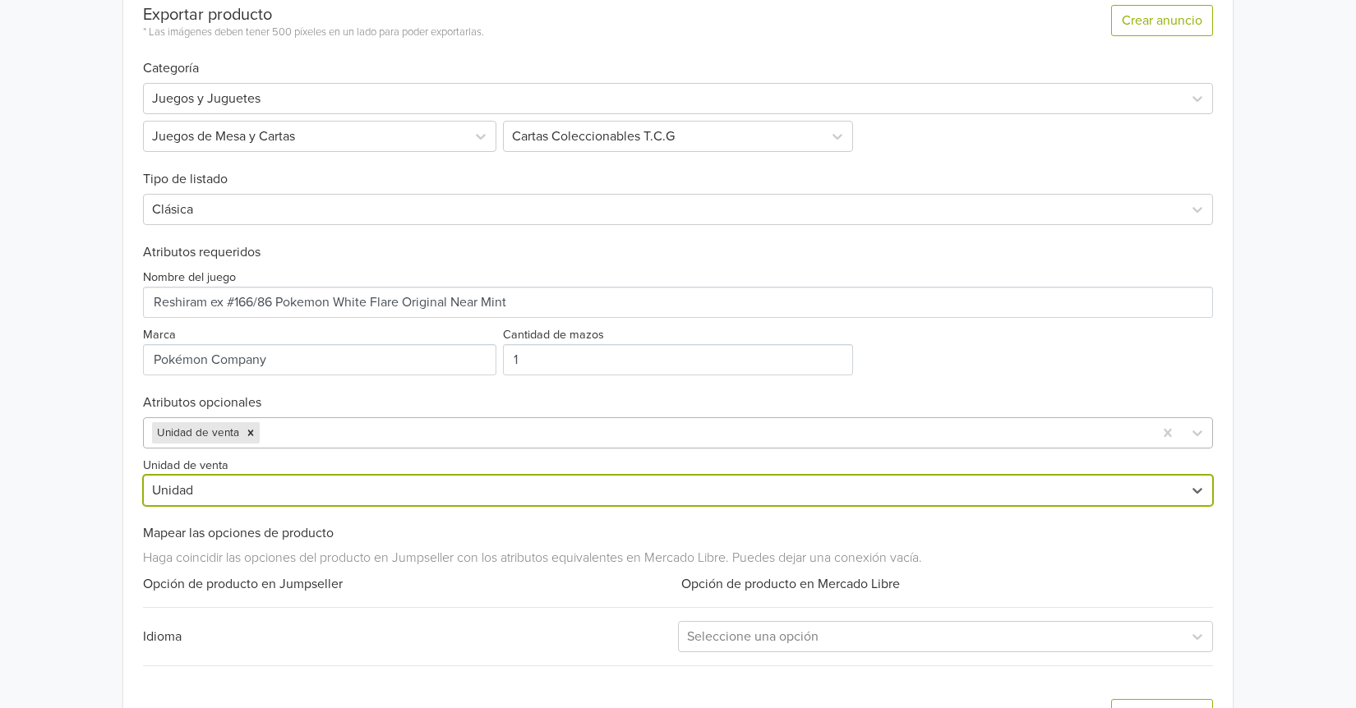
click at [398, 434] on div at bounding box center [704, 432] width 882 height 23
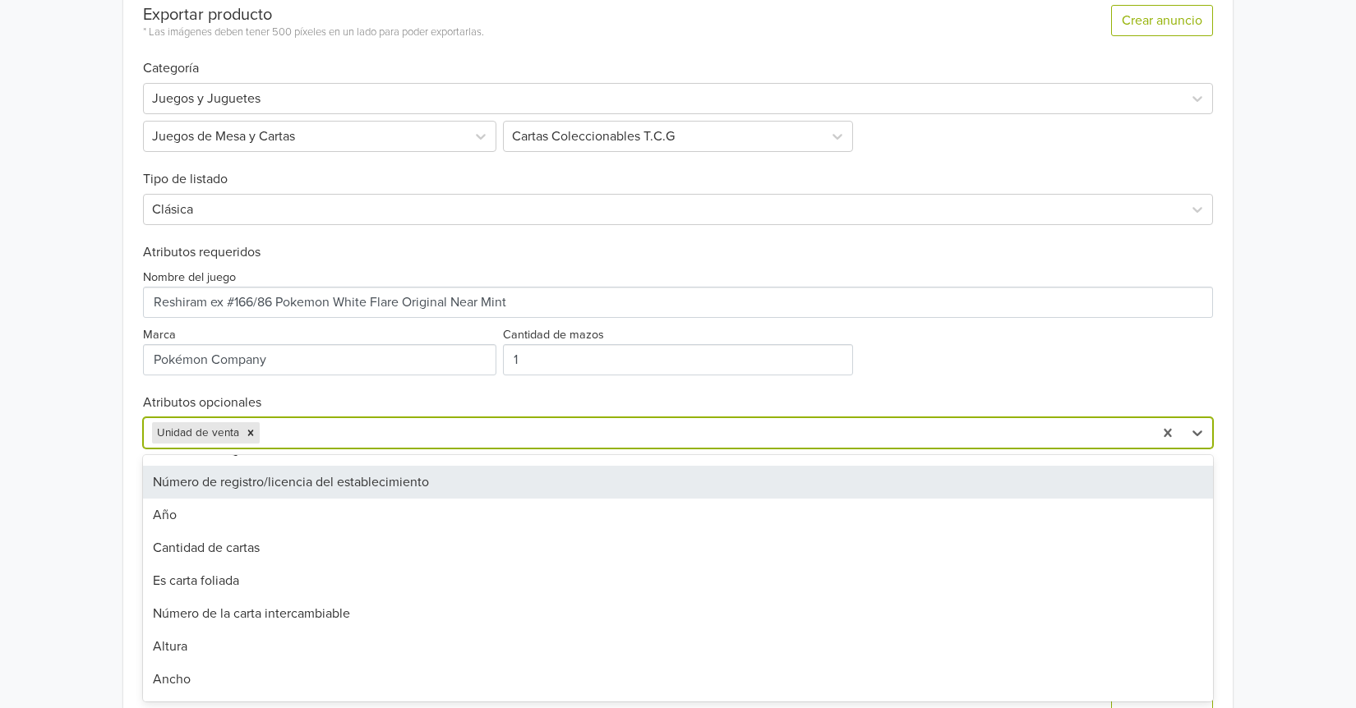
scroll to position [493, 0]
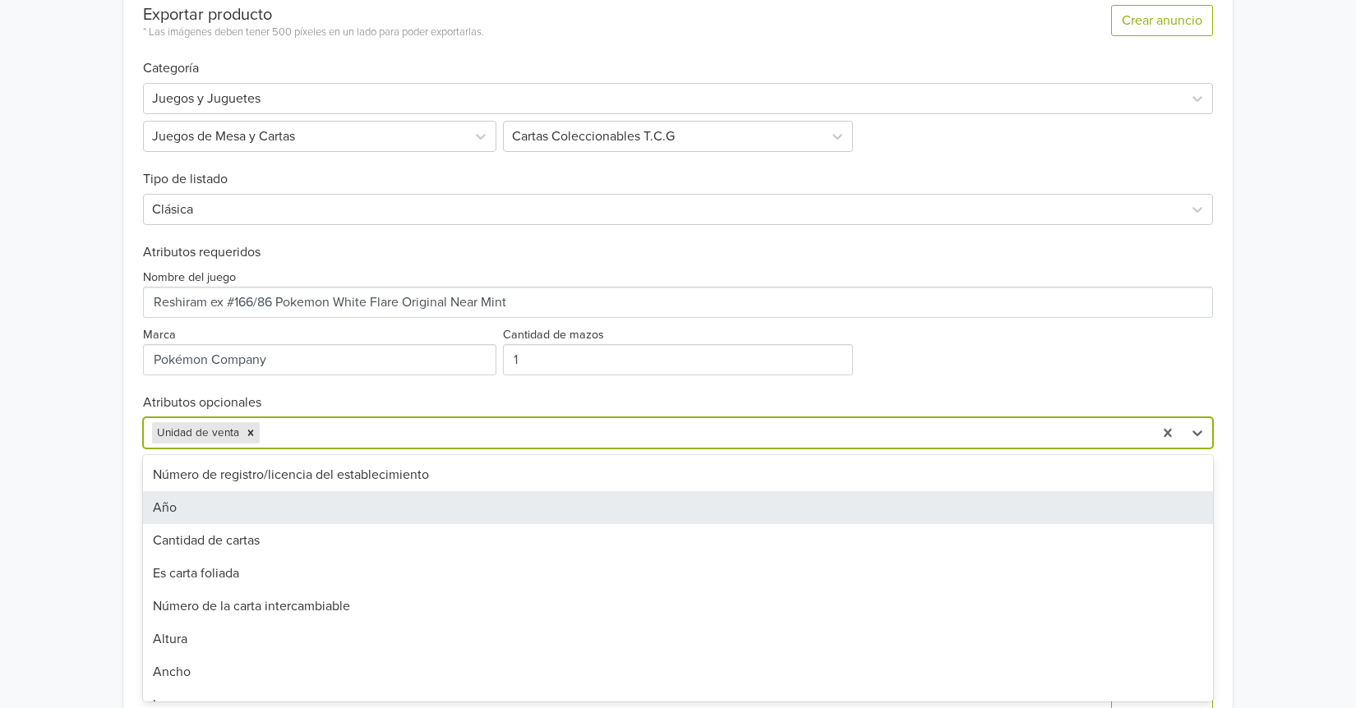
click at [233, 518] on div "Año" at bounding box center [678, 507] width 1070 height 33
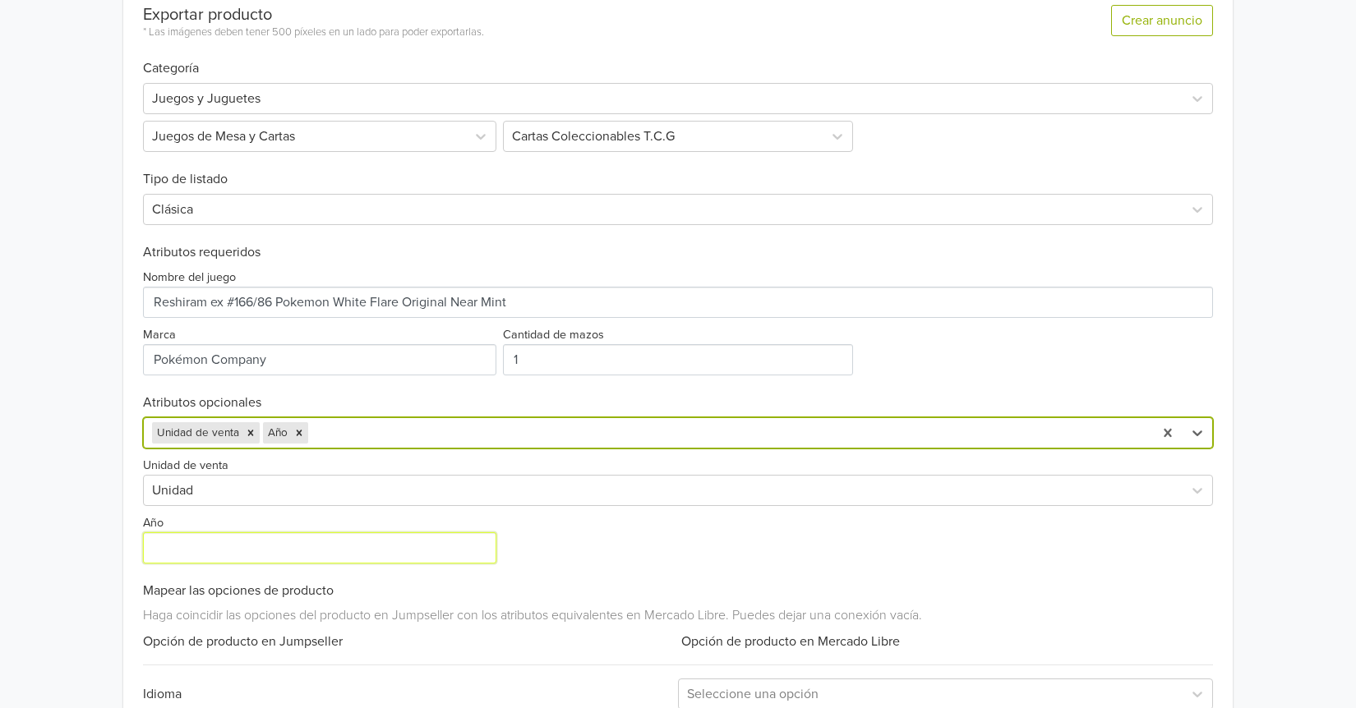
click at [251, 545] on input "Año" at bounding box center [319, 547] width 353 height 31
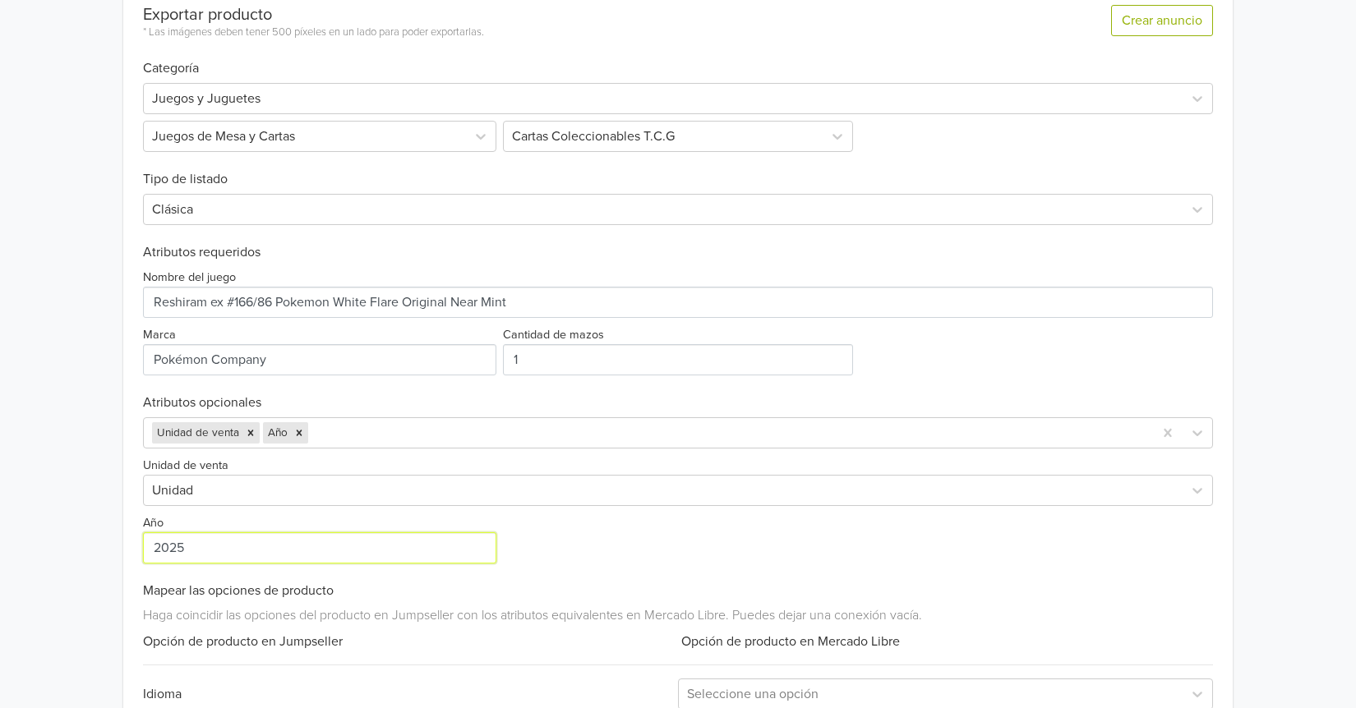
type input "2025"
click at [597, 550] on div "Unidad de venta Unidad Año 2025" at bounding box center [678, 506] width 1070 height 115
click at [458, 431] on div at bounding box center [727, 432] width 833 height 23
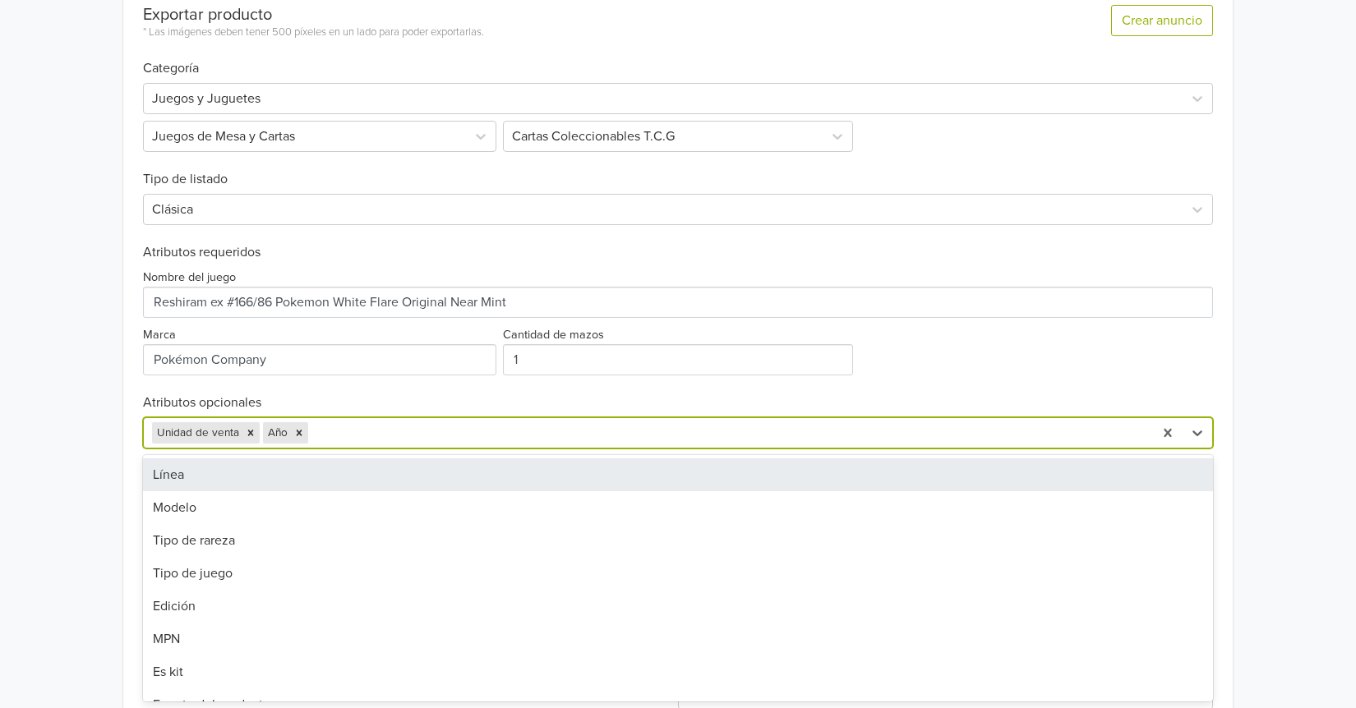
click at [449, 430] on div at bounding box center [727, 432] width 833 height 23
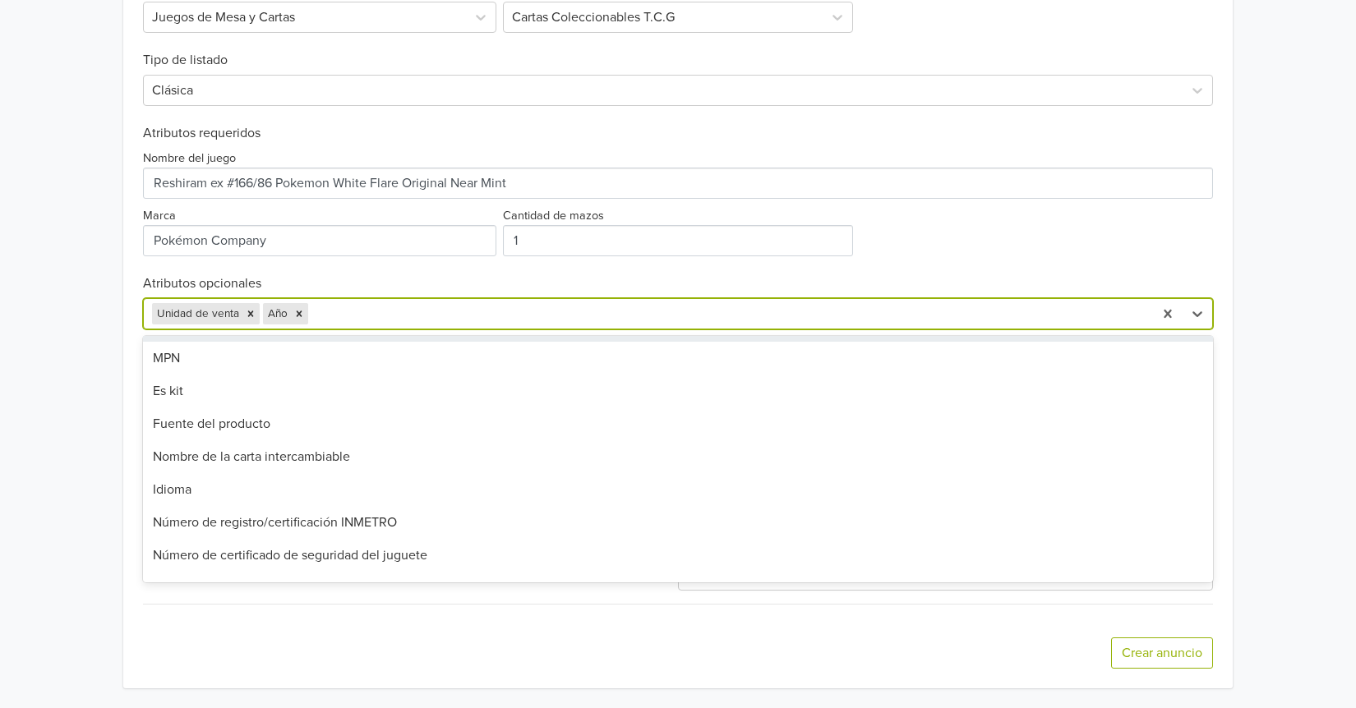
scroll to position [164, 0]
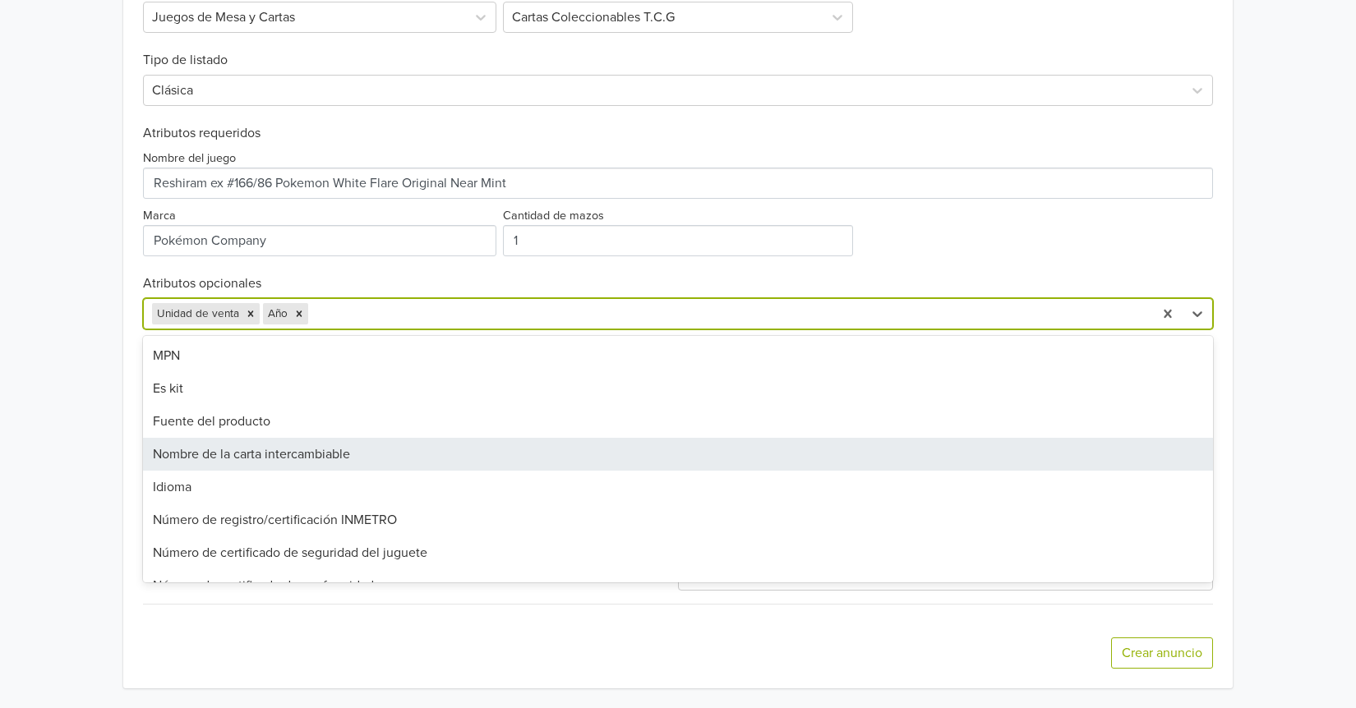
click at [252, 456] on div "Nombre de la carta intercambiable" at bounding box center [678, 454] width 1070 height 33
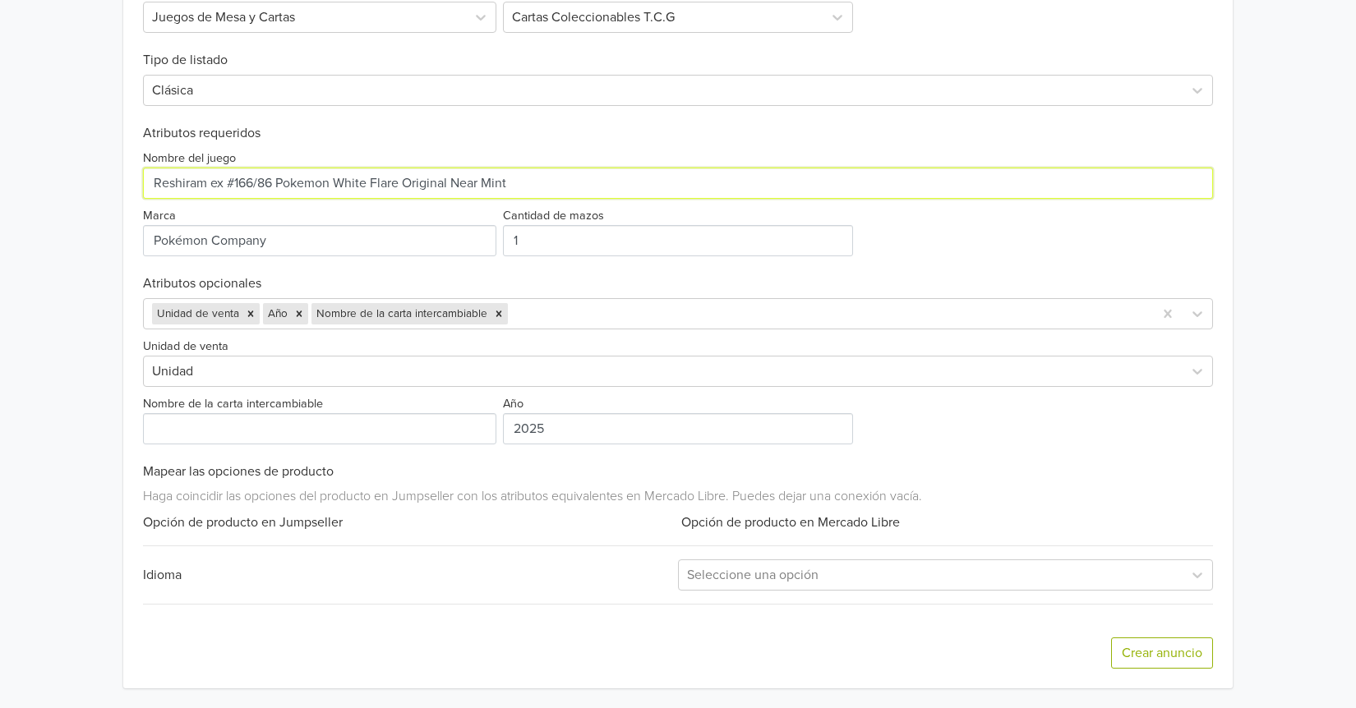
drag, startPoint x: 453, startPoint y: 182, endPoint x: 145, endPoint y: 179, distance: 308.1
click at [145, 179] on input "Nombre del juego" at bounding box center [678, 183] width 1070 height 31
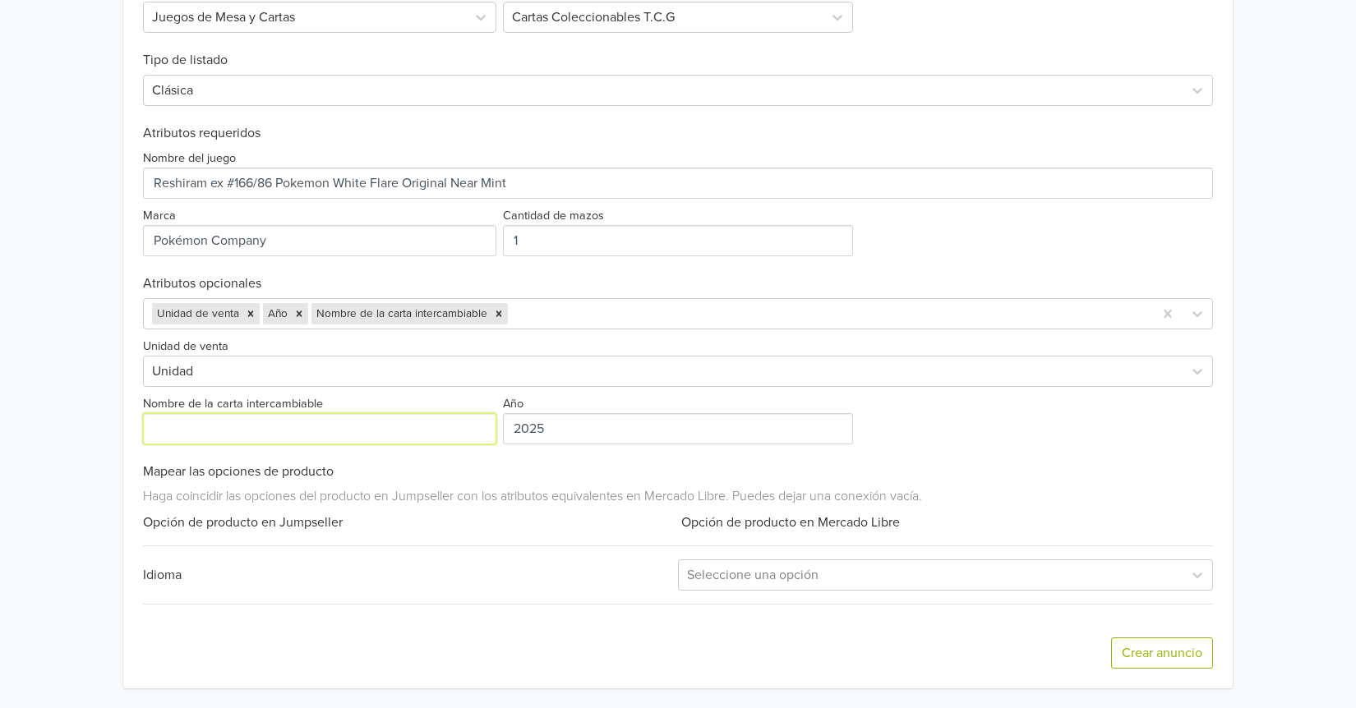
click at [289, 440] on input "Nombre de la carta intercambiable" at bounding box center [319, 428] width 353 height 31
paste input "Reshiram ex #166/86 Pokemon White Flare Original"
type input "Reshiram ex #166/86 Pokemon White Flare Original Near Mint"
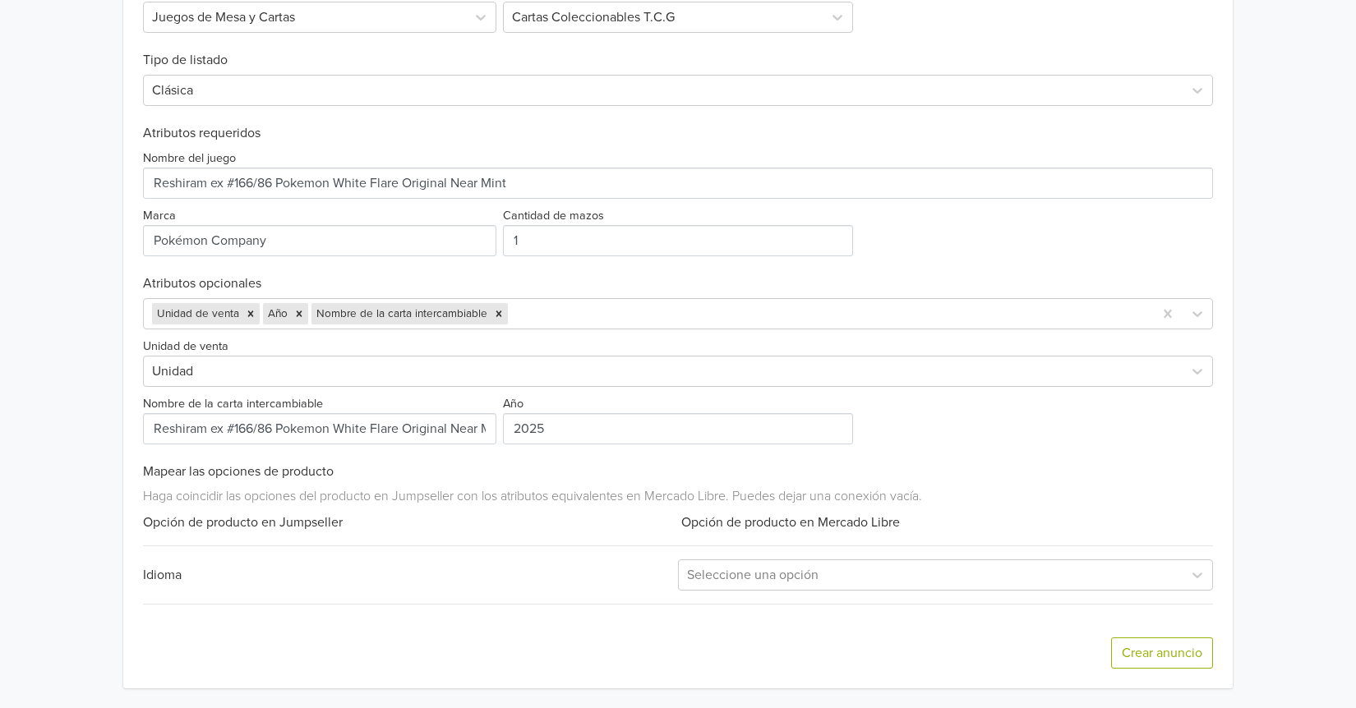
click at [500, 464] on h6 "Mapear las opciones de producto" at bounding box center [678, 472] width 1070 height 16
click at [758, 583] on div at bounding box center [930, 575] width 487 height 23
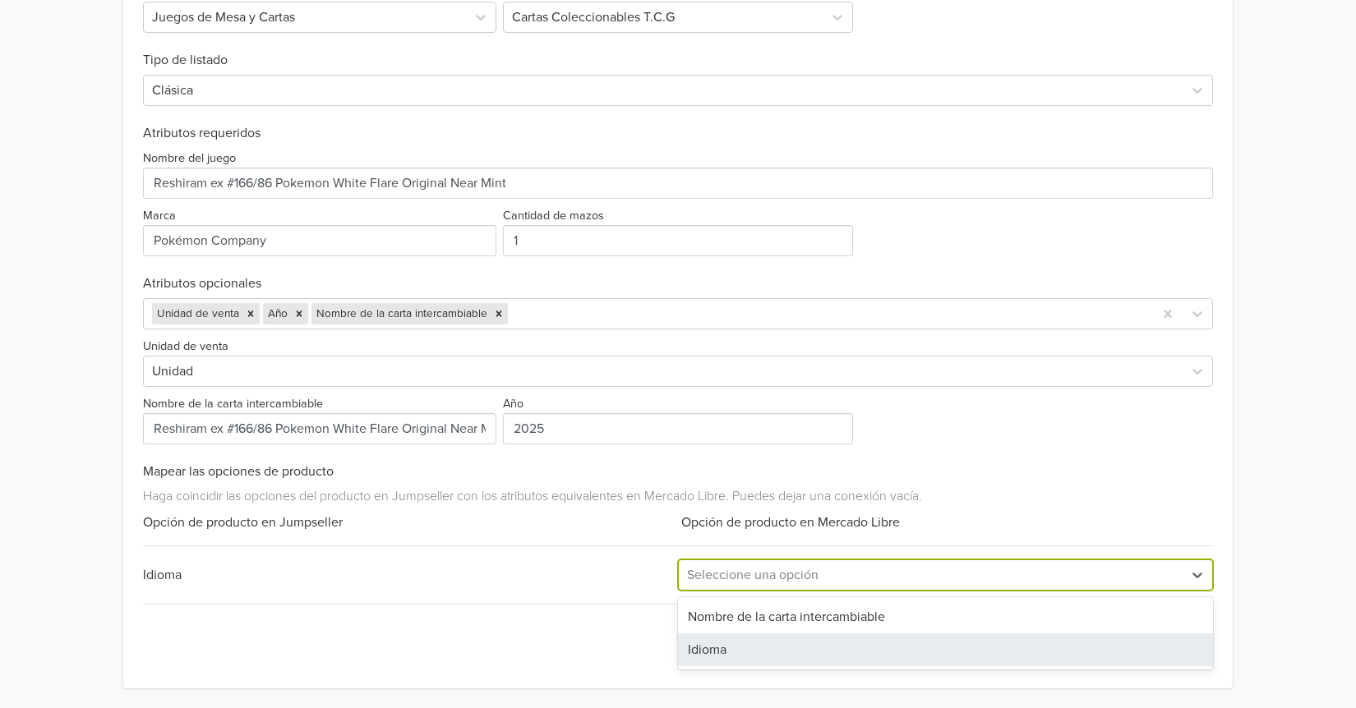
drag, startPoint x: 734, startPoint y: 647, endPoint x: 569, endPoint y: 635, distance: 165.6
click at [732, 647] on div "Idioma" at bounding box center [945, 649] width 535 height 33
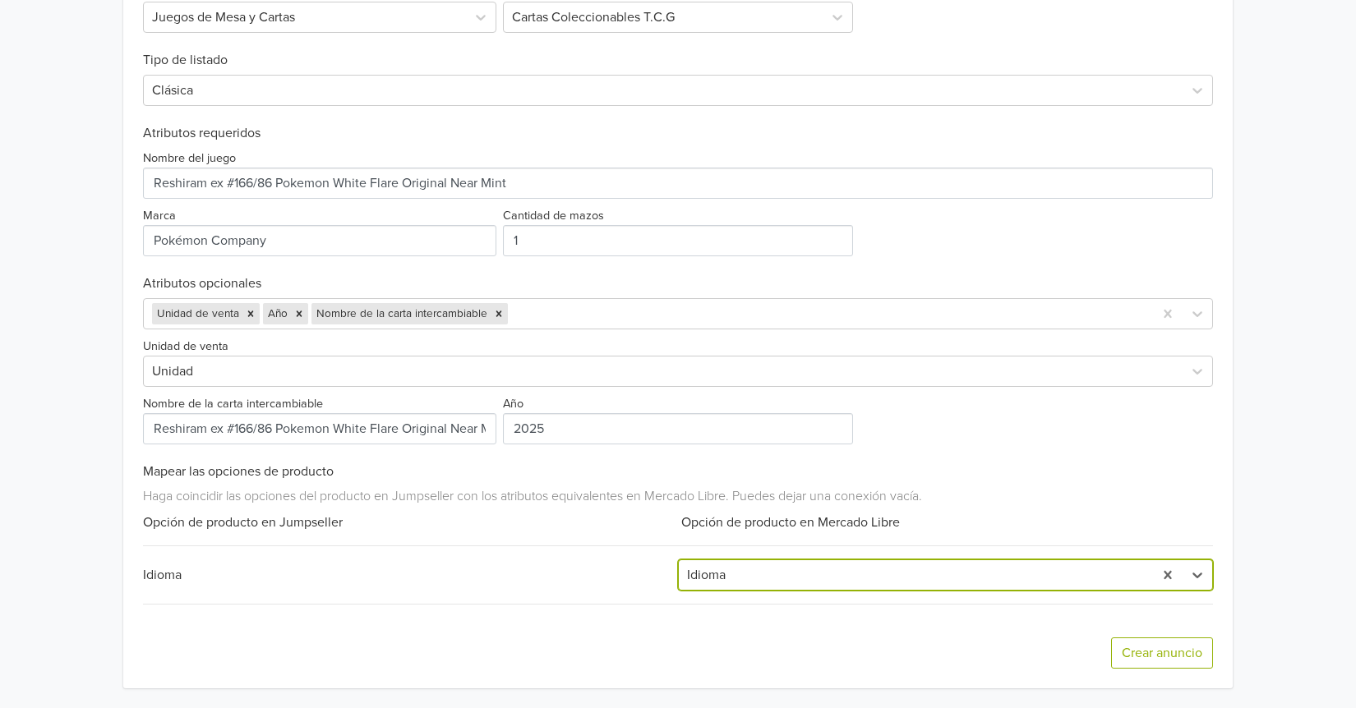
click at [542, 633] on div "Crear anuncio" at bounding box center [678, 653] width 1070 height 71
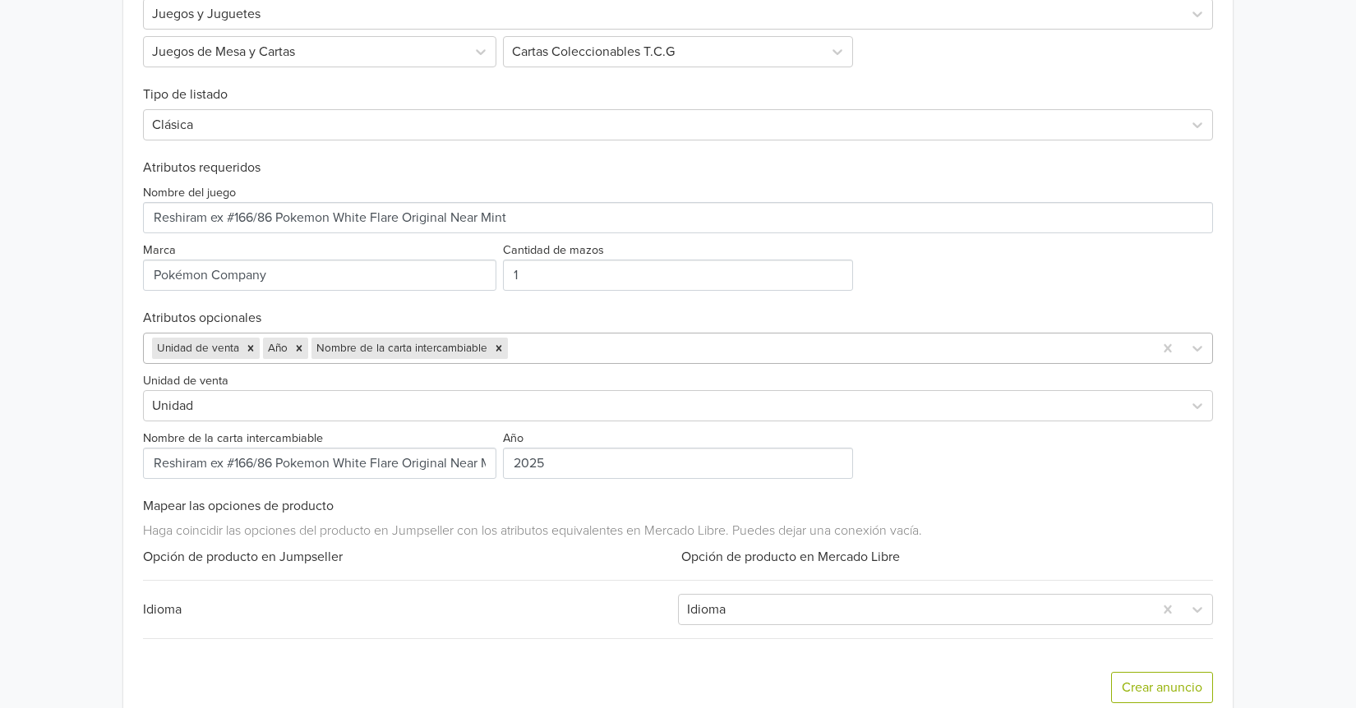
scroll to position [472, 0]
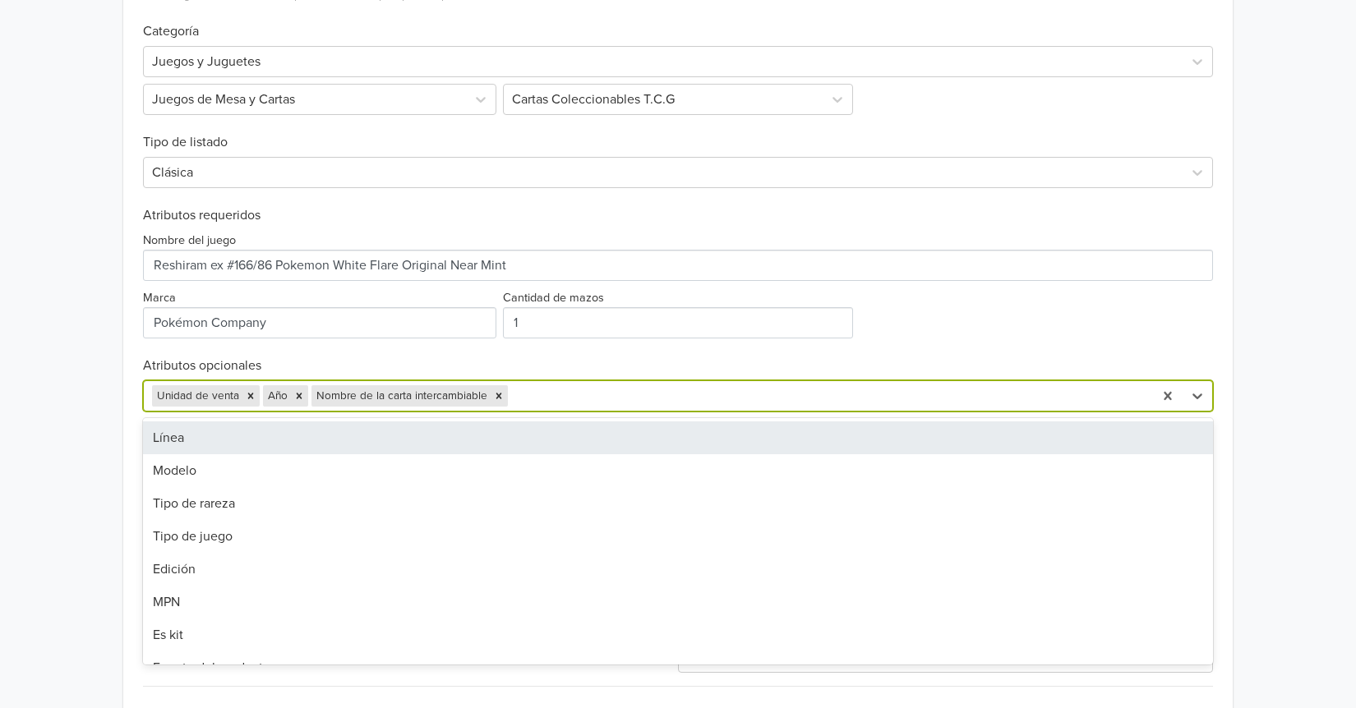
click at [569, 402] on div at bounding box center [827, 396] width 633 height 23
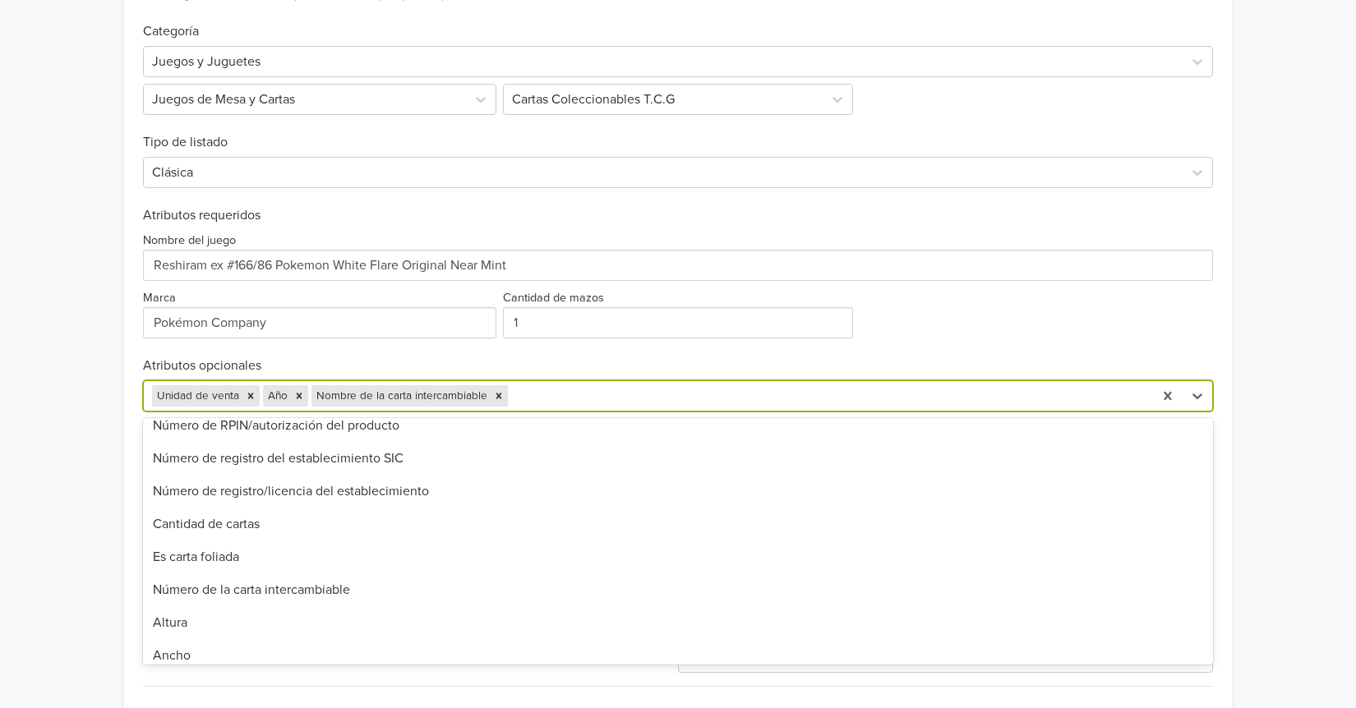
scroll to position [411, 0]
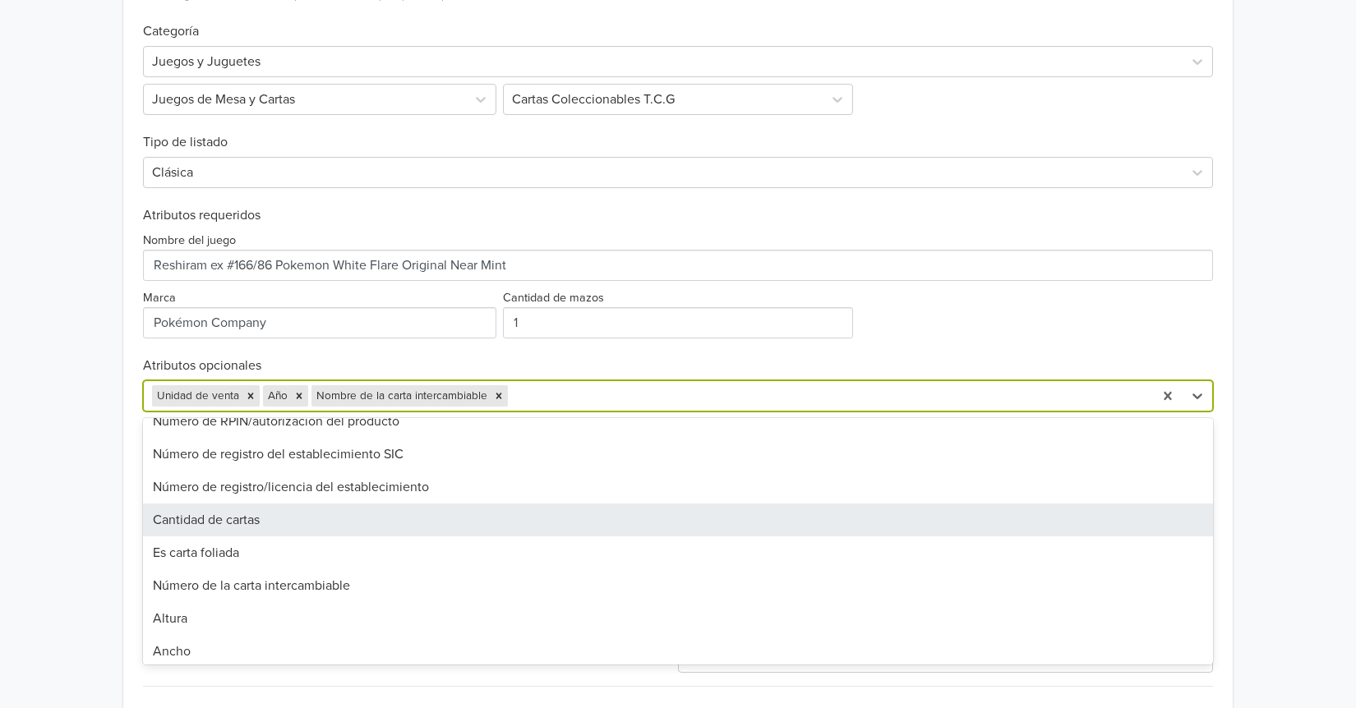
click at [329, 527] on div "Cantidad de cartas" at bounding box center [678, 520] width 1070 height 33
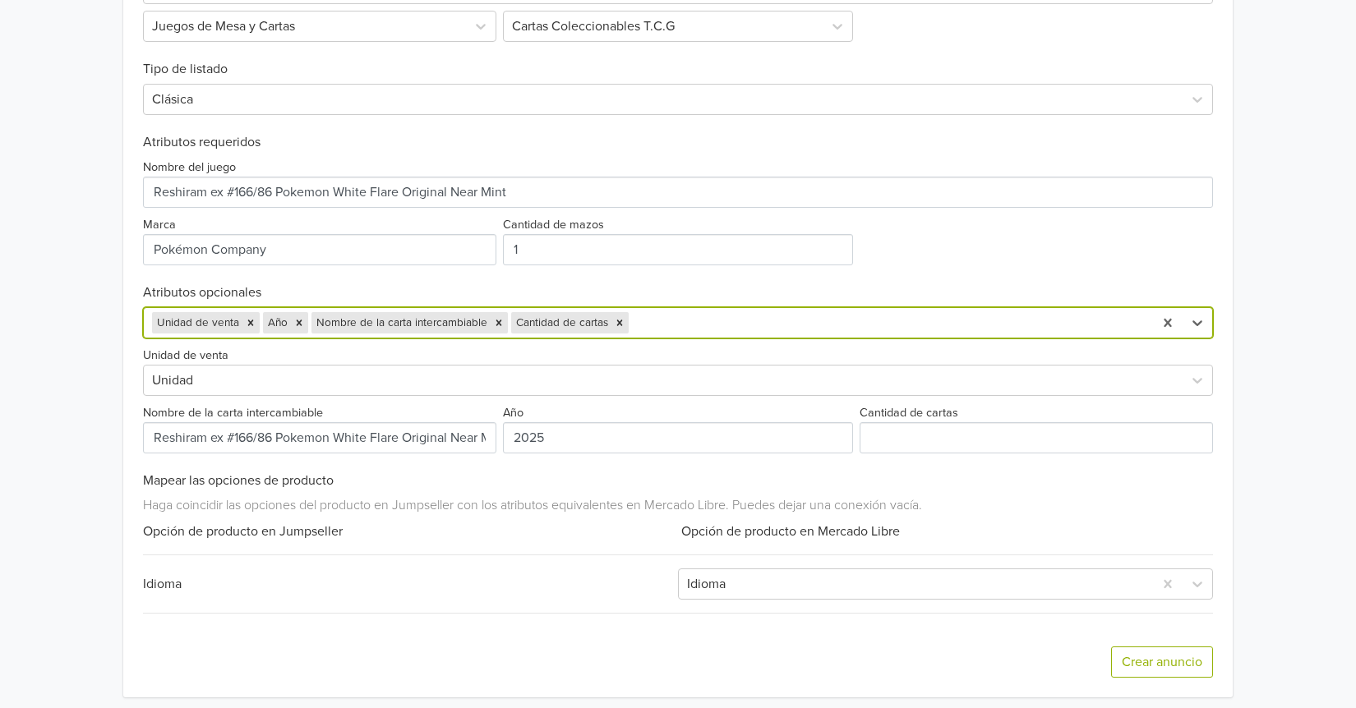
scroll to position [554, 0]
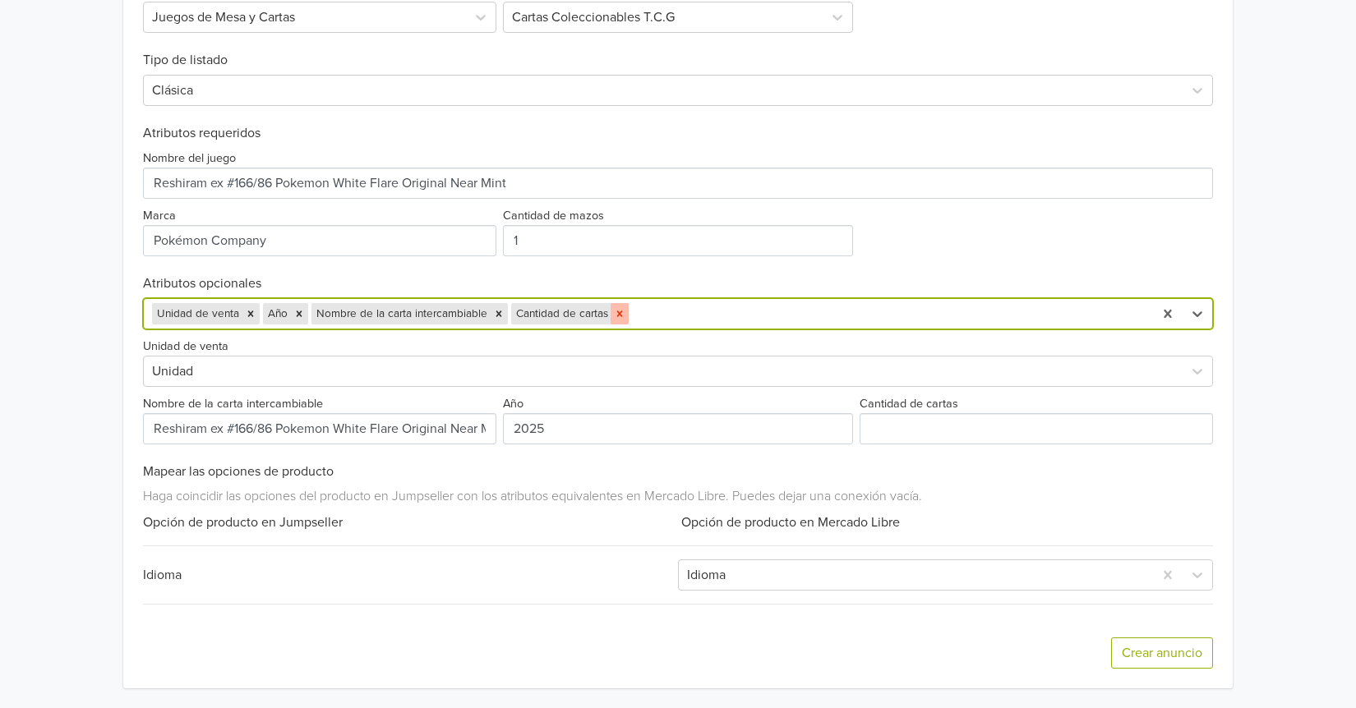
click at [617, 312] on icon "Remove Cantidad de cartas" at bounding box center [620, 314] width 6 height 6
click at [594, 312] on div at bounding box center [827, 313] width 633 height 23
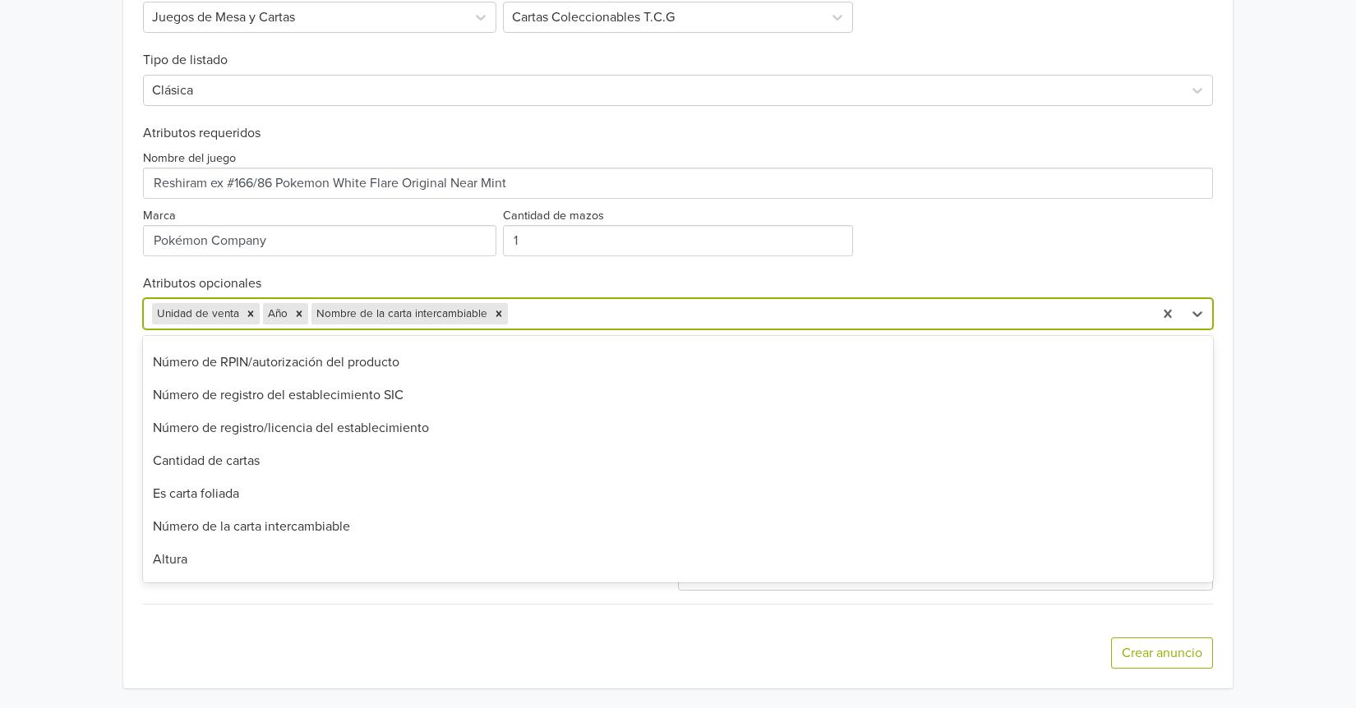
scroll to position [411, 0]
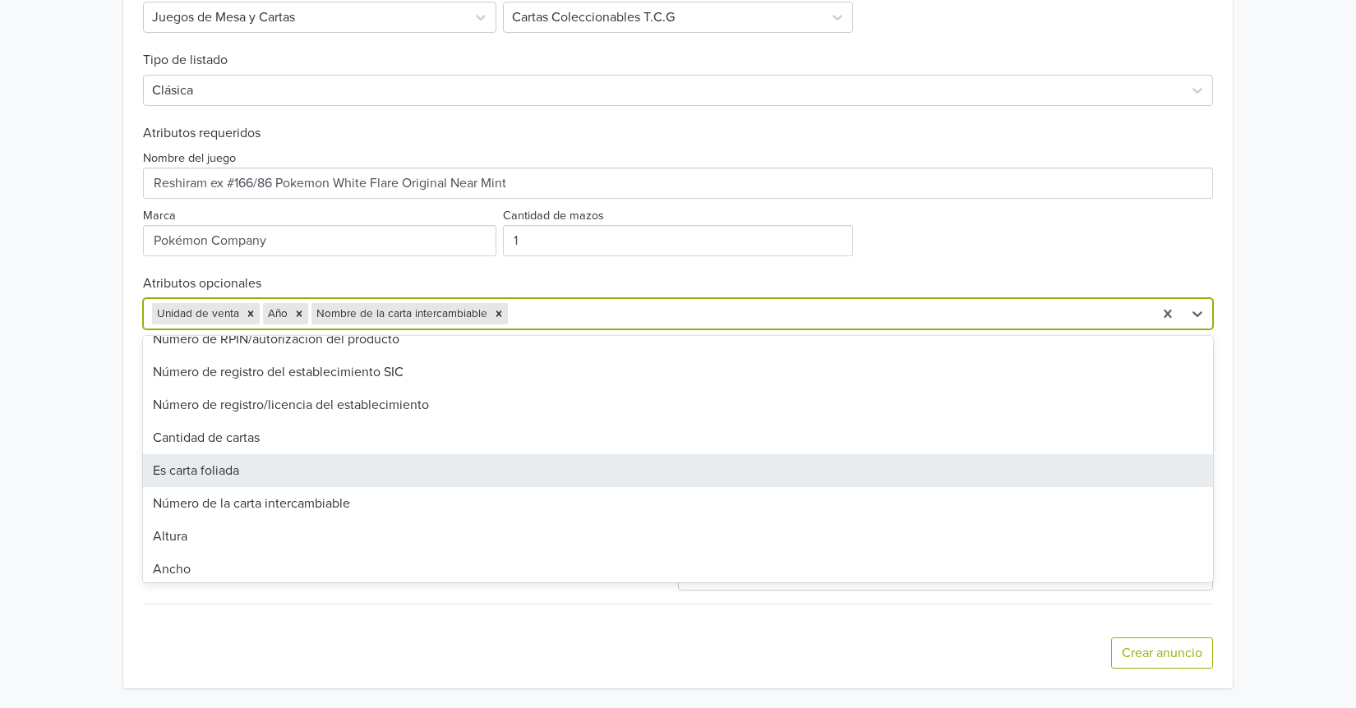
click at [325, 465] on div "Es carta foliada" at bounding box center [678, 470] width 1070 height 33
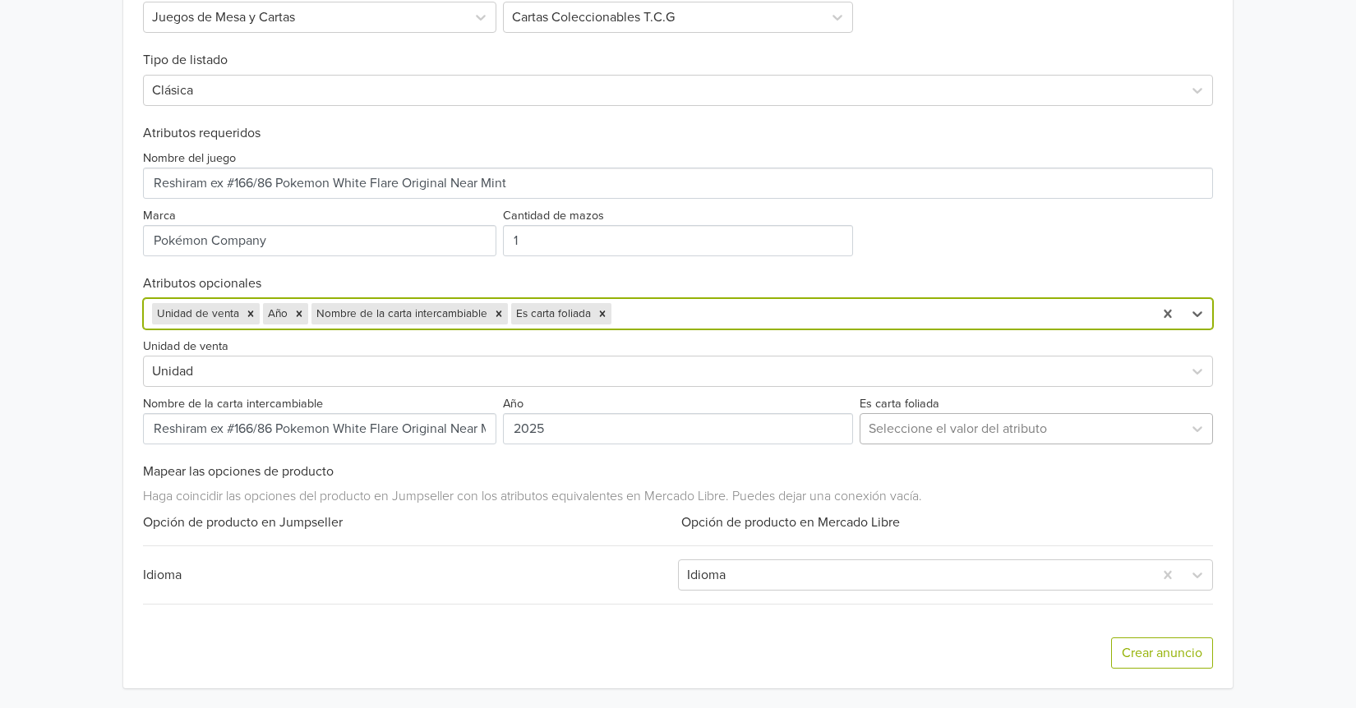
click at [880, 428] on div at bounding box center [1021, 428] width 306 height 23
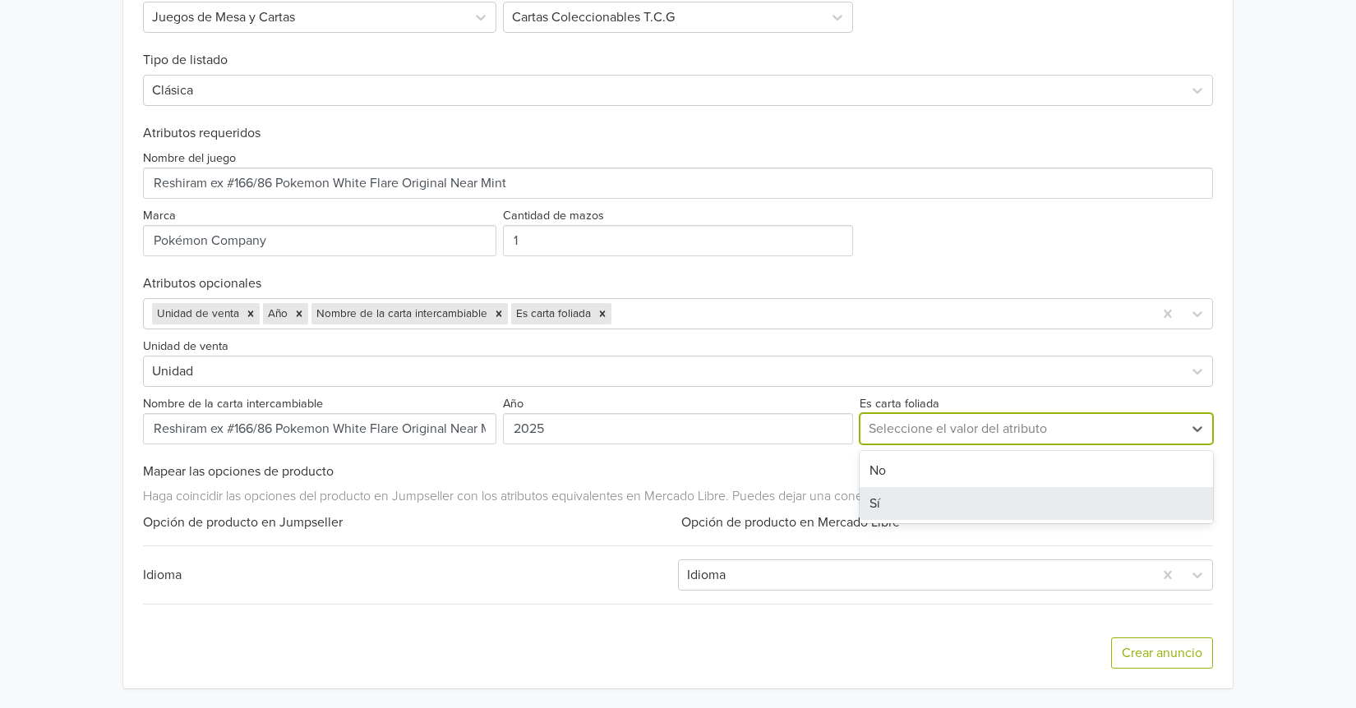
click at [877, 504] on div "Sí" at bounding box center [1035, 503] width 353 height 33
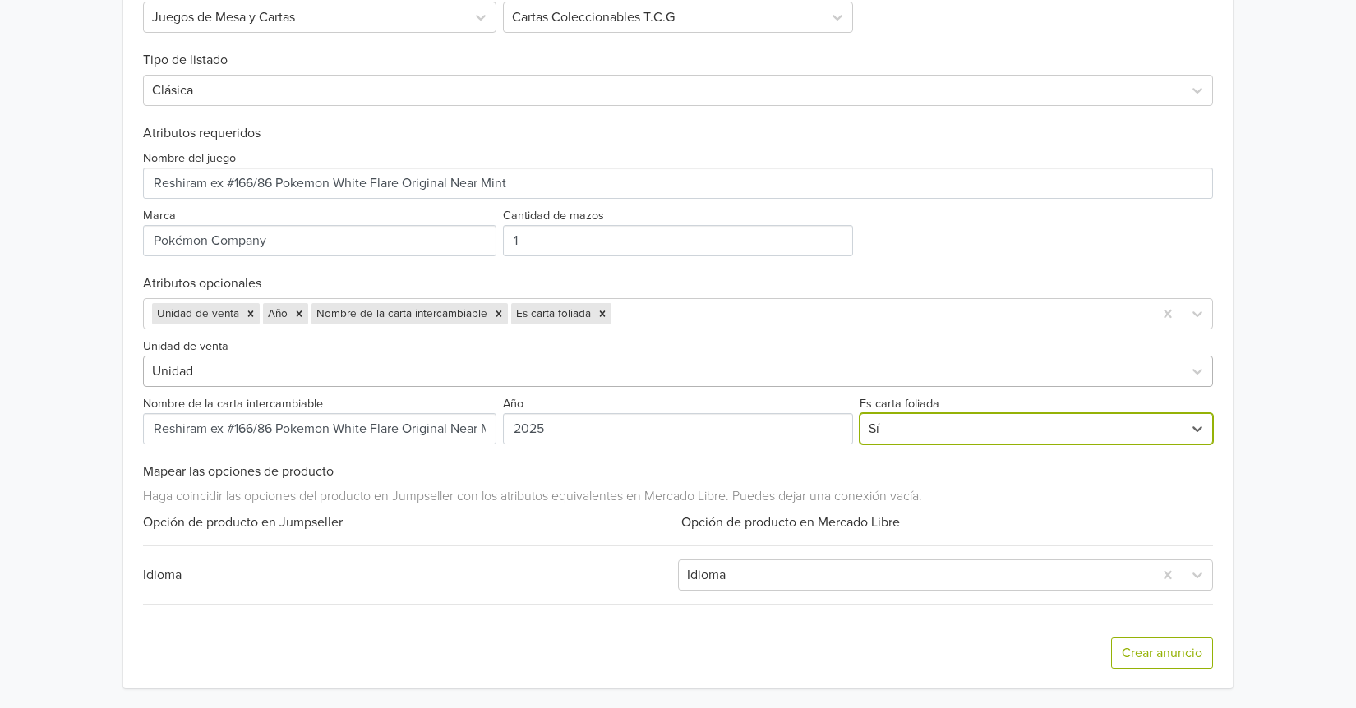
click at [644, 373] on div at bounding box center [663, 371] width 1022 height 23
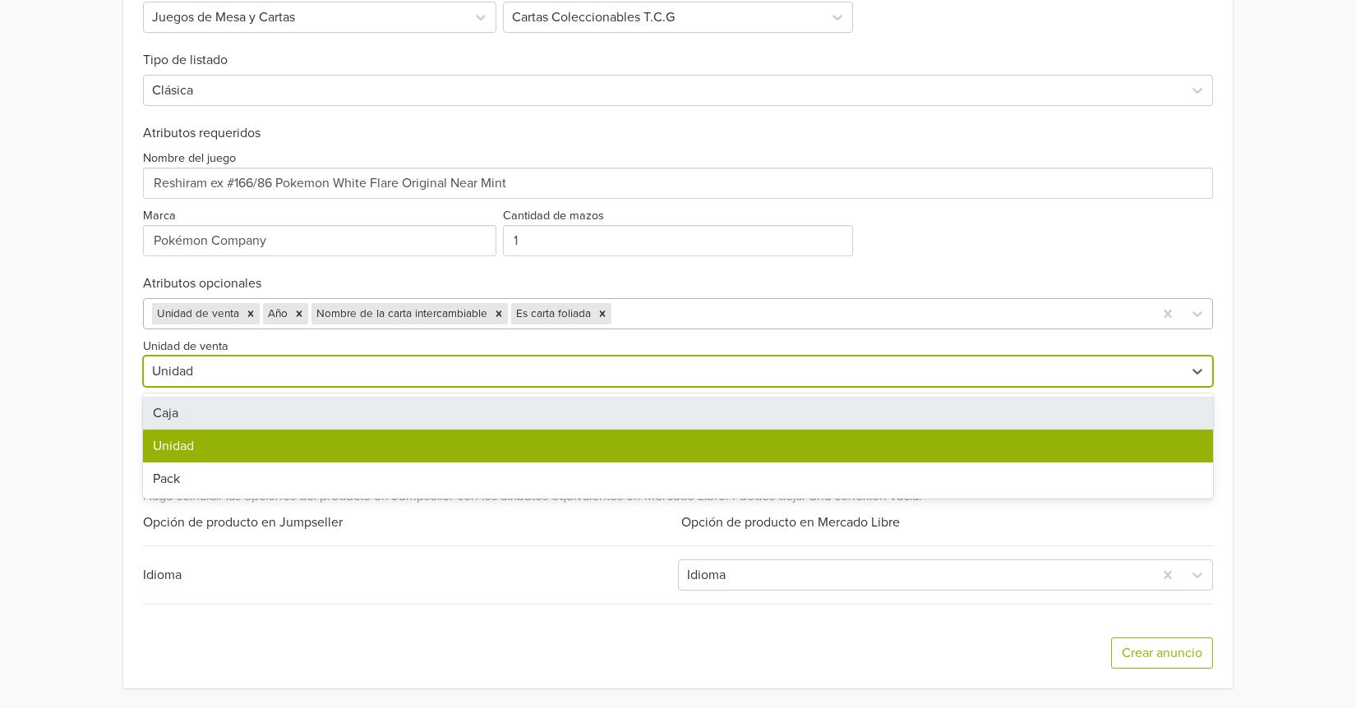
click at [648, 308] on div at bounding box center [880, 313] width 530 height 23
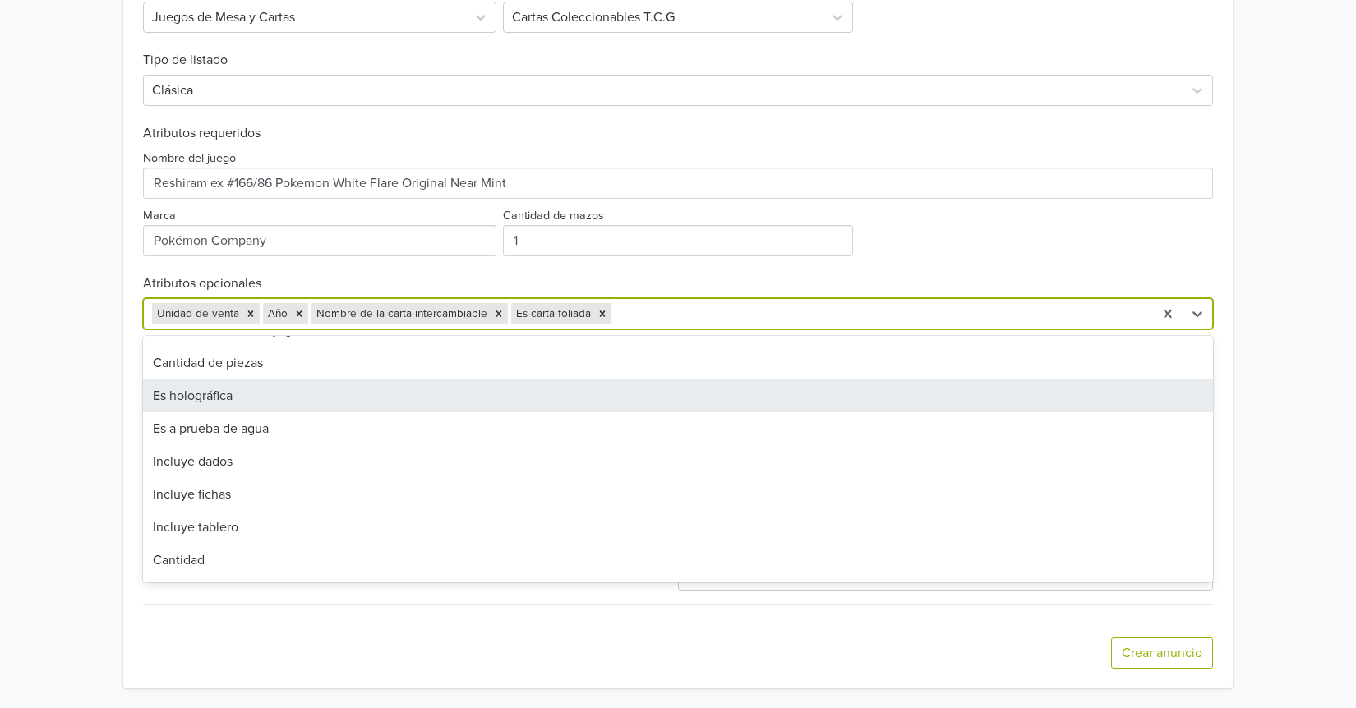
scroll to position [779, 0]
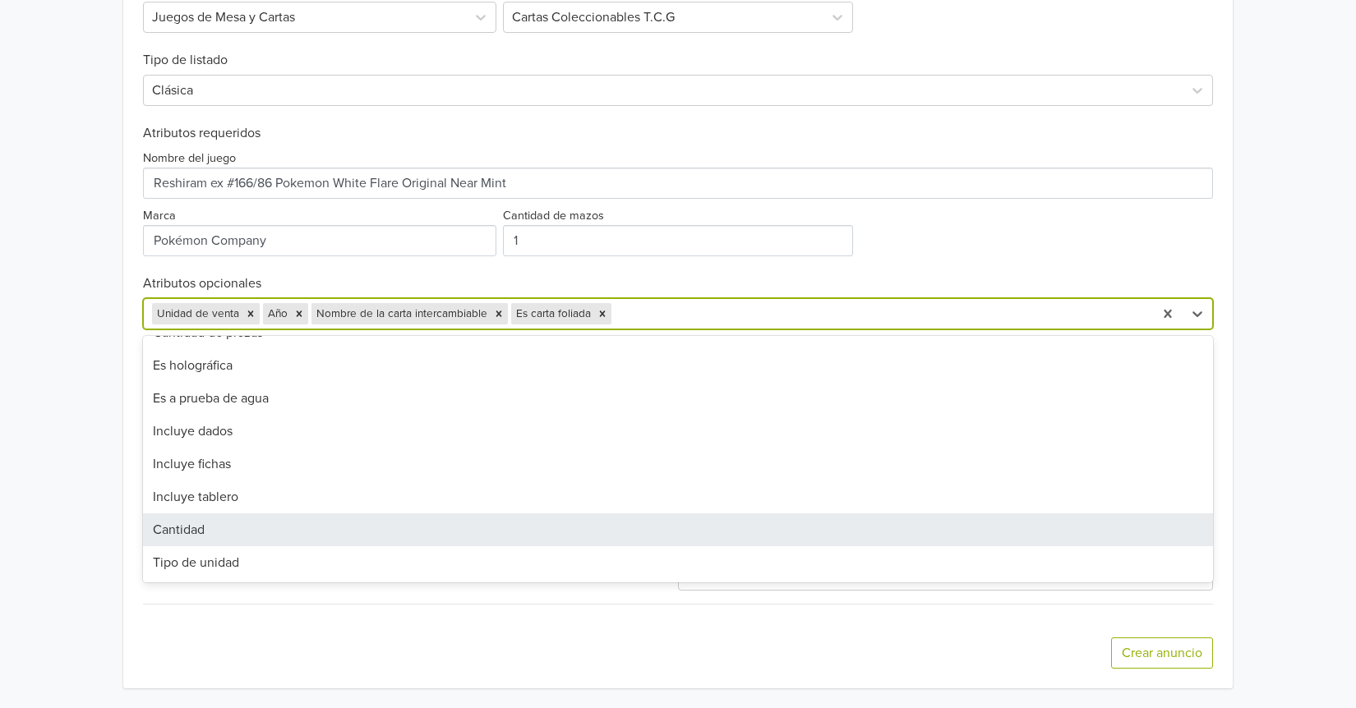
click at [217, 537] on div "Cantidad" at bounding box center [678, 530] width 1070 height 33
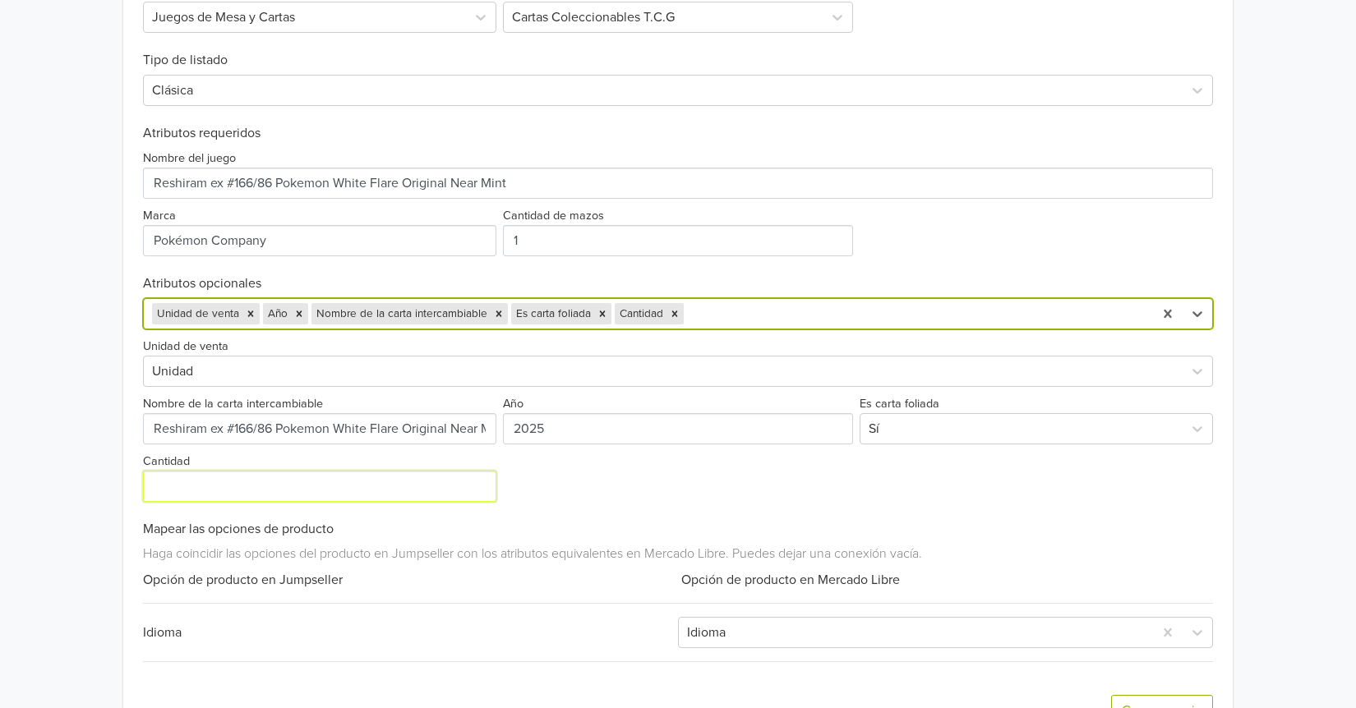
click at [266, 495] on input "Cantidad" at bounding box center [319, 486] width 353 height 31
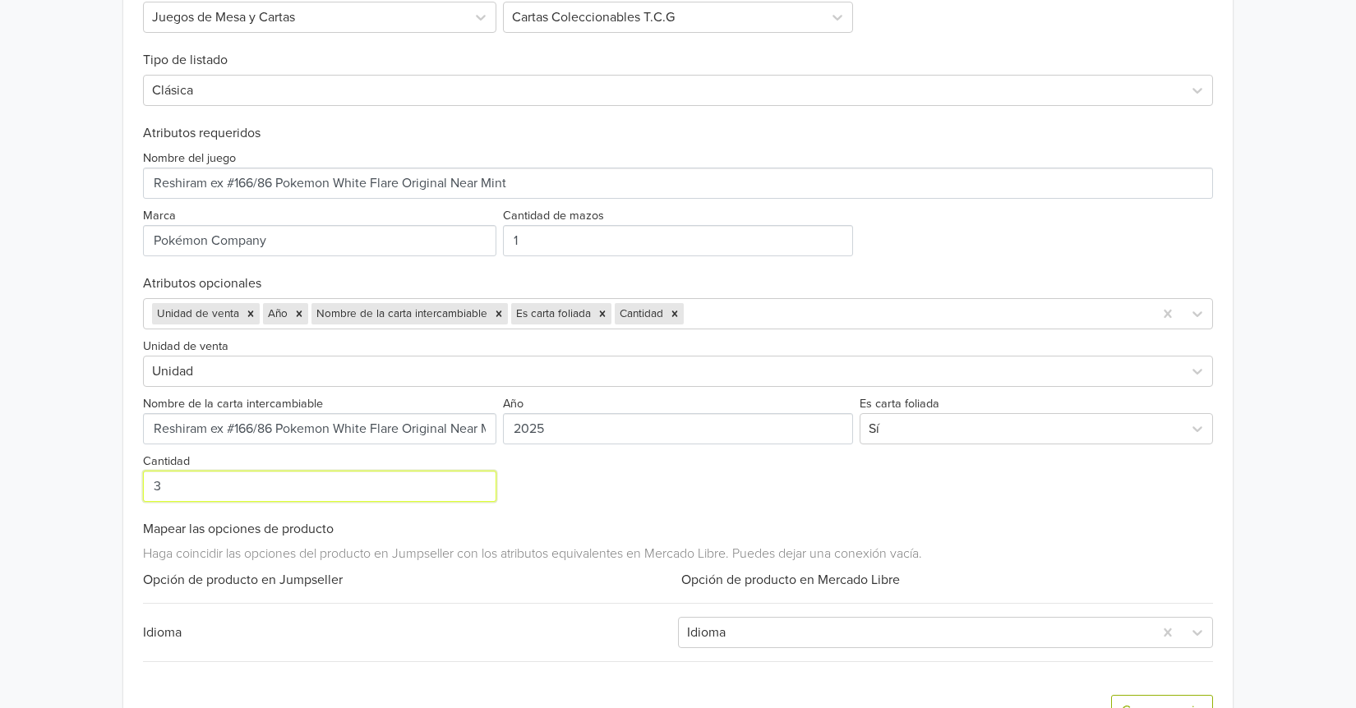
type input "3"
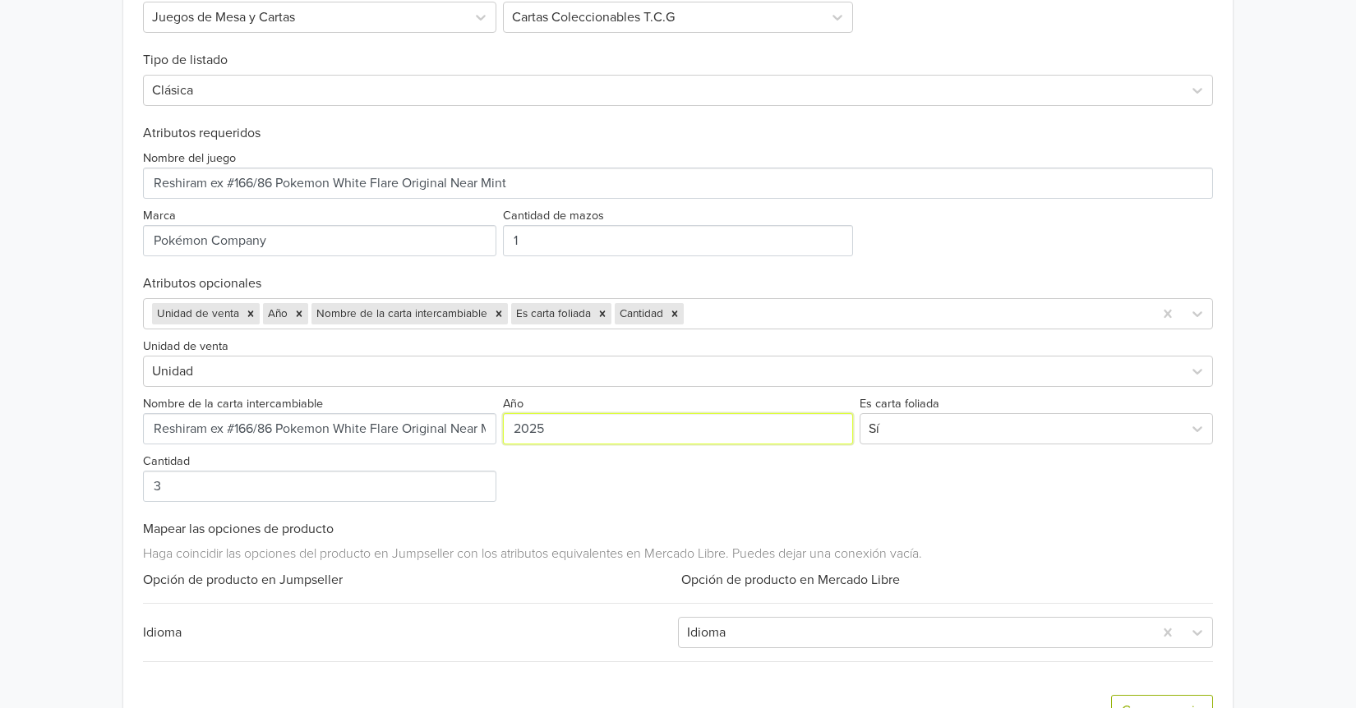
click at [771, 474] on div "Unidad de venta Unidad Nombre de la carta intercambiable Año 2025 Es carta foli…" at bounding box center [678, 415] width 1070 height 173
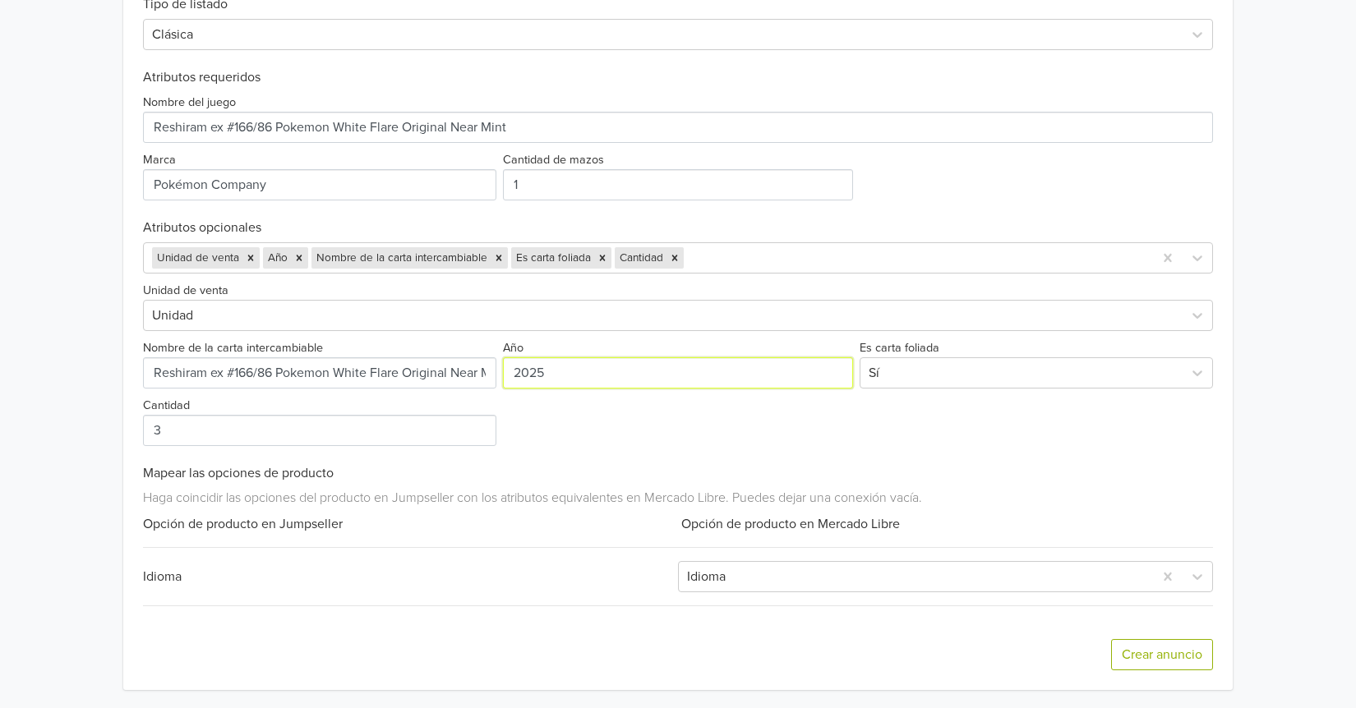
scroll to position [611, 0]
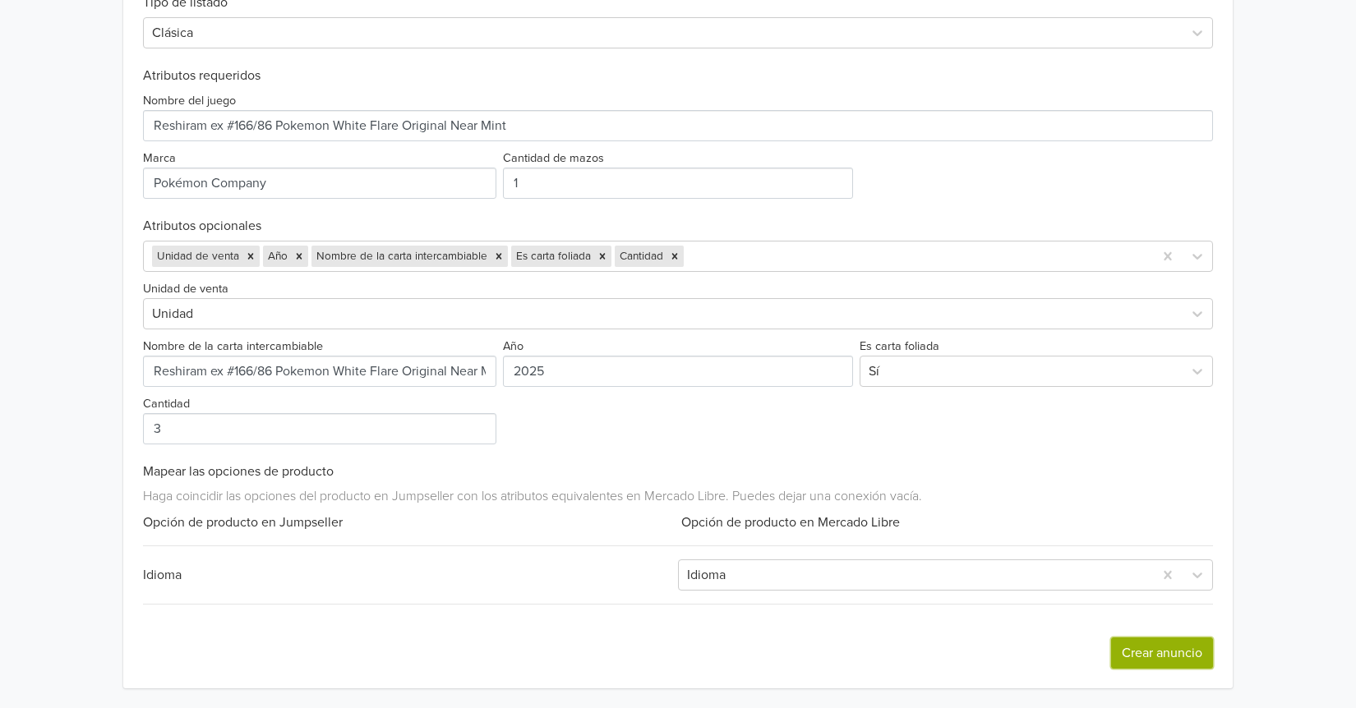
click at [1131, 658] on button "Crear anuncio" at bounding box center [1162, 653] width 102 height 31
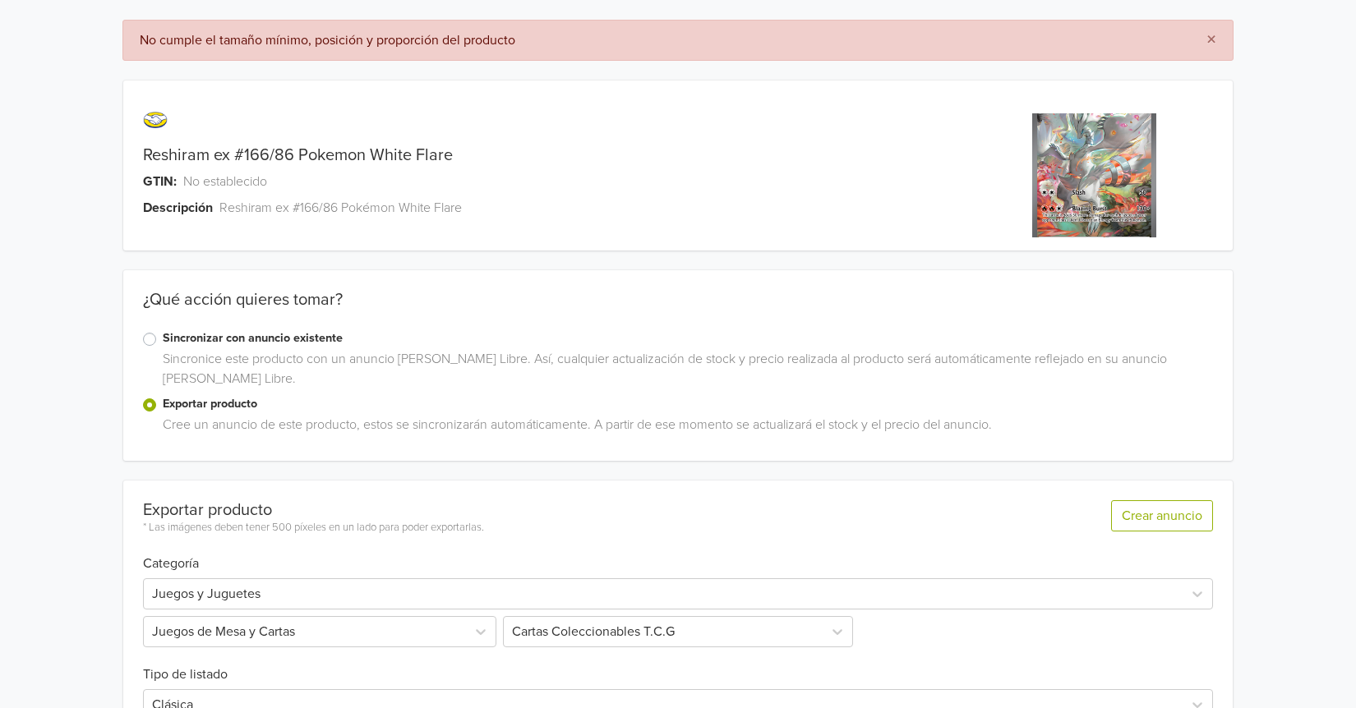
click at [1008, 216] on div at bounding box center [1095, 175] width 278 height 150
click at [1065, 204] on img at bounding box center [1094, 175] width 124 height 124
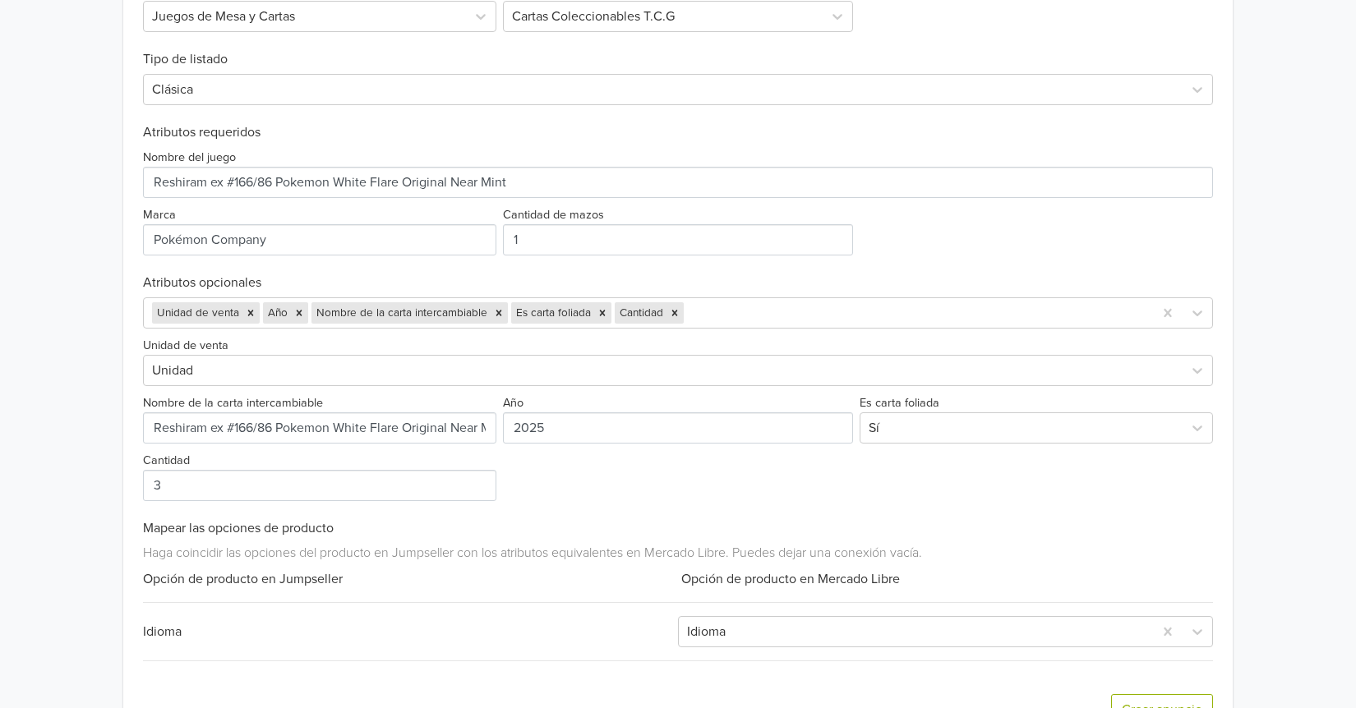
scroll to position [672, 0]
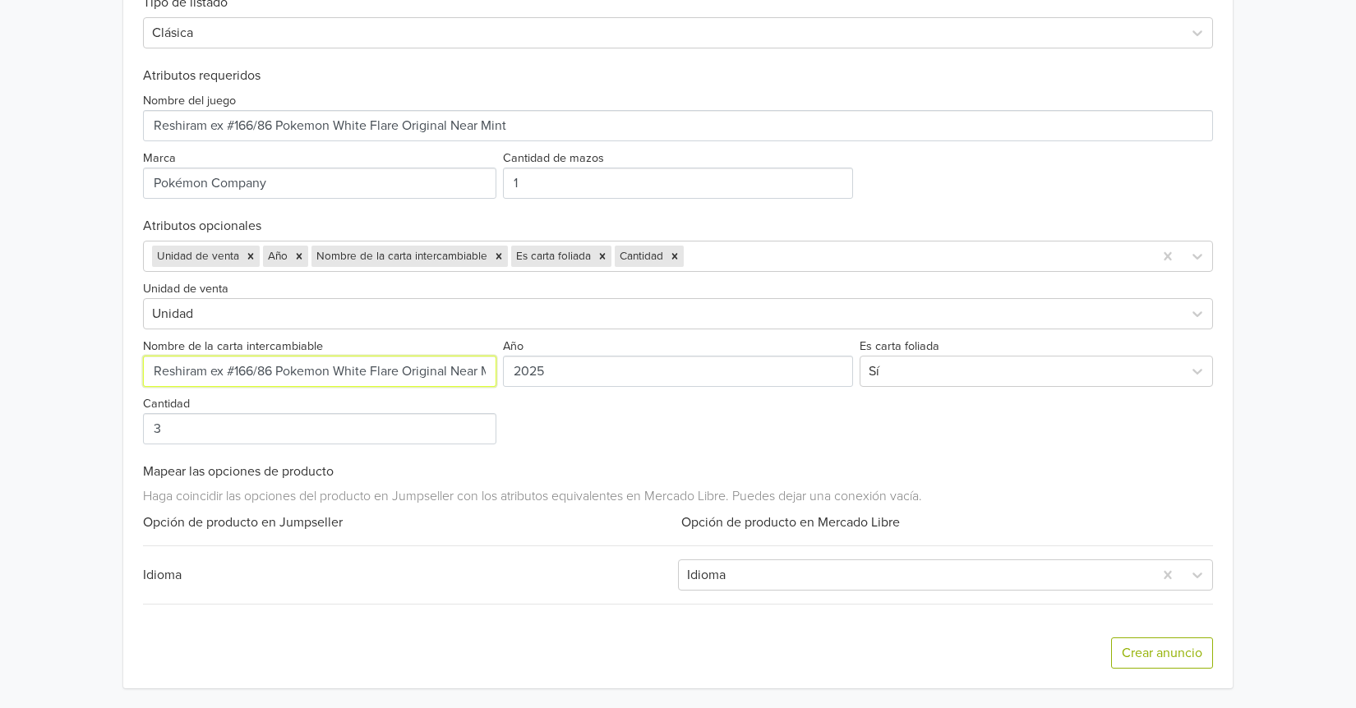
click at [157, 369] on input "Nombre de la carta intercambiable" at bounding box center [319, 371] width 353 height 31
type input "Reshiram ex #166/86 Pokemon White Flare Original Near Mint"
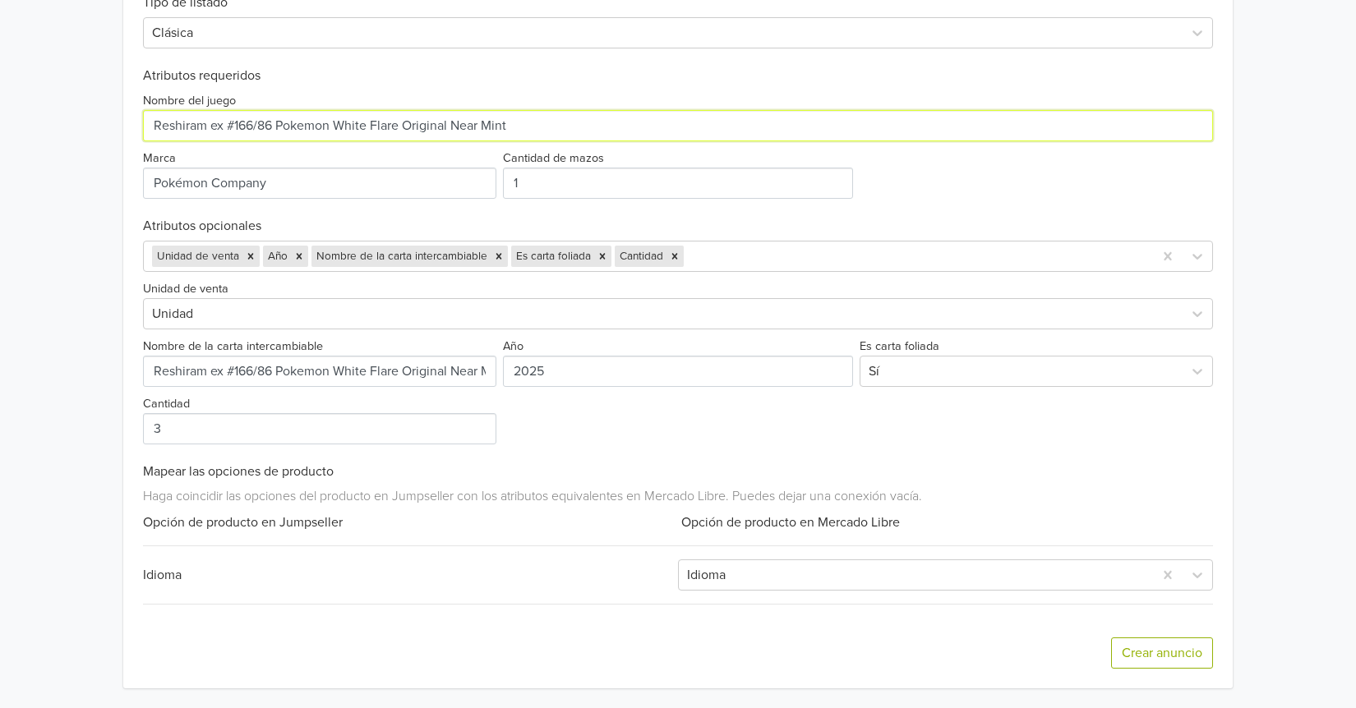
click at [164, 128] on input "Nombre del juego" at bounding box center [678, 125] width 1070 height 31
click at [159, 127] on input "Nombre del juego" at bounding box center [678, 125] width 1070 height 31
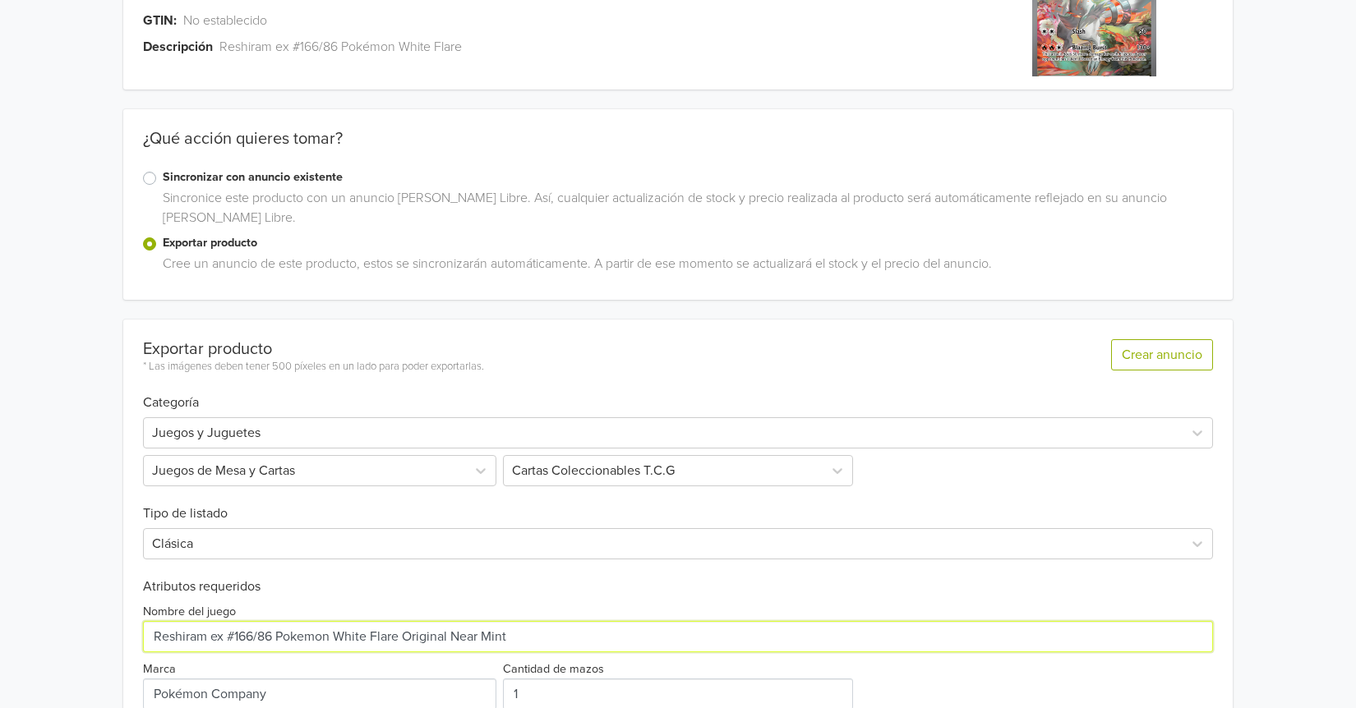
scroll to position [164, 0]
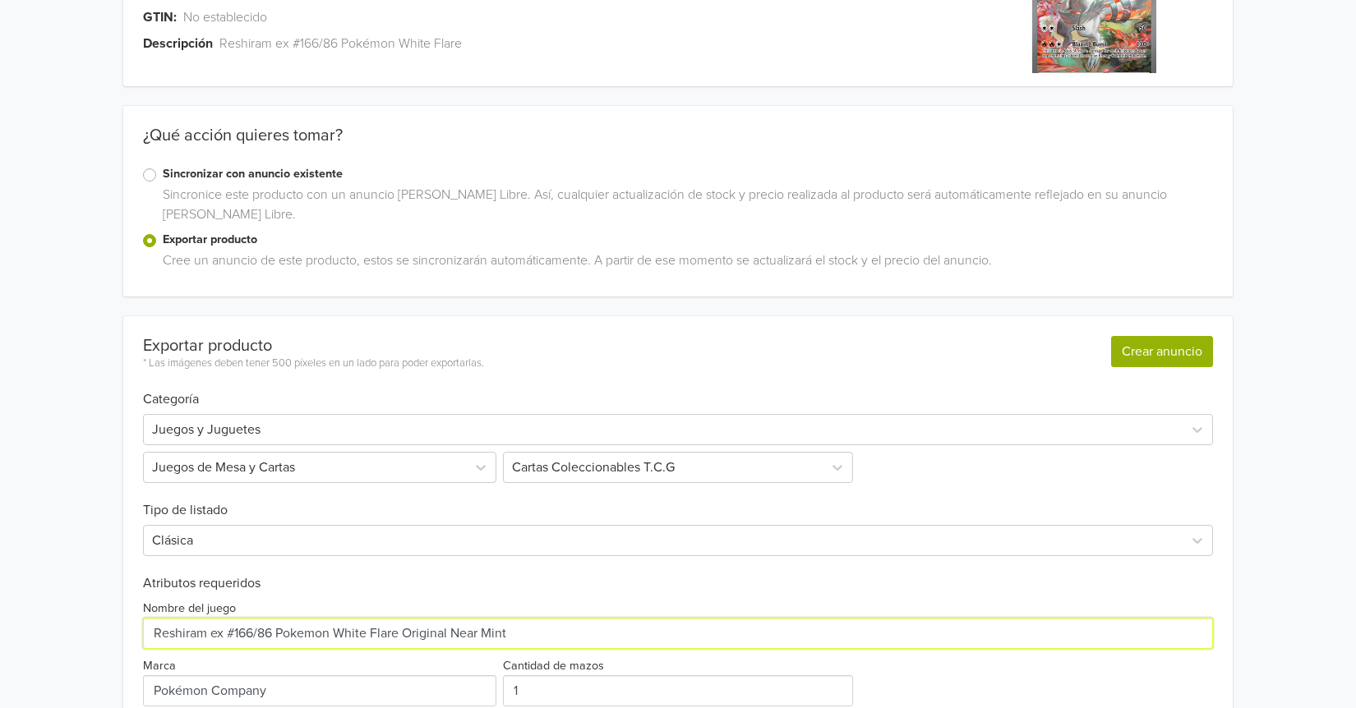
type input "Reshiram ex #166/86 Pokemon White Flare Original Near Mint"
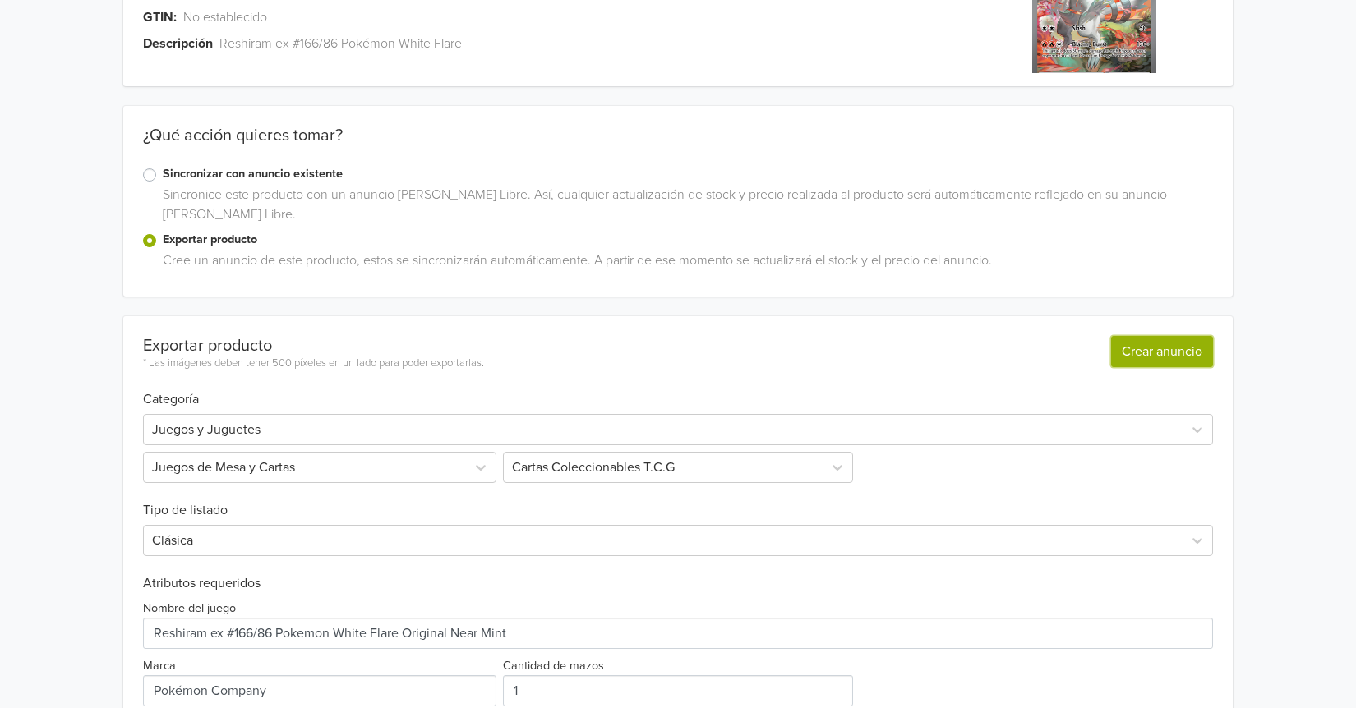
click at [1158, 350] on button "Crear anuncio" at bounding box center [1162, 351] width 102 height 31
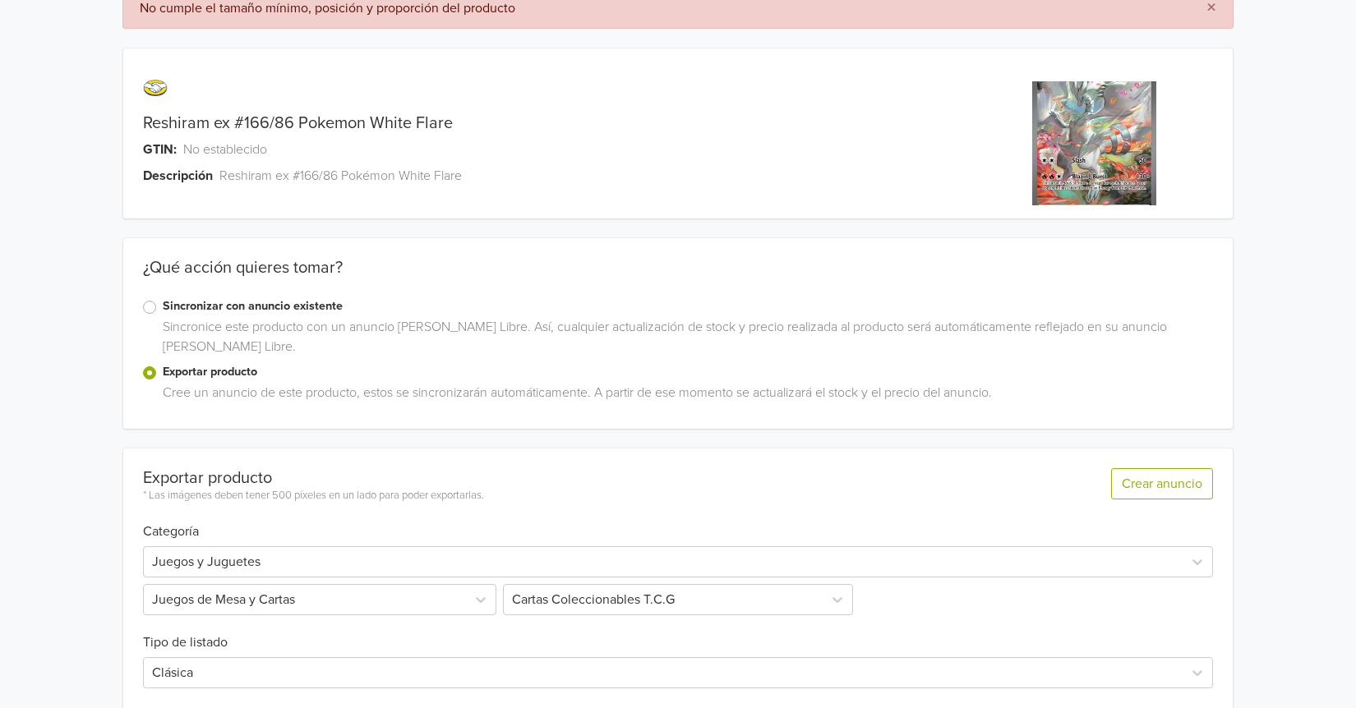
scroll to position [0, 0]
